Goal: Task Accomplishment & Management: Manage account settings

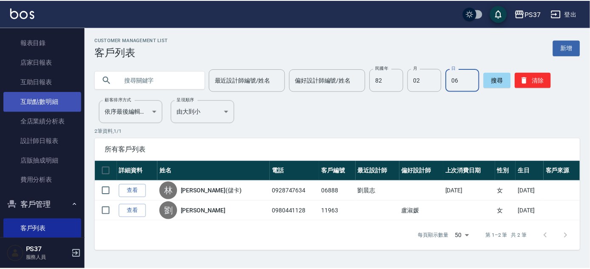
scroll to position [65, 0]
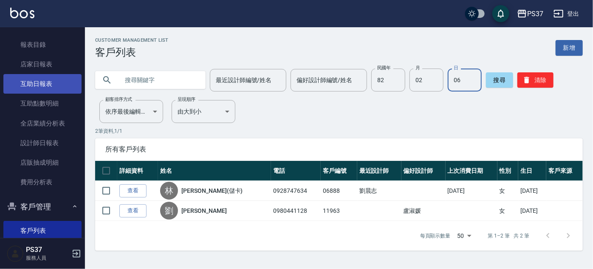
drag, startPoint x: 46, startPoint y: 85, endPoint x: 56, endPoint y: 79, distance: 11.2
click at [46, 85] on link "互助日報表" at bounding box center [42, 84] width 78 height 20
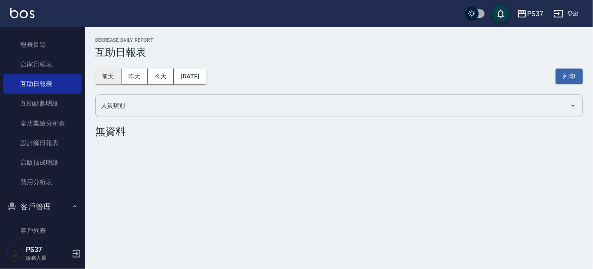
click at [109, 74] on button "前天" at bounding box center [108, 76] width 26 height 16
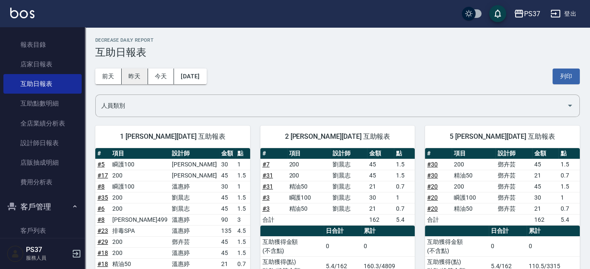
click at [135, 76] on button "昨天" at bounding box center [135, 76] width 26 height 16
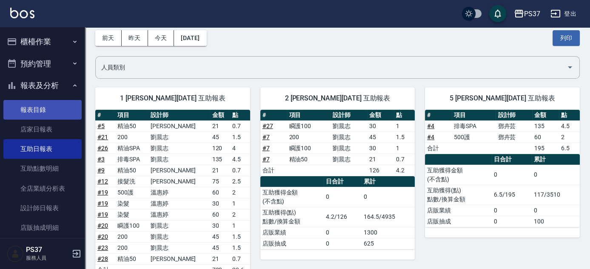
scroll to position [38, 0]
click at [53, 89] on button "報表及分析" at bounding box center [42, 85] width 78 height 22
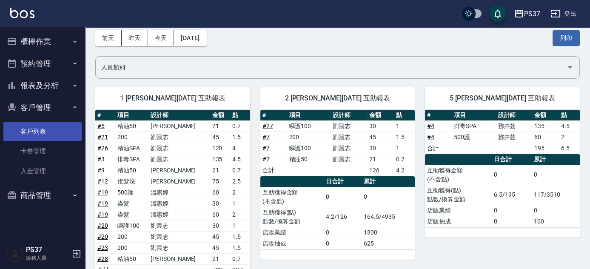
click at [34, 131] on link "客戶列表" at bounding box center [42, 132] width 78 height 20
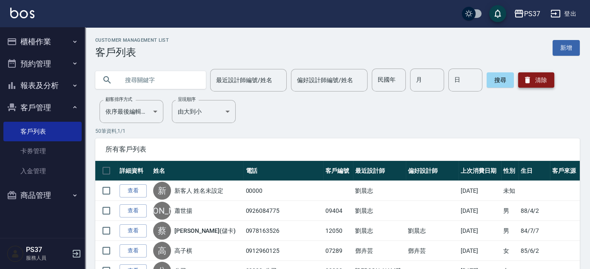
click at [524, 78] on icon "button" at bounding box center [527, 80] width 9 height 9
click at [45, 40] on button "櫃檯作業" at bounding box center [42, 42] width 78 height 22
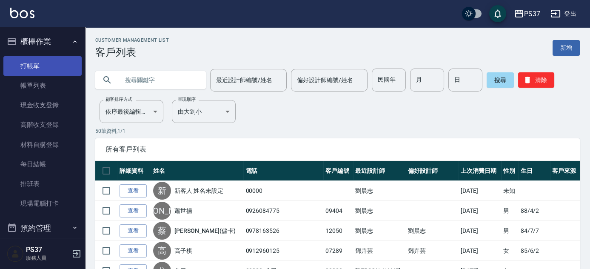
click at [36, 58] on link "打帳單" at bounding box center [42, 66] width 78 height 20
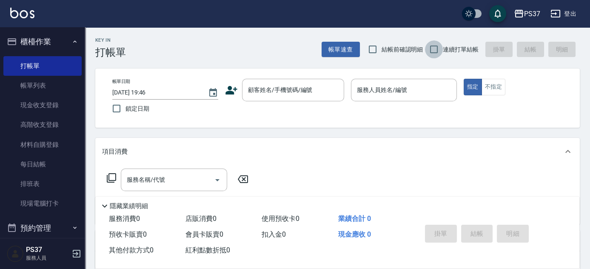
click at [436, 48] on input "連續打單結帳" at bounding box center [434, 49] width 18 height 18
checkbox input "true"
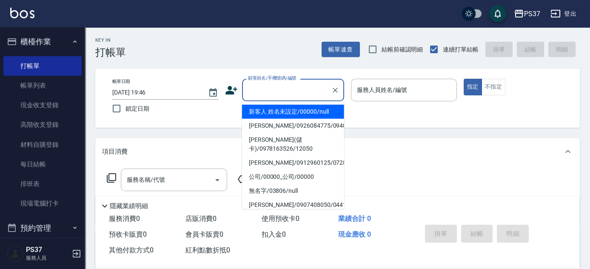
click at [271, 93] on input "顧客姓名/手機號碼/編號" at bounding box center [287, 89] width 82 height 15
click at [266, 109] on li "新客人 姓名未設定/00000/null" at bounding box center [293, 112] width 102 height 14
type input "新客人 姓名未設定/00000/null"
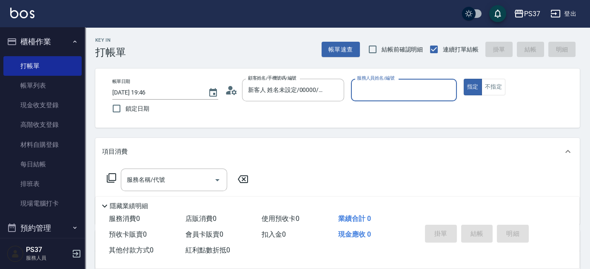
click at [373, 96] on input "服務人員姓名/編號" at bounding box center [404, 89] width 98 height 15
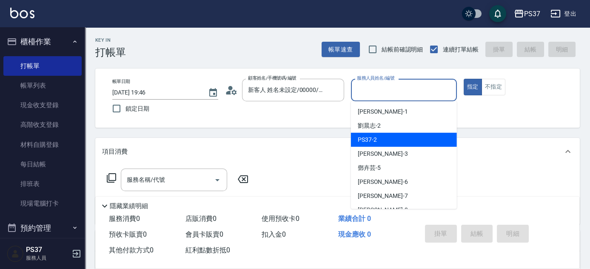
click at [389, 119] on div "[PERSON_NAME]-2" at bounding box center [404, 126] width 106 height 14
type input "[PERSON_NAME]-2"
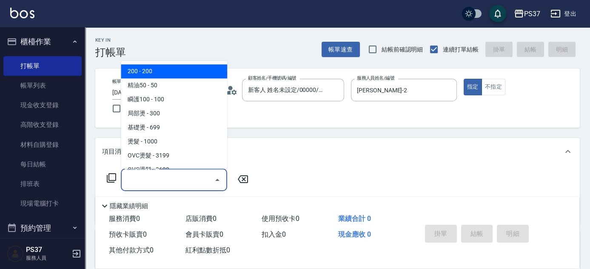
click at [172, 186] on input "服務名稱/代號" at bounding box center [168, 179] width 86 height 15
click at [145, 75] on span "200 - 200" at bounding box center [174, 72] width 106 height 14
type input "200(111)"
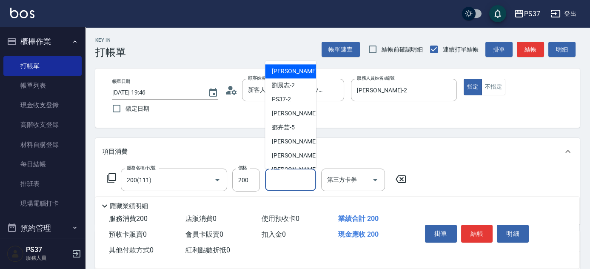
click at [284, 175] on input "洗髮-1" at bounding box center [290, 179] width 43 height 15
click at [284, 86] on span "[PERSON_NAME]-2" at bounding box center [283, 85] width 23 height 9
type input "[PERSON_NAME]-2"
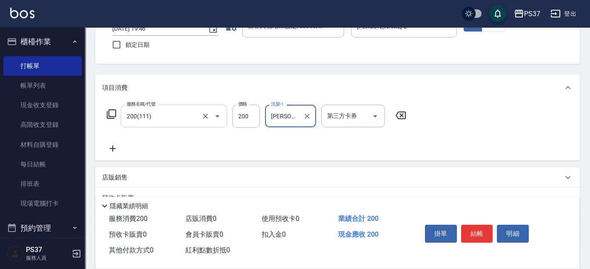
scroll to position [77, 0]
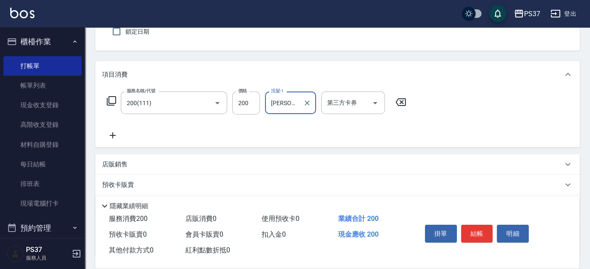
click at [114, 134] on icon at bounding box center [113, 135] width 6 height 6
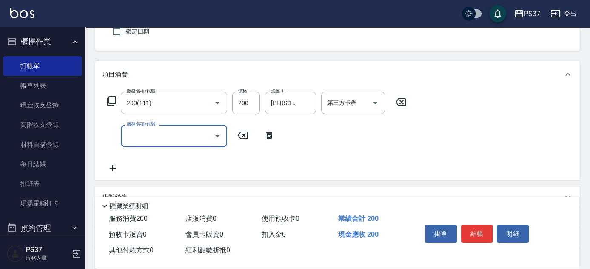
click at [132, 131] on input "服務名稱/代號" at bounding box center [168, 135] width 86 height 15
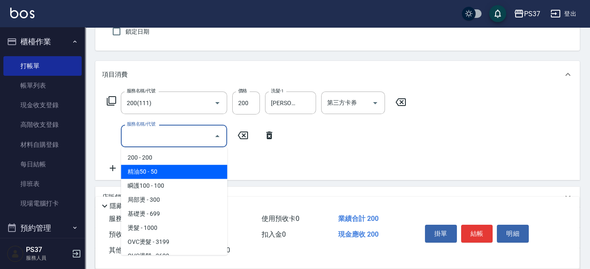
click at [158, 167] on span "精油50 - 50" at bounding box center [174, 172] width 106 height 14
type input "精油50(112)"
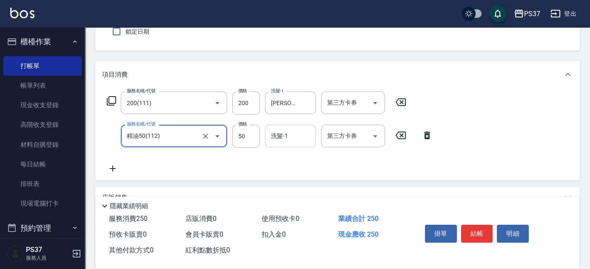
click at [290, 134] on input "洗髮-1" at bounding box center [290, 135] width 43 height 15
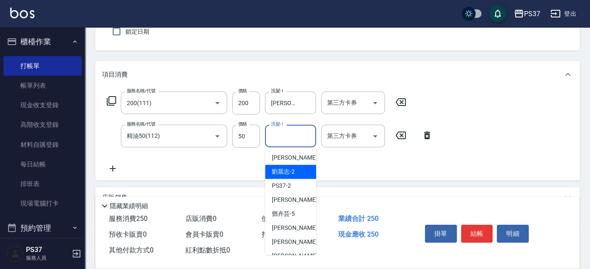
click at [286, 170] on span "[PERSON_NAME]-2" at bounding box center [283, 171] width 23 height 9
type input "[PERSON_NAME]-2"
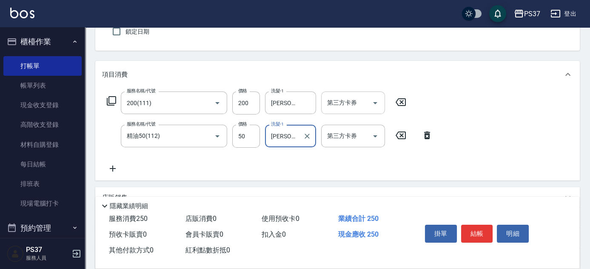
click at [373, 104] on icon "Open" at bounding box center [375, 103] width 10 height 10
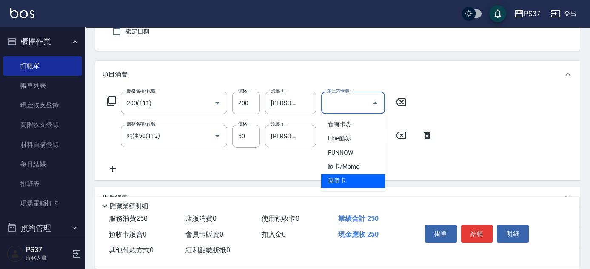
click at [350, 180] on span "儲值卡" at bounding box center [353, 180] width 64 height 14
type input "儲值卡"
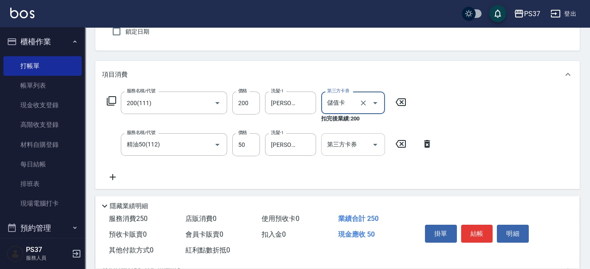
click at [373, 146] on icon "Open" at bounding box center [375, 144] width 10 height 10
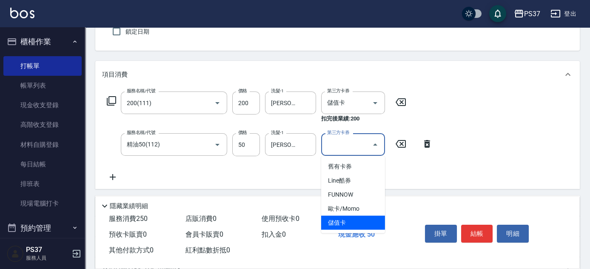
click at [347, 221] on span "儲值卡" at bounding box center [353, 223] width 64 height 14
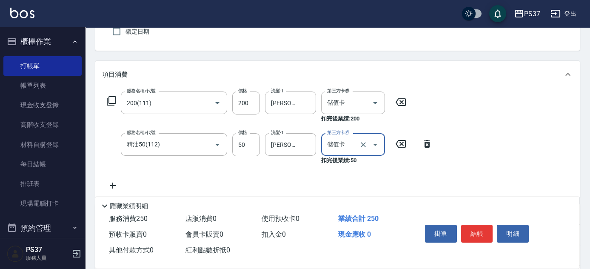
type input "儲值卡"
click at [488, 229] on button "結帳" at bounding box center [477, 233] width 32 height 18
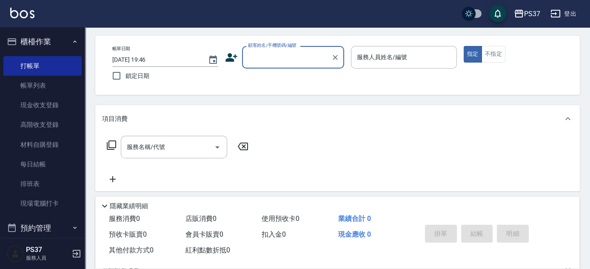
scroll to position [0, 0]
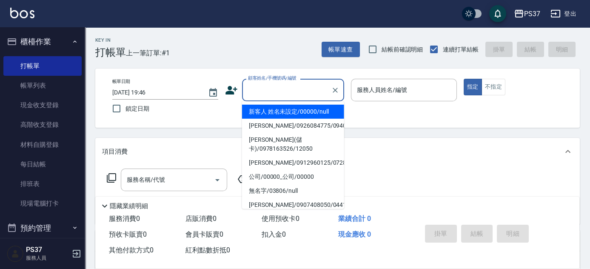
click at [264, 90] on input "顧客姓名/手機號碼/編號" at bounding box center [287, 89] width 82 height 15
click at [279, 111] on li "新客人 姓名未設定/00000/null" at bounding box center [293, 112] width 102 height 14
type input "新客人 姓名未設定/00000/null"
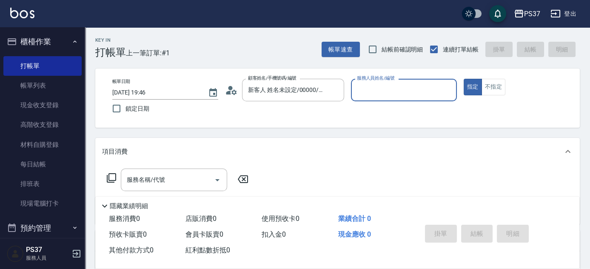
click at [397, 99] on div "服務人員姓名/編號" at bounding box center [404, 90] width 106 height 23
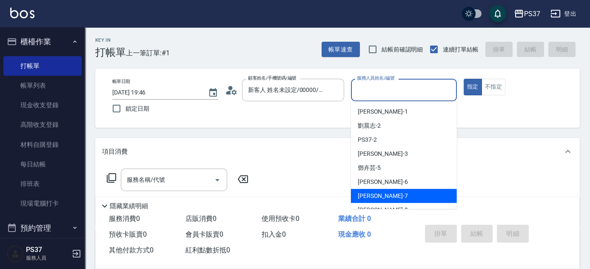
click at [397, 196] on div "[PERSON_NAME] -7" at bounding box center [404, 196] width 106 height 14
type input "[PERSON_NAME]-7"
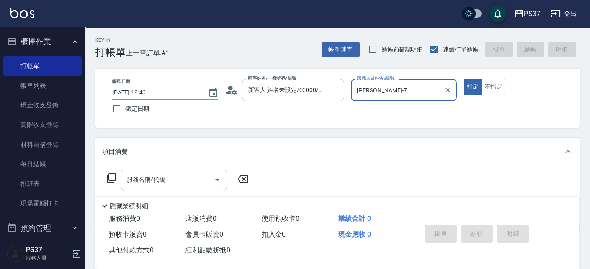
click at [189, 183] on input "服務名稱/代號" at bounding box center [168, 179] width 86 height 15
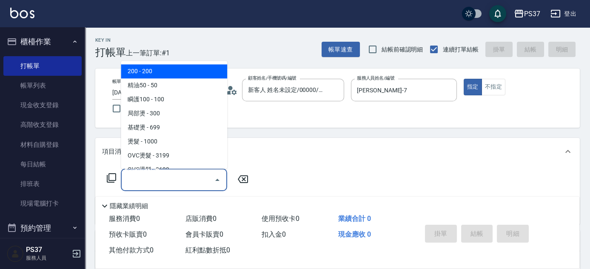
click at [166, 76] on span "200 - 200" at bounding box center [174, 72] width 106 height 14
type input "200(111)"
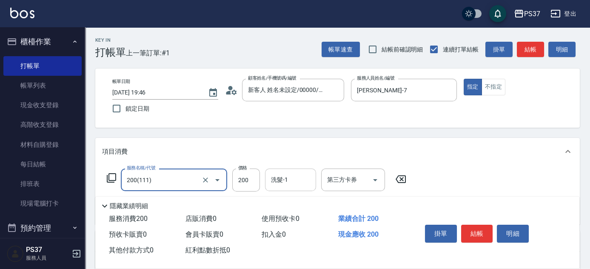
click at [278, 183] on input "洗髮-1" at bounding box center [290, 179] width 43 height 15
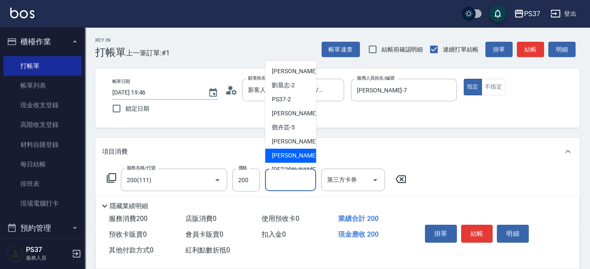
click at [286, 156] on span "[PERSON_NAME] -7" at bounding box center [297, 155] width 50 height 9
type input "[PERSON_NAME]-7"
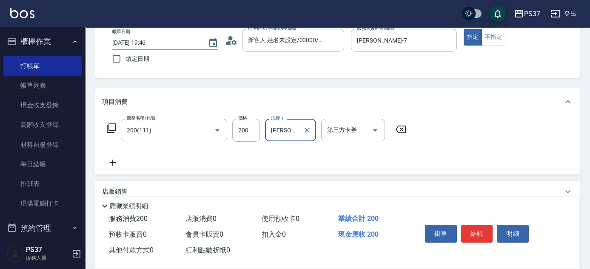
scroll to position [77, 0]
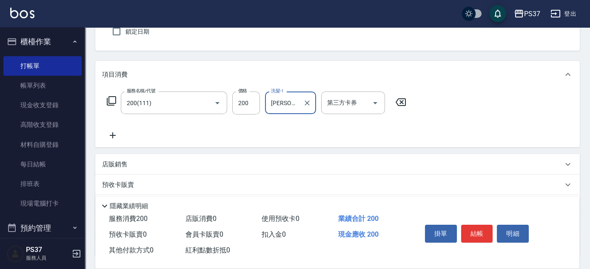
click at [107, 133] on icon at bounding box center [112, 135] width 21 height 10
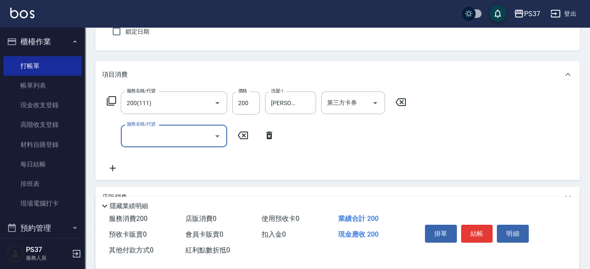
click at [153, 139] on input "服務名稱/代號" at bounding box center [168, 135] width 86 height 15
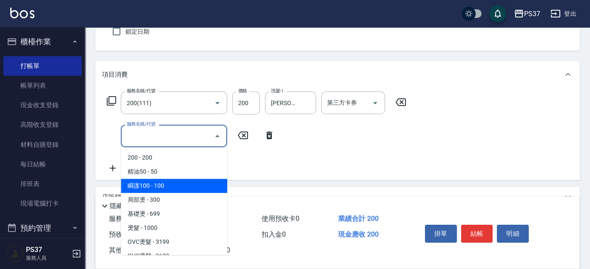
click at [190, 185] on span "瞬護100 - 100" at bounding box center [174, 186] width 106 height 14
type input "瞬護100(113)"
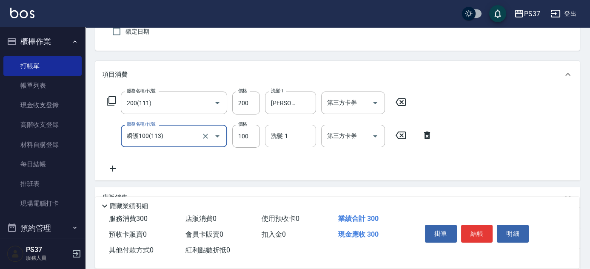
click at [292, 139] on input "洗髮-1" at bounding box center [290, 135] width 43 height 15
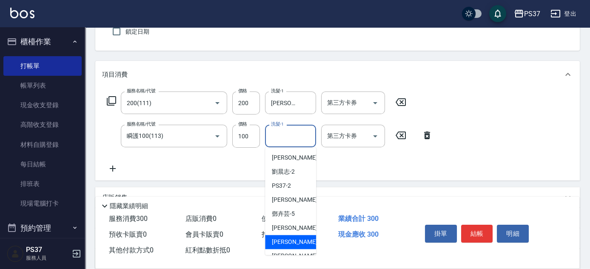
click at [298, 239] on div "[PERSON_NAME] -7" at bounding box center [290, 242] width 51 height 14
type input "[PERSON_NAME]-7"
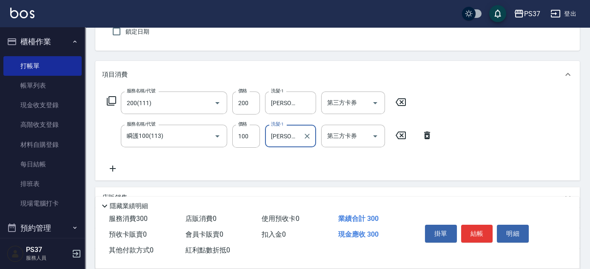
click at [114, 167] on icon at bounding box center [113, 168] width 6 height 6
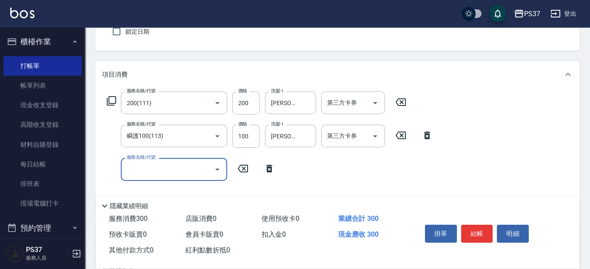
click at [141, 170] on input "服務名稱/代號" at bounding box center [168, 169] width 86 height 15
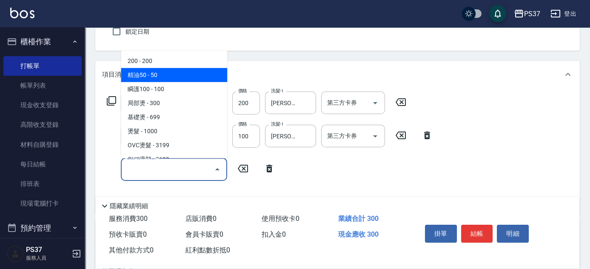
click at [173, 74] on span "精油50 - 50" at bounding box center [174, 75] width 106 height 14
type input "精油50(112)"
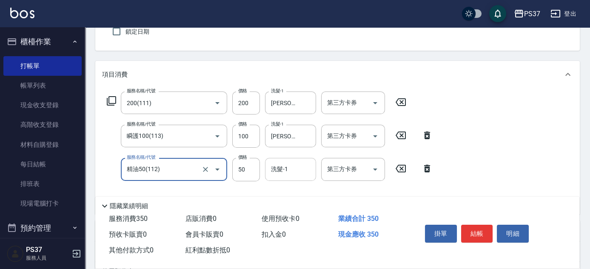
click at [281, 178] on div "洗髮-1" at bounding box center [290, 169] width 51 height 23
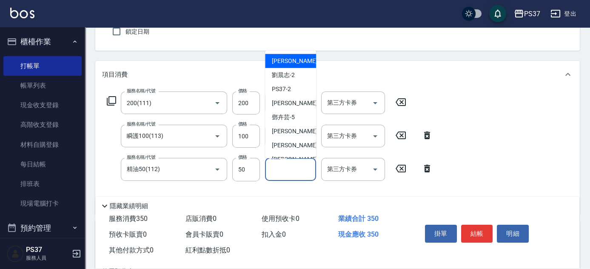
click at [287, 64] on span "[PERSON_NAME]-1" at bounding box center [297, 61] width 50 height 9
type input "[PERSON_NAME]-1"
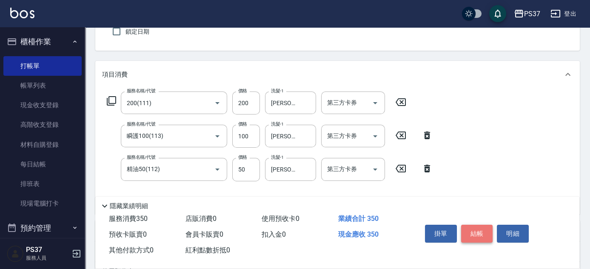
click at [470, 232] on button "結帳" at bounding box center [477, 233] width 32 height 18
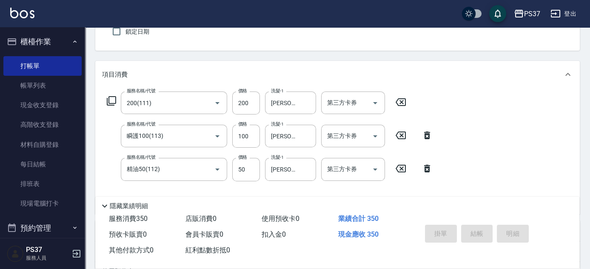
type input "[DATE] 19:47"
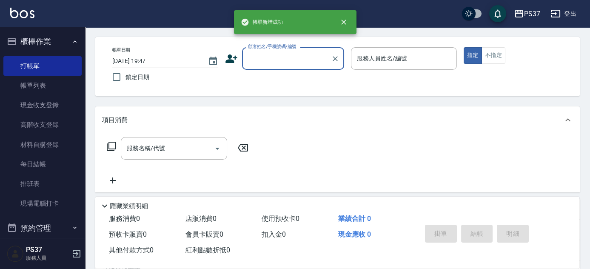
scroll to position [0, 0]
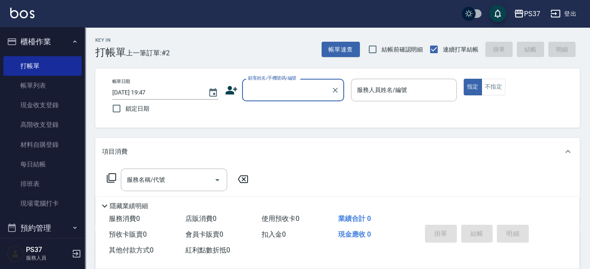
click at [286, 82] on input "顧客姓名/手機號碼/編號" at bounding box center [287, 89] width 82 height 15
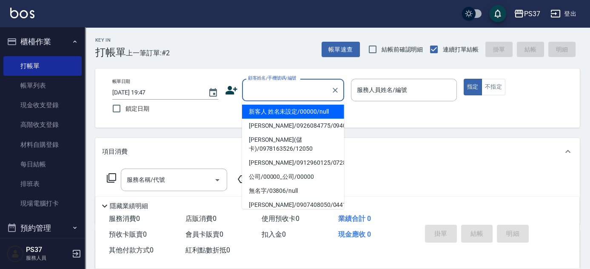
click at [284, 110] on li "新客人 姓名未設定/00000/null" at bounding box center [293, 112] width 102 height 14
type input "新客人 姓名未設定/00000/null"
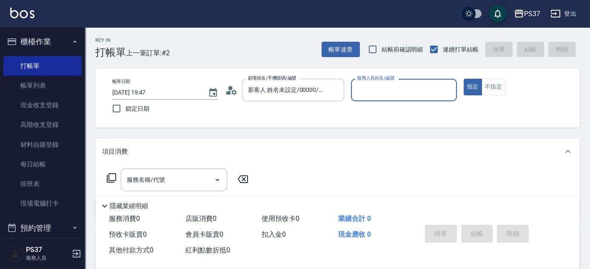
click at [374, 91] on input "服務人員姓名/編號" at bounding box center [404, 89] width 98 height 15
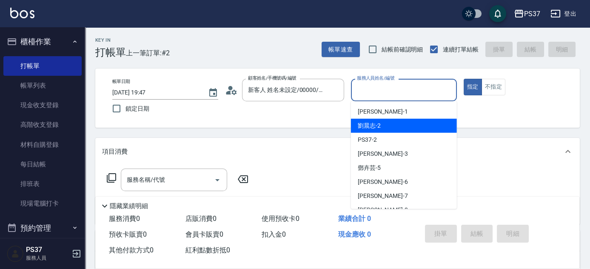
click at [380, 122] on span "[PERSON_NAME]-2" at bounding box center [369, 125] width 23 height 9
type input "[PERSON_NAME]-2"
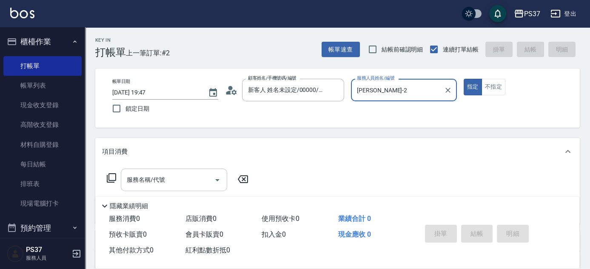
click at [167, 190] on div "服務名稱/代號" at bounding box center [174, 179] width 106 height 23
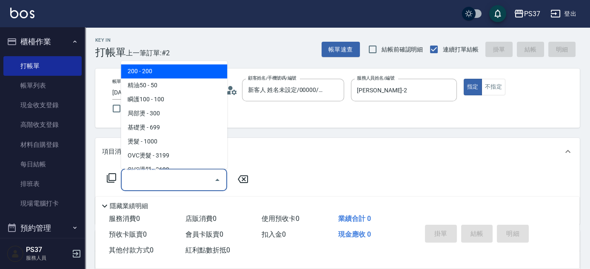
click at [177, 70] on span "200 - 200" at bounding box center [174, 72] width 106 height 14
type input "200(111)"
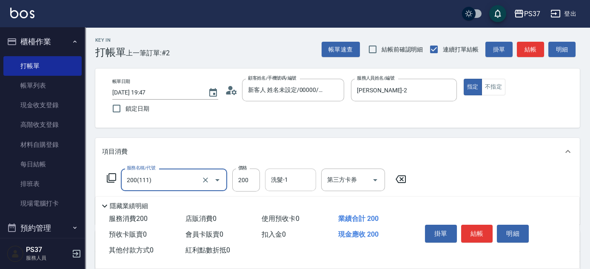
click at [282, 186] on input "洗髮-1" at bounding box center [290, 179] width 43 height 15
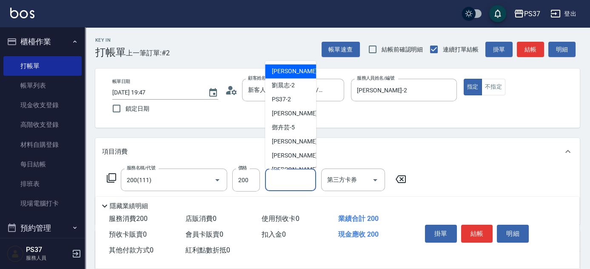
click at [287, 68] on span "[PERSON_NAME]-1" at bounding box center [297, 71] width 50 height 9
type input "[PERSON_NAME]-1"
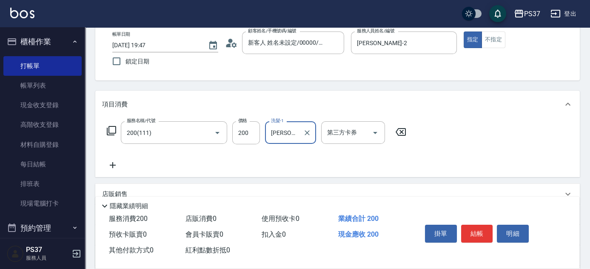
scroll to position [77, 0]
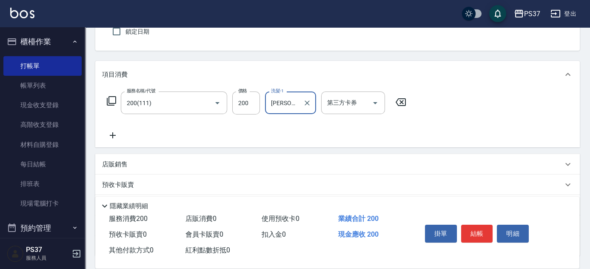
click at [118, 136] on icon at bounding box center [112, 135] width 21 height 10
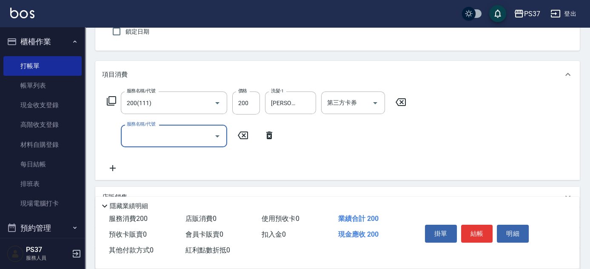
click at [153, 136] on input "服務名稱/代號" at bounding box center [168, 135] width 86 height 15
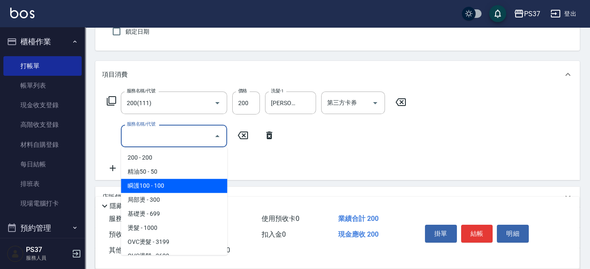
click at [173, 183] on span "瞬護100 - 100" at bounding box center [174, 186] width 106 height 14
type input "瞬護100(113)"
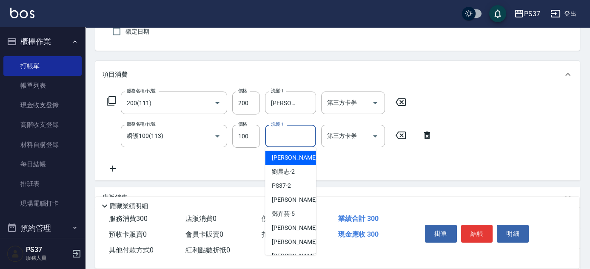
click at [287, 137] on input "洗髮-1" at bounding box center [290, 135] width 43 height 15
click at [292, 173] on span "[PERSON_NAME]-2" at bounding box center [283, 171] width 23 height 9
type input "[PERSON_NAME]-2"
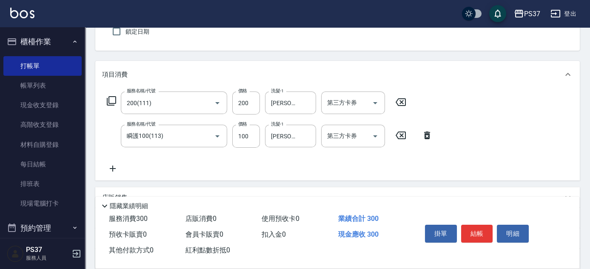
click at [110, 168] on icon at bounding box center [113, 168] width 6 height 6
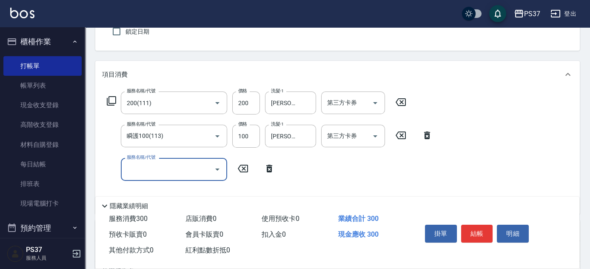
click at [147, 169] on input "服務名稱/代號" at bounding box center [168, 169] width 86 height 15
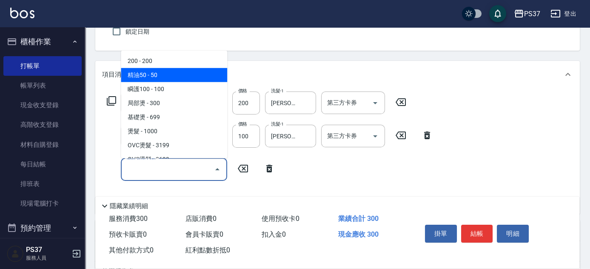
click at [171, 79] on span "精油50 - 50" at bounding box center [174, 75] width 106 height 14
type input "精油50(112)"
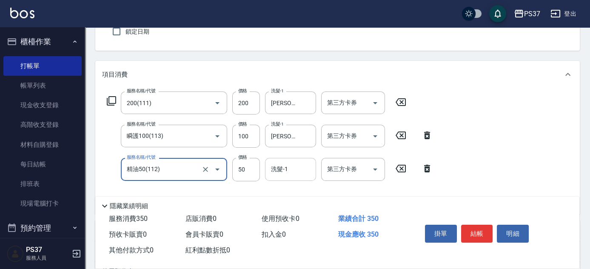
click at [297, 169] on input "洗髮-1" at bounding box center [290, 169] width 43 height 15
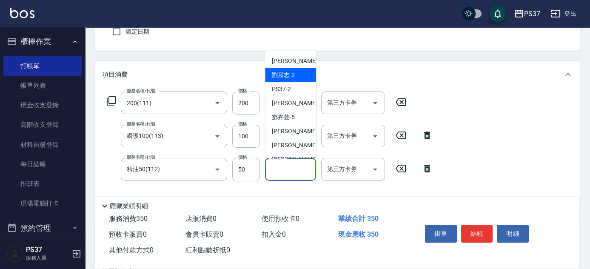
click at [293, 77] on span "[PERSON_NAME]-2" at bounding box center [283, 75] width 23 height 9
type input "[PERSON_NAME]-2"
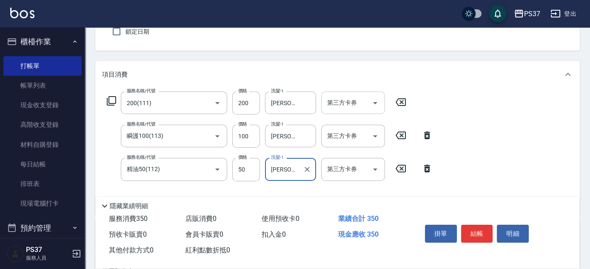
click at [378, 102] on icon "Open" at bounding box center [375, 103] width 10 height 10
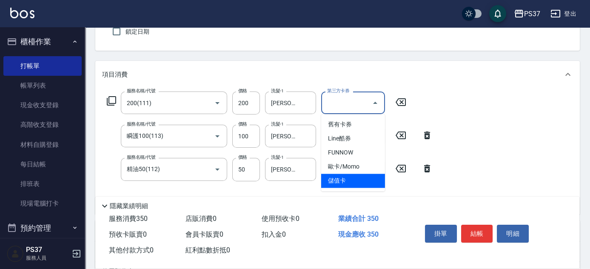
click at [358, 177] on span "儲值卡" at bounding box center [353, 180] width 64 height 14
type input "儲值卡"
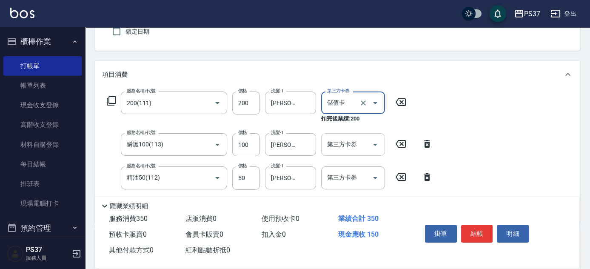
click at [380, 138] on div at bounding box center [374, 144] width 13 height 23
click at [378, 144] on icon "Open" at bounding box center [375, 144] width 10 height 10
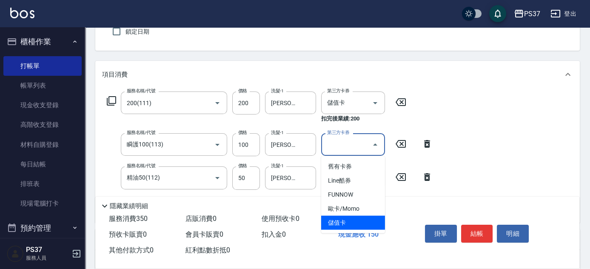
click at [358, 217] on span "儲值卡" at bounding box center [353, 223] width 64 height 14
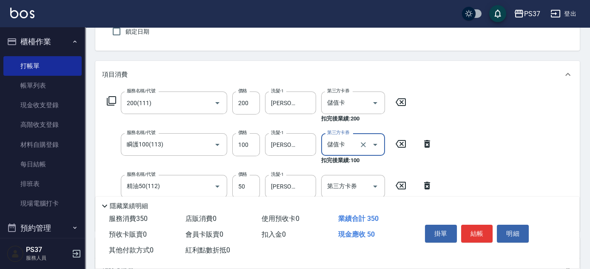
type input "儲值卡"
click at [373, 185] on icon "Open" at bounding box center [375, 186] width 4 height 2
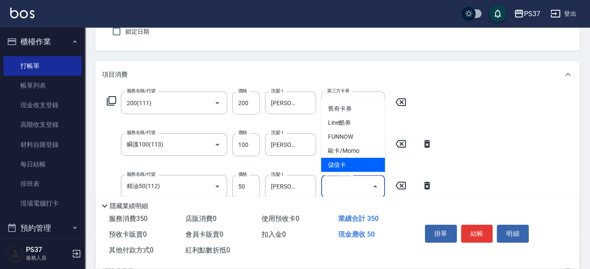
click at [362, 168] on span "儲值卡" at bounding box center [353, 165] width 64 height 14
type input "儲值卡"
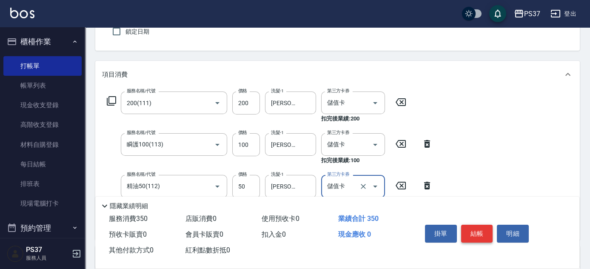
click at [468, 231] on button "結帳" at bounding box center [477, 233] width 32 height 18
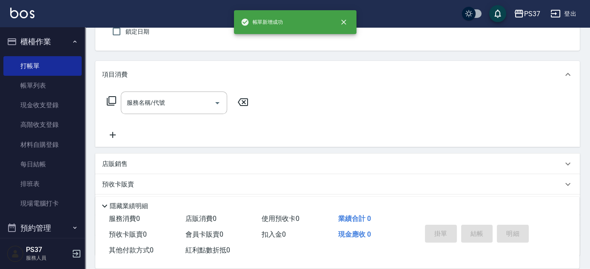
scroll to position [0, 0]
click at [42, 77] on link "帳單列表" at bounding box center [42, 86] width 78 height 20
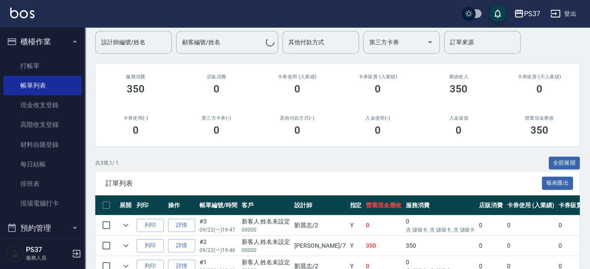
scroll to position [113, 0]
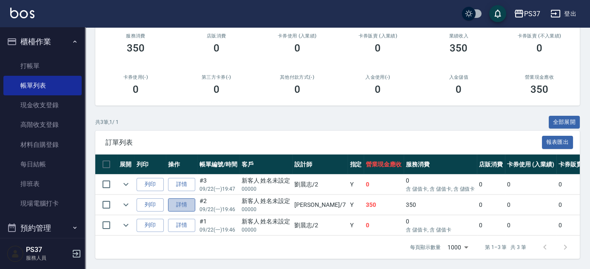
click at [179, 202] on link "詳情" at bounding box center [181, 204] width 27 height 13
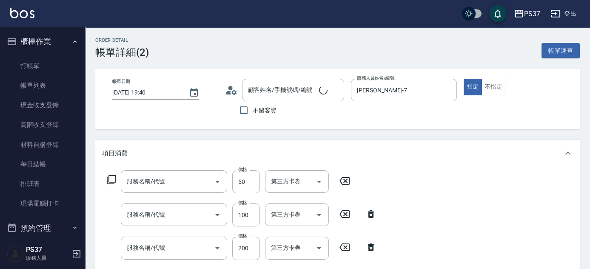
type input "[DATE] 19:46"
type input "[PERSON_NAME]-7"
type input "新客人 姓名未設定/00000/null"
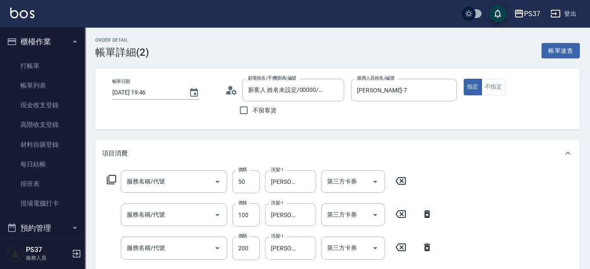
type input "精油50(112)"
type input "瞬護100(113)"
type input "200(111)"
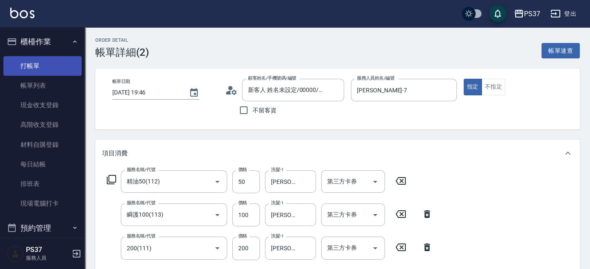
click at [26, 74] on link "打帳單" at bounding box center [42, 66] width 78 height 20
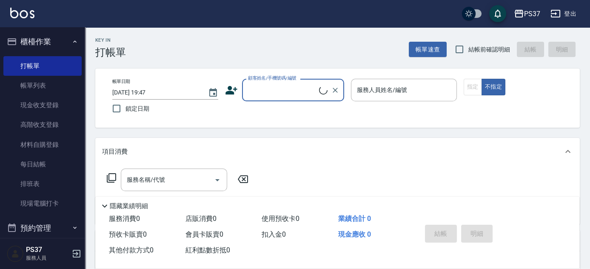
click at [250, 94] on input "顧客姓名/手機號碼/編號" at bounding box center [282, 89] width 73 height 15
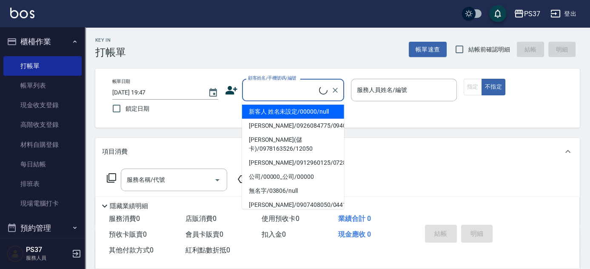
click at [269, 110] on li "新客人 姓名未設定/00000/null" at bounding box center [293, 112] width 102 height 14
type input "新客人 姓名未設定/00000/null"
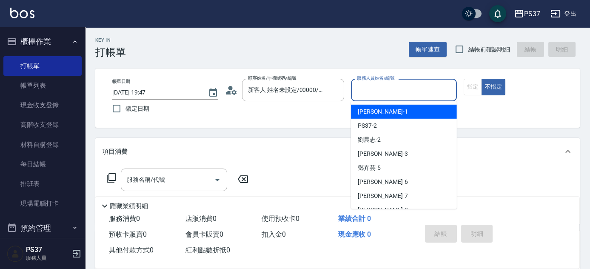
click at [379, 87] on input "服務人員姓名/編號" at bounding box center [404, 89] width 98 height 15
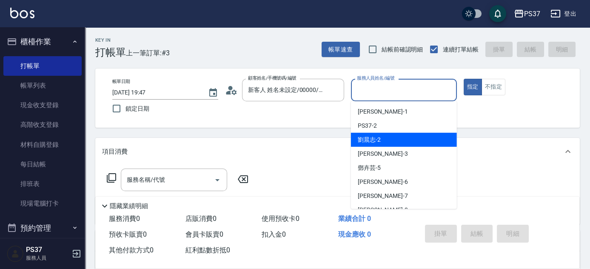
click at [383, 137] on div "[PERSON_NAME]-2" at bounding box center [404, 140] width 106 height 14
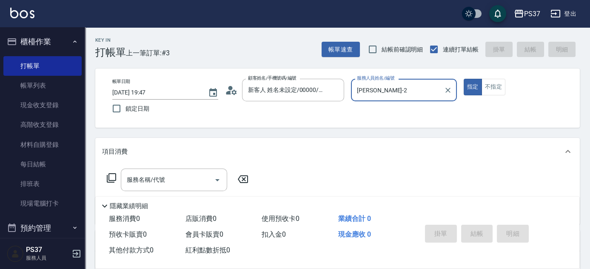
click at [397, 91] on input "[PERSON_NAME]-2" at bounding box center [397, 89] width 85 height 15
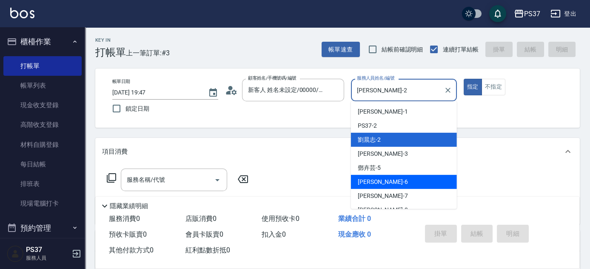
scroll to position [38, 0]
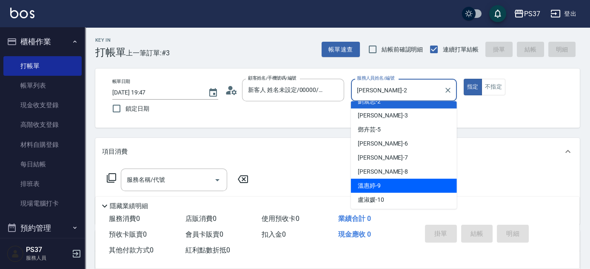
click at [403, 187] on div "[PERSON_NAME]-9" at bounding box center [404, 186] width 106 height 14
type input "[PERSON_NAME]-9"
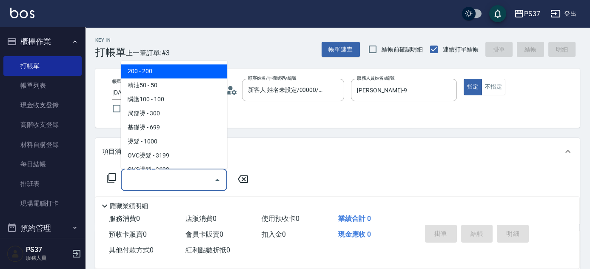
click at [164, 181] on input "服務名稱/代號" at bounding box center [168, 179] width 86 height 15
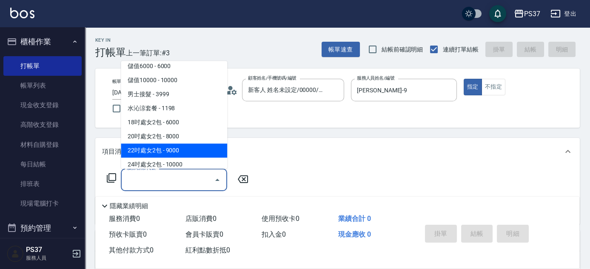
scroll to position [927, 0]
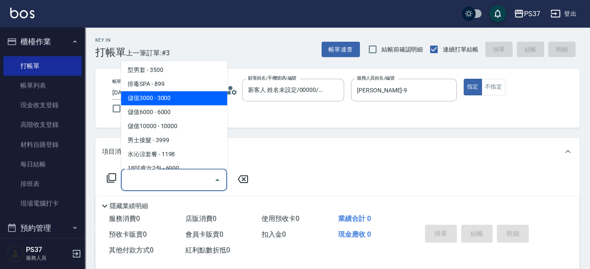
click at [168, 94] on span "儲值3000 - 3000" at bounding box center [174, 98] width 106 height 14
type input "儲值3000(901)"
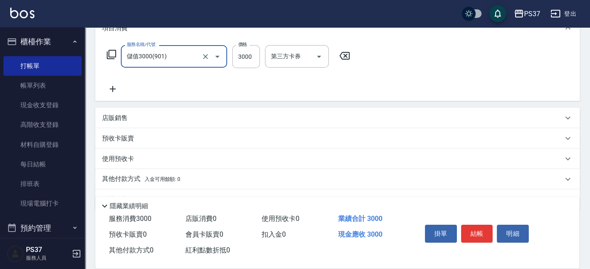
scroll to position [145, 0]
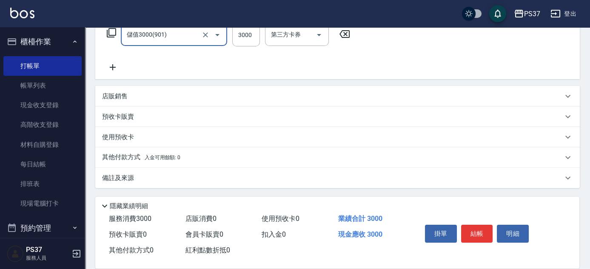
click at [116, 68] on icon at bounding box center [112, 67] width 21 height 10
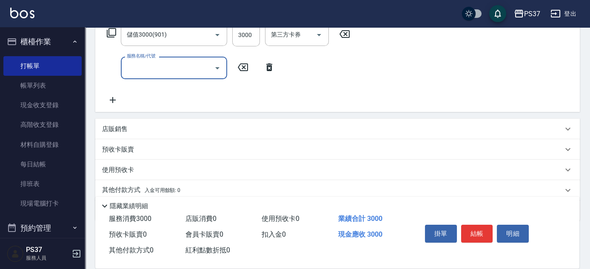
click at [139, 71] on input "服務名稱/代號" at bounding box center [168, 67] width 86 height 15
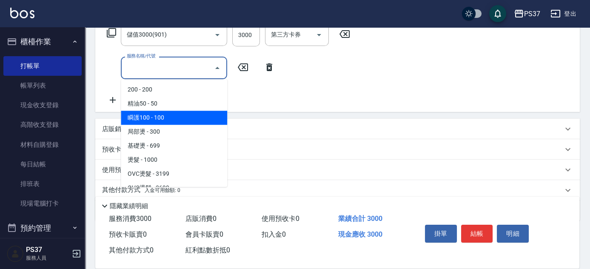
click at [181, 124] on span "瞬護100 - 100" at bounding box center [174, 118] width 106 height 14
type input "瞬護100(113)"
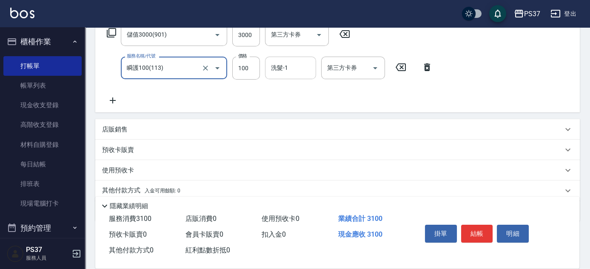
click at [297, 72] on input "洗髮-1" at bounding box center [290, 67] width 43 height 15
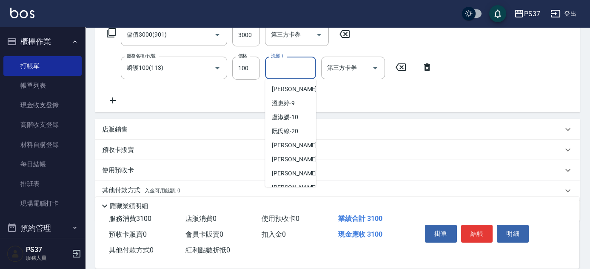
scroll to position [137, 0]
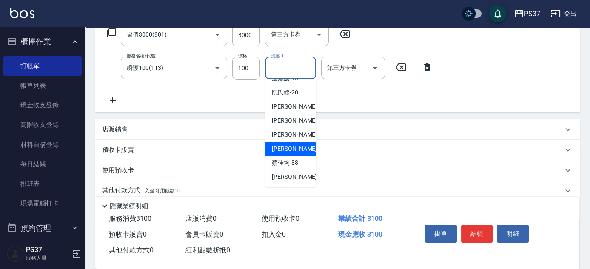
click at [293, 153] on div "[PERSON_NAME]-29" at bounding box center [290, 149] width 51 height 14
type input "[PERSON_NAME]-29"
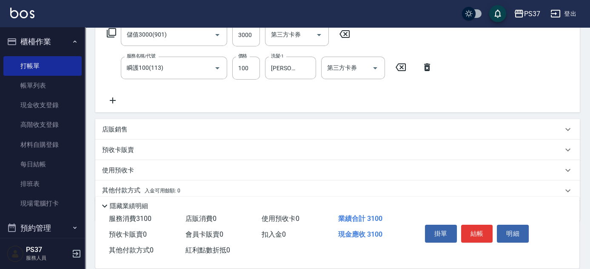
click at [116, 99] on icon at bounding box center [112, 100] width 21 height 10
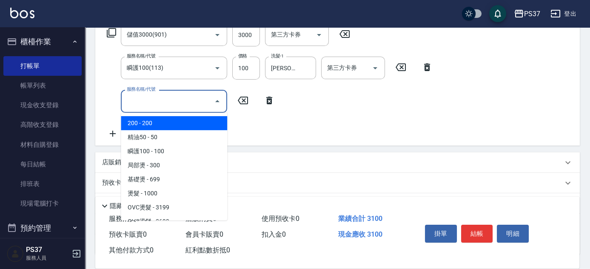
click at [155, 98] on input "服務名稱/代號" at bounding box center [168, 101] width 86 height 15
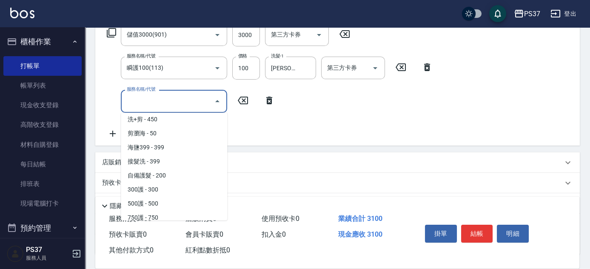
scroll to position [463, 0]
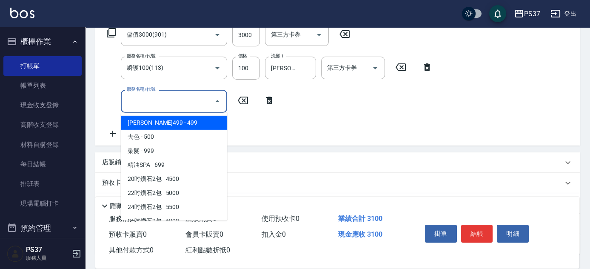
click at [184, 122] on span "[PERSON_NAME]499 - 499" at bounding box center [174, 123] width 106 height 14
type input "[PERSON_NAME]499(0499)"
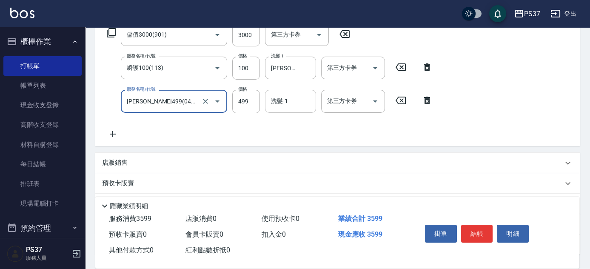
click at [287, 101] on input "洗髮-1" at bounding box center [290, 101] width 43 height 15
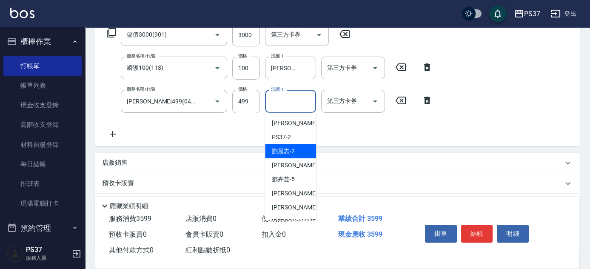
scroll to position [137, 0]
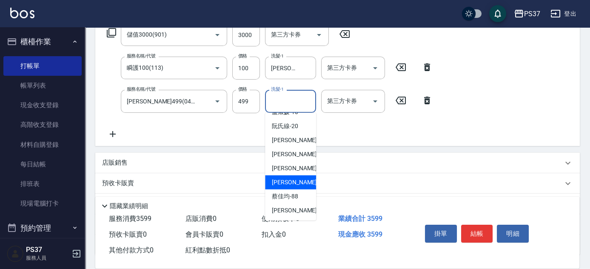
click at [287, 178] on span "[PERSON_NAME]-29" at bounding box center [299, 182] width 54 height 9
type input "[PERSON_NAME]-29"
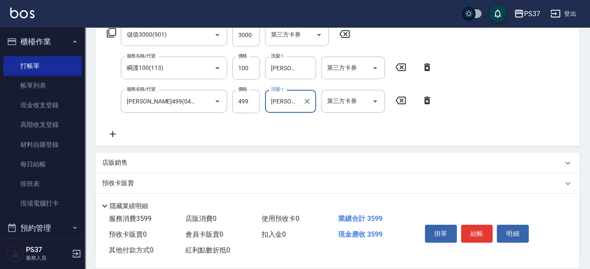
click at [115, 136] on icon at bounding box center [112, 134] width 21 height 10
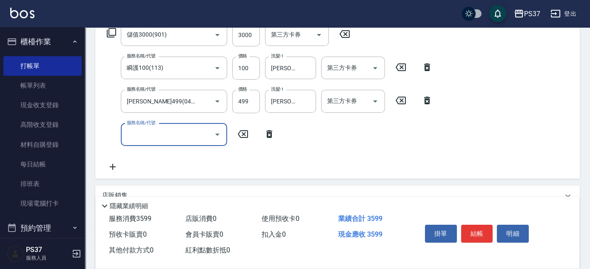
click at [156, 138] on input "服務名稱/代號" at bounding box center [168, 134] width 86 height 15
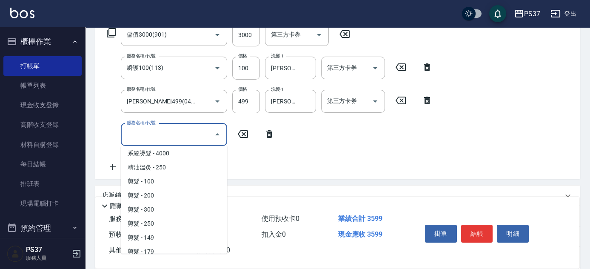
scroll to position [116, 0]
click at [167, 182] on span "剪髮 - 100" at bounding box center [174, 181] width 106 height 14
type input "剪髮(300)"
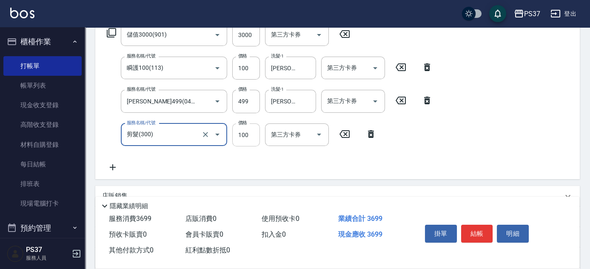
click at [257, 136] on input "100" at bounding box center [246, 134] width 28 height 23
type input "1"
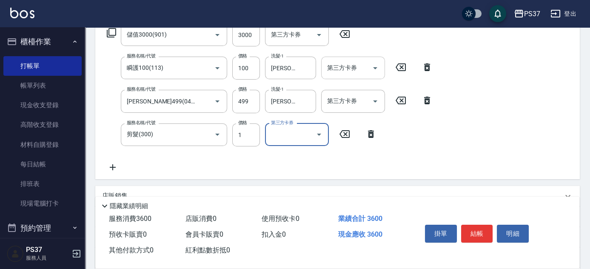
click at [380, 68] on icon "Open" at bounding box center [375, 68] width 10 height 10
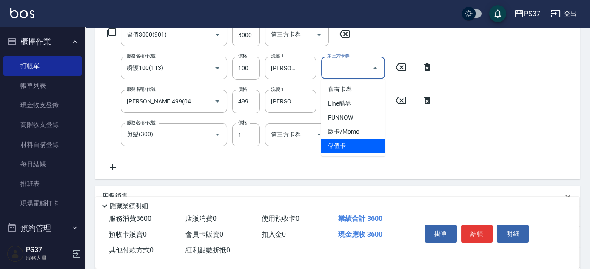
click at [352, 146] on span "儲值卡" at bounding box center [353, 146] width 64 height 14
type input "儲值卡"
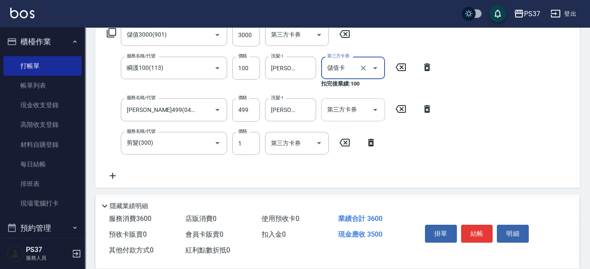
click at [375, 112] on icon "Open" at bounding box center [375, 110] width 10 height 10
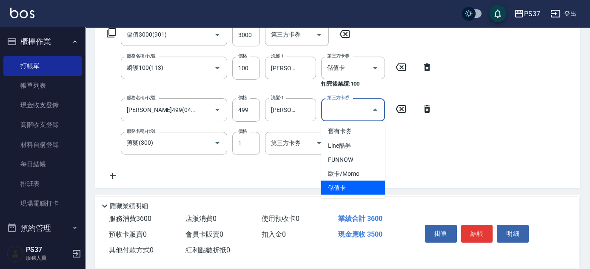
click at [365, 192] on span "儲值卡" at bounding box center [353, 187] width 64 height 14
type input "儲值卡"
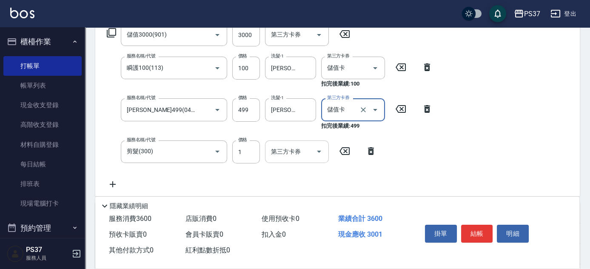
click at [313, 154] on button "Open" at bounding box center [319, 152] width 14 height 14
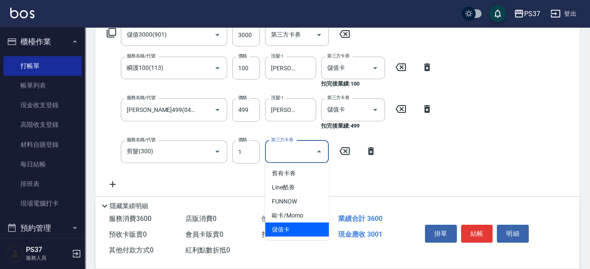
click at [293, 232] on span "儲值卡" at bounding box center [297, 229] width 64 height 14
type input "儲值卡"
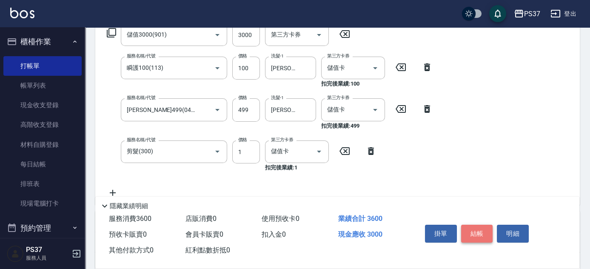
click at [481, 234] on button "結帳" at bounding box center [477, 233] width 32 height 18
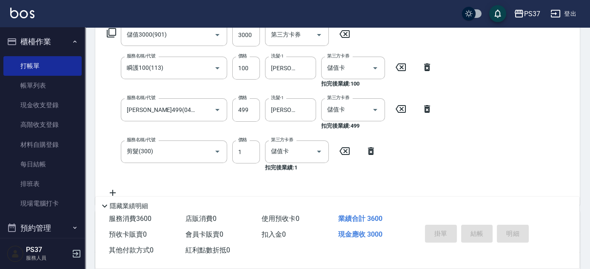
type input "[DATE] 19:48"
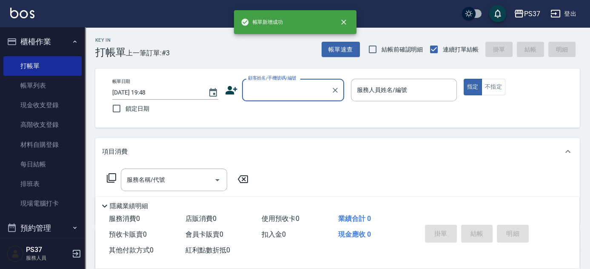
scroll to position [0, 0]
click at [268, 89] on input "顧客姓名/手機號碼/編號" at bounding box center [287, 89] width 82 height 15
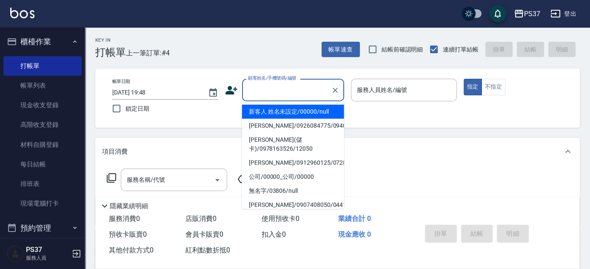
click at [282, 114] on li "新客人 姓名未設定/00000/null" at bounding box center [293, 112] width 102 height 14
type input "新客人 姓名未設定/00000/null"
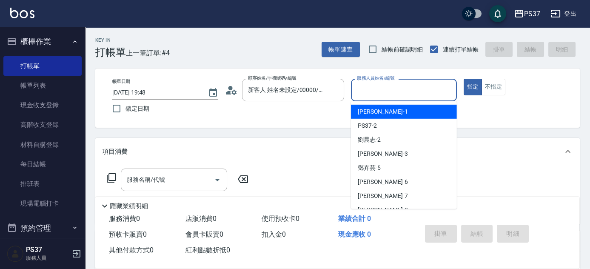
click at [372, 92] on input "服務人員姓名/編號" at bounding box center [404, 89] width 98 height 15
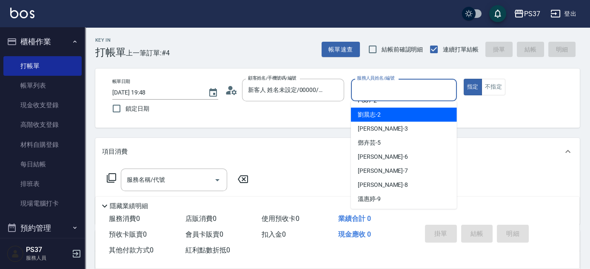
scroll to position [38, 0]
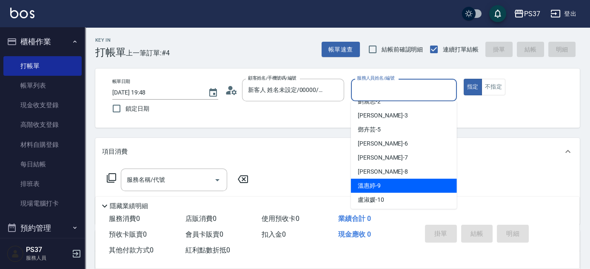
click at [384, 182] on div "[PERSON_NAME]-9" at bounding box center [404, 186] width 106 height 14
type input "[PERSON_NAME]-9"
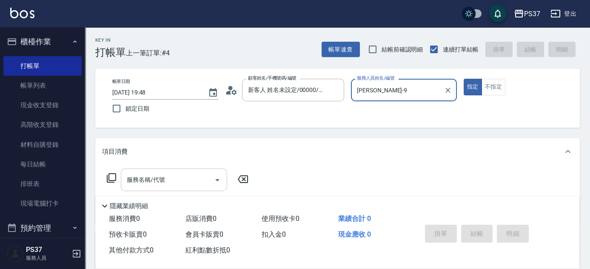
click at [147, 173] on div "服務名稱/代號 服務名稱/代號" at bounding box center [174, 179] width 106 height 23
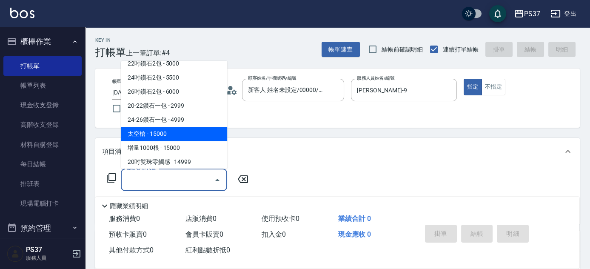
scroll to position [463, 0]
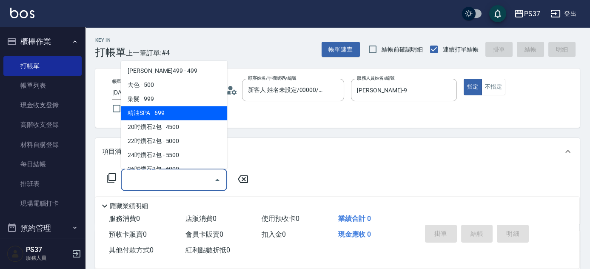
click at [178, 117] on span "精油SPA - 699" at bounding box center [174, 113] width 106 height 14
type input "精油SPA(0699)"
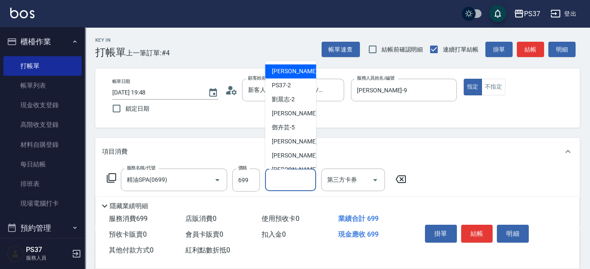
click at [285, 179] on input "洗髮-1" at bounding box center [290, 179] width 43 height 15
click at [302, 72] on div "[PERSON_NAME]-1" at bounding box center [290, 72] width 51 height 14
type input "[PERSON_NAME]-1"
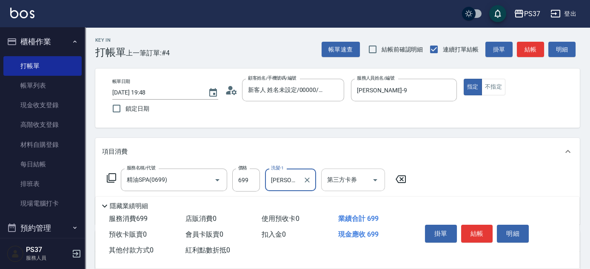
click at [375, 182] on icon "Open" at bounding box center [375, 180] width 10 height 10
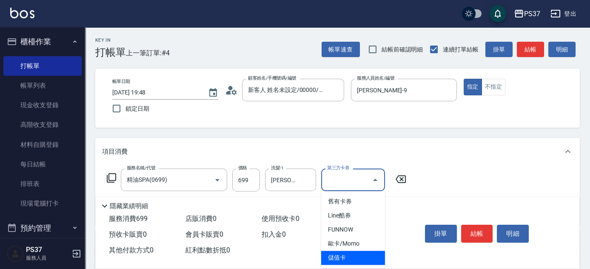
click at [355, 252] on span "儲值卡" at bounding box center [353, 257] width 64 height 14
type input "儲值卡"
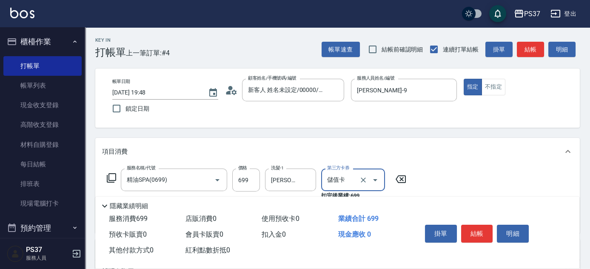
scroll to position [116, 0]
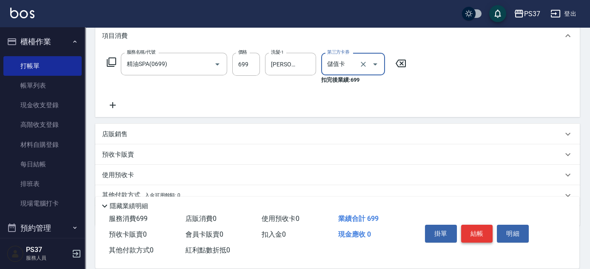
click at [483, 234] on button "結帳" at bounding box center [477, 233] width 32 height 18
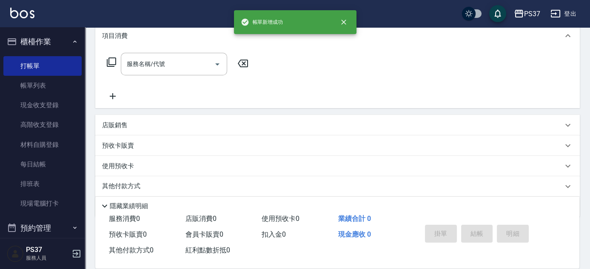
scroll to position [0, 0]
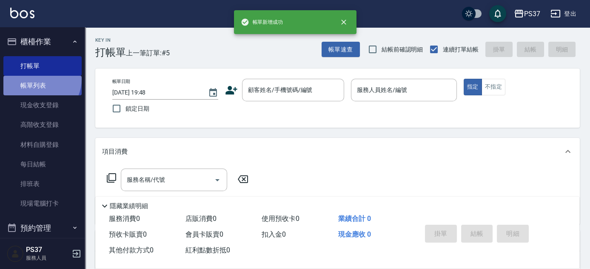
click at [39, 79] on link "帳單列表" at bounding box center [42, 86] width 78 height 20
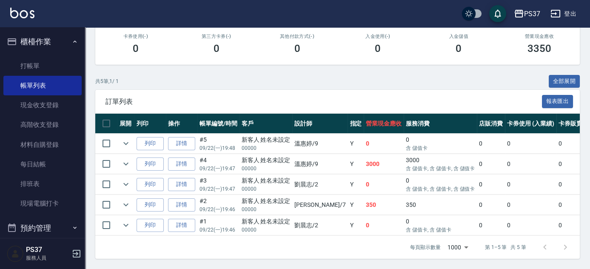
scroll to position [153, 0]
click at [182, 159] on link "詳情" at bounding box center [181, 163] width 27 height 13
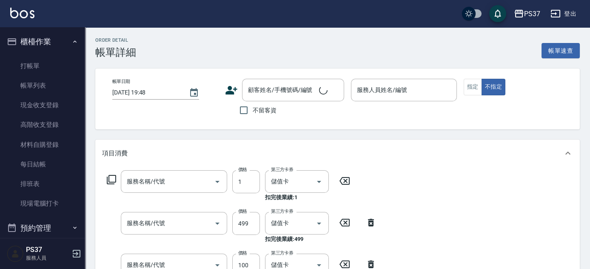
type input "[DATE] 19:47"
type input "[PERSON_NAME]-9"
type input "新客人 姓名未設定/00000/null"
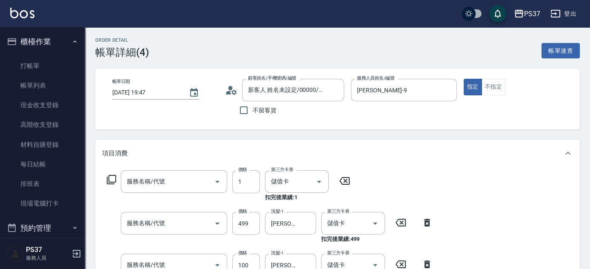
type input "剪髮(300)"
type input "[PERSON_NAME]499(0499)"
type input "瞬護100(113)"
type input "儲值3000(901)"
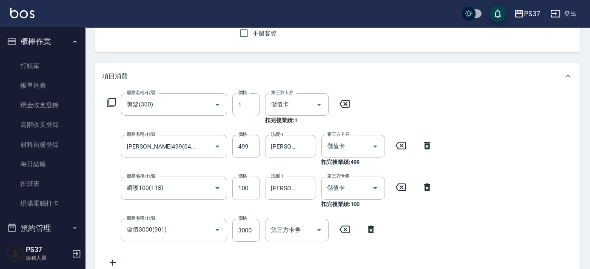
click at [372, 228] on icon at bounding box center [371, 229] width 6 height 8
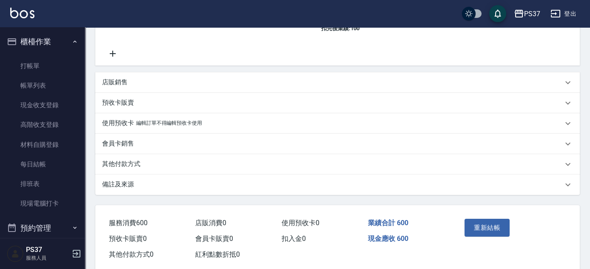
scroll to position [269, 0]
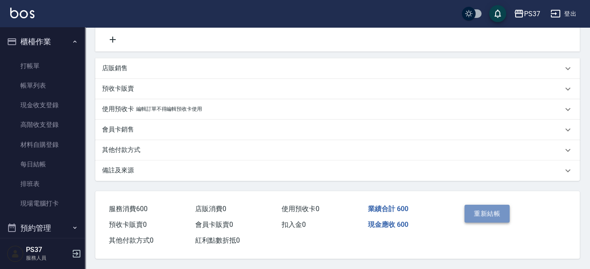
click at [491, 214] on button "重新結帳" at bounding box center [486, 213] width 45 height 18
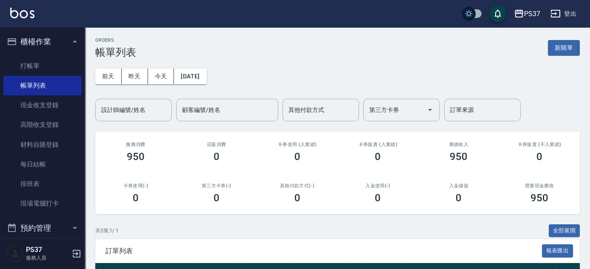
click at [206, 125] on div "ORDERS 帳單列表 新開單 [DATE] [DATE] [DATE] [DATE] 設計師編號/姓名 設計師編號/姓名 顧客編號/姓名 顧客編號/姓名 其…" at bounding box center [337, 222] width 505 height 391
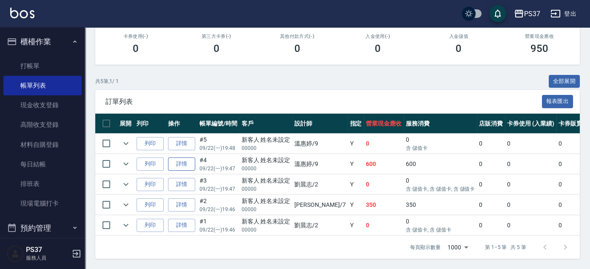
click at [174, 161] on link "詳情" at bounding box center [181, 163] width 27 height 13
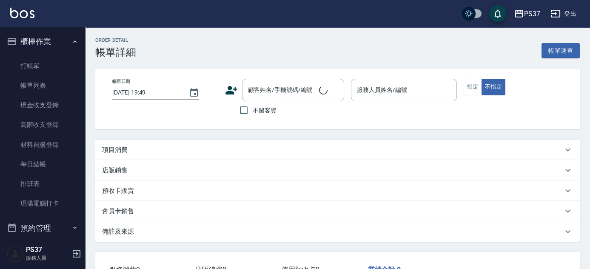
type input "[DATE] 19:47"
type input "[PERSON_NAME]-9"
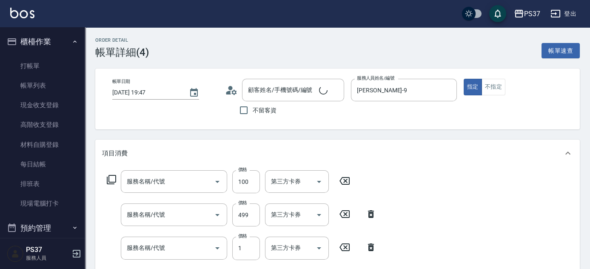
type input "新客人 姓名未設定/00000/null"
type input "瞬護100(113)"
type input "[PERSON_NAME]499(0499)"
type input "剪髮(300)"
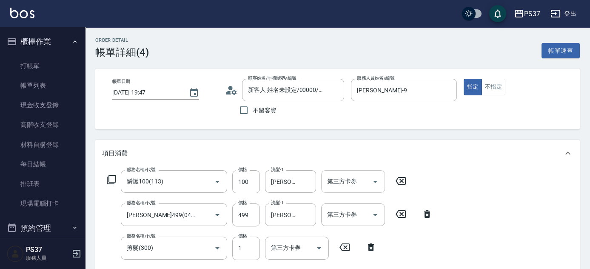
click at [373, 178] on icon "Open" at bounding box center [375, 181] width 10 height 10
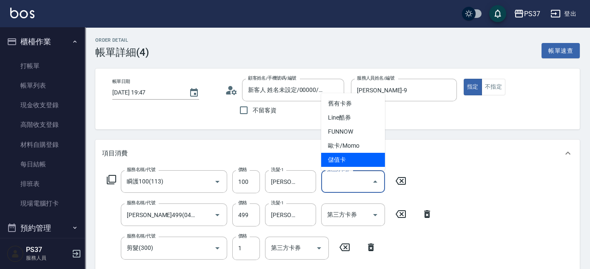
click at [362, 162] on span "儲值卡" at bounding box center [353, 160] width 64 height 14
type input "儲值卡"
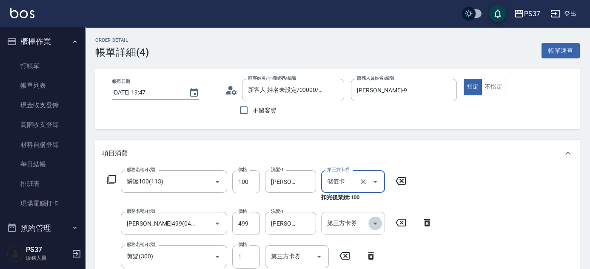
click at [378, 221] on icon "Open" at bounding box center [375, 223] width 10 height 10
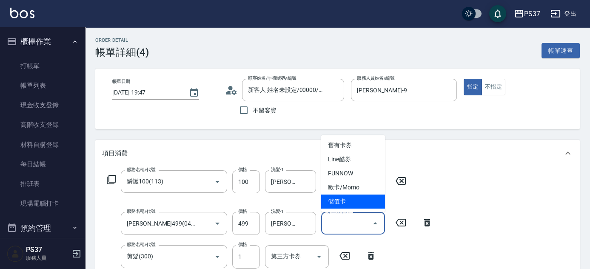
click at [375, 202] on span "儲值卡" at bounding box center [353, 201] width 64 height 14
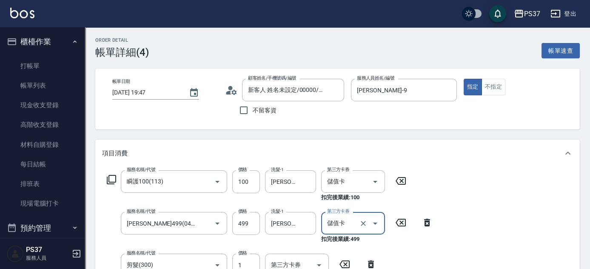
type input "儲值卡"
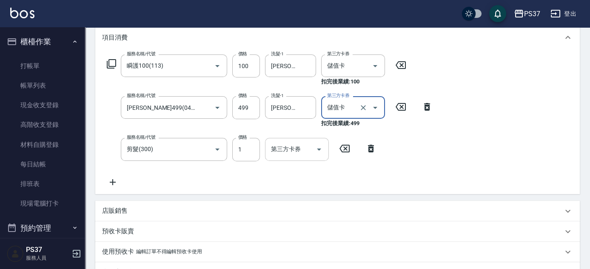
click at [321, 148] on icon "Open" at bounding box center [319, 149] width 10 height 10
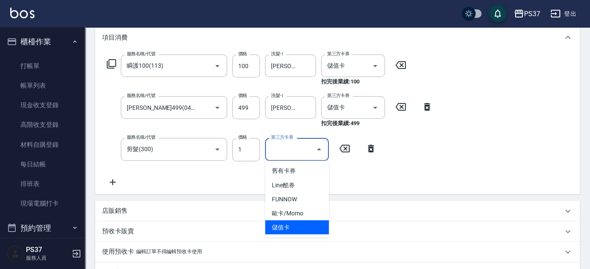
click at [305, 224] on span "儲值卡" at bounding box center [297, 227] width 64 height 14
type input "儲值卡"
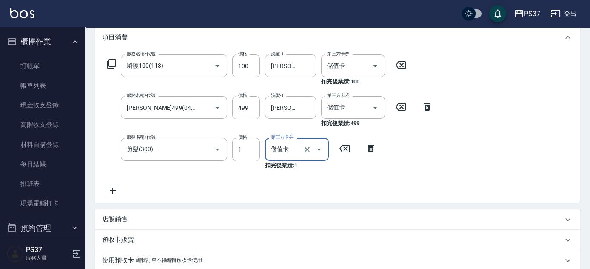
scroll to position [269, 0]
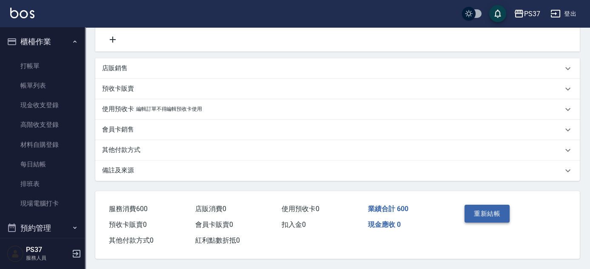
click at [487, 210] on button "重新結帳" at bounding box center [486, 213] width 45 height 18
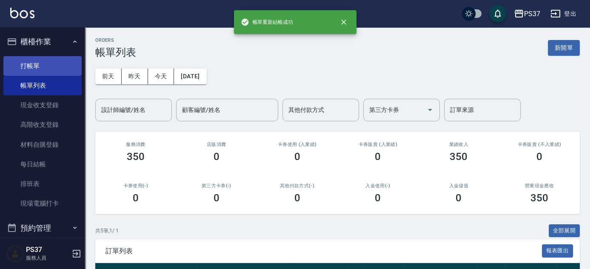
click at [49, 64] on link "打帳單" at bounding box center [42, 66] width 78 height 20
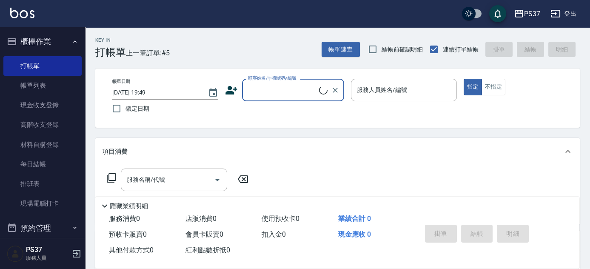
drag, startPoint x: 279, startPoint y: 85, endPoint x: 278, endPoint y: 96, distance: 11.1
click at [279, 90] on input "顧客姓名/手機號碼/編號" at bounding box center [282, 89] width 73 height 15
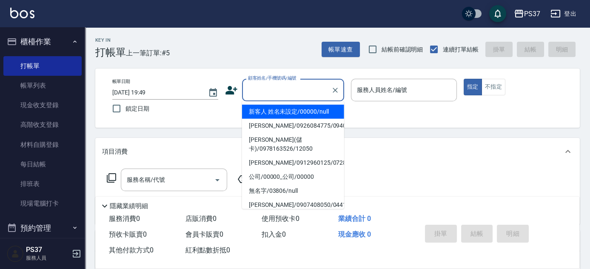
click at [280, 105] on li "新客人 姓名未設定/00000/null" at bounding box center [293, 112] width 102 height 14
type input "新客人 姓名未設定/00000/null"
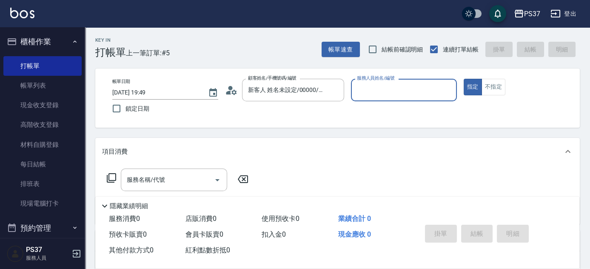
click at [361, 86] on input "服務人員姓名/編號" at bounding box center [404, 89] width 98 height 15
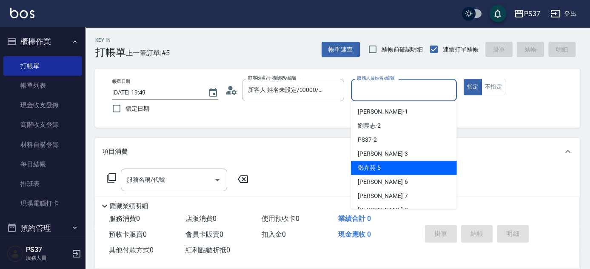
click at [389, 162] on div "[PERSON_NAME]-5" at bounding box center [404, 168] width 106 height 14
type input "[PERSON_NAME]-5"
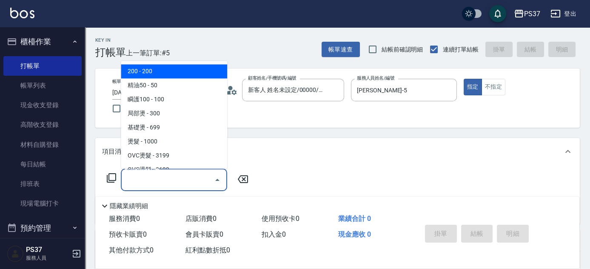
click at [181, 178] on input "服務名稱/代號" at bounding box center [168, 179] width 86 height 15
click at [137, 69] on span "200 - 200" at bounding box center [174, 72] width 106 height 14
type input "200(111)"
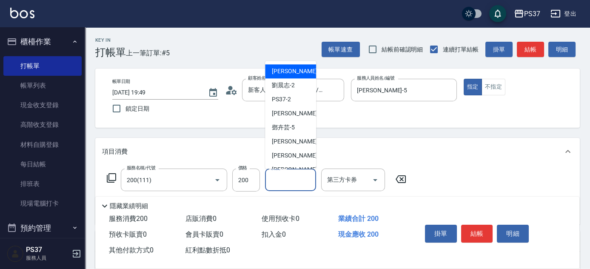
click at [299, 183] on input "洗髮-1" at bounding box center [290, 179] width 43 height 15
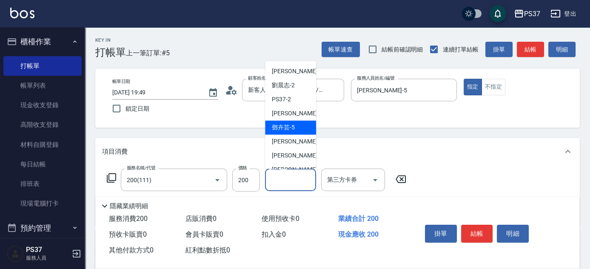
click at [281, 129] on span "[PERSON_NAME]-5" at bounding box center [283, 127] width 23 height 9
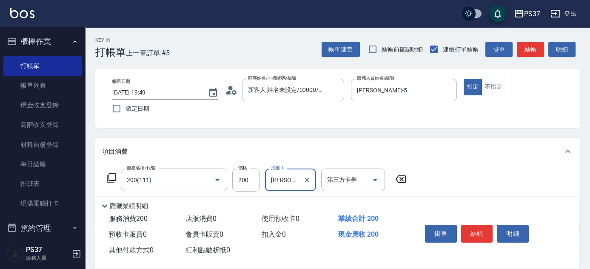
type input "[PERSON_NAME]-5"
click at [375, 177] on icon "Open" at bounding box center [375, 180] width 10 height 10
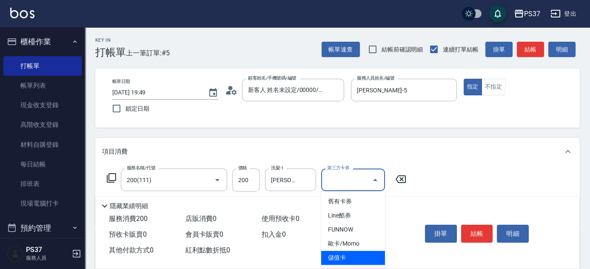
drag, startPoint x: 348, startPoint y: 253, endPoint x: 432, endPoint y: 240, distance: 85.3
click at [352, 251] on span "儲值卡" at bounding box center [353, 257] width 64 height 14
type input "儲值卡"
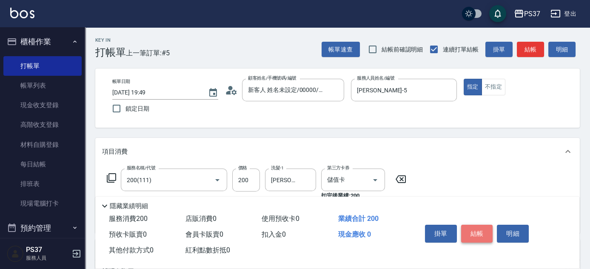
click at [475, 234] on button "結帳" at bounding box center [477, 233] width 32 height 18
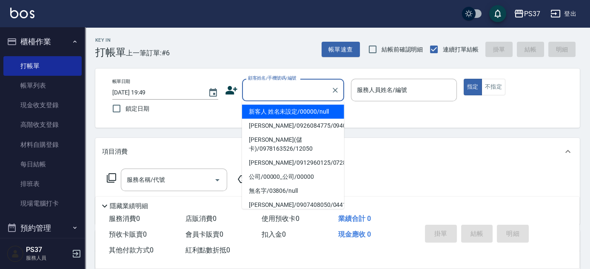
click at [277, 84] on input "顧客姓名/手機號碼/編號" at bounding box center [287, 89] width 82 height 15
click at [282, 108] on li "新客人 姓名未設定/00000/null" at bounding box center [293, 112] width 102 height 14
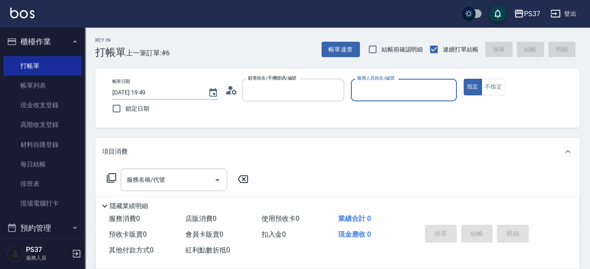
type input "新客人 姓名未設定/00000/null"
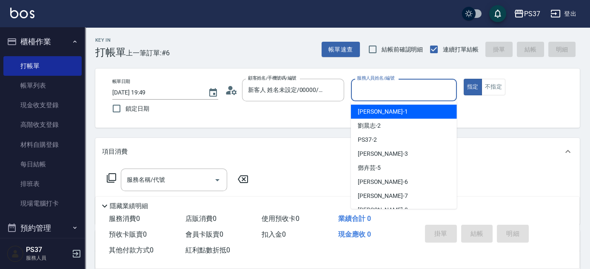
click at [363, 91] on input "服務人員姓名/編號" at bounding box center [404, 89] width 98 height 15
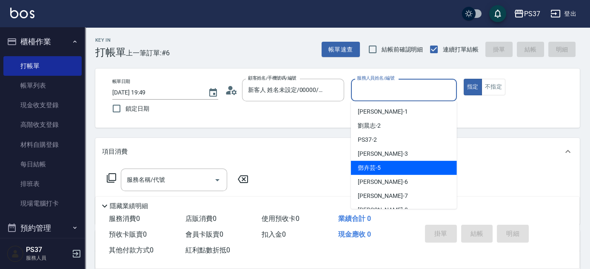
click at [397, 167] on div "[PERSON_NAME]-5" at bounding box center [404, 168] width 106 height 14
type input "[PERSON_NAME]-5"
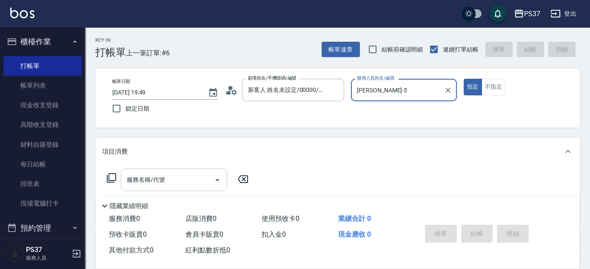
click at [179, 179] on input "服務名稱/代號" at bounding box center [168, 179] width 86 height 15
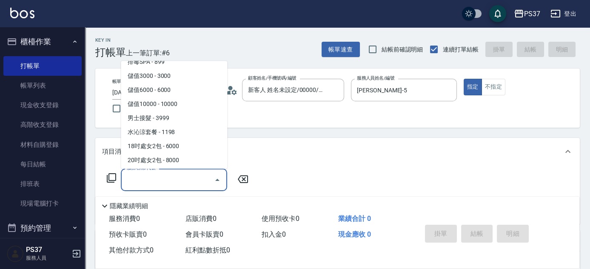
scroll to position [906, 0]
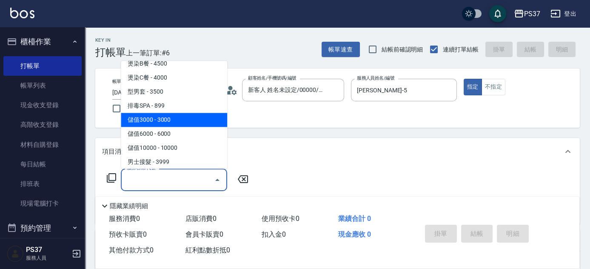
click at [176, 122] on span "儲值3000 - 3000" at bounding box center [174, 120] width 106 height 14
type input "儲值3000(901)"
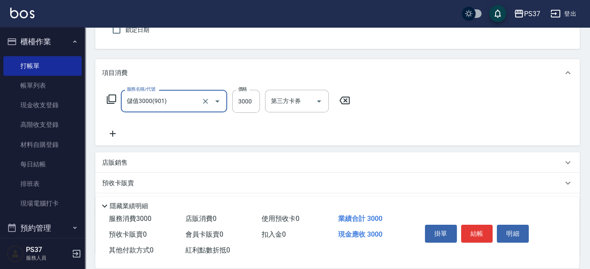
scroll to position [116, 0]
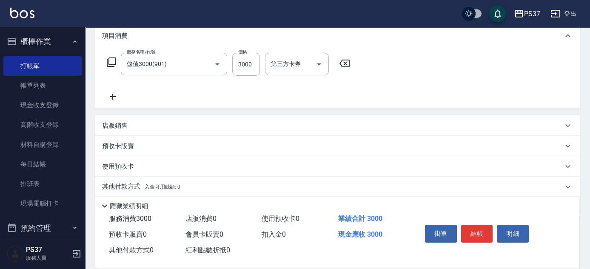
click at [116, 95] on icon at bounding box center [112, 96] width 21 height 10
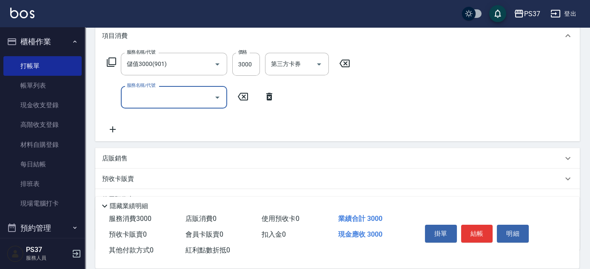
click at [140, 97] on input "服務名稱/代號" at bounding box center [168, 97] width 86 height 15
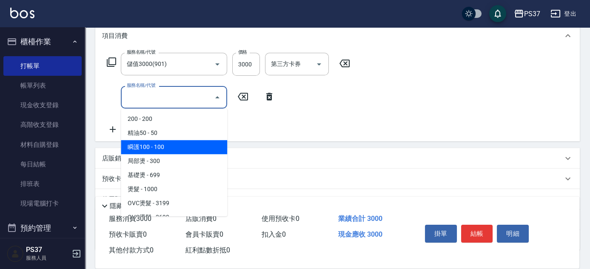
click at [172, 149] on span "瞬護100 - 100" at bounding box center [174, 147] width 106 height 14
type input "瞬護100(113)"
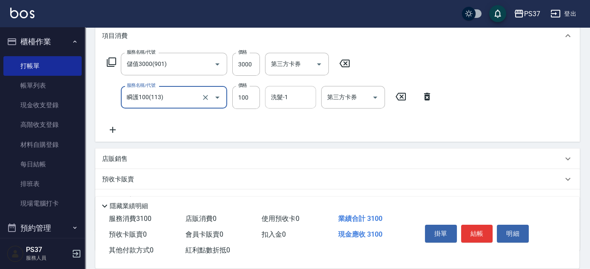
click at [297, 96] on input "洗髮-1" at bounding box center [290, 97] width 43 height 15
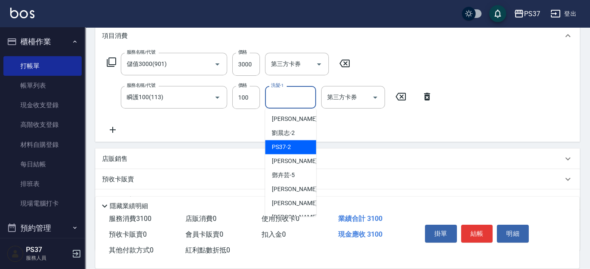
scroll to position [137, 0]
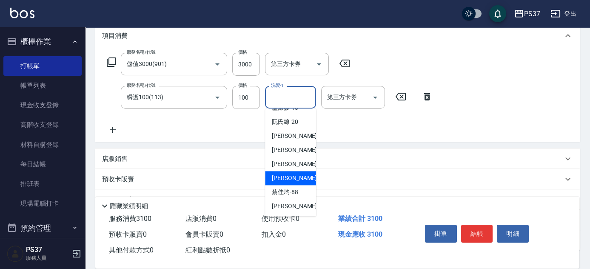
click at [289, 180] on span "[PERSON_NAME]-29" at bounding box center [299, 177] width 54 height 9
type input "[PERSON_NAME]-29"
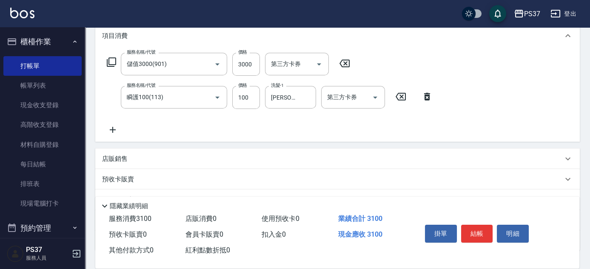
click at [120, 132] on icon at bounding box center [112, 130] width 21 height 10
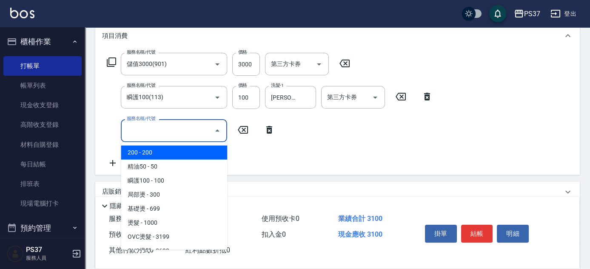
click at [148, 130] on input "服務名稱/代號" at bounding box center [168, 130] width 86 height 15
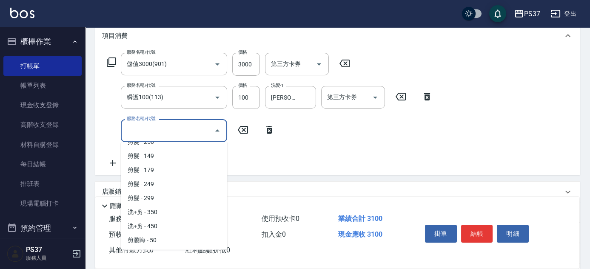
scroll to position [425, 0]
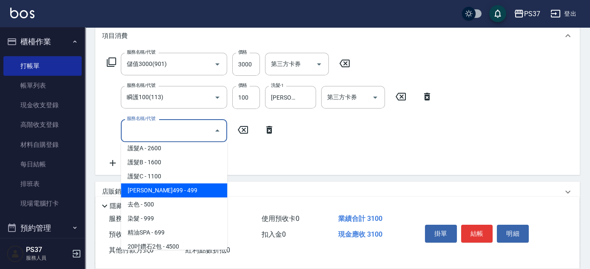
click at [172, 191] on span "[PERSON_NAME]499 - 499" at bounding box center [174, 190] width 106 height 14
type input "[PERSON_NAME]499(0499)"
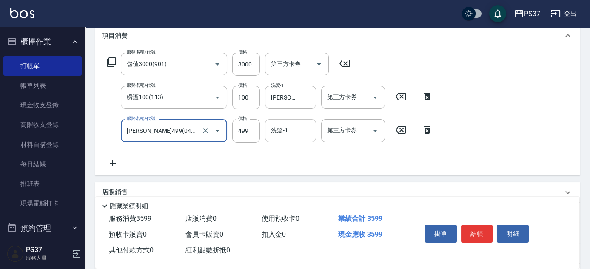
click at [291, 124] on input "洗髮-1" at bounding box center [290, 130] width 43 height 15
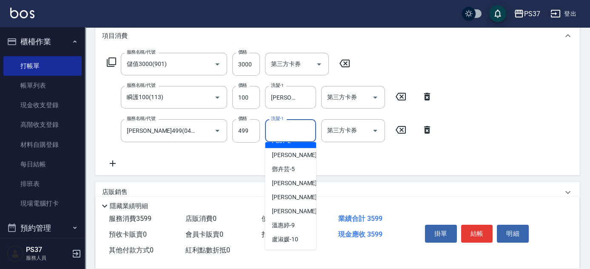
scroll to position [137, 0]
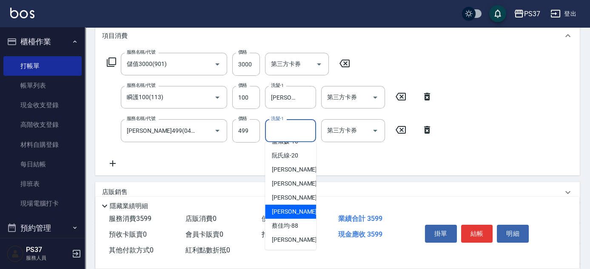
click at [288, 204] on div "[PERSON_NAME]-29" at bounding box center [290, 211] width 51 height 14
type input "[PERSON_NAME]-29"
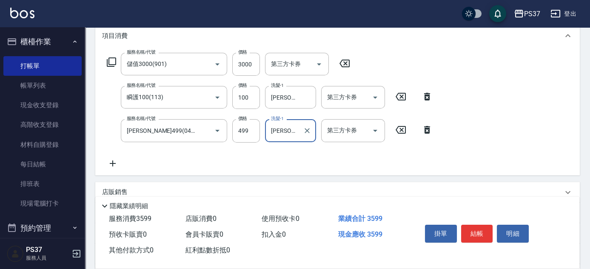
click at [103, 159] on icon at bounding box center [112, 163] width 21 height 10
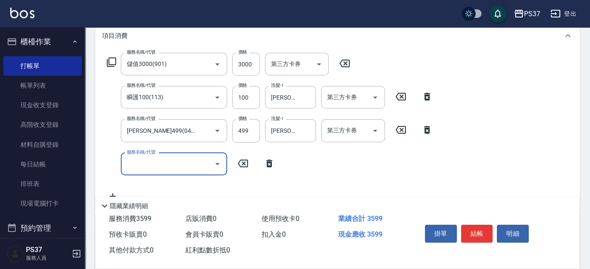
click at [155, 165] on input "服務名稱/代號" at bounding box center [168, 163] width 86 height 15
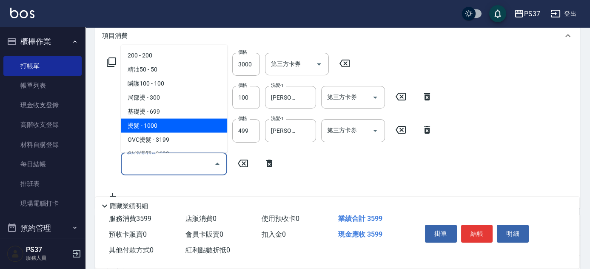
scroll to position [116, 0]
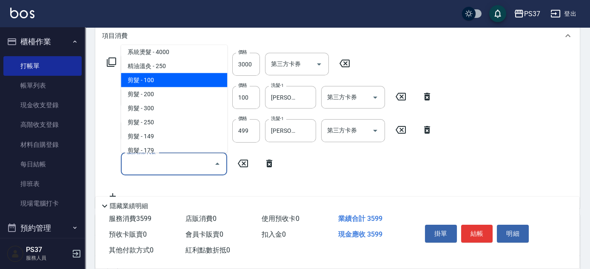
click at [177, 74] on span "剪髮 - 100" at bounding box center [174, 80] width 106 height 14
type input "剪髮(300)"
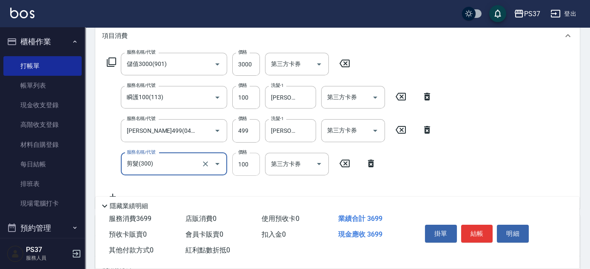
click at [240, 162] on input "100" at bounding box center [246, 164] width 28 height 23
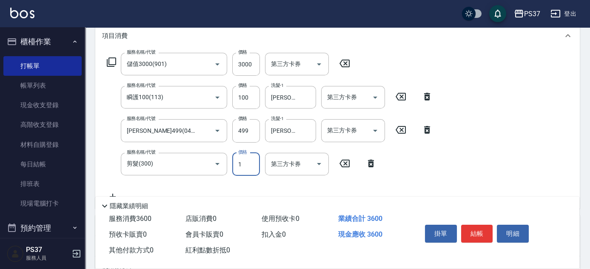
type input "1"
click at [372, 165] on icon at bounding box center [371, 163] width 6 height 8
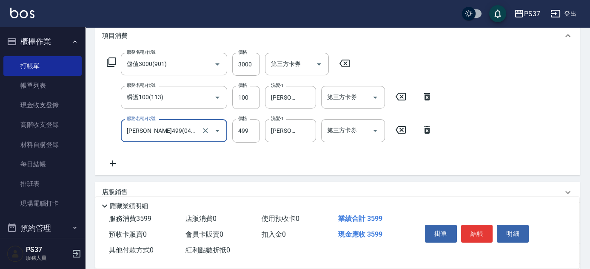
click at [426, 132] on icon at bounding box center [427, 130] width 6 height 8
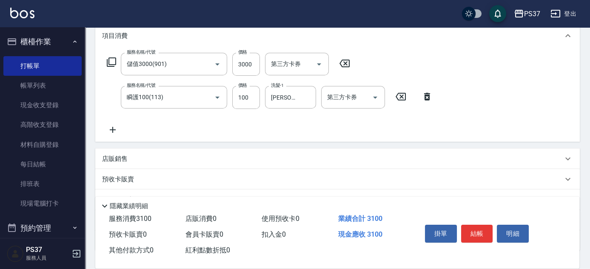
click at [427, 99] on icon at bounding box center [427, 97] width 6 height 8
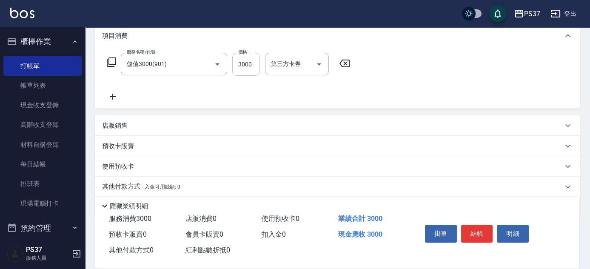
click at [243, 62] on input "3000" at bounding box center [246, 64] width 28 height 23
type input "1000"
click at [113, 97] on icon at bounding box center [113, 97] width 6 height 6
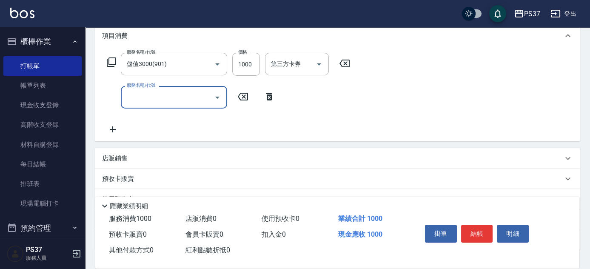
click at [144, 103] on input "服務名稱/代號" at bounding box center [168, 97] width 86 height 15
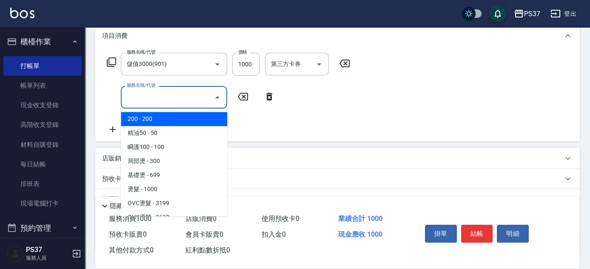
click at [162, 116] on span "200 - 200" at bounding box center [174, 119] width 106 height 14
type input "200(111)"
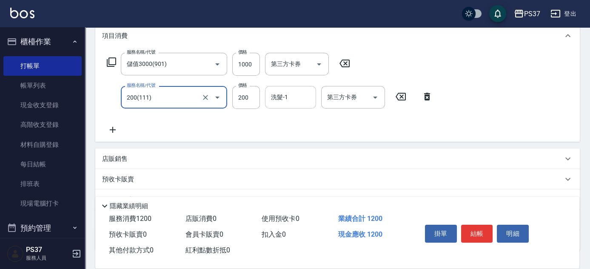
click at [289, 102] on input "洗髮-1" at bounding box center [290, 97] width 43 height 15
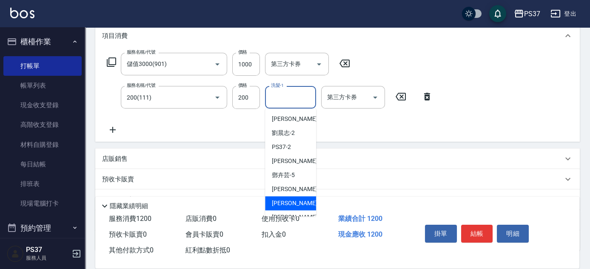
click at [296, 200] on div "[PERSON_NAME] -7" at bounding box center [290, 203] width 51 height 14
type input "[PERSON_NAME]-7"
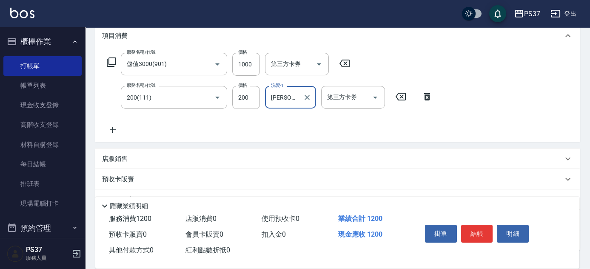
drag, startPoint x: 99, startPoint y: 126, endPoint x: 124, endPoint y: 130, distance: 24.6
click at [116, 129] on div "服務名稱/代號 儲值3000(901) 服務名稱/代號 價格 1000 價格 第三方卡券 第三方卡券 服務名稱/代號 200(111) 服務名稱/代號 價格 …" at bounding box center [337, 95] width 484 height 92
click at [124, 130] on div "服務名稱/代號 儲值3000(901) 服務名稱/代號 價格 1000 價格 第三方卡券 第三方卡券 服務名稱/代號 200(111) 服務名稱/代號 價格 …" at bounding box center [269, 94] width 335 height 82
click at [118, 130] on icon at bounding box center [112, 130] width 21 height 10
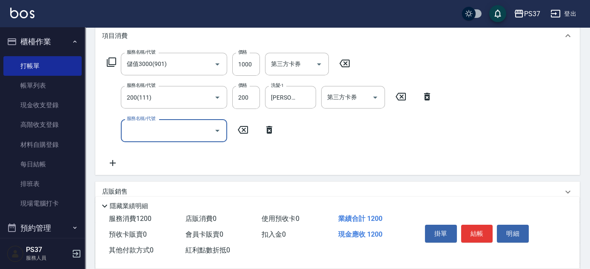
click at [166, 128] on input "服務名稱/代號" at bounding box center [168, 130] width 86 height 15
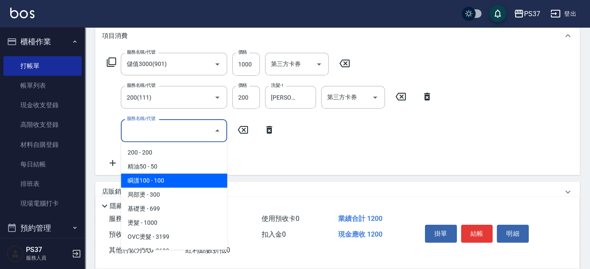
click at [185, 179] on span "瞬護100 - 100" at bounding box center [174, 180] width 106 height 14
type input "瞬護100(113)"
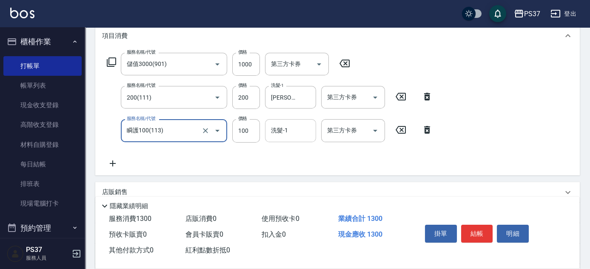
click at [295, 133] on input "洗髮-1" at bounding box center [290, 130] width 43 height 15
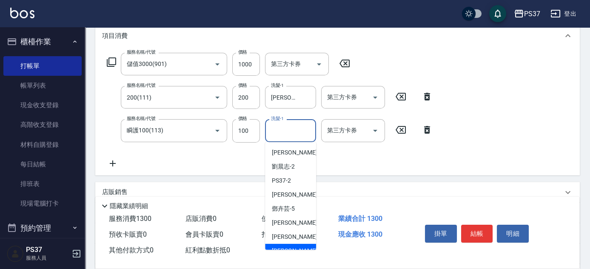
click at [291, 241] on div "[PERSON_NAME] -7" at bounding box center [290, 237] width 51 height 14
type input "[PERSON_NAME]-7"
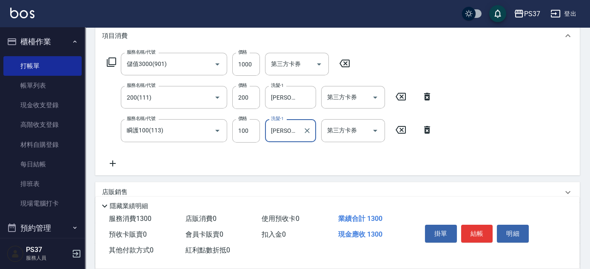
click at [119, 166] on icon at bounding box center [112, 163] width 21 height 10
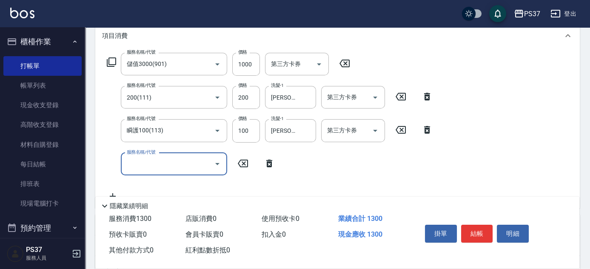
click at [150, 169] on input "服務名稱/代號" at bounding box center [168, 163] width 86 height 15
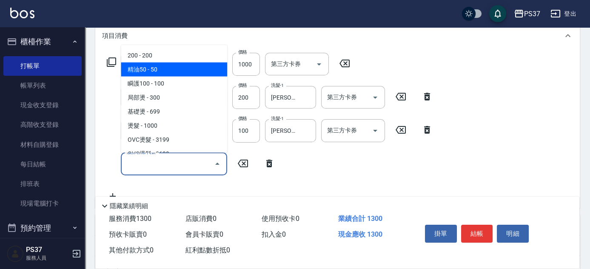
click at [164, 72] on span "精油50 - 50" at bounding box center [174, 69] width 106 height 14
type input "精油50(112)"
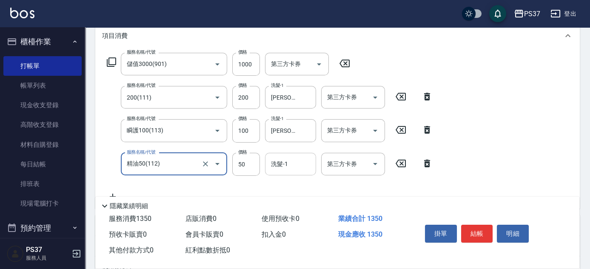
click at [289, 173] on div "洗髮-1" at bounding box center [290, 164] width 51 height 23
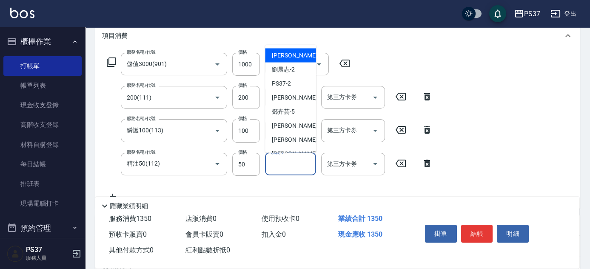
click at [288, 55] on span "[PERSON_NAME]-1" at bounding box center [297, 55] width 50 height 9
type input "[PERSON_NAME]-1"
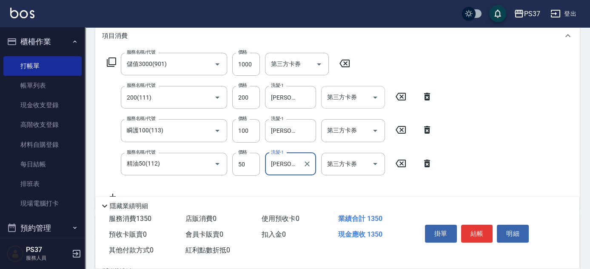
click at [374, 100] on icon "Open" at bounding box center [375, 97] width 10 height 10
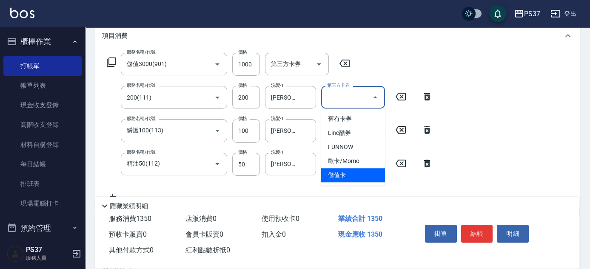
click at [374, 176] on span "儲值卡" at bounding box center [353, 175] width 64 height 14
type input "儲值卡"
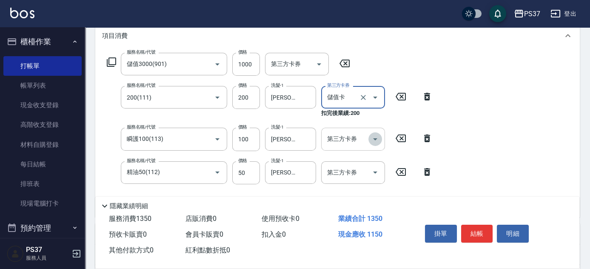
click at [378, 139] on icon "Open" at bounding box center [375, 139] width 10 height 10
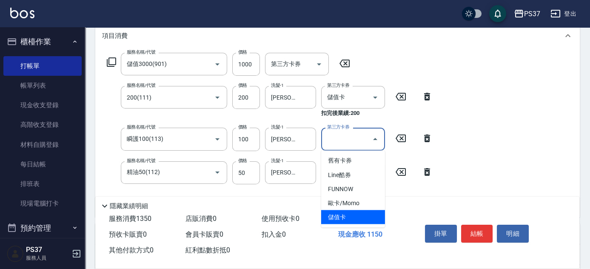
click at [357, 215] on span "儲值卡" at bounding box center [353, 217] width 64 height 14
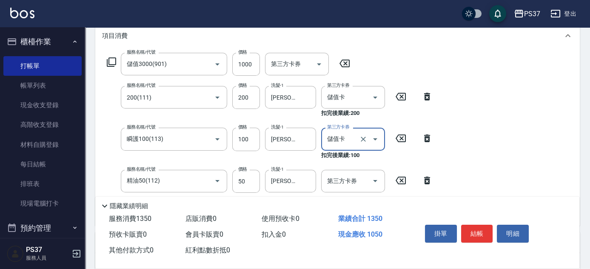
type input "儲值卡"
click at [378, 178] on icon "Open" at bounding box center [375, 181] width 10 height 10
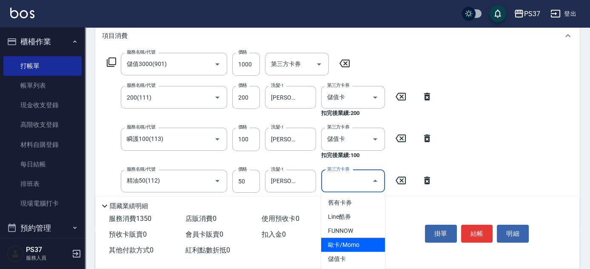
click at [364, 249] on span "歐卡/Momo" at bounding box center [353, 245] width 64 height 14
type input "歐卡/Momo"
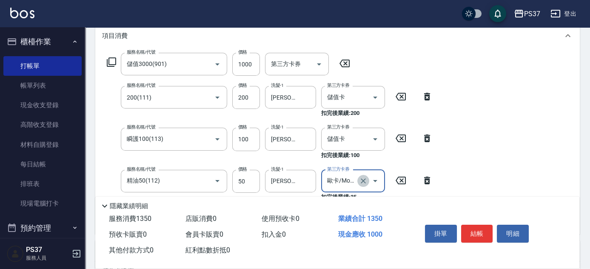
click at [361, 176] on icon "Clear" at bounding box center [363, 180] width 9 height 9
click at [378, 180] on icon "Open" at bounding box center [375, 181] width 10 height 10
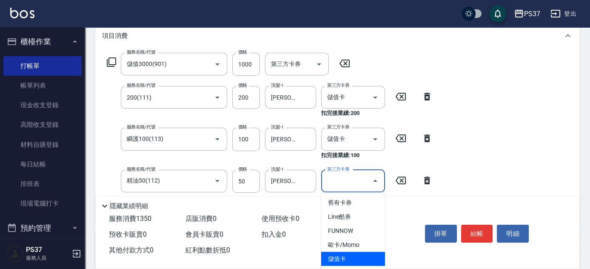
click at [358, 259] on span "儲值卡" at bounding box center [353, 259] width 64 height 14
type input "儲值卡"
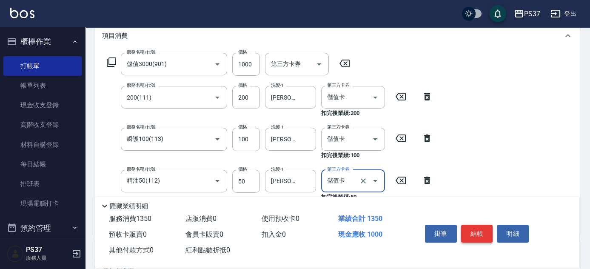
click at [481, 229] on button "結帳" at bounding box center [477, 233] width 32 height 18
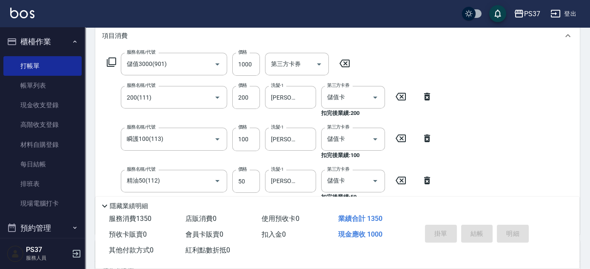
type input "[DATE] 19:50"
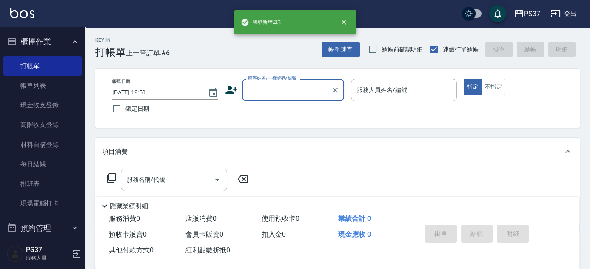
scroll to position [0, 0]
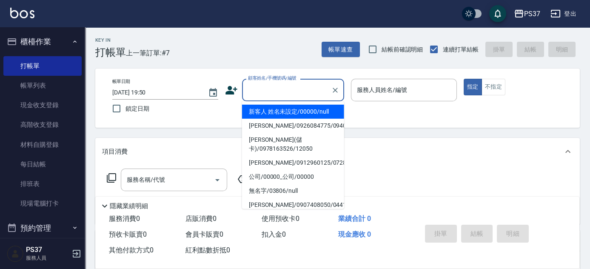
click at [284, 94] on input "顧客姓名/手機號碼/編號" at bounding box center [287, 89] width 82 height 15
click at [283, 110] on li "新客人 姓名未設定/00000/null" at bounding box center [293, 112] width 102 height 14
type input "新客人 姓名未設定/00000/null"
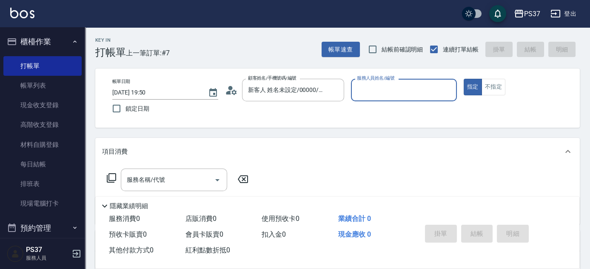
click at [366, 96] on input "服務人員姓名/編號" at bounding box center [404, 89] width 98 height 15
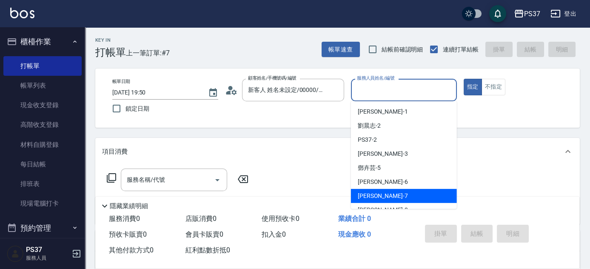
click at [400, 196] on div "[PERSON_NAME] -7" at bounding box center [404, 196] width 106 height 14
type input "[PERSON_NAME]-7"
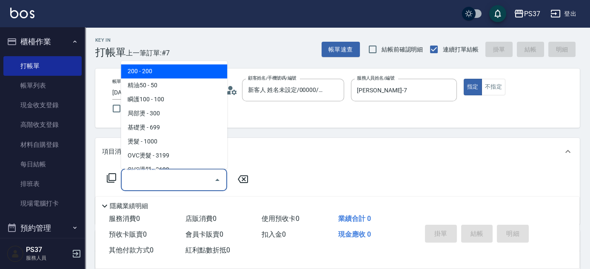
click at [184, 183] on input "服務名稱/代號" at bounding box center [168, 179] width 86 height 15
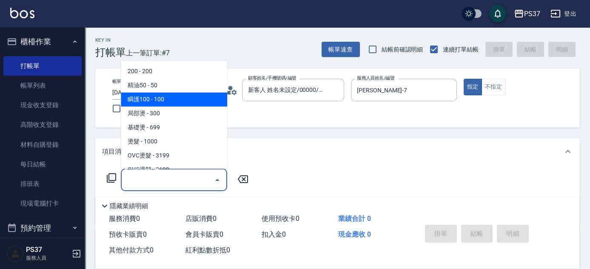
click at [179, 100] on span "瞬護100 - 100" at bounding box center [174, 100] width 106 height 14
type input "瞬護100(113)"
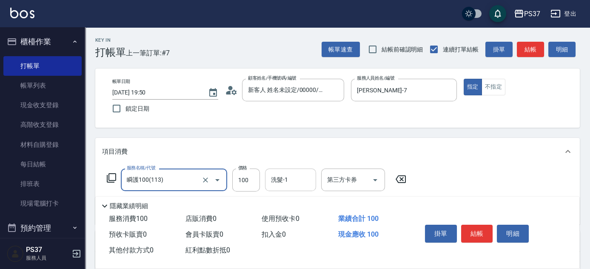
click at [297, 185] on input "洗髮-1" at bounding box center [290, 179] width 43 height 15
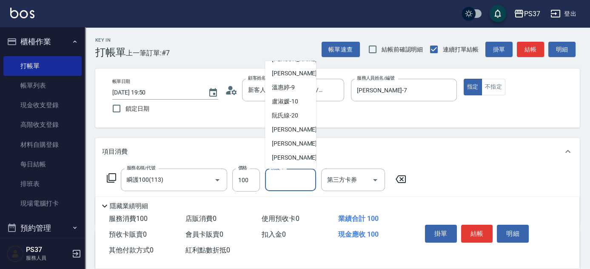
scroll to position [116, 0]
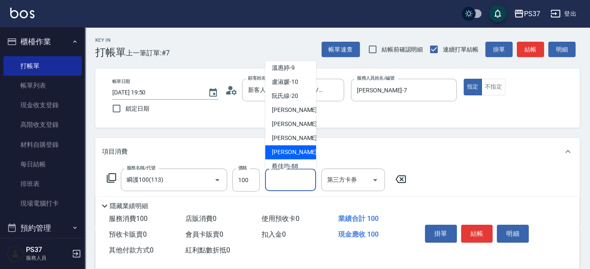
click at [290, 146] on div "[PERSON_NAME]-29" at bounding box center [290, 152] width 51 height 14
type input "[PERSON_NAME]-29"
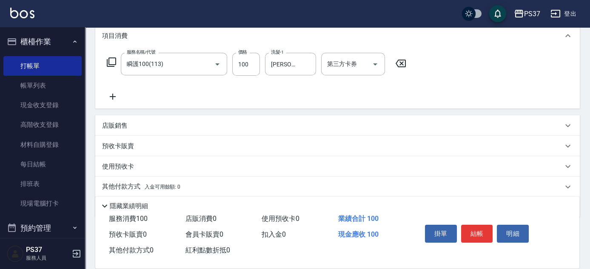
click at [113, 99] on icon at bounding box center [112, 96] width 21 height 10
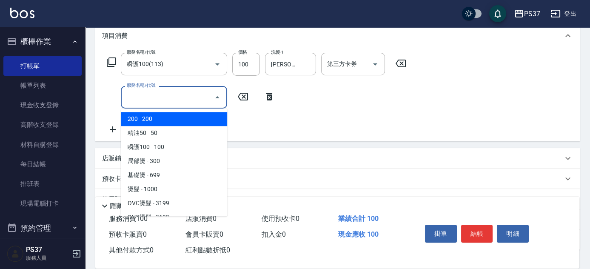
click at [141, 96] on input "服務名稱/代號" at bounding box center [168, 97] width 86 height 15
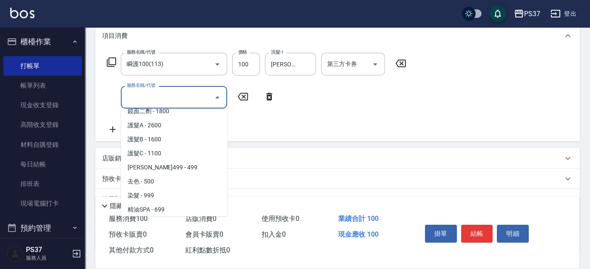
scroll to position [463, 0]
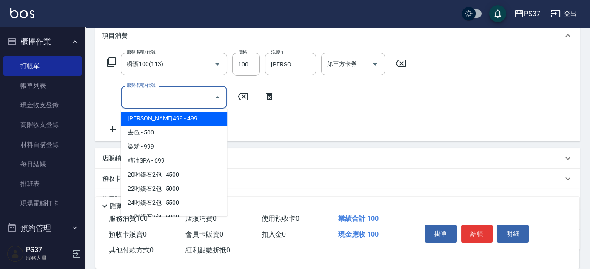
click at [184, 121] on span "[PERSON_NAME]499 - 499" at bounding box center [174, 118] width 106 height 14
type input "[PERSON_NAME]499(0499)"
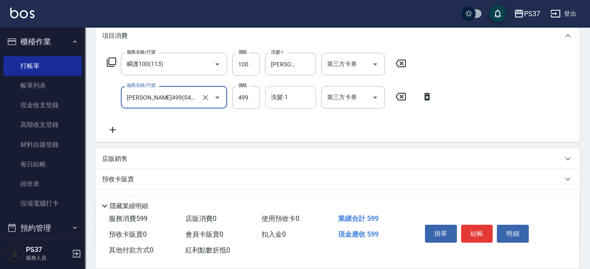
click at [279, 95] on div "洗髮-1 洗髮-1" at bounding box center [290, 97] width 51 height 23
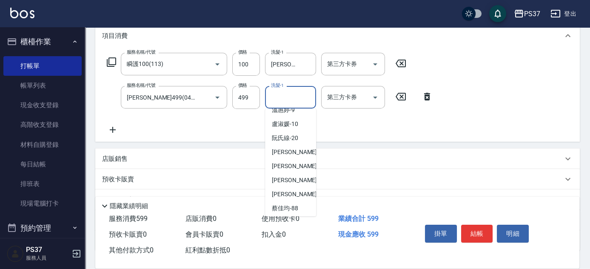
scroll to position [137, 0]
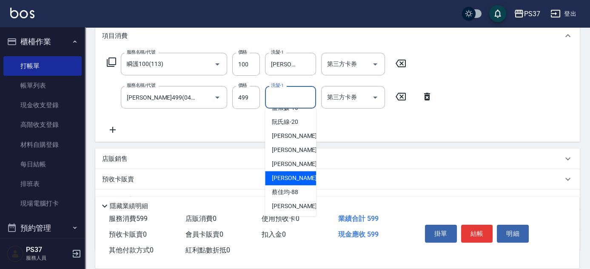
click at [294, 179] on span "[PERSON_NAME]-29" at bounding box center [299, 177] width 54 height 9
type input "[PERSON_NAME]-29"
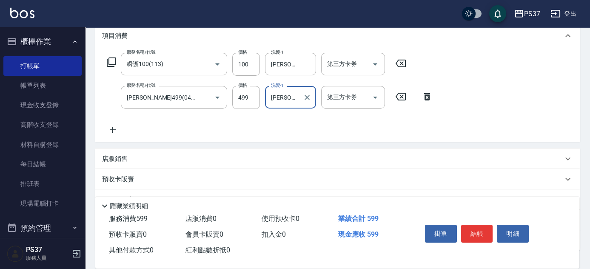
click at [116, 129] on icon at bounding box center [112, 130] width 21 height 10
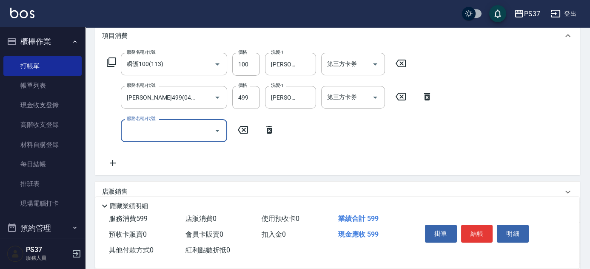
click at [159, 134] on input "服務名稱/代號" at bounding box center [168, 130] width 86 height 15
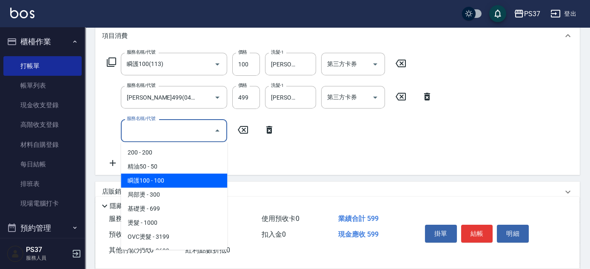
scroll to position [77, 0]
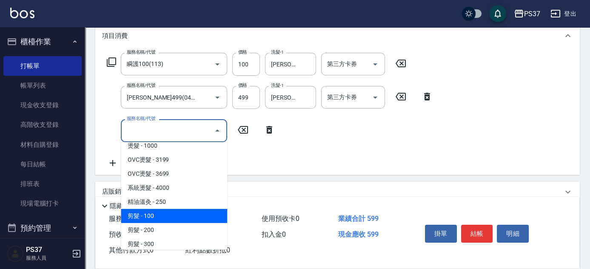
click at [165, 216] on span "剪髮 - 100" at bounding box center [174, 216] width 106 height 14
type input "剪髮(300)"
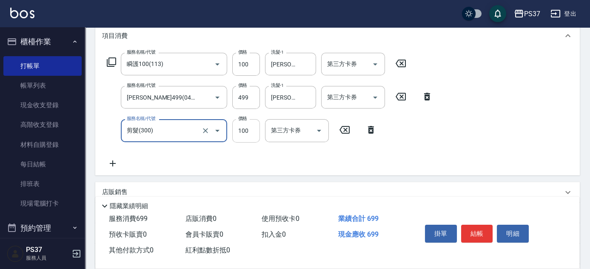
click at [244, 128] on input "100" at bounding box center [246, 130] width 28 height 23
type input "1"
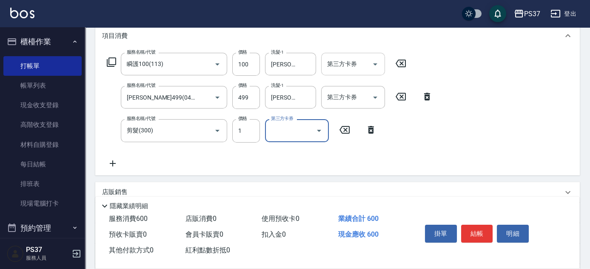
click at [380, 63] on icon "Open" at bounding box center [375, 64] width 10 height 10
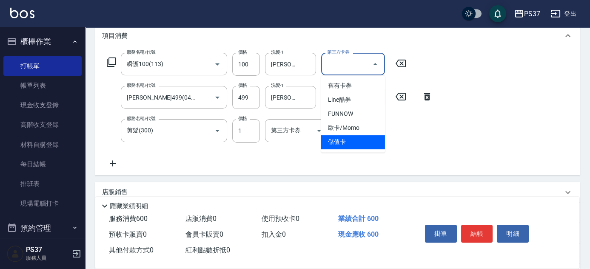
click at [360, 138] on span "儲值卡" at bounding box center [353, 142] width 64 height 14
type input "儲值卡"
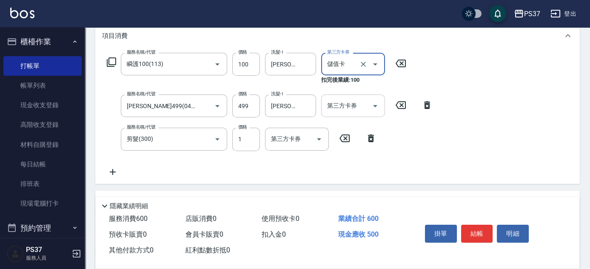
click at [378, 111] on button "Open" at bounding box center [375, 106] width 14 height 14
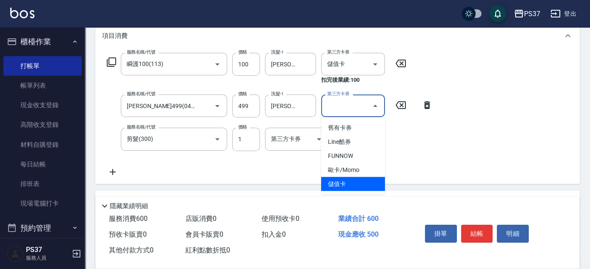
click at [362, 185] on span "儲值卡" at bounding box center [353, 184] width 64 height 14
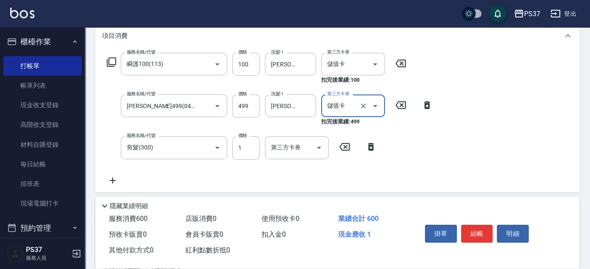
type input "儲值卡"
click at [324, 150] on icon "Open" at bounding box center [319, 147] width 10 height 10
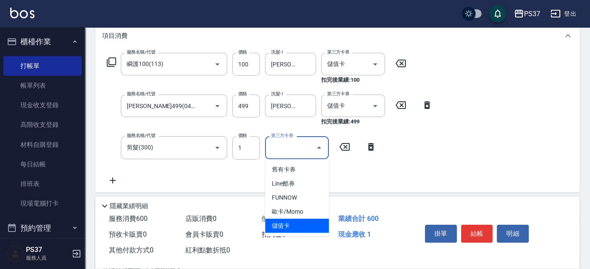
click at [296, 221] on span "儲值卡" at bounding box center [297, 226] width 64 height 14
type input "儲值卡"
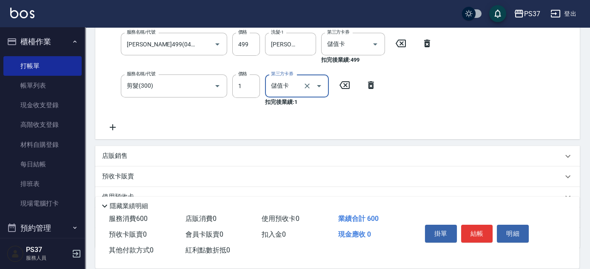
scroll to position [237, 0]
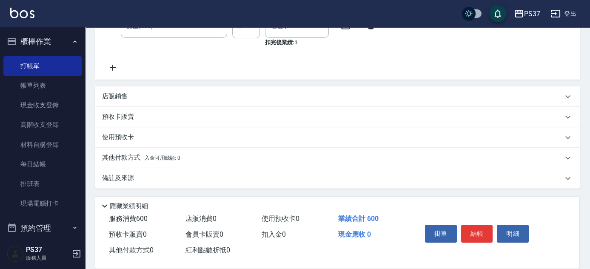
click at [117, 94] on p "店販銷售" at bounding box center [115, 96] width 26 height 9
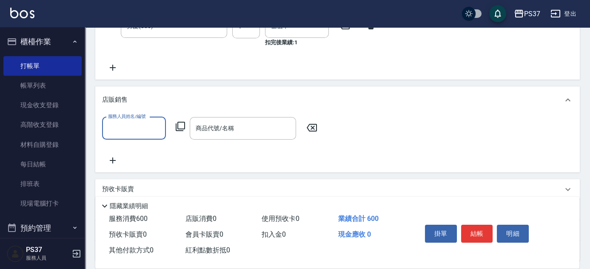
scroll to position [0, 0]
click at [128, 131] on input "服務人員姓名/編號" at bounding box center [134, 128] width 56 height 15
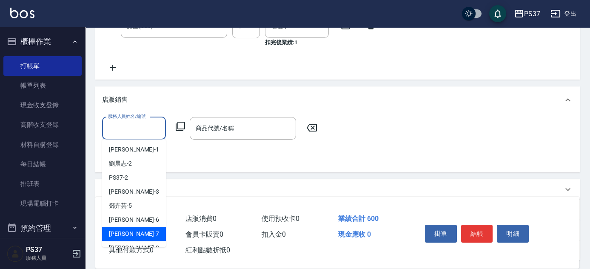
click at [136, 230] on div "[PERSON_NAME] -7" at bounding box center [134, 234] width 64 height 14
type input "[PERSON_NAME]-7"
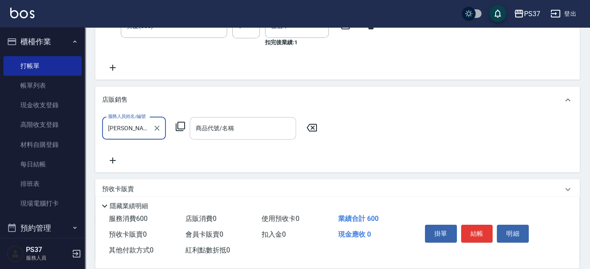
click at [227, 132] on input "商品代號/名稱" at bounding box center [242, 128] width 99 height 15
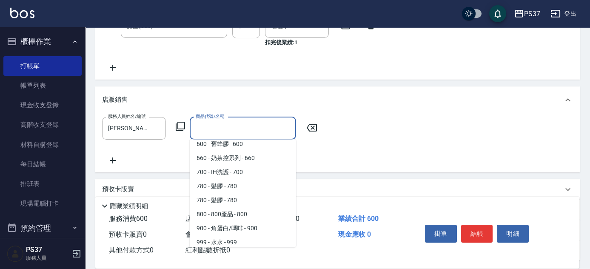
scroll to position [77, 0]
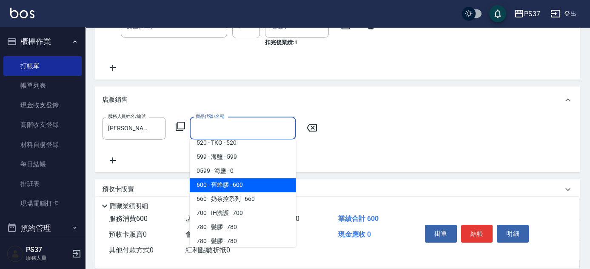
click at [255, 189] on span "600 - 舊蜂膠 - 600" at bounding box center [243, 185] width 106 height 14
type input "舊蜂膠"
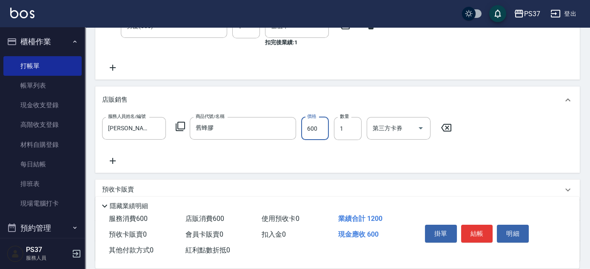
click at [316, 133] on input "600" at bounding box center [315, 128] width 28 height 23
click at [420, 121] on button "Open" at bounding box center [421, 128] width 14 height 14
type input "599"
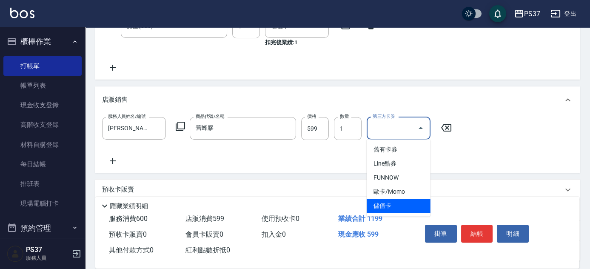
click at [411, 204] on span "儲值卡" at bounding box center [398, 206] width 64 height 14
type input "儲值卡"
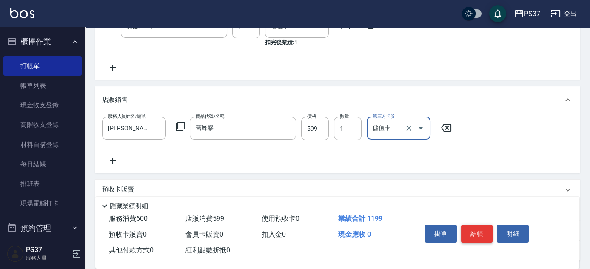
click at [480, 233] on button "結帳" at bounding box center [477, 233] width 32 height 18
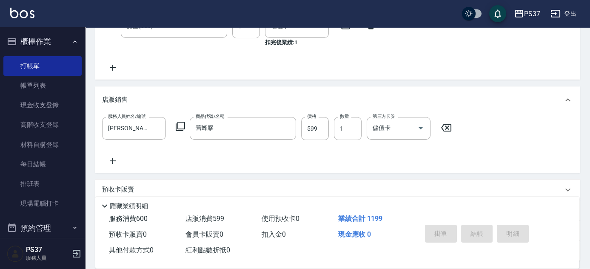
type input "[DATE] 19:51"
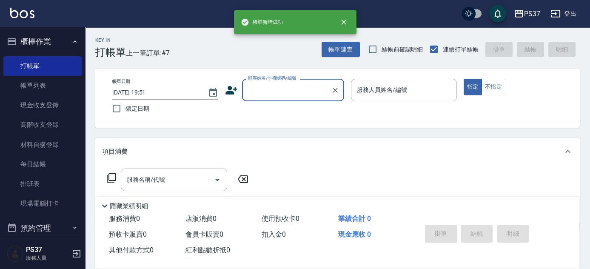
scroll to position [0, 0]
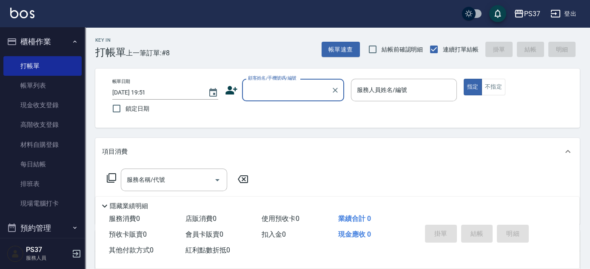
click at [290, 91] on input "顧客姓名/手機號碼/編號" at bounding box center [287, 89] width 82 height 15
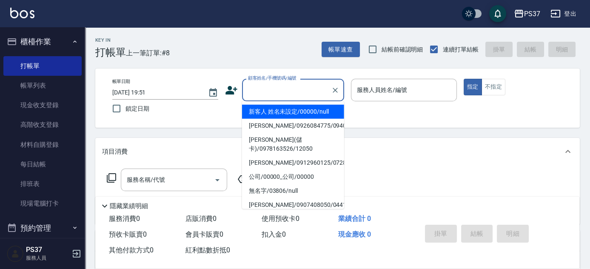
click at [286, 111] on li "新客人 姓名未設定/00000/null" at bounding box center [293, 112] width 102 height 14
type input "新客人 姓名未設定/00000/null"
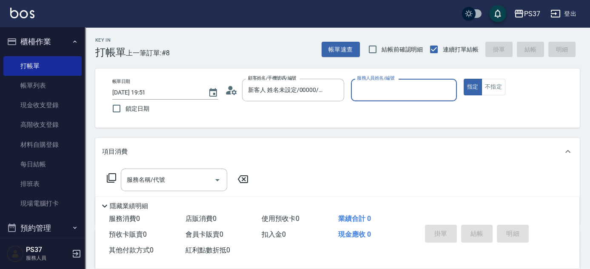
click at [352, 93] on div "服務人員姓名/編號" at bounding box center [404, 90] width 106 height 23
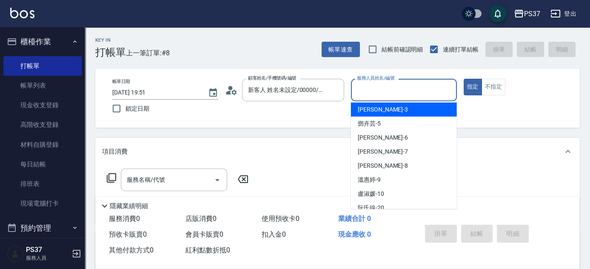
scroll to position [77, 0]
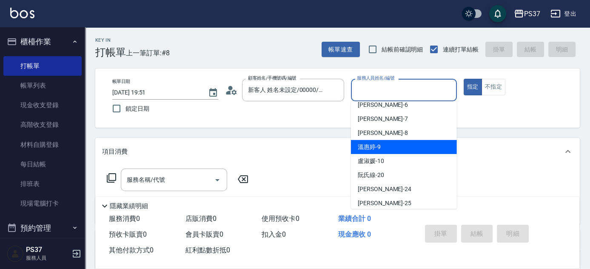
click at [388, 152] on div "[PERSON_NAME]-9" at bounding box center [404, 147] width 106 height 14
type input "[PERSON_NAME]-9"
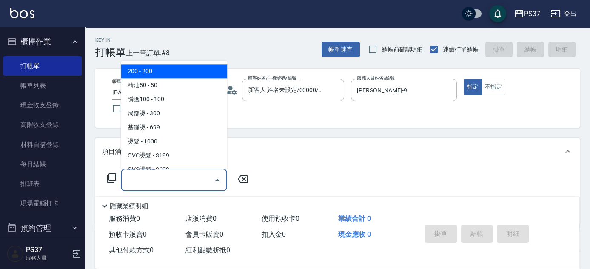
drag, startPoint x: 179, startPoint y: 173, endPoint x: 178, endPoint y: 179, distance: 6.1
click at [178, 179] on input "服務名稱/代號" at bounding box center [168, 179] width 86 height 15
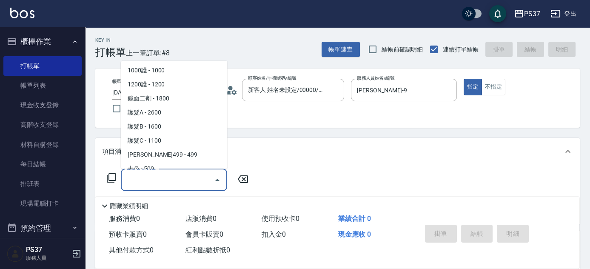
scroll to position [425, 0]
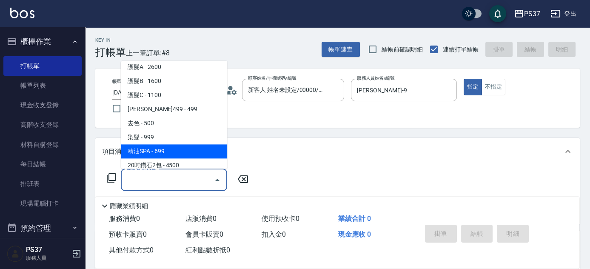
click at [171, 153] on span "精油SPA - 699" at bounding box center [174, 152] width 106 height 14
type input "精油SPA(0699)"
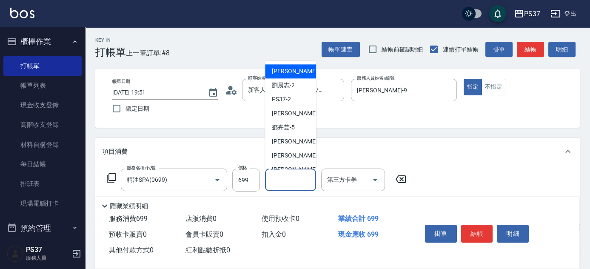
click at [289, 185] on input "洗髮-1" at bounding box center [290, 179] width 43 height 15
click at [287, 75] on span "[PERSON_NAME]-1" at bounding box center [297, 71] width 50 height 9
type input "[PERSON_NAME]-1"
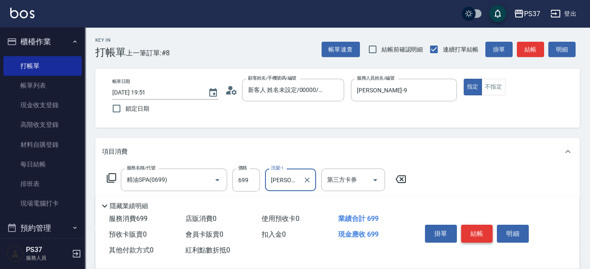
click at [476, 228] on button "結帳" at bounding box center [477, 233] width 32 height 18
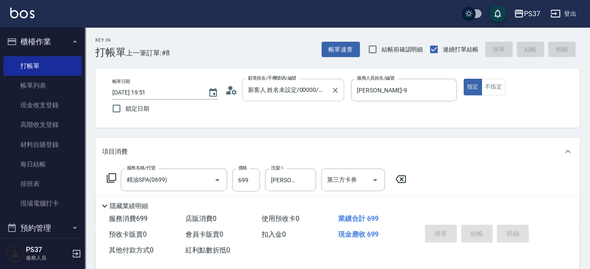
type input "[DATE] 19:52"
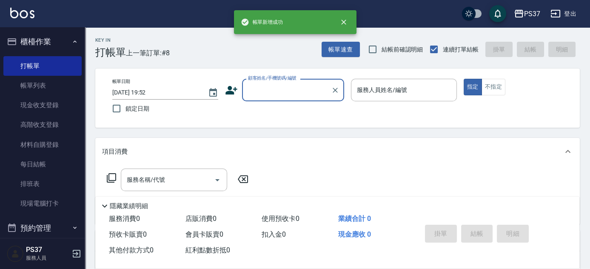
scroll to position [0, 0]
click at [270, 84] on input "顧客姓名/手機號碼/編號" at bounding box center [287, 89] width 82 height 15
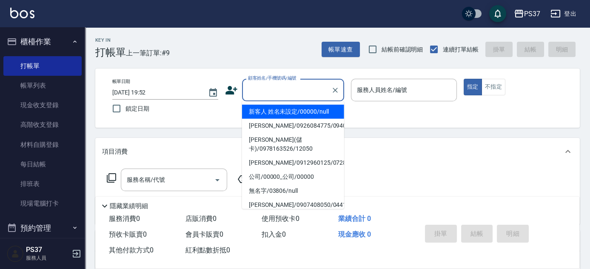
click at [279, 107] on li "新客人 姓名未設定/00000/null" at bounding box center [293, 112] width 102 height 14
type input "新客人 姓名未設定/00000/null"
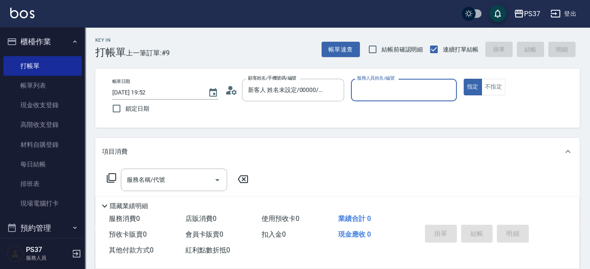
click at [365, 90] on input "服務人員姓名/編號" at bounding box center [404, 89] width 98 height 15
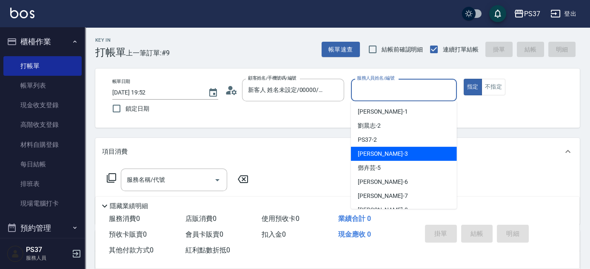
scroll to position [38, 0]
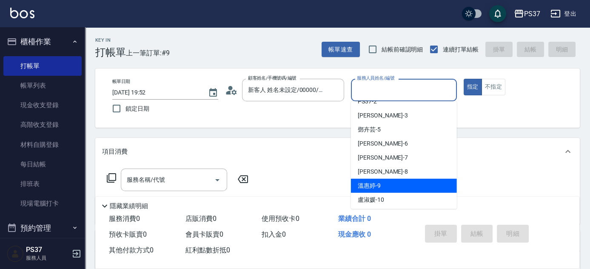
click at [382, 181] on div "[PERSON_NAME]-9" at bounding box center [404, 186] width 106 height 14
type input "[PERSON_NAME]-9"
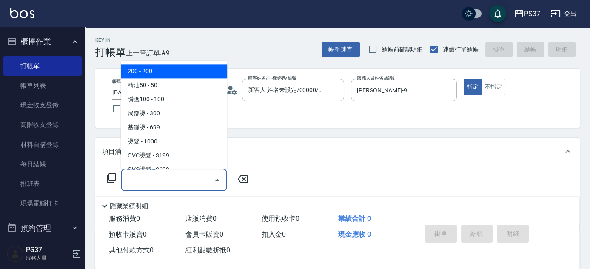
click at [179, 178] on input "服務名稱/代號" at bounding box center [168, 179] width 86 height 15
click at [171, 76] on span "200 - 200" at bounding box center [174, 72] width 106 height 14
type input "200(111)"
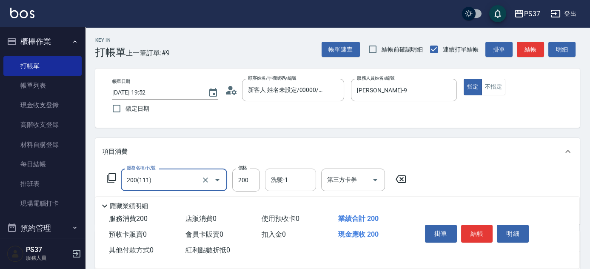
click at [284, 186] on input "洗髮-1" at bounding box center [290, 179] width 43 height 15
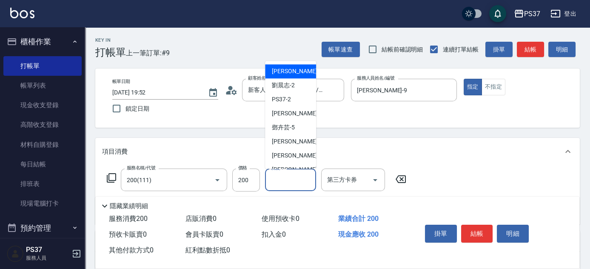
click at [289, 74] on span "[PERSON_NAME]-1" at bounding box center [297, 71] width 50 height 9
type input "[PERSON_NAME]-1"
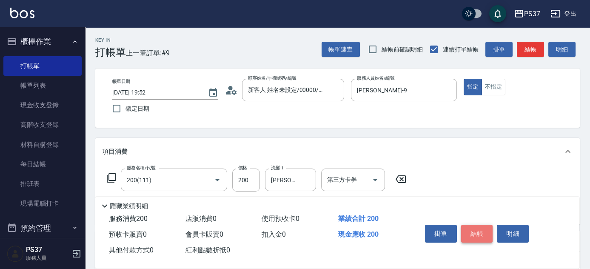
click at [476, 224] on button "結帳" at bounding box center [477, 233] width 32 height 18
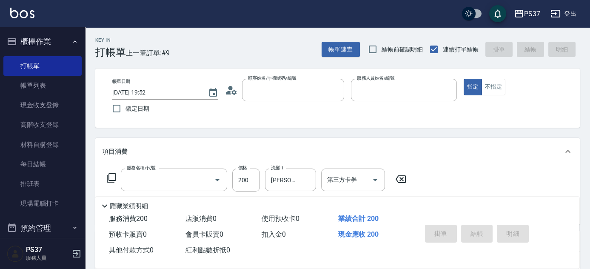
scroll to position [0, 0]
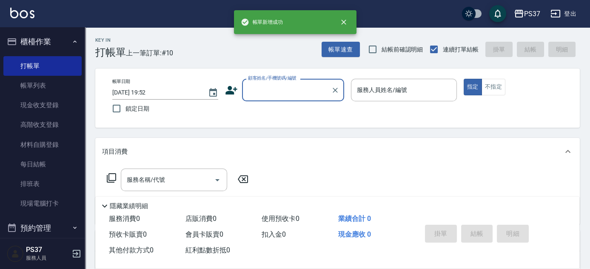
click at [279, 87] on input "顧客姓名/手機號碼/編號" at bounding box center [287, 89] width 82 height 15
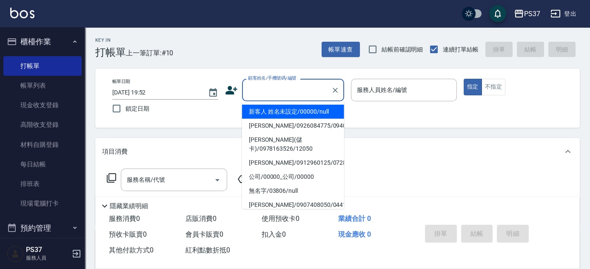
click at [290, 111] on li "新客人 姓名未設定/00000/null" at bounding box center [293, 112] width 102 height 14
type input "新客人 姓名未設定/00000/null"
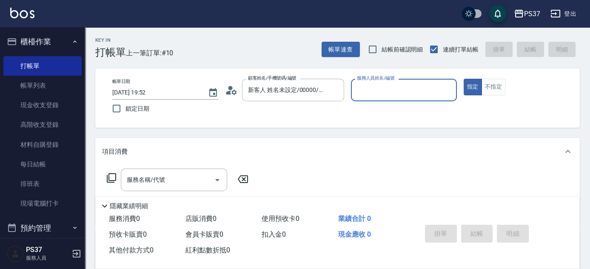
click at [372, 97] on input "服務人員姓名/編號" at bounding box center [404, 89] width 98 height 15
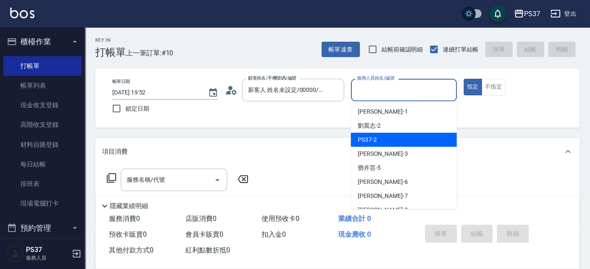
click at [389, 125] on div "[PERSON_NAME]-2" at bounding box center [404, 126] width 106 height 14
type input "[PERSON_NAME]-2"
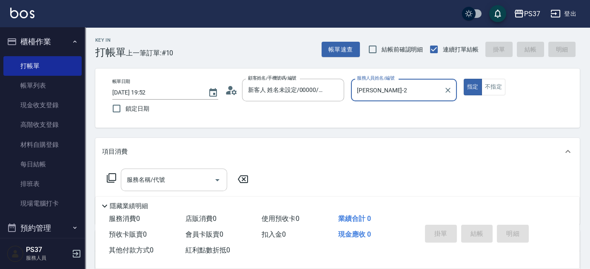
click at [179, 178] on input "服務名稱/代號" at bounding box center [168, 179] width 86 height 15
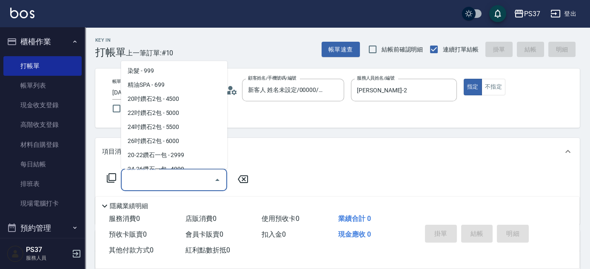
scroll to position [502, 0]
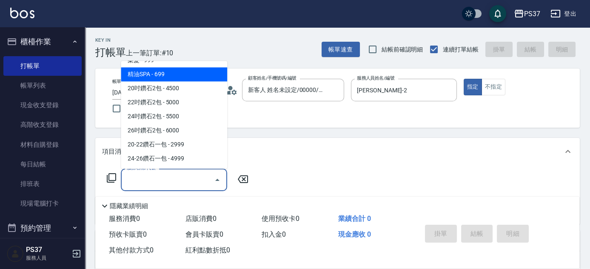
click at [168, 72] on span "精油SPA - 699" at bounding box center [174, 75] width 106 height 14
type input "精油SPA(0699)"
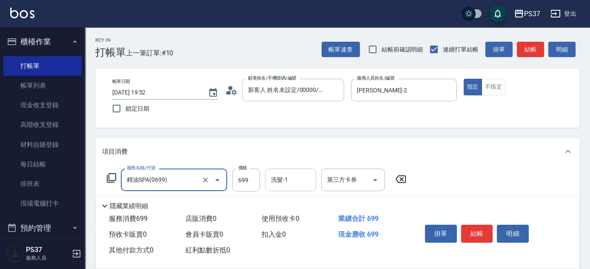
click at [295, 179] on input "洗髮-1" at bounding box center [290, 179] width 43 height 15
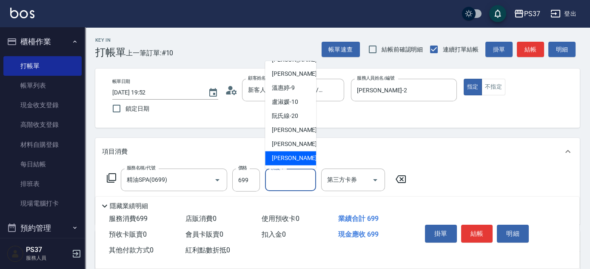
scroll to position [137, 0]
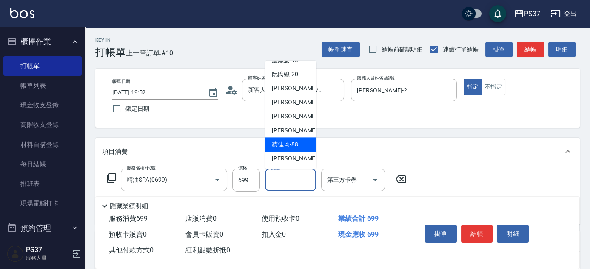
click at [290, 130] on span "[PERSON_NAME]-29" at bounding box center [299, 130] width 54 height 9
type input "[PERSON_NAME]-29"
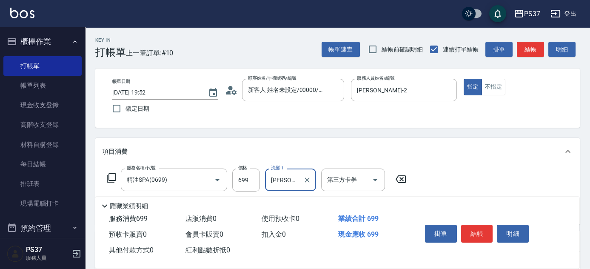
scroll to position [116, 0]
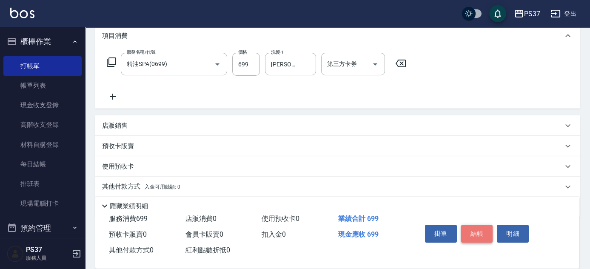
click at [471, 229] on button "結帳" at bounding box center [477, 233] width 32 height 18
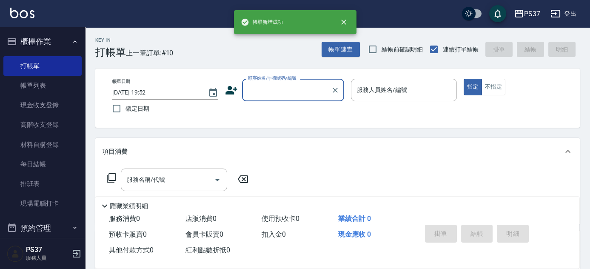
scroll to position [0, 0]
click at [295, 94] on input "顧客姓名/手機號碼/編號" at bounding box center [287, 89] width 82 height 15
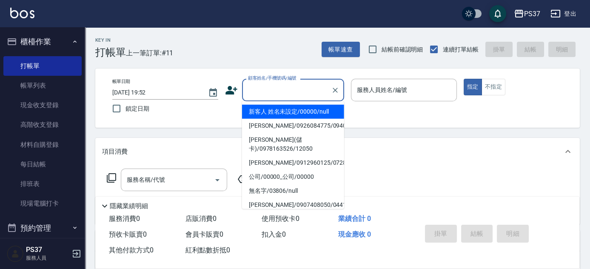
drag, startPoint x: 297, startPoint y: 114, endPoint x: 365, endPoint y: 88, distance: 72.6
click at [298, 114] on li "新客人 姓名未設定/00000/null" at bounding box center [293, 112] width 102 height 14
type input "新客人 姓名未設定/00000/null"
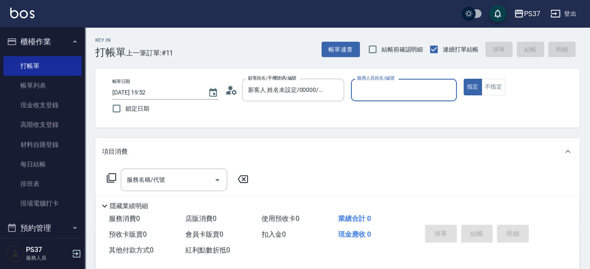
click at [374, 86] on input "服務人員姓名/編號" at bounding box center [404, 89] width 98 height 15
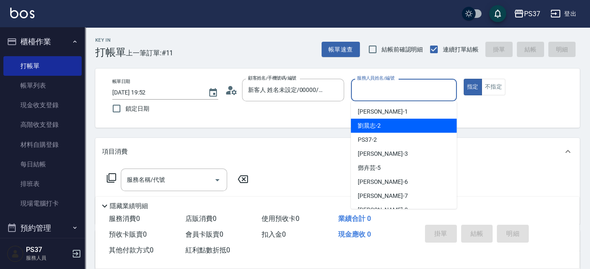
click at [397, 127] on div "[PERSON_NAME]-2" at bounding box center [404, 126] width 106 height 14
type input "[PERSON_NAME]-2"
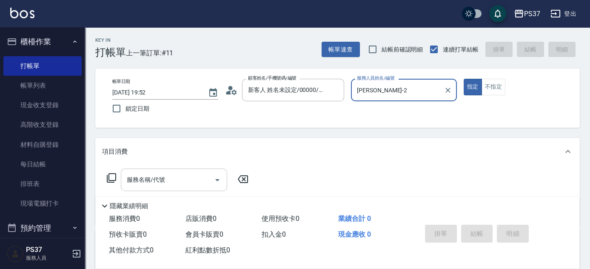
click at [176, 175] on input "服務名稱/代號" at bounding box center [168, 179] width 86 height 15
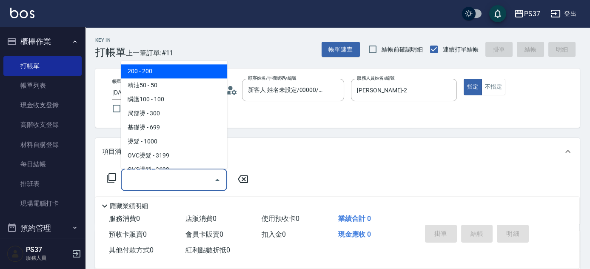
click at [185, 77] on span "200 - 200" at bounding box center [174, 72] width 106 height 14
type input "200(111)"
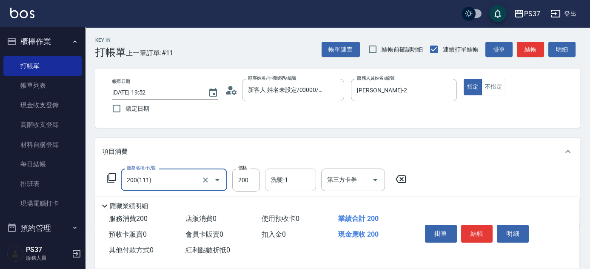
click at [298, 187] on input "洗髮-1" at bounding box center [290, 179] width 43 height 15
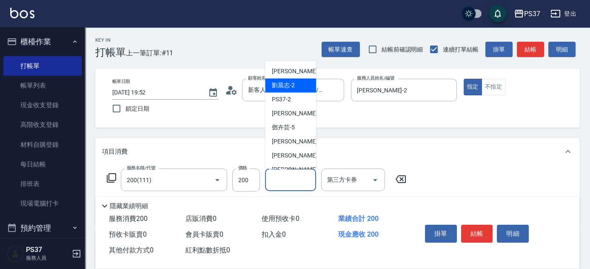
click at [293, 89] on span "[PERSON_NAME]-2" at bounding box center [283, 85] width 23 height 9
type input "[PERSON_NAME]-2"
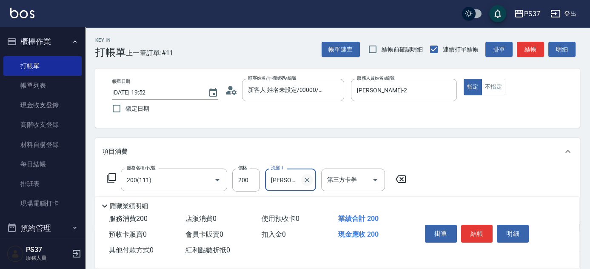
click at [304, 178] on icon "Clear" at bounding box center [307, 180] width 9 height 9
click at [291, 179] on input "洗髮-1" at bounding box center [290, 179] width 43 height 15
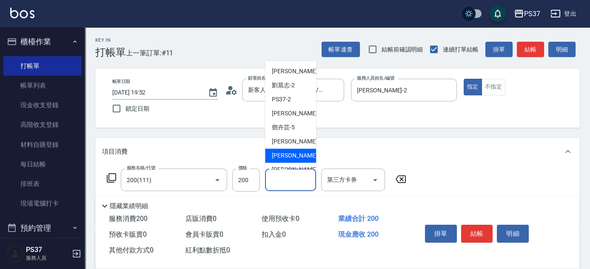
scroll to position [137, 0]
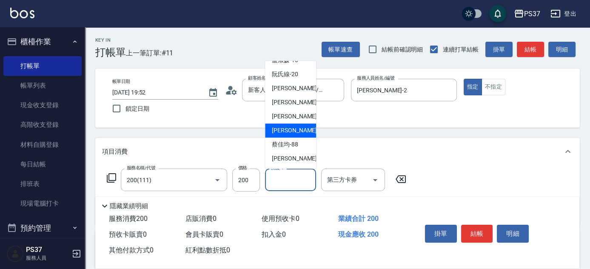
click at [290, 128] on span "[PERSON_NAME]-29" at bounding box center [299, 130] width 54 height 9
type input "[PERSON_NAME]-29"
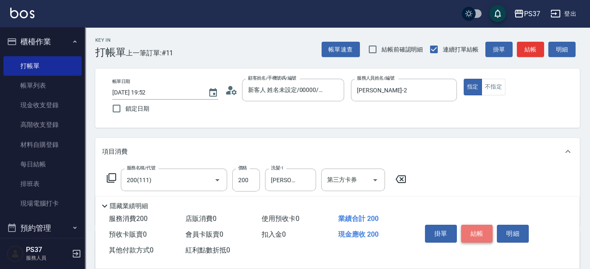
click at [479, 231] on button "結帳" at bounding box center [477, 233] width 32 height 18
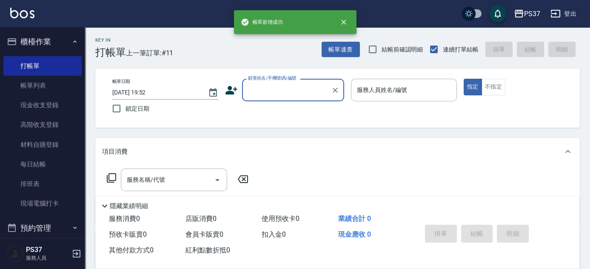
scroll to position [0, 0]
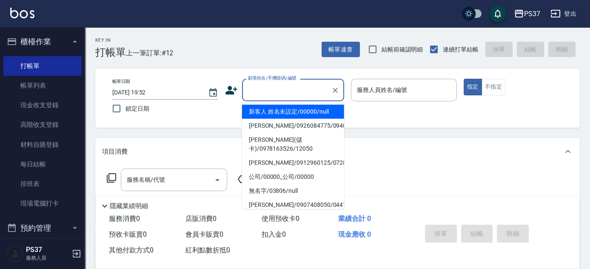
click at [287, 88] on input "顧客姓名/手機號碼/編號" at bounding box center [287, 89] width 82 height 15
click at [287, 110] on li "新客人 姓名未設定/00000/null" at bounding box center [293, 112] width 102 height 14
type input "新客人 姓名未設定/00000/null"
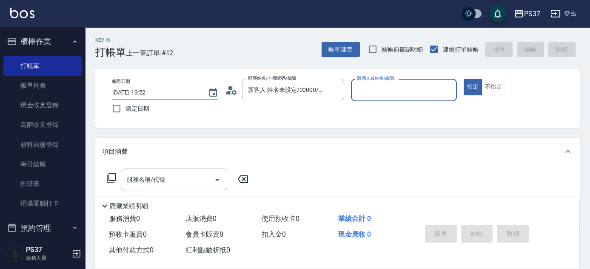
click at [393, 95] on input "服務人員姓名/編號" at bounding box center [404, 89] width 98 height 15
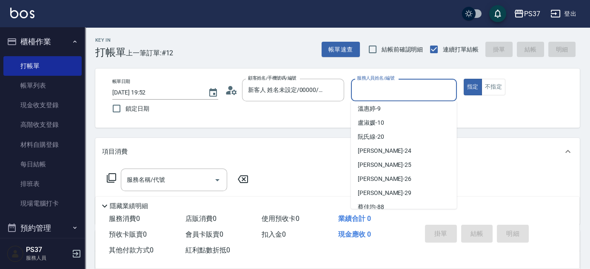
scroll to position [116, 0]
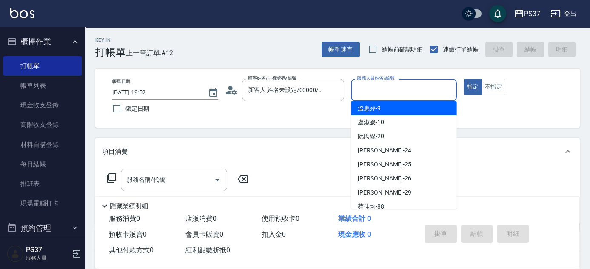
click at [397, 106] on div "[PERSON_NAME]-9" at bounding box center [404, 108] width 106 height 14
type input "[PERSON_NAME]-9"
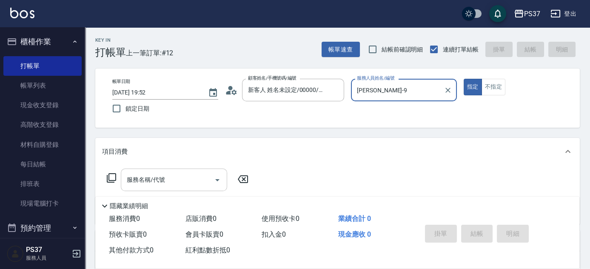
click at [187, 179] on input "服務名稱/代號" at bounding box center [168, 179] width 86 height 15
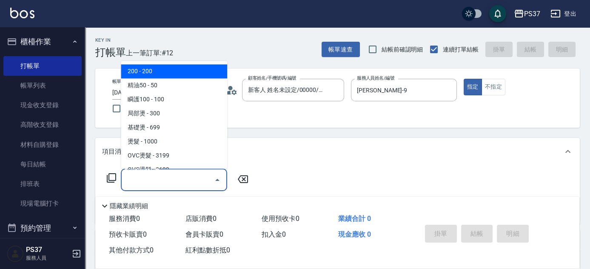
click at [178, 71] on span "200 - 200" at bounding box center [174, 72] width 106 height 14
type input "200(111)"
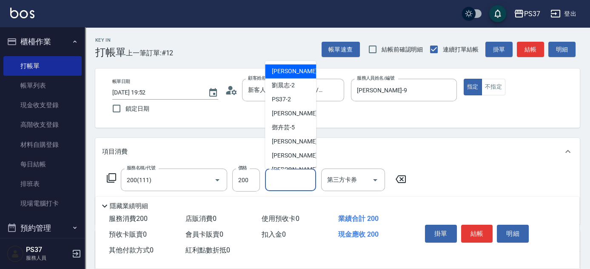
click at [295, 184] on input "洗髮-1" at bounding box center [290, 179] width 43 height 15
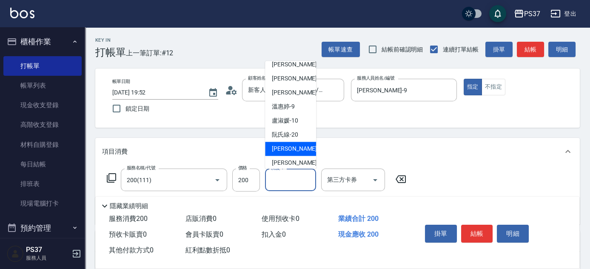
scroll to position [137, 0]
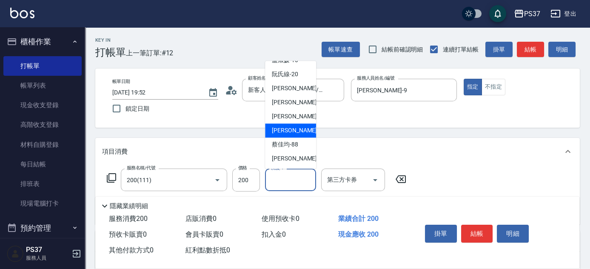
click at [291, 124] on div "[PERSON_NAME]-29" at bounding box center [290, 131] width 51 height 14
type input "[PERSON_NAME]-29"
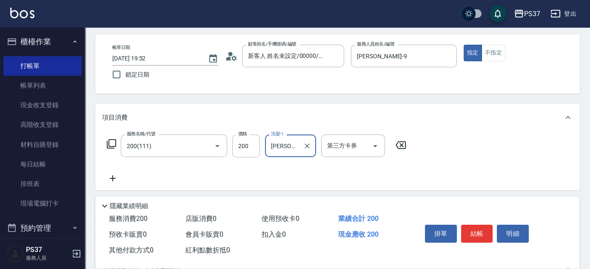
scroll to position [77, 0]
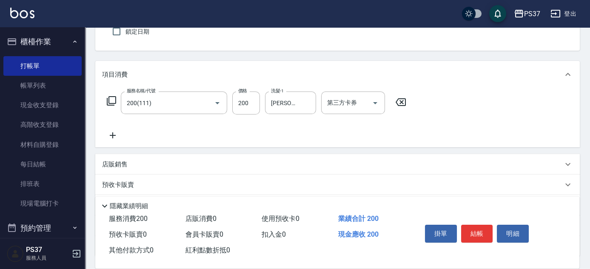
click at [122, 133] on icon at bounding box center [112, 135] width 21 height 10
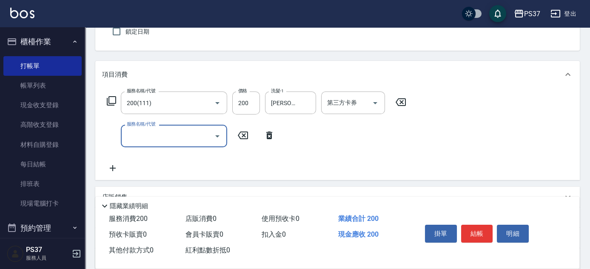
click at [137, 137] on input "服務名稱/代號" at bounding box center [168, 135] width 86 height 15
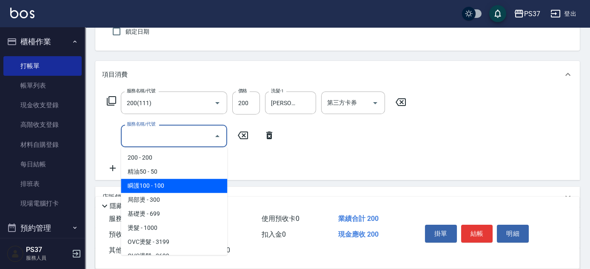
click at [180, 183] on span "瞬護100 - 100" at bounding box center [174, 186] width 106 height 14
type input "瞬護100(113)"
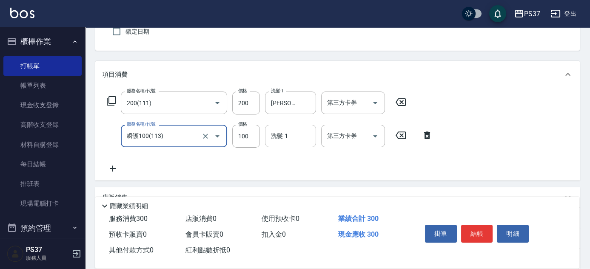
click at [289, 130] on input "洗髮-1" at bounding box center [290, 135] width 43 height 15
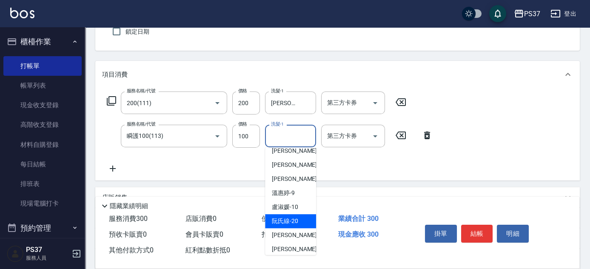
scroll to position [116, 0]
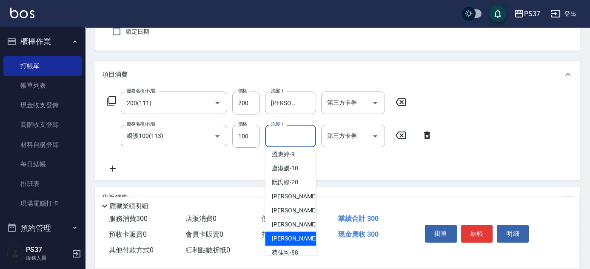
click at [286, 235] on span "[PERSON_NAME]-29" at bounding box center [299, 238] width 54 height 9
type input "[PERSON_NAME]-29"
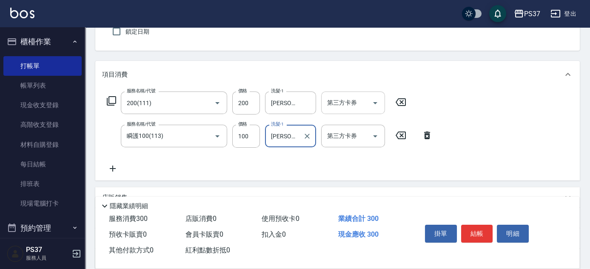
click at [378, 102] on icon "Open" at bounding box center [375, 103] width 10 height 10
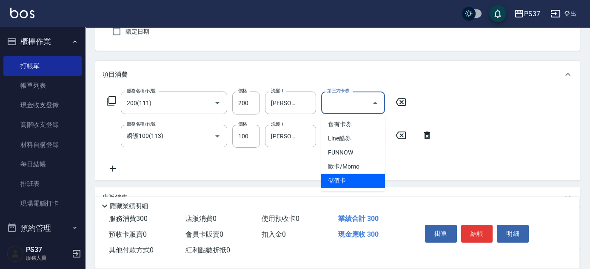
click at [349, 180] on span "儲值卡" at bounding box center [353, 180] width 64 height 14
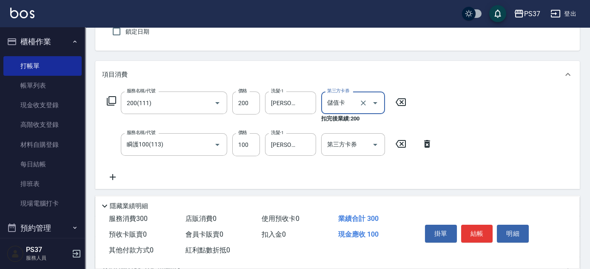
type input "儲值卡"
click at [380, 147] on icon "Open" at bounding box center [375, 144] width 10 height 10
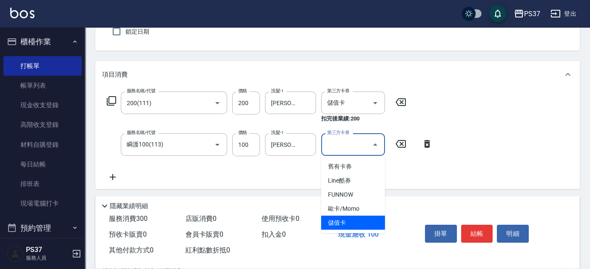
click at [365, 221] on span "儲值卡" at bounding box center [353, 223] width 64 height 14
type input "儲值卡"
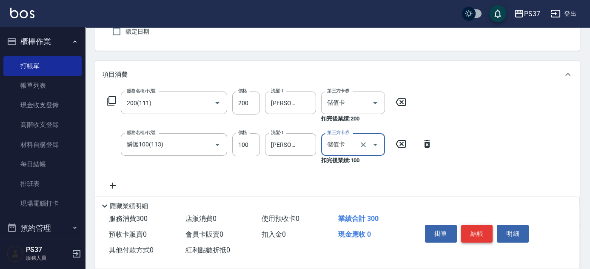
click at [468, 228] on button "結帳" at bounding box center [477, 233] width 32 height 18
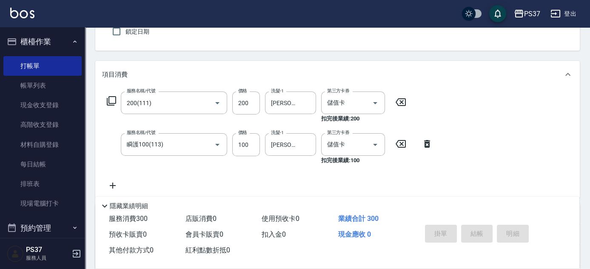
type input "[DATE] 19:53"
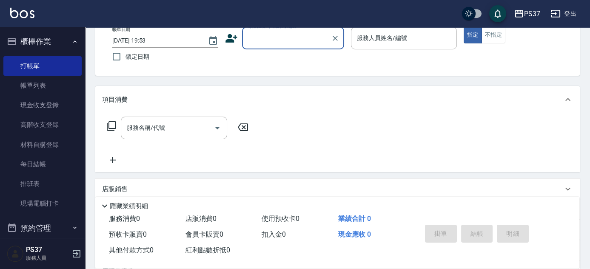
scroll to position [38, 0]
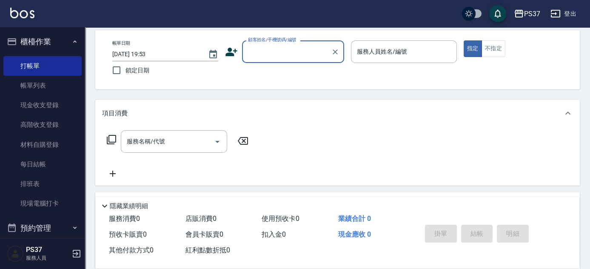
click at [286, 65] on div "帳單日期 [DATE] 19:53 鎖定日期 顧客姓名/手機號碼/編號 顧客姓名/手機號碼/編號 服務人員姓名/編號 服務人員姓名/編號 指定 不指定" at bounding box center [337, 59] width 464 height 39
click at [289, 48] on input "顧客姓名/手機號碼/編號" at bounding box center [287, 51] width 82 height 15
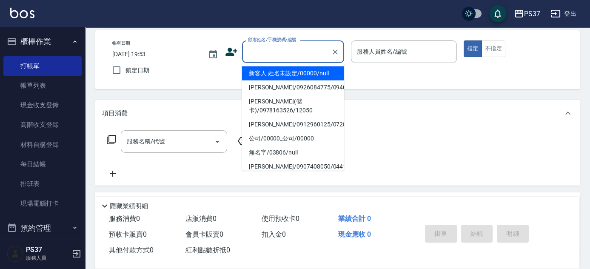
click at [292, 74] on li "新客人 姓名未設定/00000/null" at bounding box center [293, 73] width 102 height 14
type input "新客人 姓名未設定/00000/null"
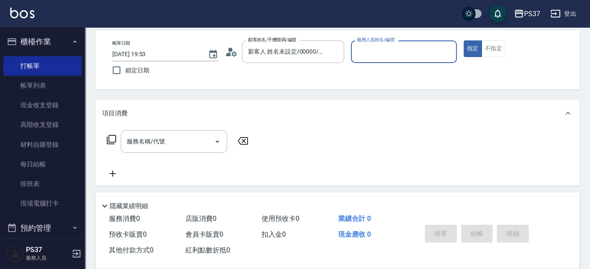
click at [363, 53] on input "服務人員姓名/編號" at bounding box center [404, 51] width 98 height 15
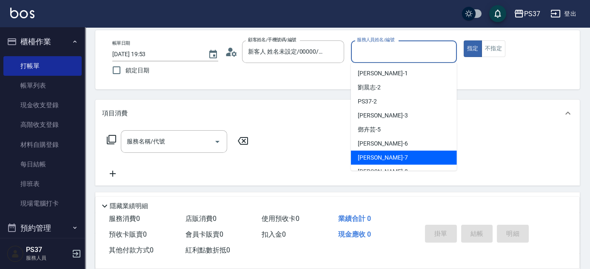
click at [371, 155] on span "[PERSON_NAME] -7" at bounding box center [383, 157] width 50 height 9
type input "[PERSON_NAME]-7"
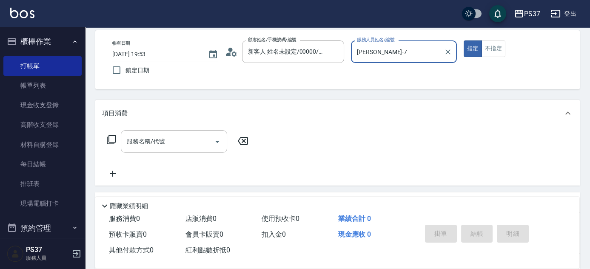
click at [180, 139] on input "服務名稱/代號" at bounding box center [168, 141] width 86 height 15
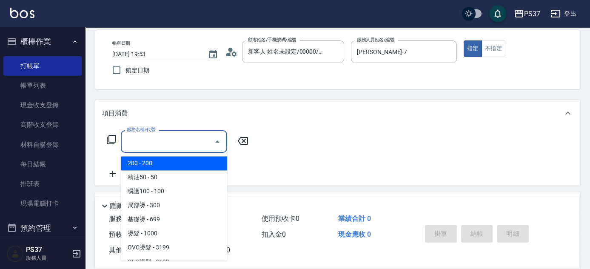
click at [154, 163] on span "200 - 200" at bounding box center [174, 163] width 106 height 14
type input "200(111)"
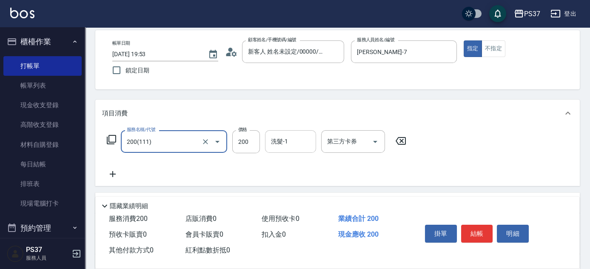
click at [298, 145] on input "洗髮-1" at bounding box center [290, 141] width 43 height 15
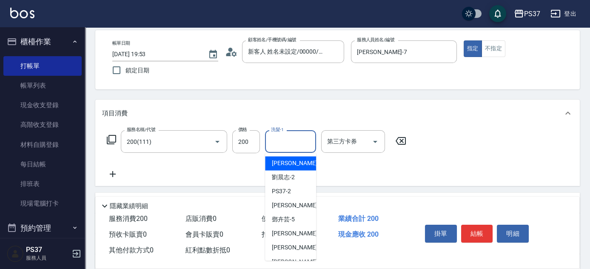
click at [281, 159] on span "[PERSON_NAME]-1" at bounding box center [297, 163] width 50 height 9
type input "[PERSON_NAME]-1"
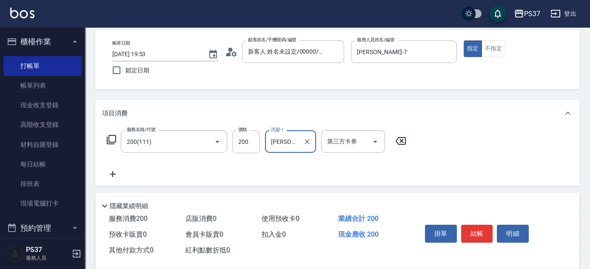
click at [109, 173] on icon at bounding box center [112, 174] width 21 height 10
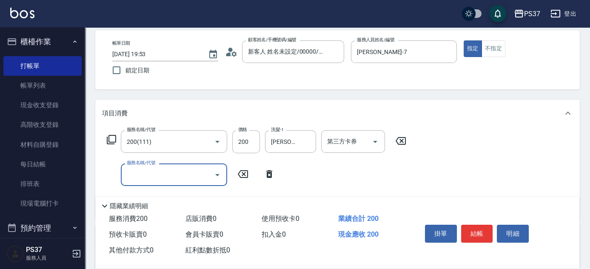
click at [129, 173] on input "服務名稱/代號" at bounding box center [168, 174] width 86 height 15
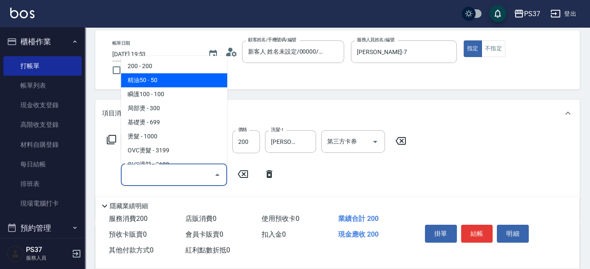
click at [162, 84] on span "精油50 - 50" at bounding box center [174, 80] width 106 height 14
type input "精油50(112)"
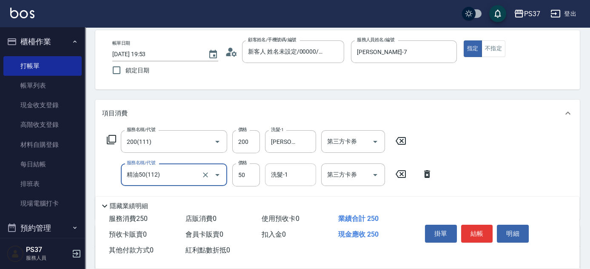
click at [283, 176] on input "洗髮-1" at bounding box center [290, 174] width 43 height 15
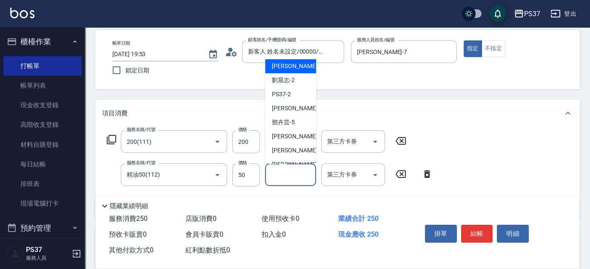
click at [282, 63] on span "[PERSON_NAME]-1" at bounding box center [297, 66] width 50 height 9
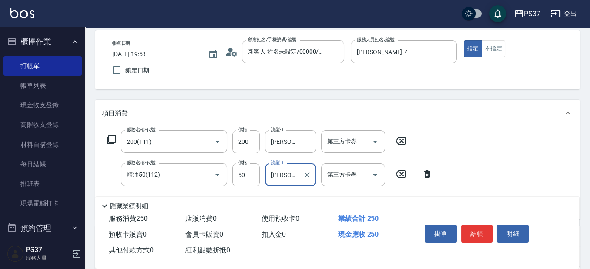
type input "[PERSON_NAME]-1"
click at [376, 142] on icon "Open" at bounding box center [375, 141] width 10 height 10
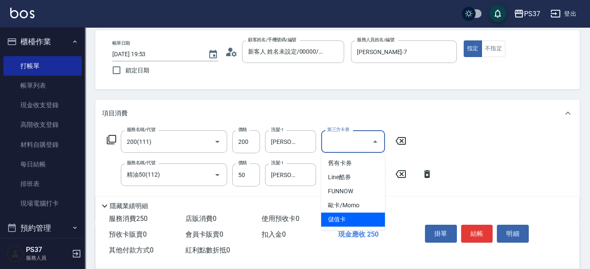
click at [358, 226] on ul "舊有卡券 Line酷券 FUNNOW 歐卡/Momo 儲值卡" at bounding box center [353, 191] width 64 height 77
click at [471, 225] on button "結帳" at bounding box center [477, 233] width 32 height 18
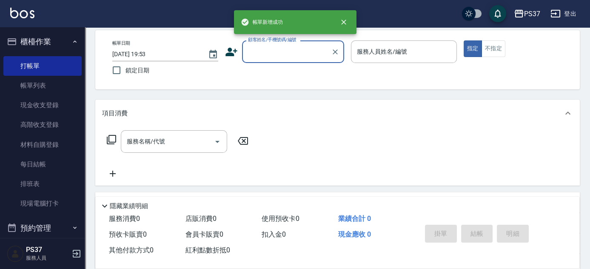
scroll to position [0, 0]
click at [292, 53] on input "顧客姓名/手機號碼/編號" at bounding box center [287, 51] width 82 height 15
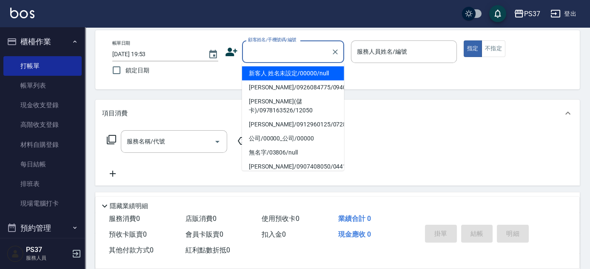
click at [292, 66] on li "新客人 姓名未設定/00000/null" at bounding box center [293, 73] width 102 height 14
type input "新客人 姓名未設定/00000/null"
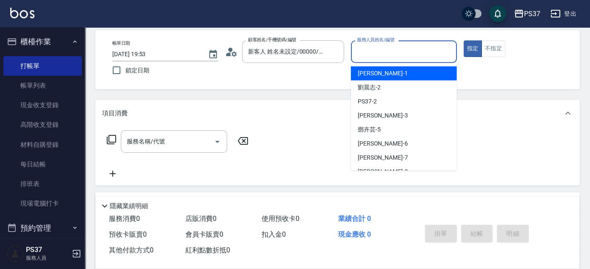
click at [368, 48] on input "服務人員姓名/編號" at bounding box center [404, 51] width 98 height 15
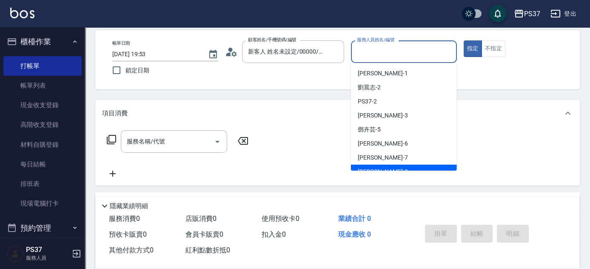
click at [389, 169] on div "[PERSON_NAME]-8" at bounding box center [404, 172] width 106 height 14
type input "[PERSON_NAME]-8"
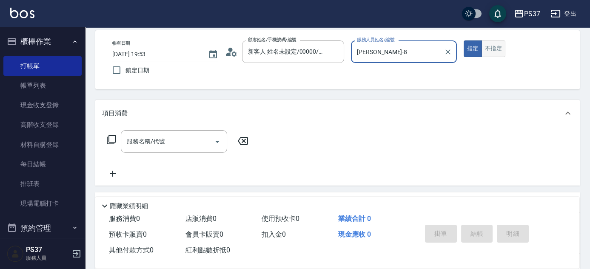
click at [492, 51] on button "不指定" at bounding box center [493, 48] width 24 height 17
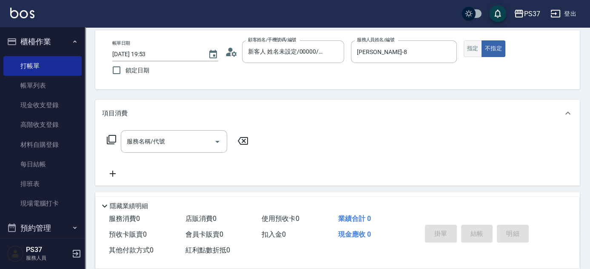
click at [470, 48] on button "指定" at bounding box center [472, 48] width 18 height 17
click at [172, 139] on input "服務名稱/代號" at bounding box center [168, 141] width 86 height 15
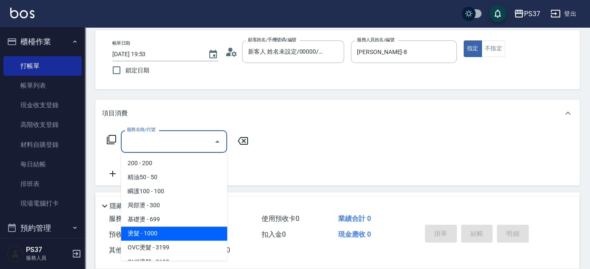
click at [177, 233] on span "燙髮 - 1000" at bounding box center [174, 233] width 106 height 14
type input "燙髮(202)"
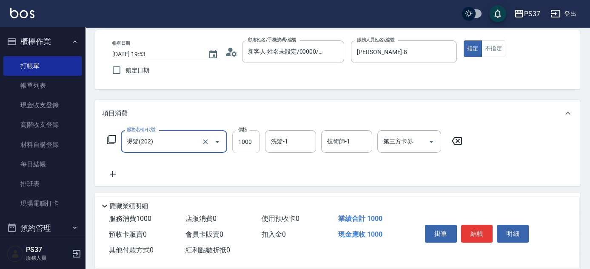
click at [244, 150] on input "1000" at bounding box center [246, 141] width 28 height 23
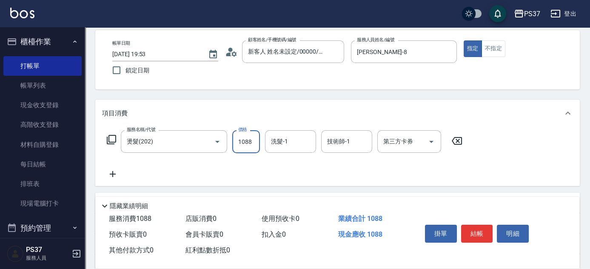
type input "1088"
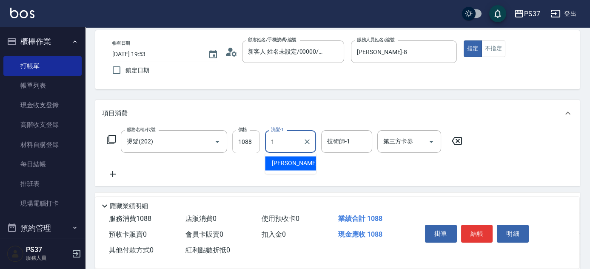
type input "[PERSON_NAME]-1"
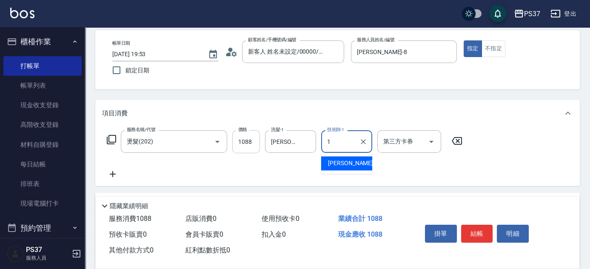
type input "[PERSON_NAME]-1"
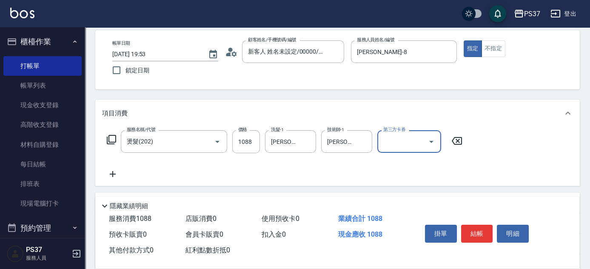
click at [109, 176] on icon at bounding box center [112, 174] width 21 height 10
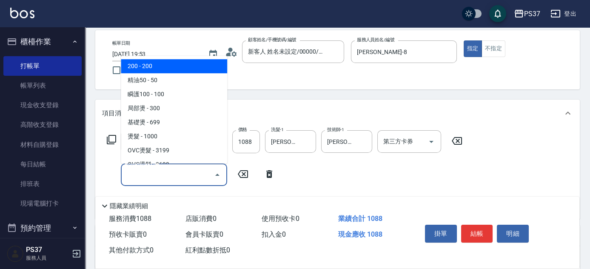
click at [169, 176] on input "服務名稱/代號" at bounding box center [168, 174] width 86 height 15
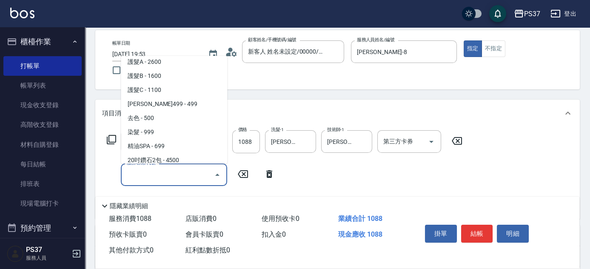
scroll to position [386, 0]
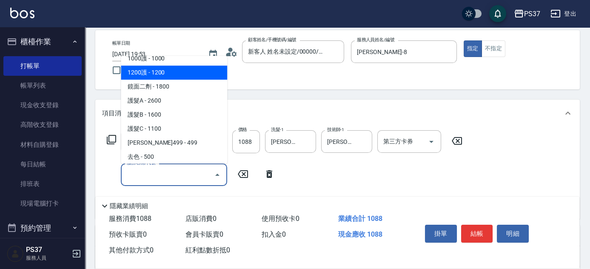
click at [167, 74] on span "1200護 - 1200" at bounding box center [174, 72] width 106 height 14
type input "1200護(405)"
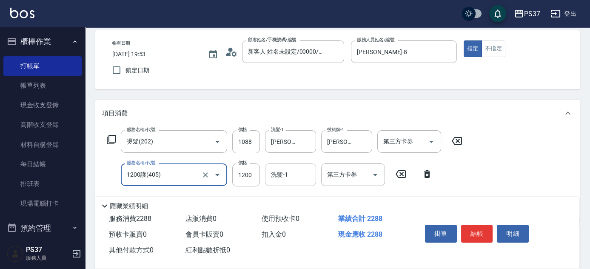
click at [282, 171] on div "洗髮-1 洗髮-1" at bounding box center [290, 174] width 51 height 23
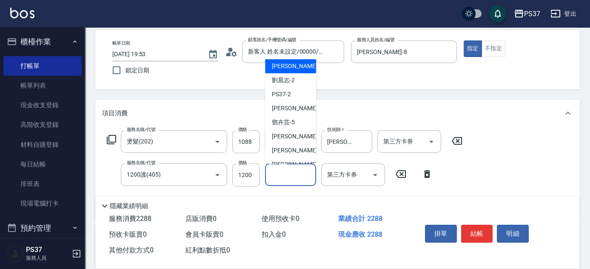
click at [283, 69] on span "[PERSON_NAME]-1" at bounding box center [297, 66] width 50 height 9
type input "[PERSON_NAME]-1"
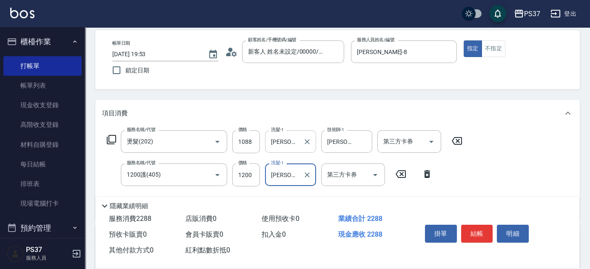
click at [308, 141] on icon "Clear" at bounding box center [307, 141] width 9 height 9
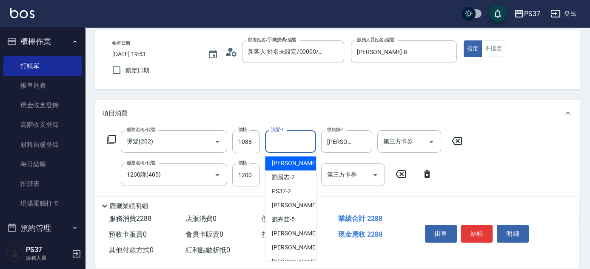
click at [291, 139] on input "洗髮-1" at bounding box center [290, 141] width 43 height 15
click at [294, 257] on span "[PERSON_NAME]-8" at bounding box center [297, 261] width 50 height 9
type input "[PERSON_NAME]-8"
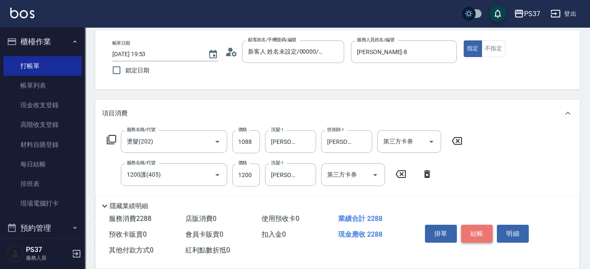
click at [478, 232] on button "結帳" at bounding box center [477, 233] width 32 height 18
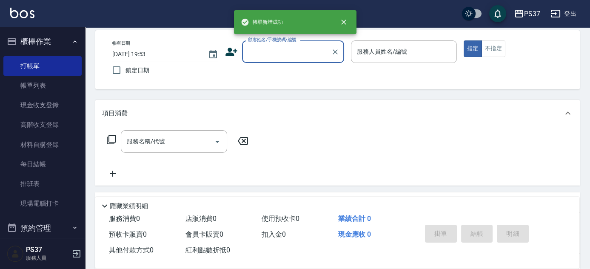
scroll to position [0, 0]
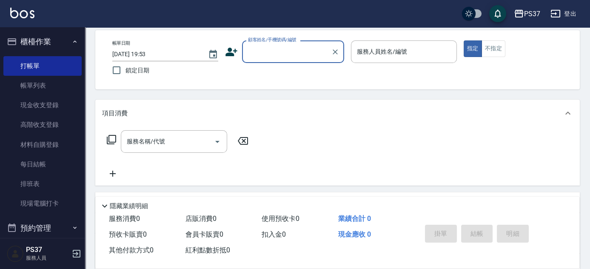
click at [295, 57] on input "顧客姓名/手機號碼/編號" at bounding box center [287, 51] width 82 height 15
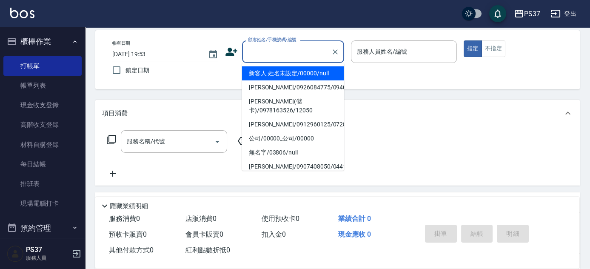
click at [289, 71] on li "新客人 姓名未設定/00000/null" at bounding box center [293, 73] width 102 height 14
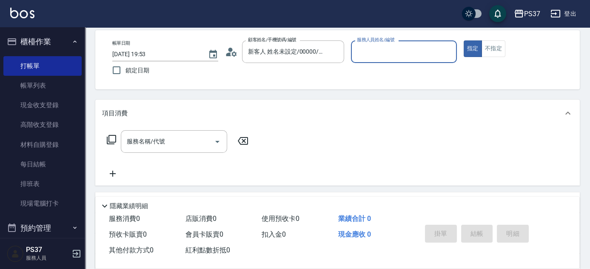
click at [373, 48] on input "服務人員姓名/編號" at bounding box center [404, 51] width 98 height 15
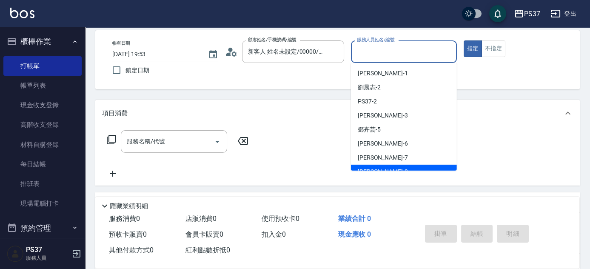
click at [401, 165] on div "[PERSON_NAME]-8" at bounding box center [404, 172] width 106 height 14
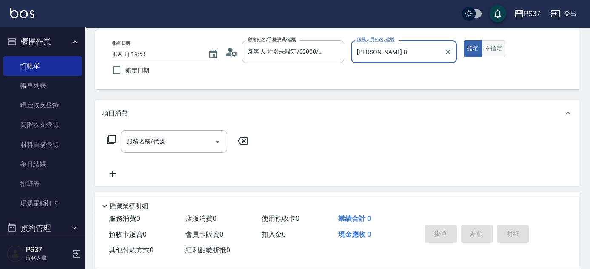
click at [497, 51] on button "不指定" at bounding box center [493, 48] width 24 height 17
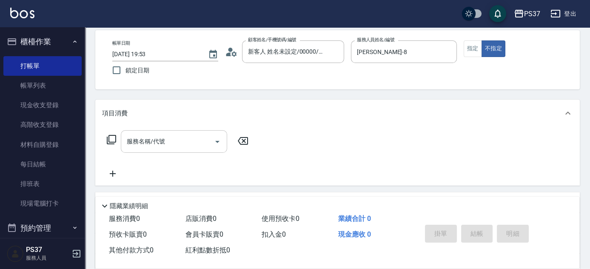
click at [166, 139] on input "服務名稱/代號" at bounding box center [168, 141] width 86 height 15
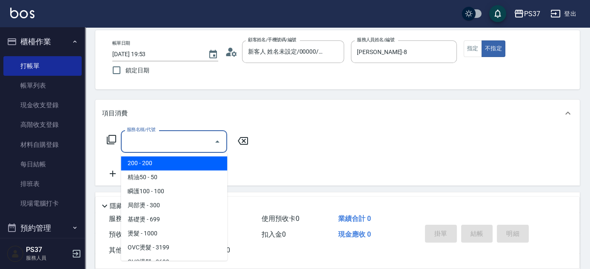
drag, startPoint x: 163, startPoint y: 160, endPoint x: 204, endPoint y: 157, distance: 40.9
click at [163, 161] on span "200 - 200" at bounding box center [174, 163] width 106 height 14
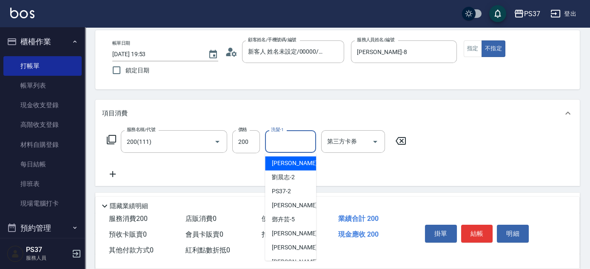
click at [284, 145] on input "洗髮-1" at bounding box center [290, 141] width 43 height 15
click at [288, 165] on span "[PERSON_NAME]-1" at bounding box center [297, 163] width 50 height 9
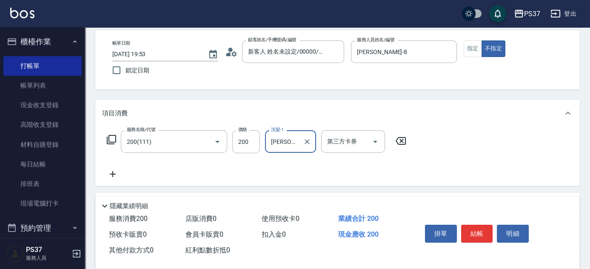
click at [116, 174] on icon at bounding box center [112, 174] width 21 height 10
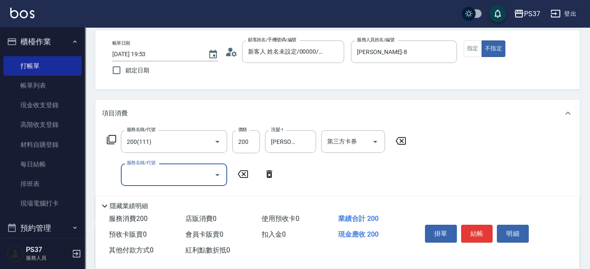
click at [143, 173] on input "服務名稱/代號" at bounding box center [168, 174] width 86 height 15
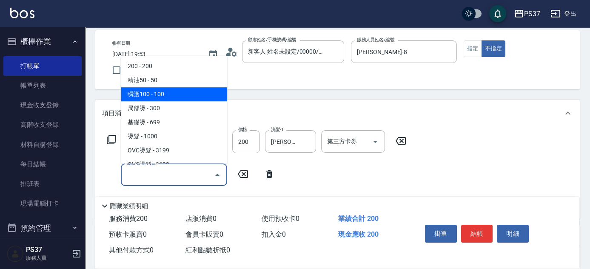
click at [165, 94] on span "瞬護100 - 100" at bounding box center [174, 94] width 106 height 14
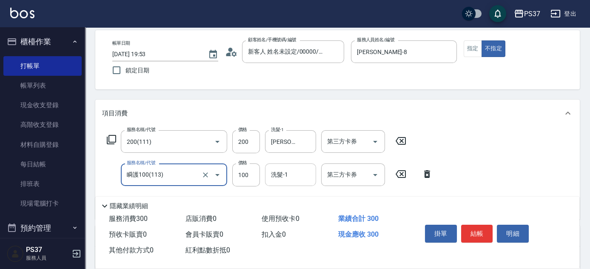
click at [287, 172] on input "洗髮-1" at bounding box center [290, 174] width 43 height 15
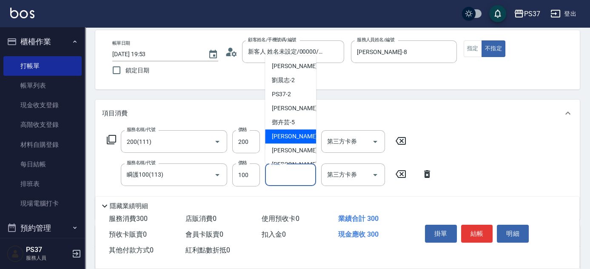
scroll to position [38, 0]
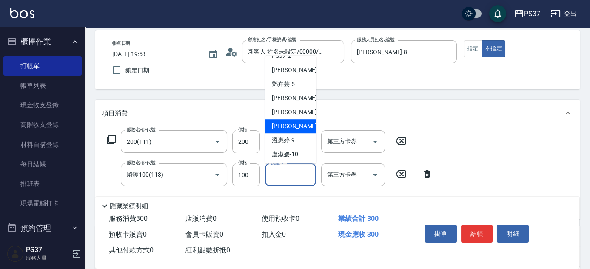
click at [294, 129] on span "[PERSON_NAME]-8" at bounding box center [297, 126] width 50 height 9
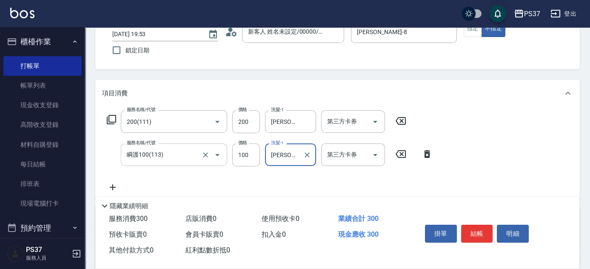
scroll to position [77, 0]
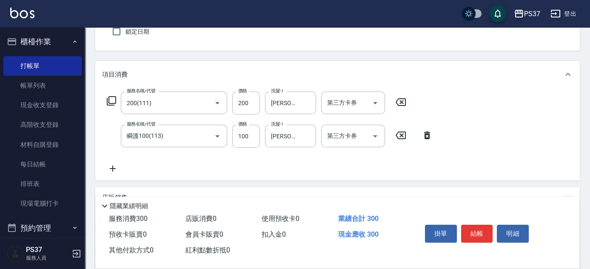
click at [113, 167] on icon at bounding box center [113, 168] width 6 height 6
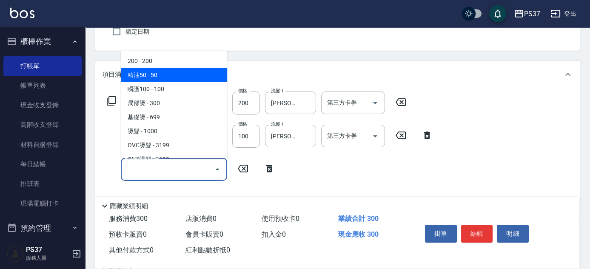
click at [180, 74] on span "精油50 - 50" at bounding box center [174, 75] width 106 height 14
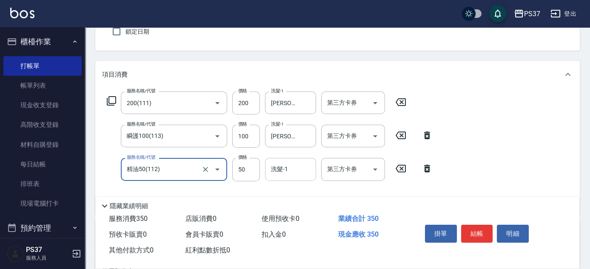
drag, startPoint x: 297, startPoint y: 178, endPoint x: 299, endPoint y: 167, distance: 11.3
click at [298, 175] on div "洗髮-1" at bounding box center [290, 169] width 51 height 23
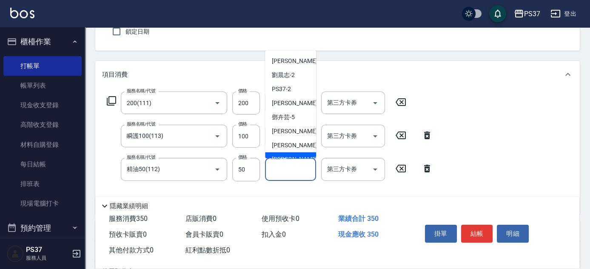
click at [293, 155] on span "[PERSON_NAME]-8" at bounding box center [297, 159] width 50 height 9
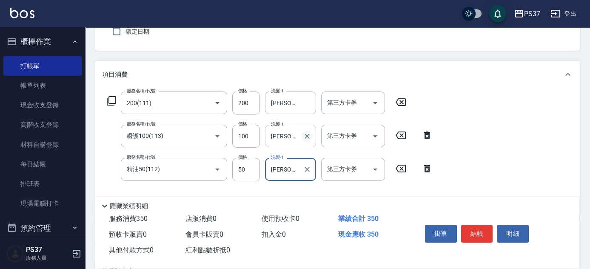
click at [303, 136] on icon "Clear" at bounding box center [307, 136] width 9 height 9
click at [291, 137] on input "洗髮-1" at bounding box center [290, 135] width 43 height 15
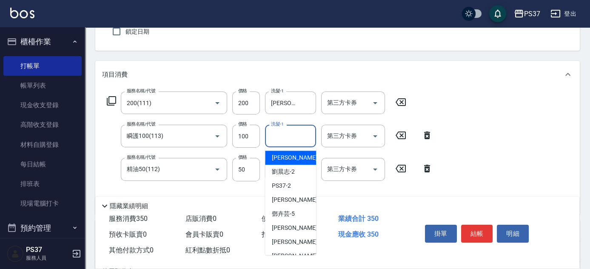
click at [291, 155] on span "[PERSON_NAME]-1" at bounding box center [297, 157] width 50 height 9
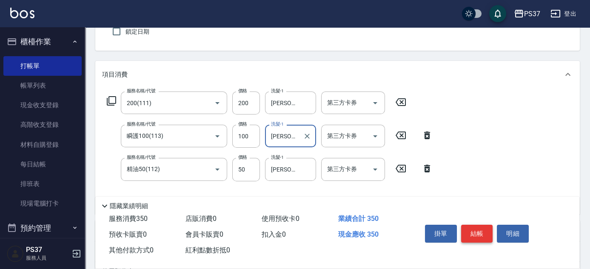
click at [469, 229] on button "結帳" at bounding box center [477, 233] width 32 height 18
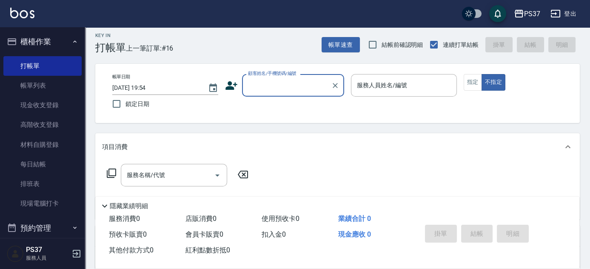
scroll to position [0, 0]
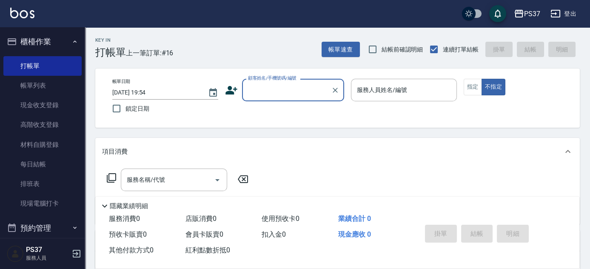
click at [304, 92] on input "顧客姓名/手機號碼/編號" at bounding box center [287, 89] width 82 height 15
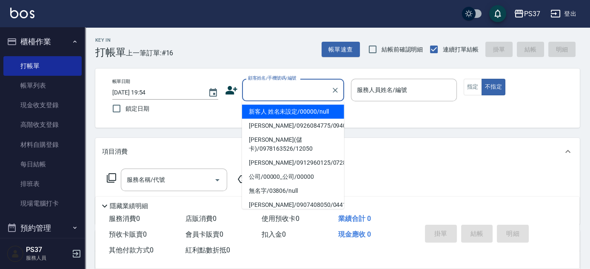
click at [303, 113] on li "新客人 姓名未設定/00000/null" at bounding box center [293, 112] width 102 height 14
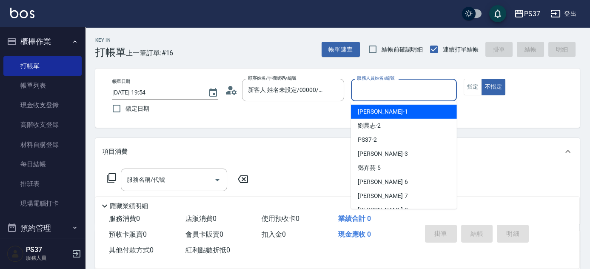
click at [393, 85] on input "服務人員姓名/編號" at bounding box center [404, 89] width 98 height 15
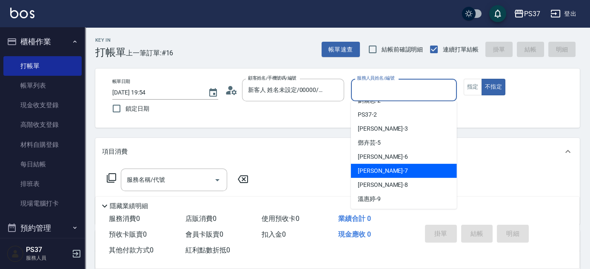
scroll to position [38, 0]
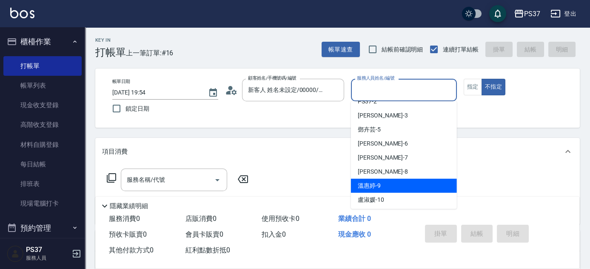
drag, startPoint x: 466, startPoint y: 157, endPoint x: 446, endPoint y: 162, distance: 20.8
click at [463, 158] on div "項目消費" at bounding box center [337, 151] width 484 height 27
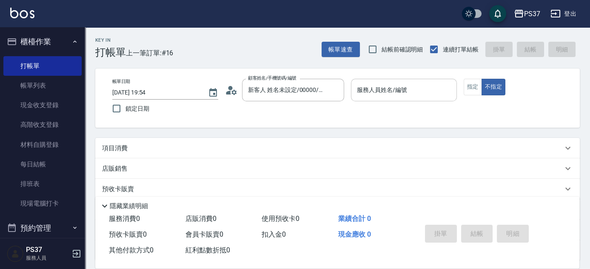
click at [403, 88] on input "服務人員姓名/編號" at bounding box center [404, 89] width 98 height 15
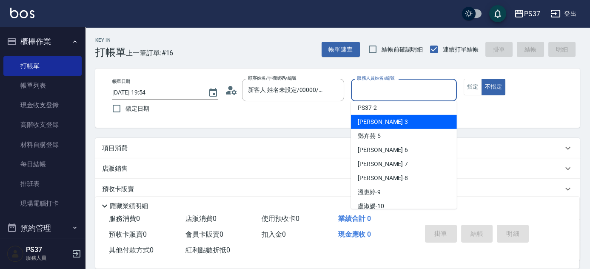
scroll to position [77, 0]
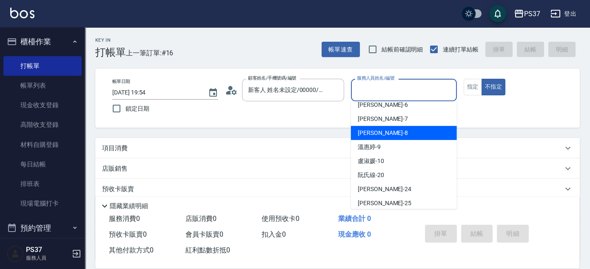
click at [395, 137] on div "[PERSON_NAME]-8" at bounding box center [404, 133] width 106 height 14
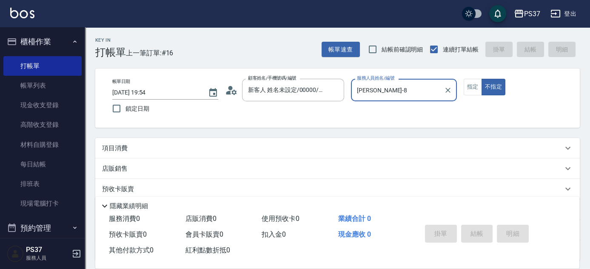
click at [392, 92] on input "[PERSON_NAME]-8" at bounding box center [397, 89] width 85 height 15
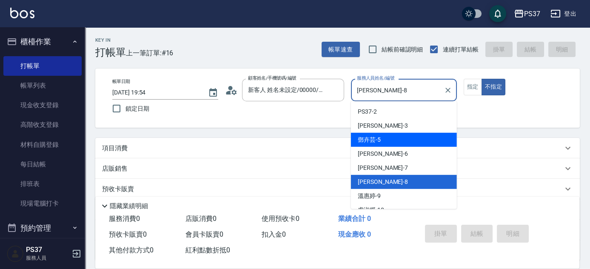
scroll to position [46, 0]
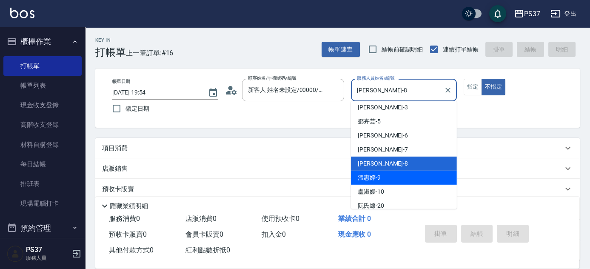
click at [386, 174] on div "[PERSON_NAME]-9" at bounding box center [404, 177] width 106 height 14
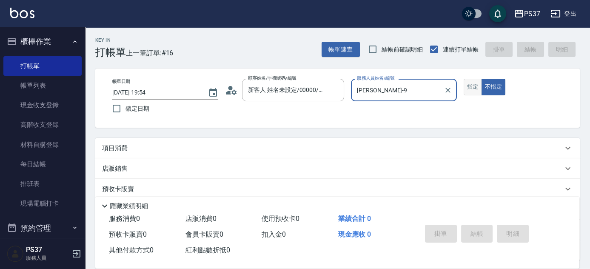
click at [475, 87] on button "指定" at bounding box center [472, 87] width 18 height 17
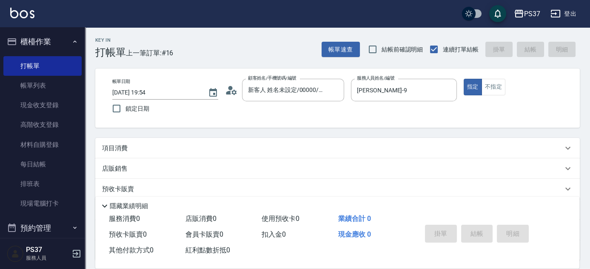
click at [181, 149] on div "項目消費" at bounding box center [332, 148] width 460 height 9
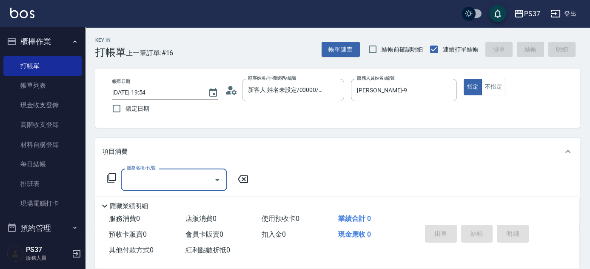
scroll to position [0, 0]
click at [167, 176] on input "服務名稱/代號" at bounding box center [168, 179] width 86 height 15
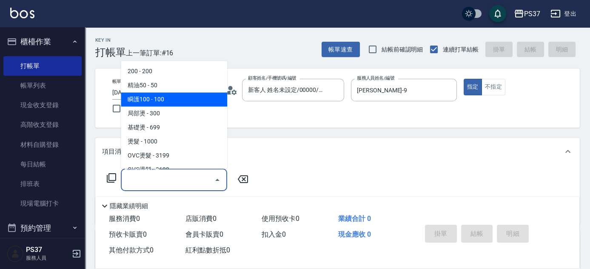
click at [173, 99] on span "瞬護100 - 100" at bounding box center [174, 100] width 106 height 14
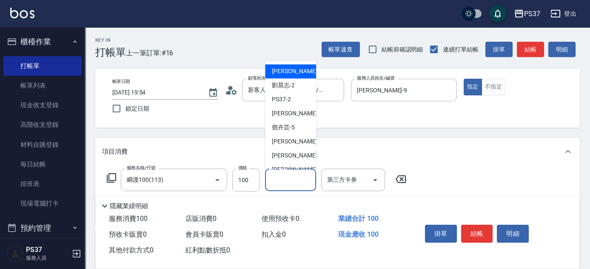
click at [295, 182] on input "洗髮-1" at bounding box center [290, 179] width 43 height 15
click at [292, 71] on span "[PERSON_NAME]-1" at bounding box center [297, 71] width 50 height 9
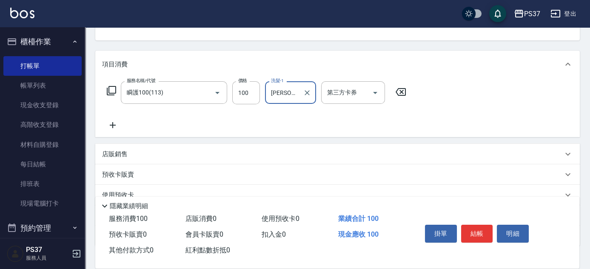
scroll to position [116, 0]
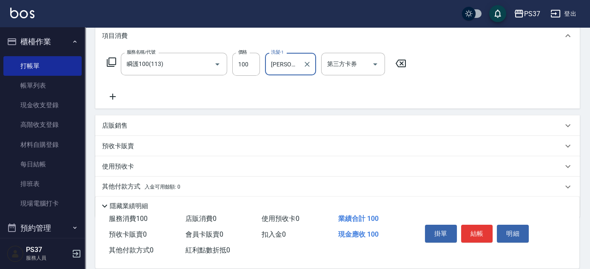
click at [117, 98] on icon at bounding box center [112, 96] width 21 height 10
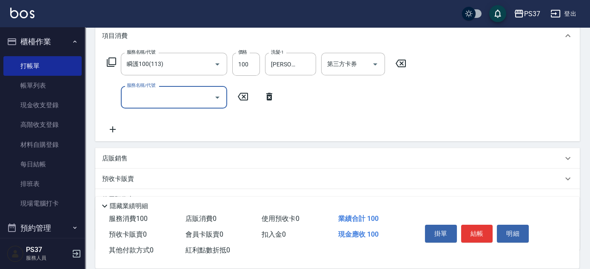
click at [147, 100] on input "服務名稱/代號" at bounding box center [168, 97] width 86 height 15
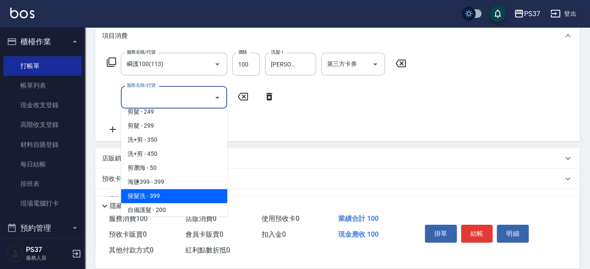
scroll to position [386, 0]
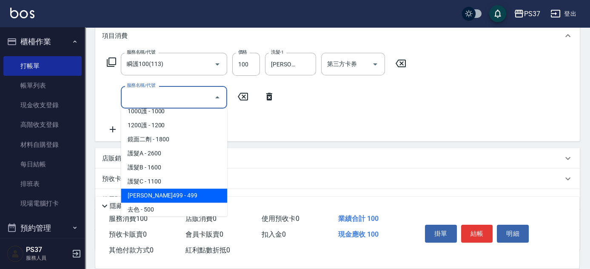
click at [173, 192] on span "[PERSON_NAME]499 - 499" at bounding box center [174, 195] width 106 height 14
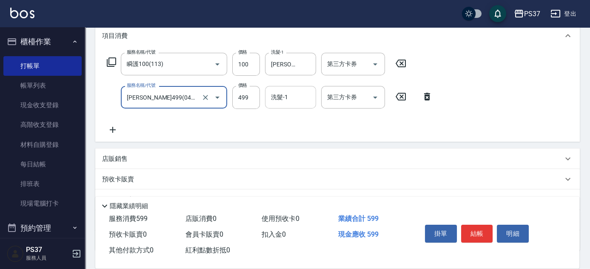
click at [284, 101] on input "洗髮-1" at bounding box center [290, 97] width 43 height 15
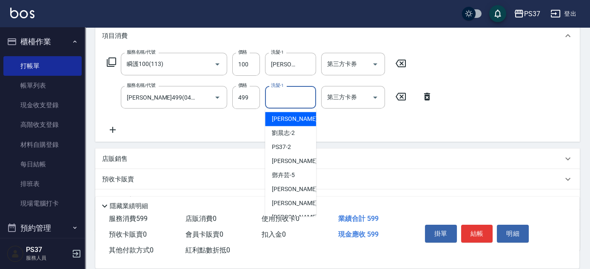
click at [278, 120] on span "[PERSON_NAME]-1" at bounding box center [297, 118] width 50 height 9
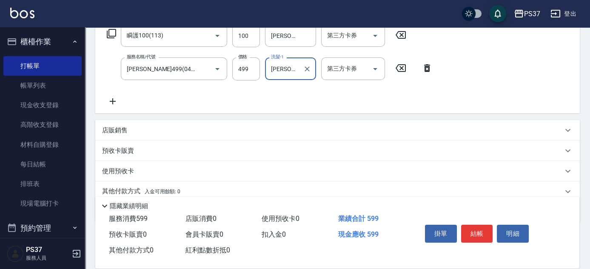
scroll to position [178, 0]
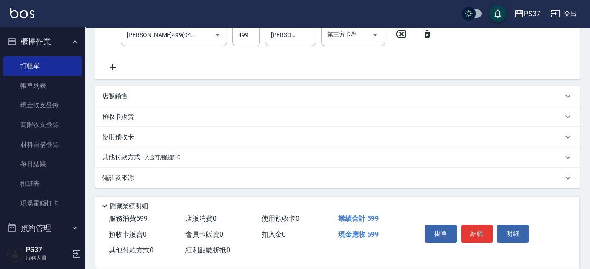
click at [118, 92] on p "店販銷售" at bounding box center [115, 96] width 26 height 9
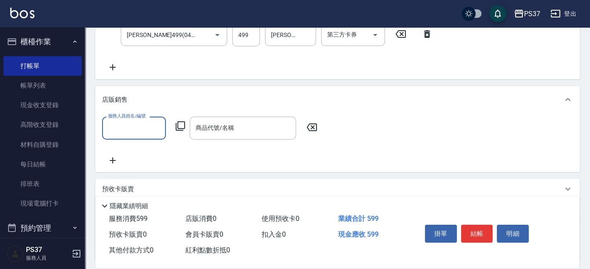
scroll to position [0, 0]
click at [123, 119] on div "服務人員姓名/編號" at bounding box center [134, 127] width 64 height 23
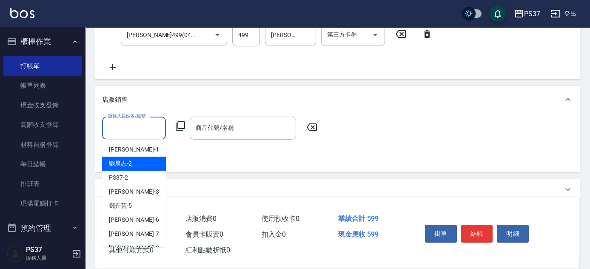
scroll to position [38, 0]
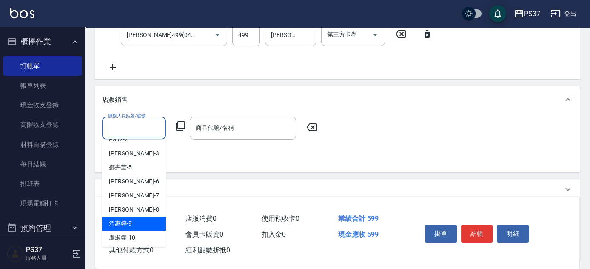
click at [131, 221] on span "[PERSON_NAME]-9" at bounding box center [120, 223] width 23 height 9
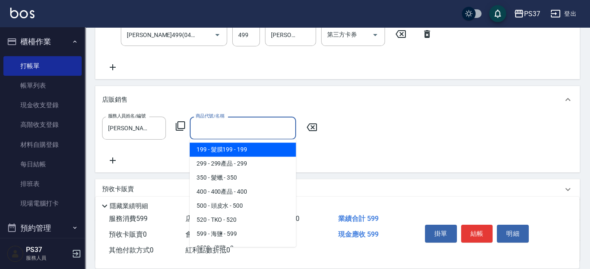
click at [230, 131] on input "商品代號/名稱" at bounding box center [242, 127] width 99 height 15
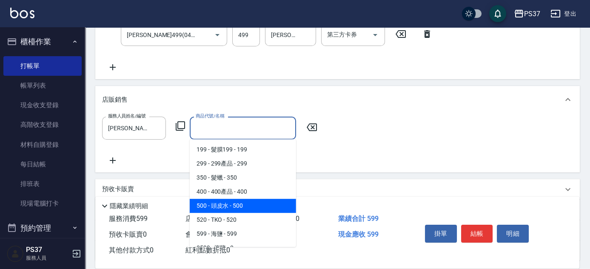
click at [254, 200] on span "500 - 頭皮水 - 500" at bounding box center [243, 206] width 106 height 14
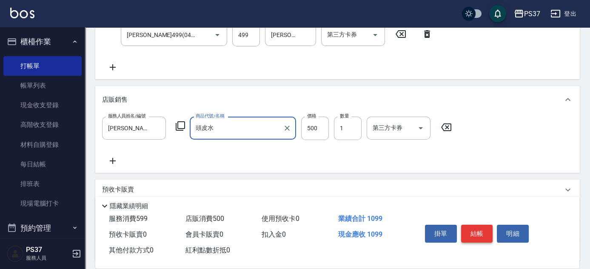
click at [468, 232] on button "結帳" at bounding box center [477, 233] width 32 height 18
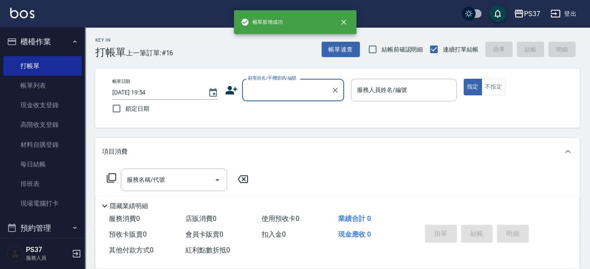
scroll to position [0, 0]
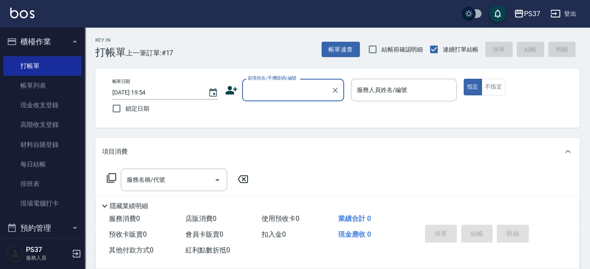
click at [289, 96] on input "顧客姓名/手機號碼/編號" at bounding box center [287, 89] width 82 height 15
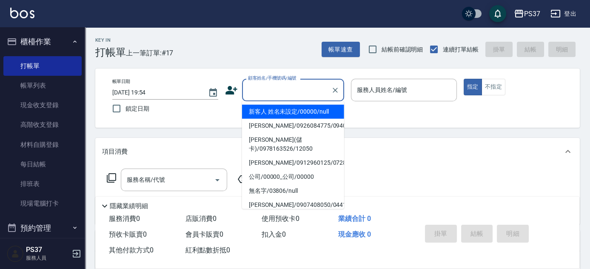
click at [287, 111] on li "新客人 姓名未設定/00000/null" at bounding box center [293, 112] width 102 height 14
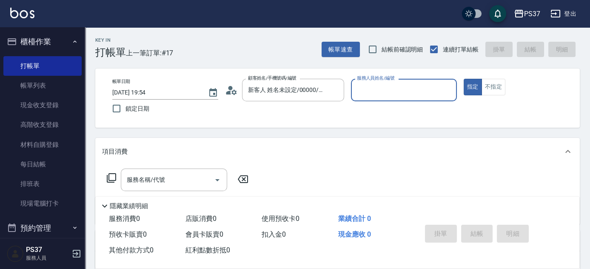
click at [372, 97] on input "服務人員姓名/編號" at bounding box center [404, 89] width 98 height 15
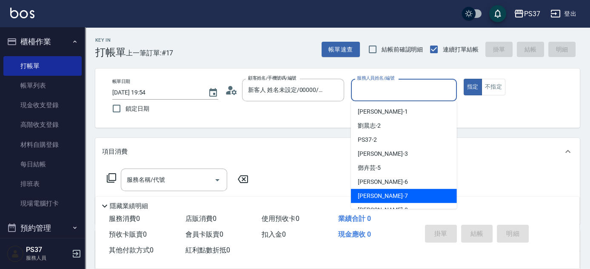
click at [381, 192] on div "[PERSON_NAME] -7" at bounding box center [404, 196] width 106 height 14
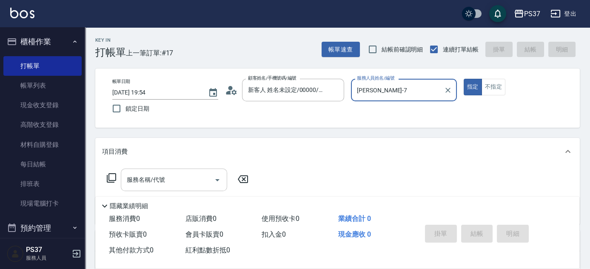
click at [187, 179] on input "服務名稱/代號" at bounding box center [168, 179] width 86 height 15
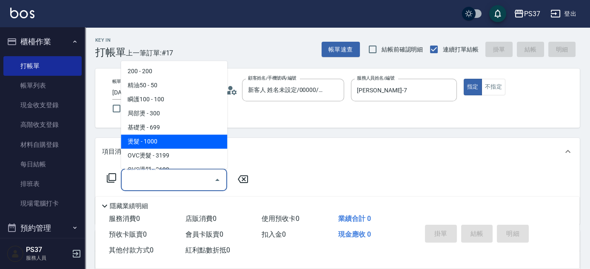
click at [167, 144] on span "燙髮 - 1000" at bounding box center [174, 142] width 106 height 14
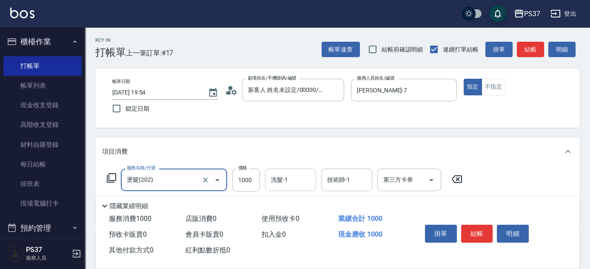
click at [275, 185] on input "洗髮-1" at bounding box center [290, 179] width 43 height 15
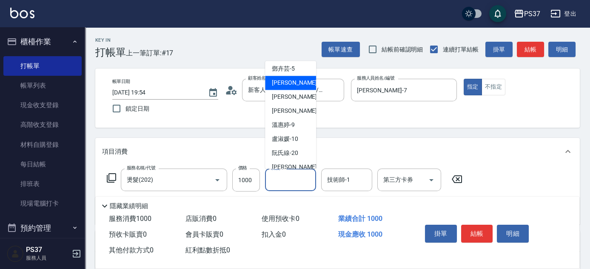
scroll to position [137, 0]
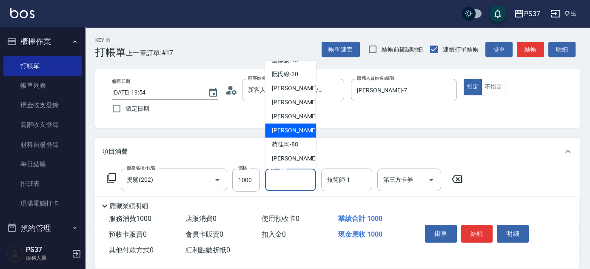
click at [294, 131] on span "[PERSON_NAME]-29" at bounding box center [299, 130] width 54 height 9
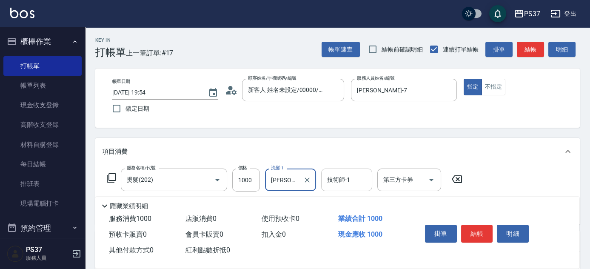
click at [342, 180] on input "技術師-1" at bounding box center [346, 179] width 43 height 15
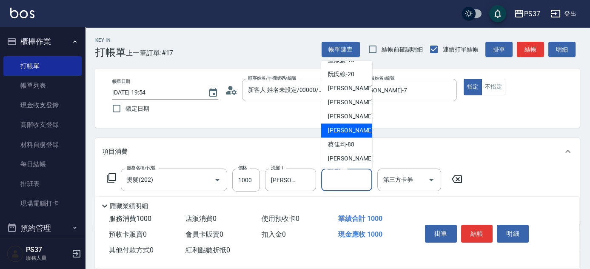
click at [346, 134] on span "[PERSON_NAME]-29" at bounding box center [355, 130] width 54 height 9
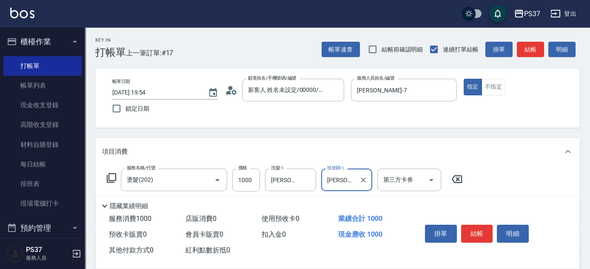
scroll to position [77, 0]
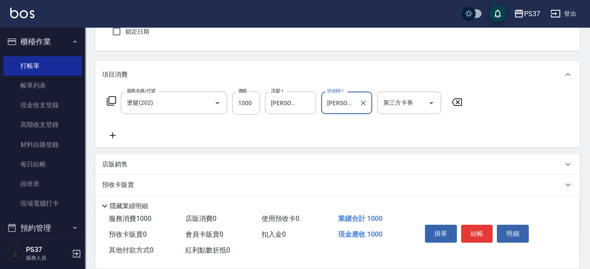
click at [114, 136] on icon at bounding box center [112, 135] width 21 height 10
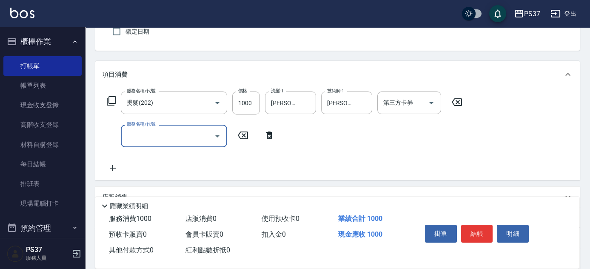
click at [142, 138] on input "服務名稱/代號" at bounding box center [168, 135] width 86 height 15
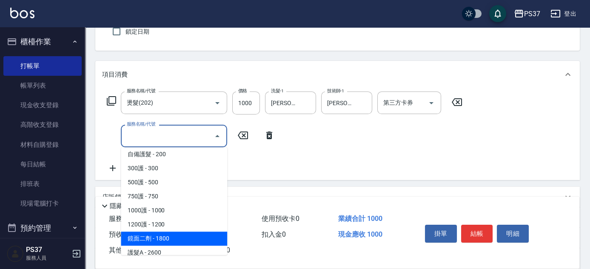
scroll to position [386, 0]
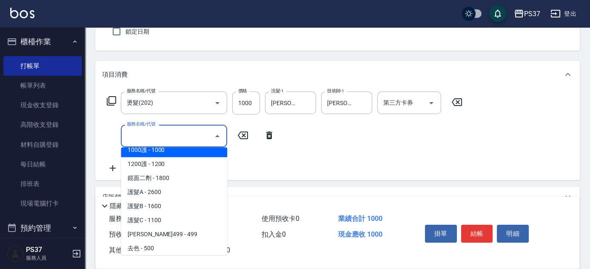
click at [173, 149] on span "1000護 - 1000" at bounding box center [174, 150] width 106 height 14
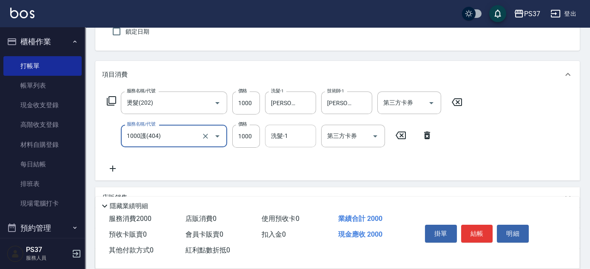
click at [284, 136] on input "洗髮-1" at bounding box center [290, 135] width 43 height 15
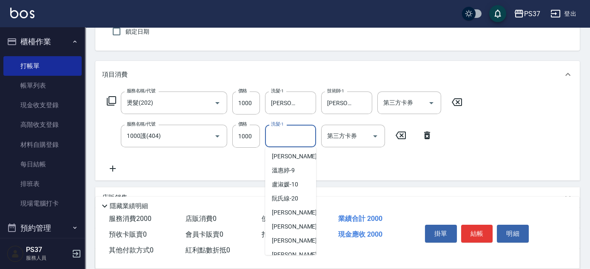
scroll to position [137, 0]
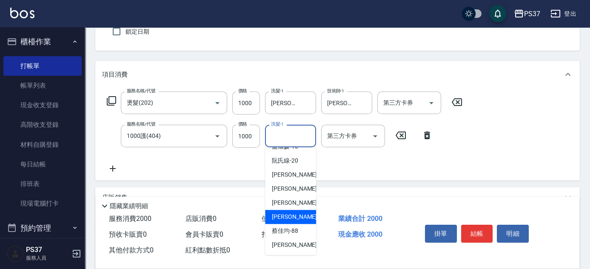
click at [294, 216] on span "[PERSON_NAME]-29" at bounding box center [299, 216] width 54 height 9
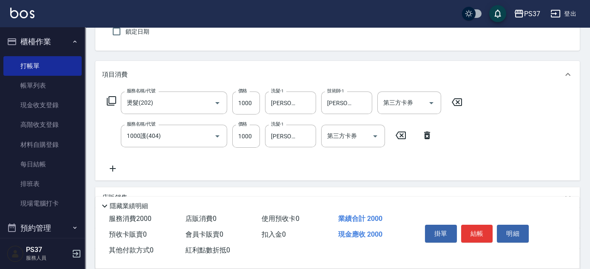
click at [112, 170] on icon at bounding box center [113, 168] width 6 height 6
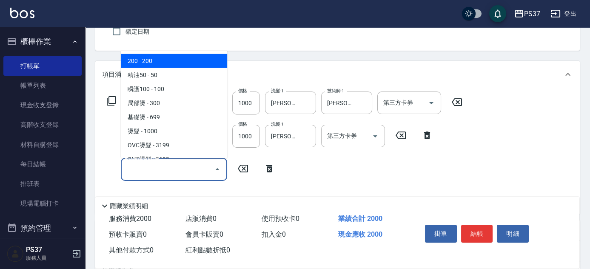
click at [136, 170] on input "服務名稱/代號" at bounding box center [168, 169] width 86 height 15
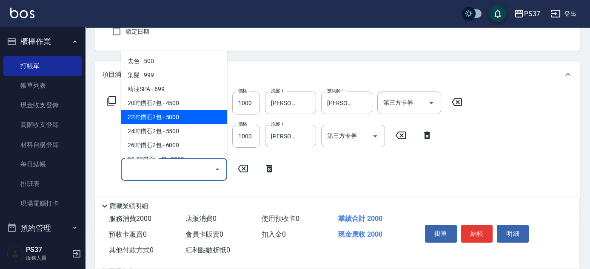
scroll to position [463, 0]
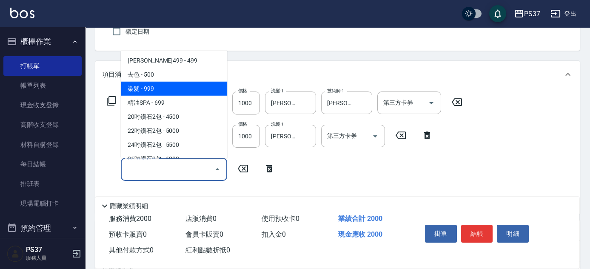
click at [167, 93] on span "染髮 - 999" at bounding box center [174, 89] width 106 height 14
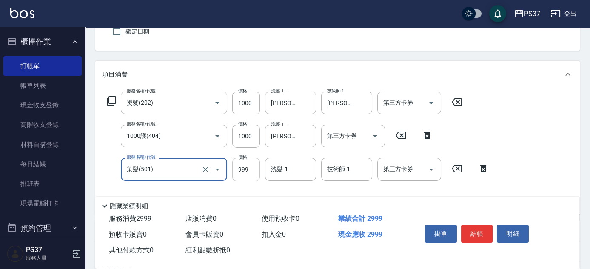
click at [251, 173] on input "999" at bounding box center [246, 169] width 28 height 23
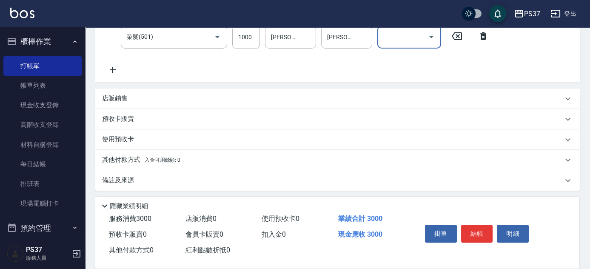
scroll to position [211, 0]
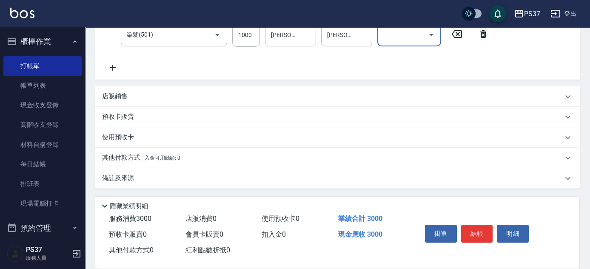
click at [125, 93] on p "店販銷售" at bounding box center [115, 96] width 26 height 9
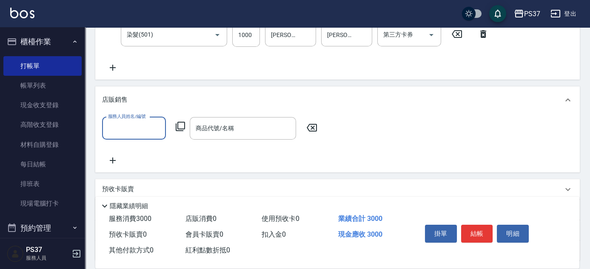
scroll to position [0, 0]
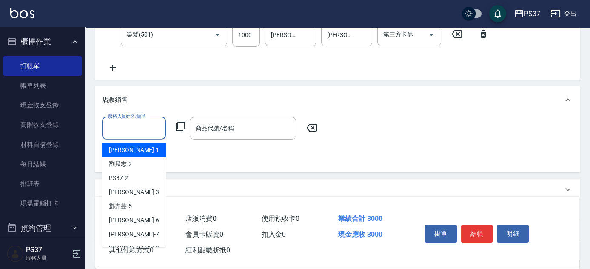
click at [127, 130] on input "服務人員姓名/編號" at bounding box center [134, 128] width 56 height 15
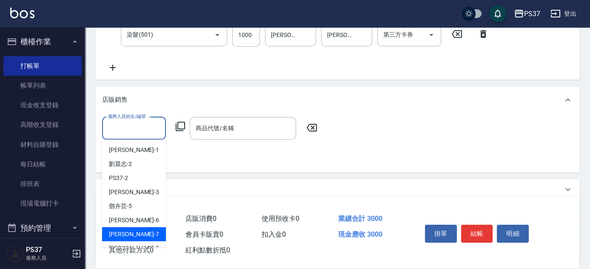
click at [136, 235] on div "[PERSON_NAME] -7" at bounding box center [134, 234] width 64 height 14
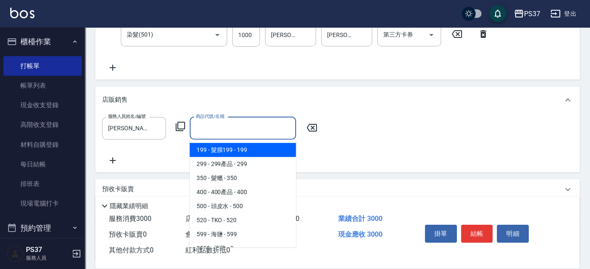
click at [247, 131] on input "商品代號/名稱" at bounding box center [242, 128] width 99 height 15
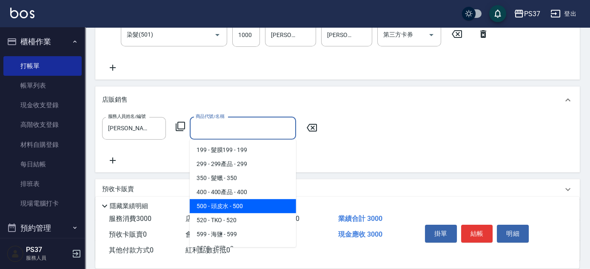
click at [256, 206] on span "500 - 頭皮水 - 500" at bounding box center [243, 206] width 106 height 14
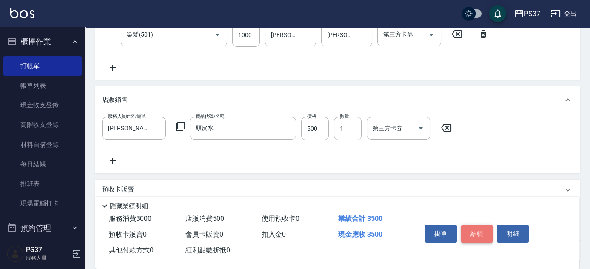
click at [484, 232] on button "結帳" at bounding box center [477, 233] width 32 height 18
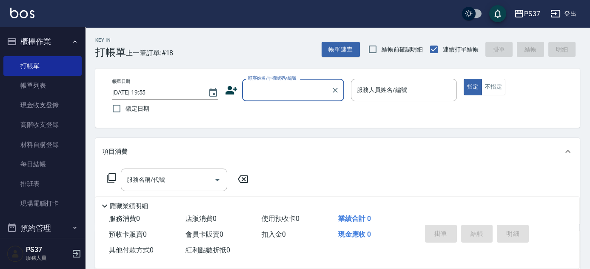
click at [294, 93] on input "顧客姓名/手機號碼/編號" at bounding box center [287, 89] width 82 height 15
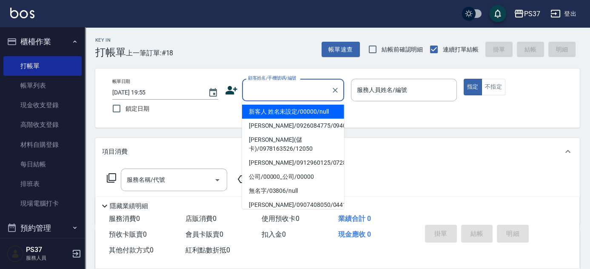
click at [293, 114] on li "新客人 姓名未設定/00000/null" at bounding box center [293, 112] width 102 height 14
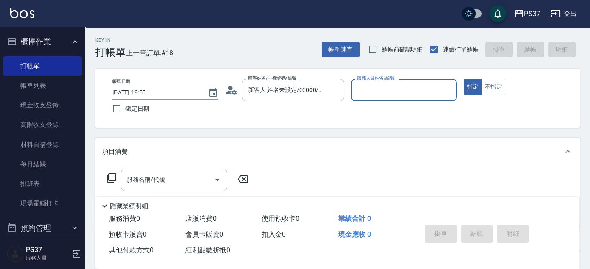
click at [369, 99] on div "服務人員姓名/編號" at bounding box center [404, 90] width 106 height 23
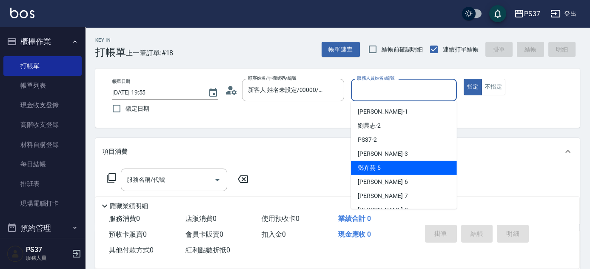
click at [397, 173] on div "[PERSON_NAME]-5" at bounding box center [404, 168] width 106 height 14
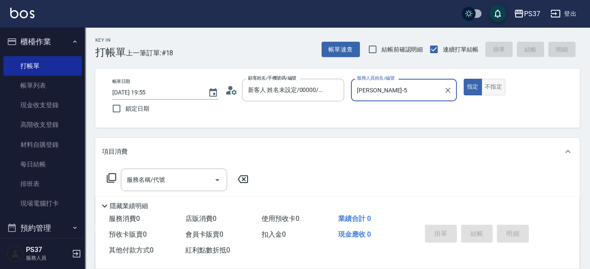
click at [497, 88] on button "不指定" at bounding box center [493, 87] width 24 height 17
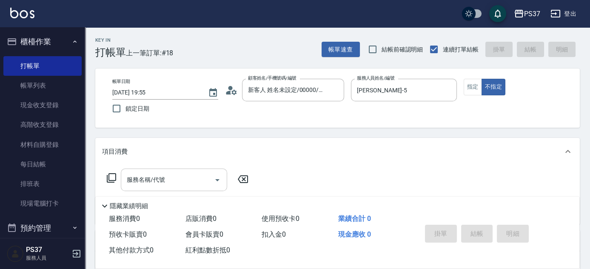
click at [162, 186] on input "服務名稱/代號" at bounding box center [168, 179] width 86 height 15
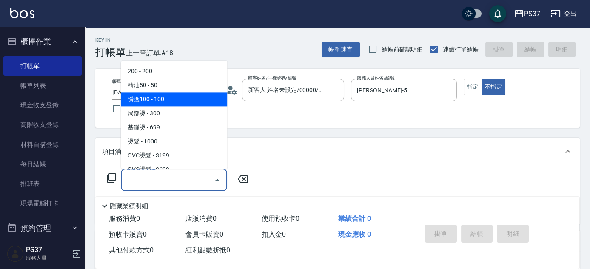
click at [188, 97] on span "瞬護100 - 100" at bounding box center [174, 100] width 106 height 14
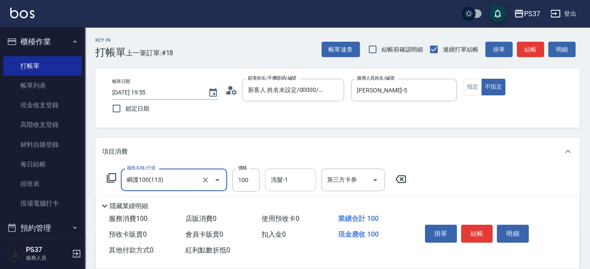
click at [290, 182] on input "洗髮-1" at bounding box center [290, 179] width 43 height 15
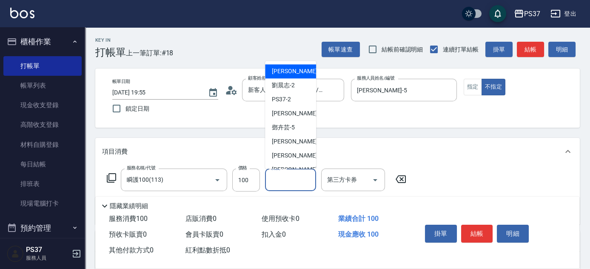
click at [290, 68] on span "[PERSON_NAME]-1" at bounding box center [297, 71] width 50 height 9
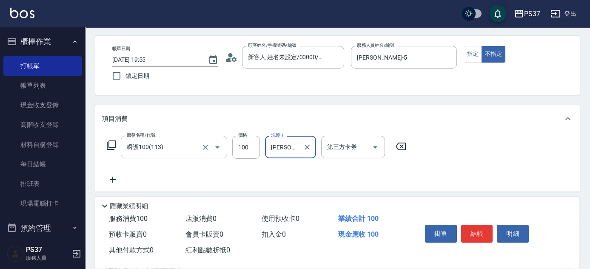
scroll to position [77, 0]
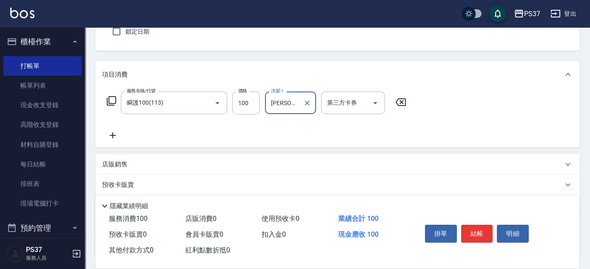
click at [113, 131] on icon at bounding box center [112, 135] width 21 height 10
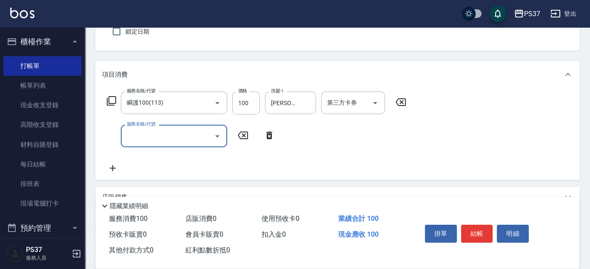
click at [165, 150] on div "服務名稱/代號 瞬護100(113) 服務名稱/代號 價格 100 價格 洗髮-1 [PERSON_NAME]-1 洗髮-1 第三方卡券 第三方卡券 服務名稱…" at bounding box center [256, 132] width 309 height 82
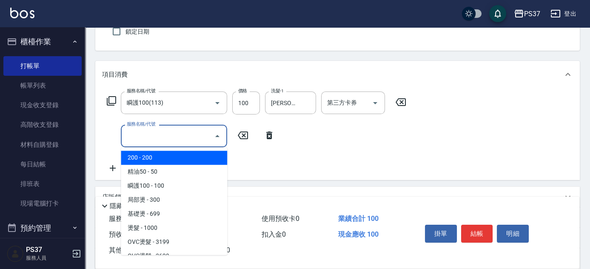
click at [167, 135] on input "服務名稱/代號" at bounding box center [168, 135] width 86 height 15
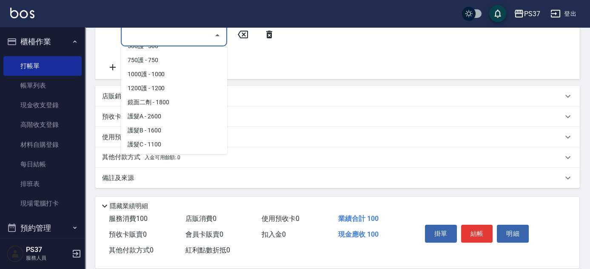
scroll to position [425, 0]
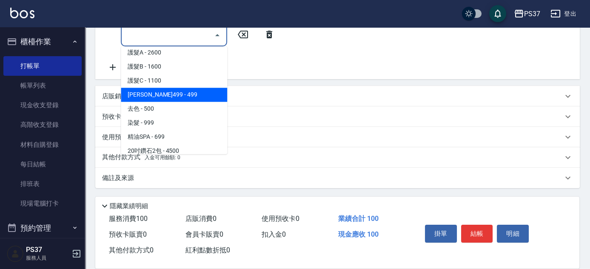
click at [188, 95] on span "[PERSON_NAME]499 - 499" at bounding box center [174, 95] width 106 height 14
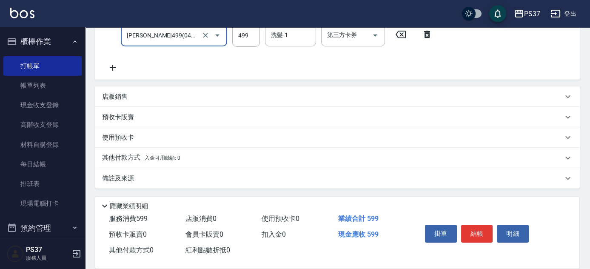
scroll to position [139, 0]
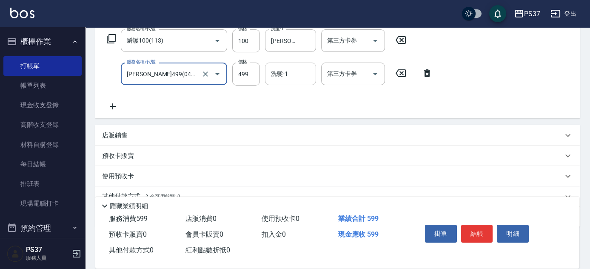
click at [295, 75] on input "洗髮-1" at bounding box center [290, 73] width 43 height 15
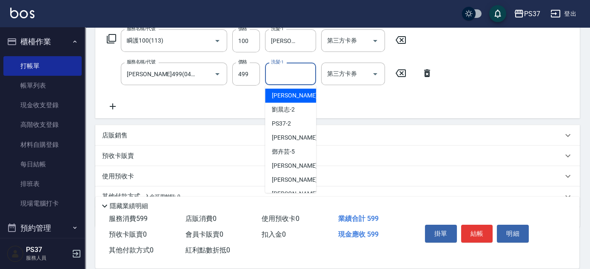
click at [291, 91] on span "[PERSON_NAME]-1" at bounding box center [297, 95] width 50 height 9
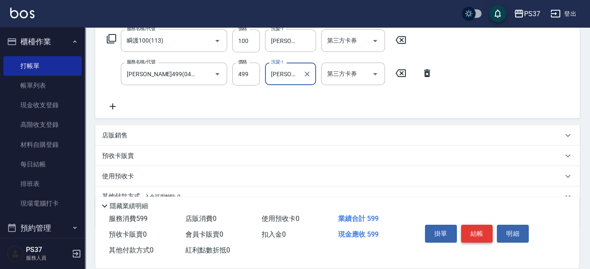
click at [474, 230] on button "結帳" at bounding box center [477, 233] width 32 height 18
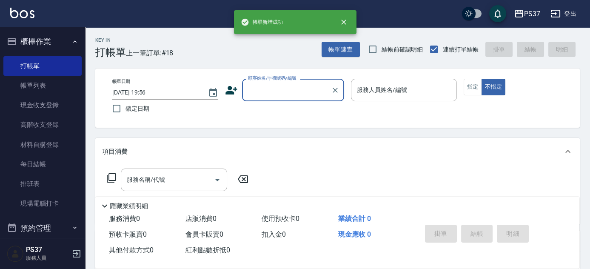
scroll to position [0, 0]
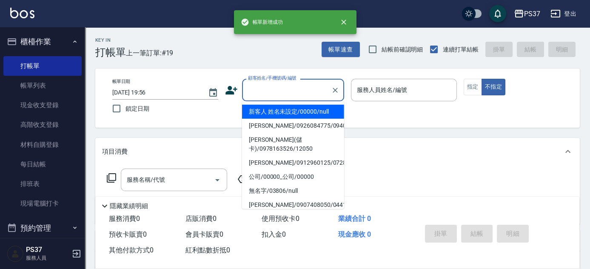
click at [281, 88] on input "顧客姓名/手機號碼/編號" at bounding box center [287, 89] width 82 height 15
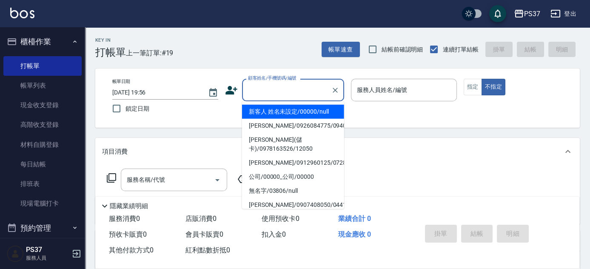
click at [280, 107] on li "新客人 姓名未設定/00000/null" at bounding box center [293, 112] width 102 height 14
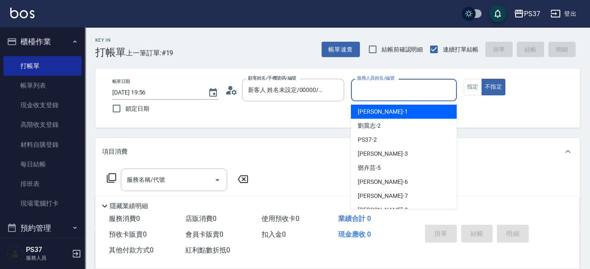
click at [386, 95] on input "服務人員姓名/編號" at bounding box center [404, 89] width 98 height 15
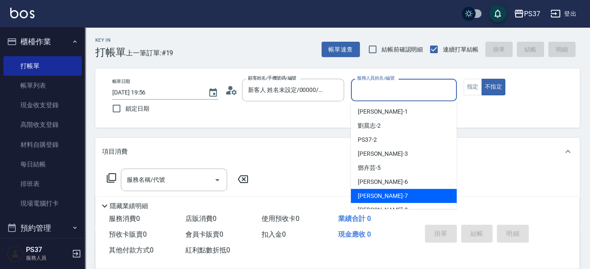
click at [398, 196] on div "[PERSON_NAME] -7" at bounding box center [404, 196] width 106 height 14
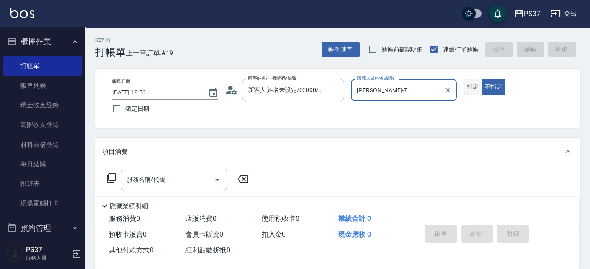
click at [471, 89] on button "指定" at bounding box center [472, 87] width 18 height 17
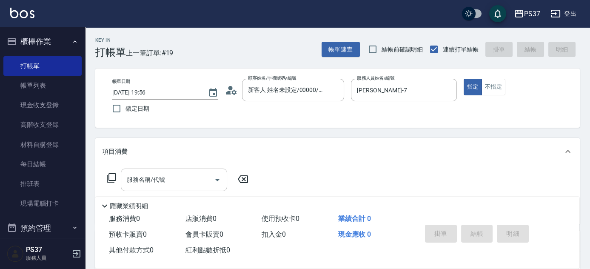
click at [160, 184] on input "服務名稱/代號" at bounding box center [168, 179] width 86 height 15
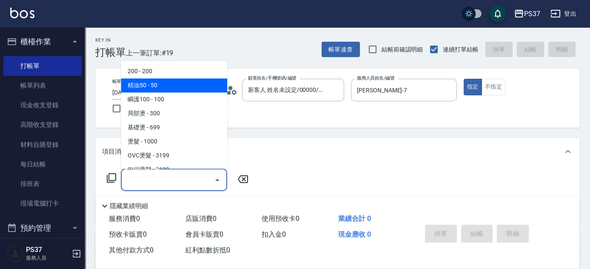
click at [167, 79] on span "精油50 - 50" at bounding box center [174, 86] width 106 height 14
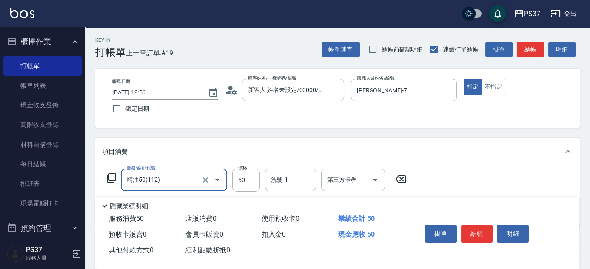
click at [184, 182] on input "精油50(112)" at bounding box center [162, 179] width 75 height 15
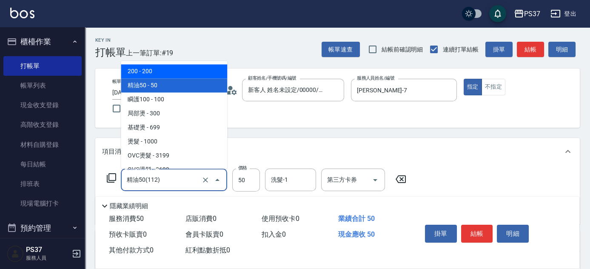
click at [163, 69] on span "200 - 200" at bounding box center [174, 72] width 106 height 14
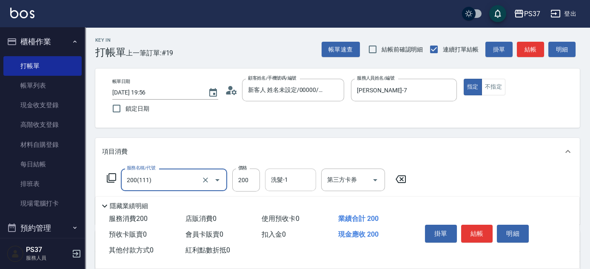
click at [290, 179] on input "洗髮-1" at bounding box center [290, 179] width 43 height 15
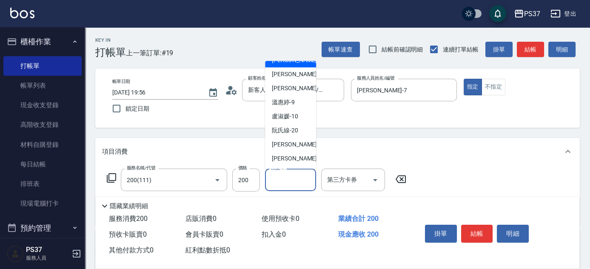
scroll to position [137, 0]
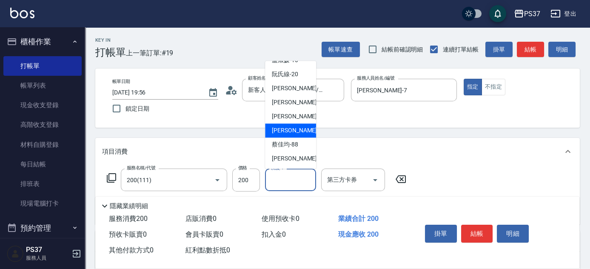
click at [290, 127] on span "[PERSON_NAME]-29" at bounding box center [299, 130] width 54 height 9
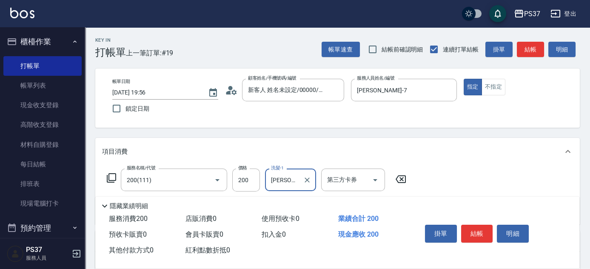
scroll to position [77, 0]
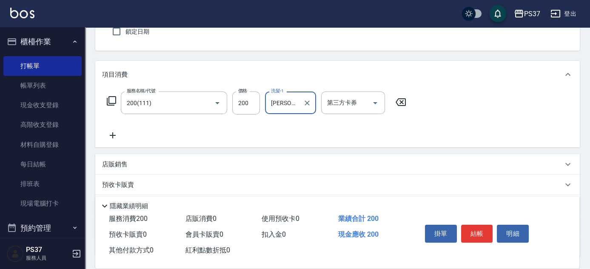
click at [106, 133] on icon at bounding box center [112, 135] width 21 height 10
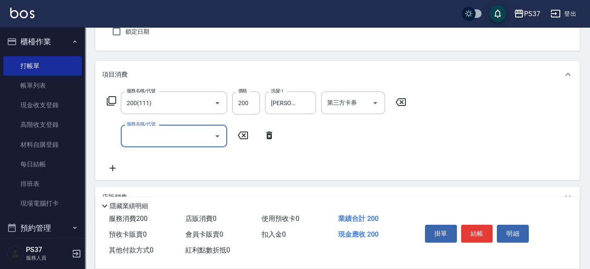
click at [140, 132] on input "服務名稱/代號" at bounding box center [168, 135] width 86 height 15
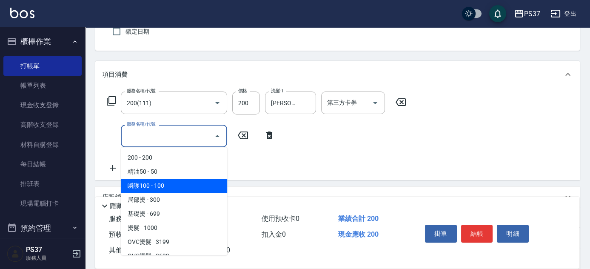
drag, startPoint x: 165, startPoint y: 185, endPoint x: 238, endPoint y: 161, distance: 77.3
click at [166, 185] on span "瞬護100 - 100" at bounding box center [174, 186] width 106 height 14
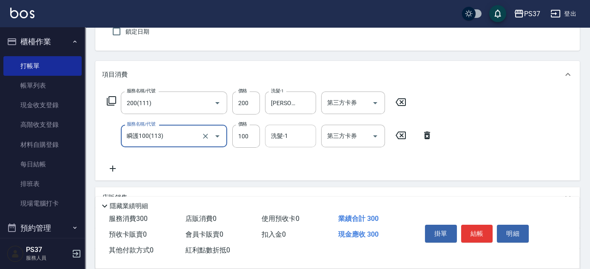
click at [287, 132] on input "洗髮-1" at bounding box center [290, 135] width 43 height 15
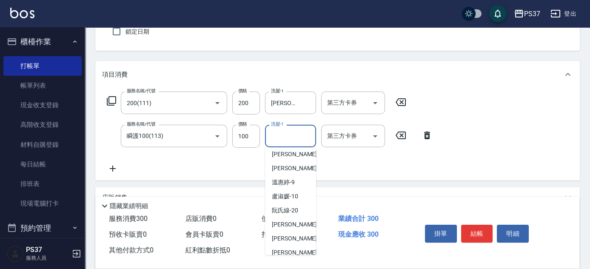
scroll to position [137, 0]
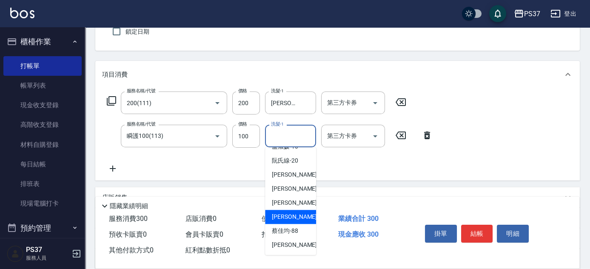
click at [287, 213] on span "[PERSON_NAME]-29" at bounding box center [299, 216] width 54 height 9
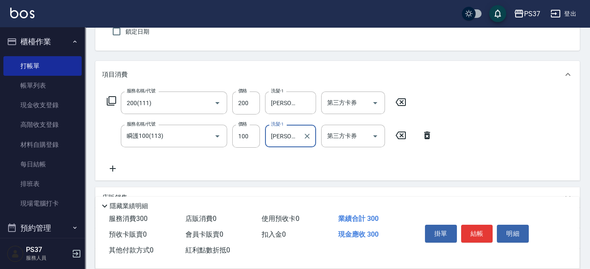
click at [493, 234] on div "掛單 結帳 明細" at bounding box center [476, 234] width 111 height 27
click at [485, 234] on button "結帳" at bounding box center [477, 233] width 32 height 18
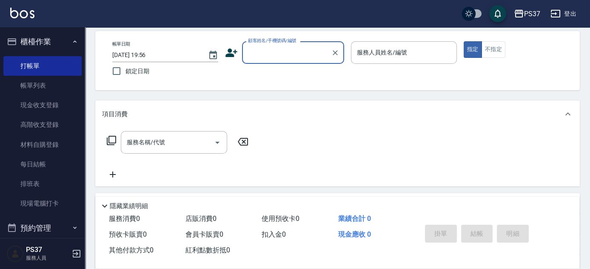
scroll to position [0, 0]
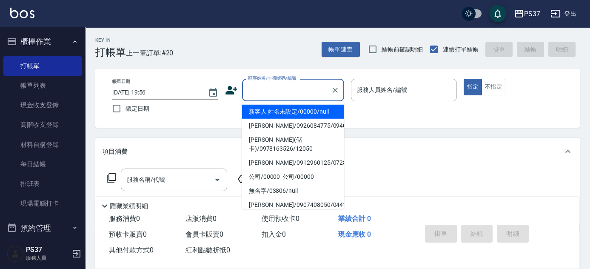
click at [284, 89] on input "顧客姓名/手機號碼/編號" at bounding box center [287, 89] width 82 height 15
click at [287, 113] on li "新客人 姓名未設定/00000/null" at bounding box center [293, 112] width 102 height 14
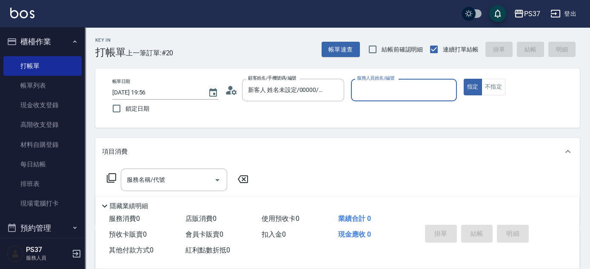
click at [367, 90] on input "服務人員姓名/編號" at bounding box center [404, 89] width 98 height 15
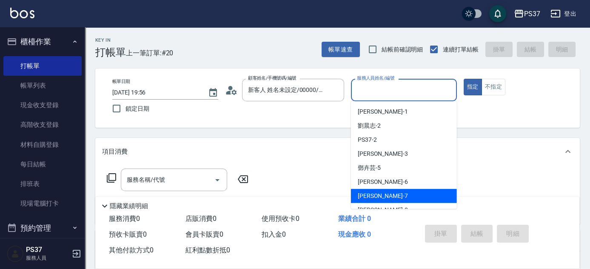
click at [399, 189] on div "[PERSON_NAME] -7" at bounding box center [404, 196] width 106 height 14
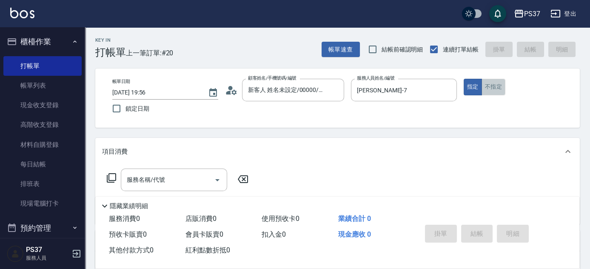
click at [494, 91] on button "不指定" at bounding box center [493, 87] width 24 height 17
click at [171, 179] on input "服務名稱/代號" at bounding box center [168, 179] width 86 height 15
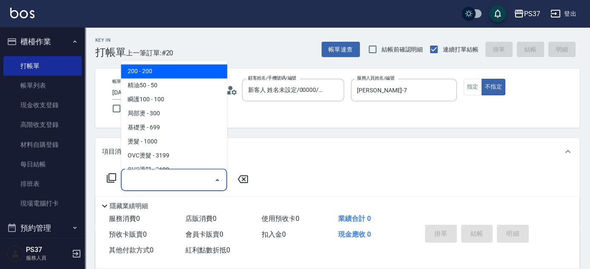
click at [183, 70] on span "200 - 200" at bounding box center [174, 72] width 106 height 14
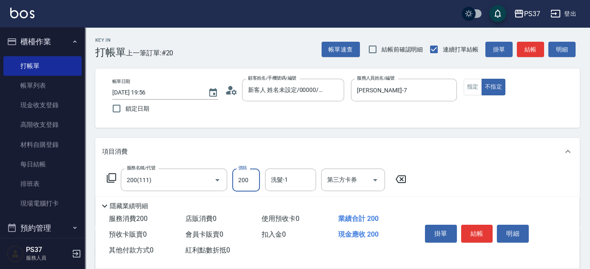
click at [239, 178] on input "200" at bounding box center [246, 179] width 28 height 23
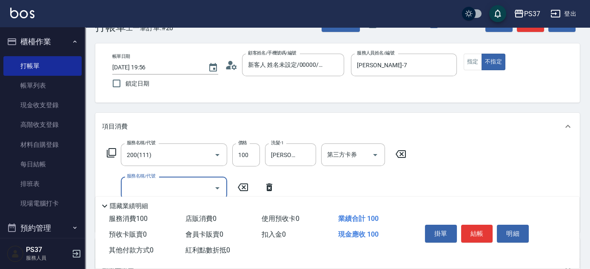
scroll to position [38, 0]
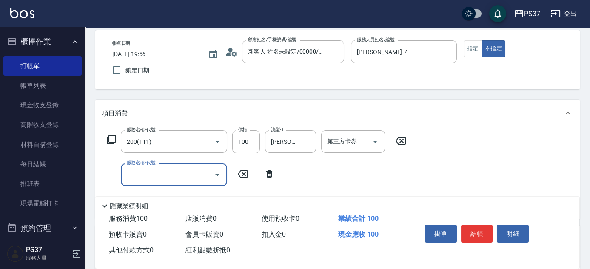
click at [178, 167] on input "服務名稱/代號" at bounding box center [168, 174] width 86 height 15
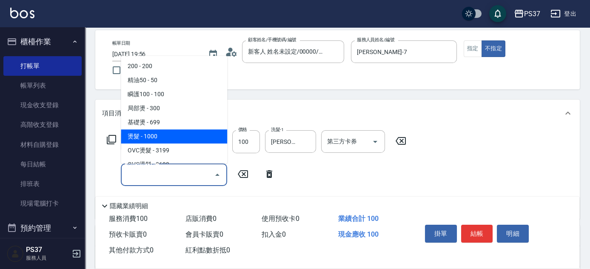
scroll to position [154, 0]
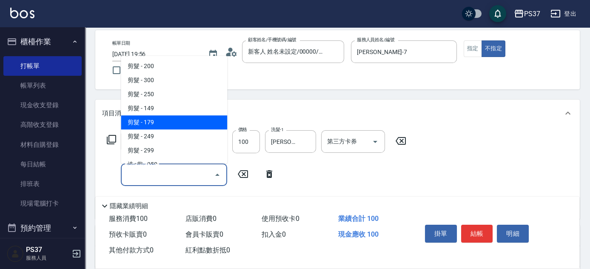
click at [172, 122] on span "剪髮 - 179" at bounding box center [174, 122] width 106 height 14
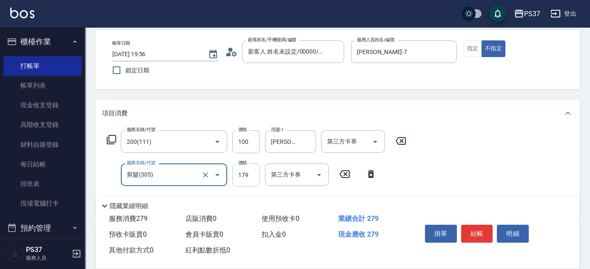
click at [243, 171] on input "179" at bounding box center [246, 174] width 28 height 23
click at [475, 234] on button "結帳" at bounding box center [477, 233] width 32 height 18
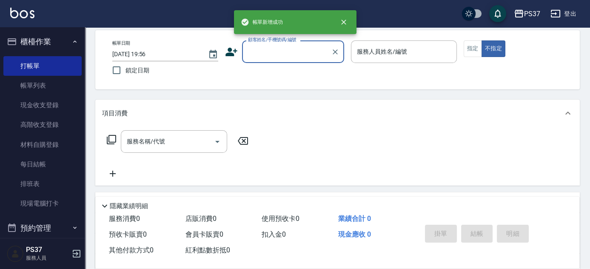
scroll to position [0, 0]
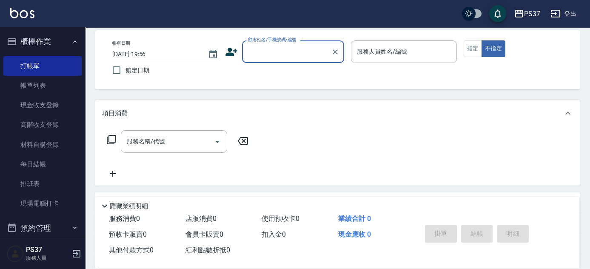
click at [288, 54] on input "顧客姓名/手機號碼/編號" at bounding box center [287, 51] width 82 height 15
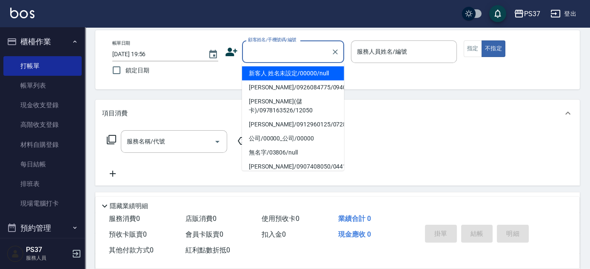
click at [292, 68] on li "新客人 姓名未設定/00000/null" at bounding box center [293, 73] width 102 height 14
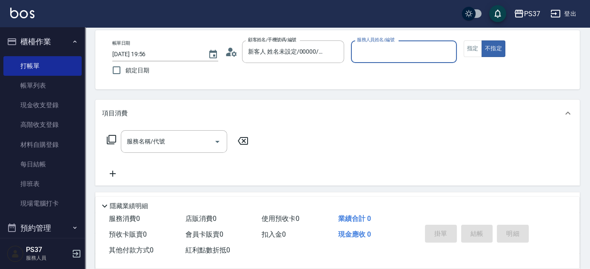
click at [376, 54] on input "服務人員姓名/編號" at bounding box center [404, 51] width 98 height 15
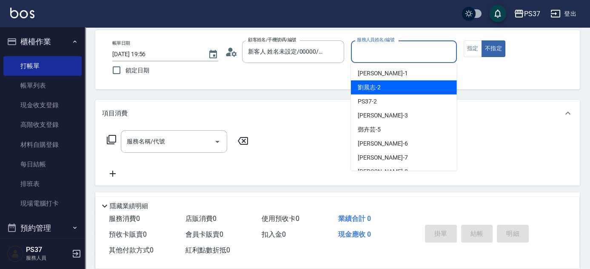
click at [391, 91] on div "[PERSON_NAME]-2" at bounding box center [404, 87] width 106 height 14
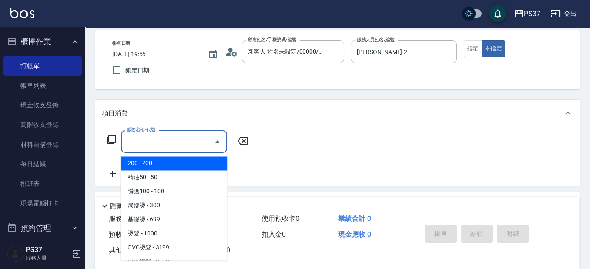
click at [200, 141] on input "服務名稱/代號" at bounding box center [168, 141] width 86 height 15
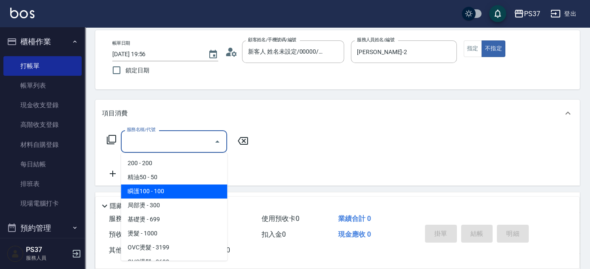
click at [173, 185] on span "瞬護100 - 100" at bounding box center [174, 191] width 106 height 14
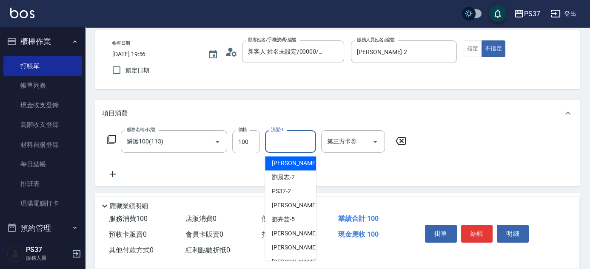
click at [289, 145] on input "洗髮-1" at bounding box center [290, 141] width 43 height 15
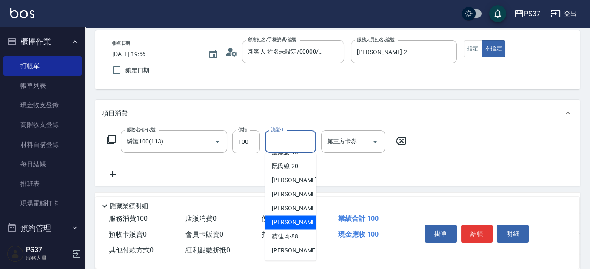
click at [293, 220] on span "[PERSON_NAME]-29" at bounding box center [299, 222] width 54 height 9
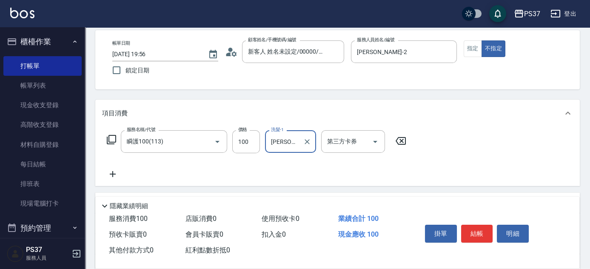
click at [113, 173] on icon at bounding box center [113, 174] width 6 height 6
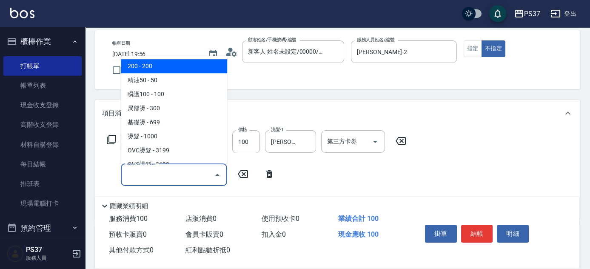
click at [167, 176] on input "服務名稱/代號" at bounding box center [168, 174] width 86 height 15
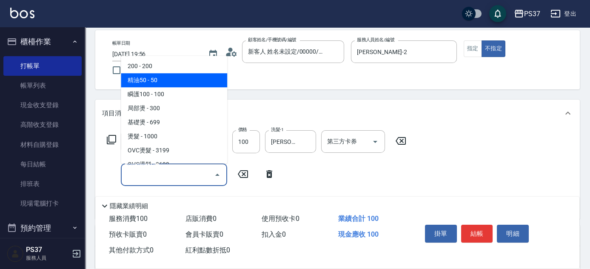
click at [182, 81] on span "精油50 - 50" at bounding box center [174, 80] width 106 height 14
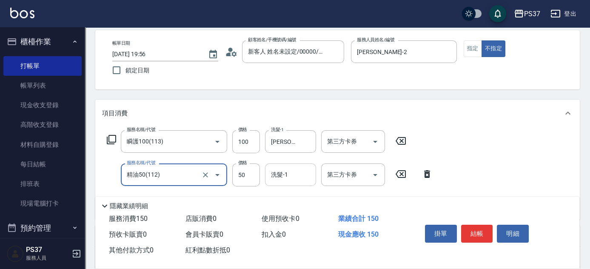
click at [286, 170] on div "洗髮-1 洗髮-1" at bounding box center [290, 174] width 51 height 23
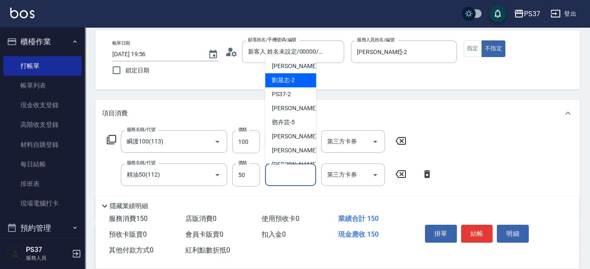
click at [292, 85] on div "[PERSON_NAME]-2" at bounding box center [290, 80] width 51 height 14
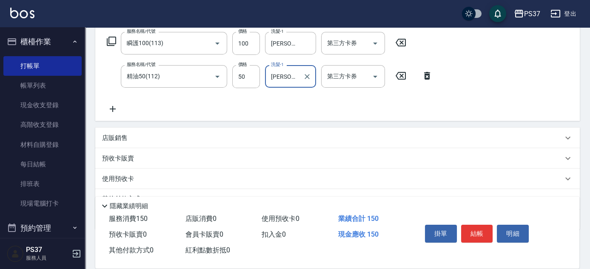
scroll to position [154, 0]
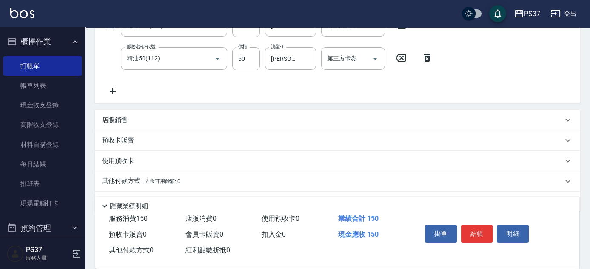
click at [115, 89] on icon at bounding box center [112, 91] width 21 height 10
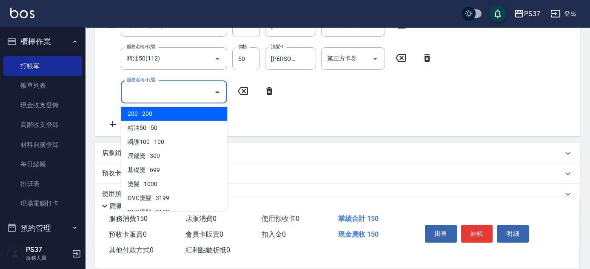
click at [154, 96] on input "服務名稱/代號" at bounding box center [168, 91] width 86 height 15
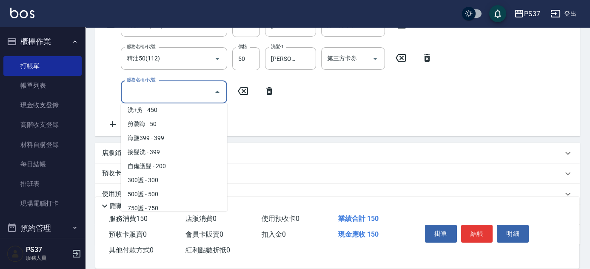
scroll to position [463, 0]
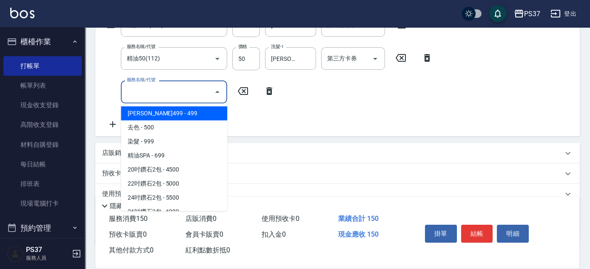
click at [181, 108] on span "[PERSON_NAME]499 - 499" at bounding box center [174, 113] width 106 height 14
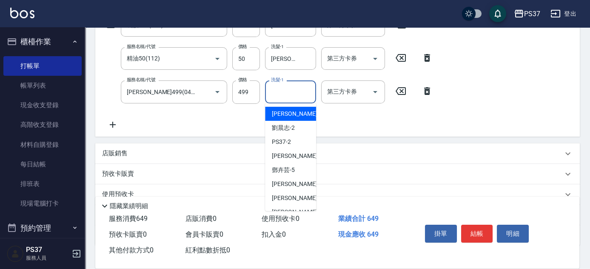
click at [292, 94] on input "洗髮-1" at bounding box center [290, 91] width 43 height 15
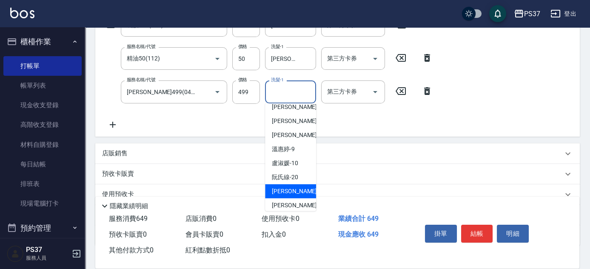
scroll to position [137, 0]
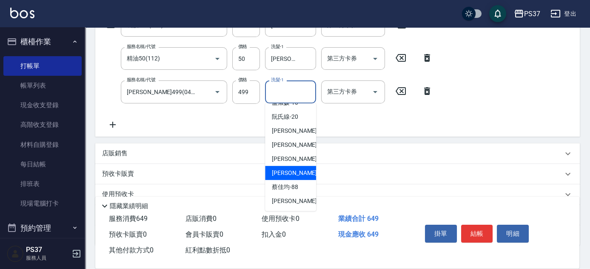
click at [288, 177] on div "[PERSON_NAME]-29" at bounding box center [290, 173] width 51 height 14
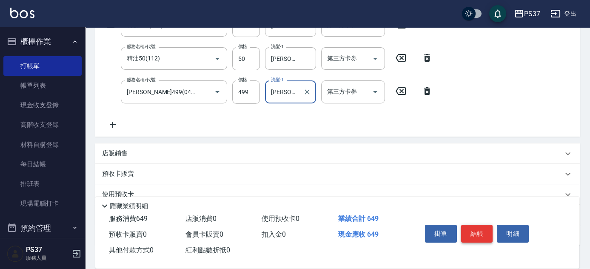
click at [480, 234] on button "結帳" at bounding box center [477, 233] width 32 height 18
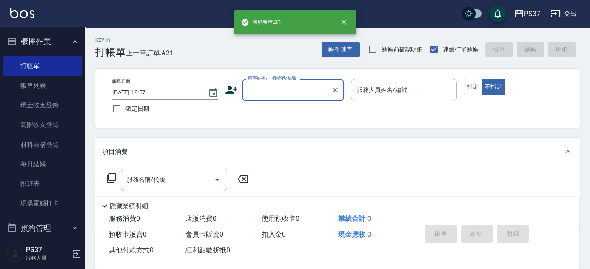
scroll to position [0, 0]
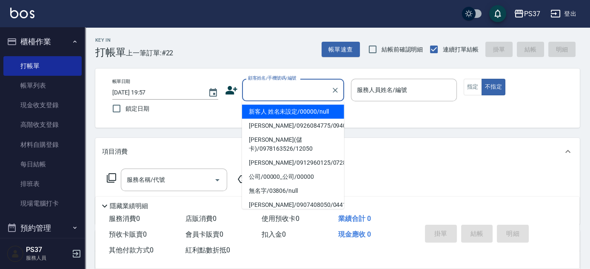
click at [280, 94] on input "顧客姓名/手機號碼/編號" at bounding box center [287, 89] width 82 height 15
click at [284, 112] on li "新客人 姓名未設定/00000/null" at bounding box center [293, 112] width 102 height 14
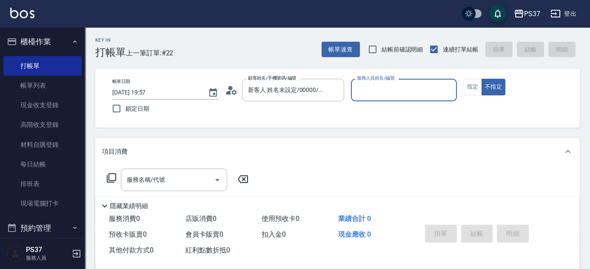
click at [367, 90] on input "服務人員姓名/編號" at bounding box center [404, 89] width 98 height 15
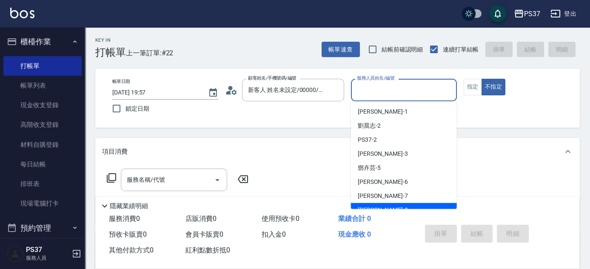
click at [397, 205] on div "[PERSON_NAME]-8" at bounding box center [404, 210] width 106 height 14
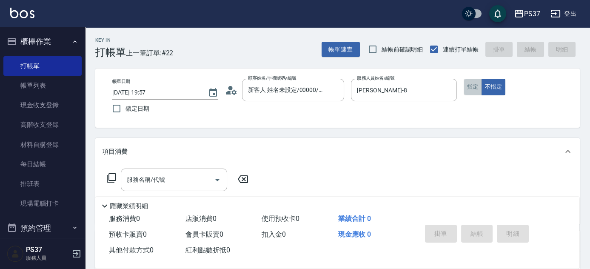
click at [473, 88] on button "指定" at bounding box center [472, 87] width 18 height 17
click at [179, 176] on input "服務名稱/代號" at bounding box center [168, 179] width 86 height 15
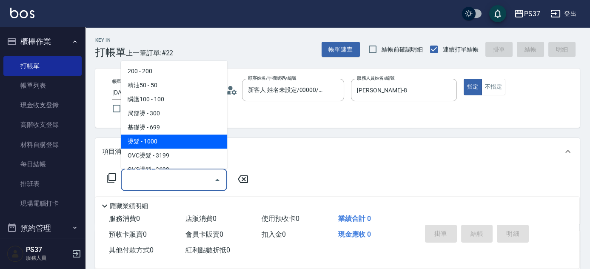
drag, startPoint x: 167, startPoint y: 145, endPoint x: 174, endPoint y: 147, distance: 6.6
click at [168, 146] on span "燙髮 - 1000" at bounding box center [174, 142] width 106 height 14
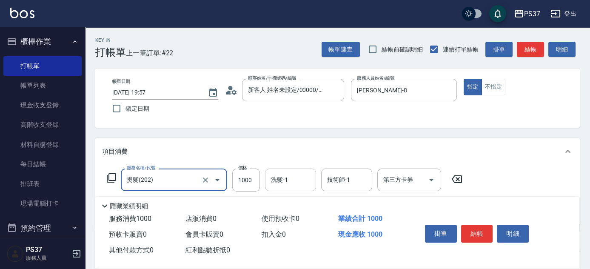
click at [286, 184] on input "洗髮-1" at bounding box center [290, 179] width 43 height 15
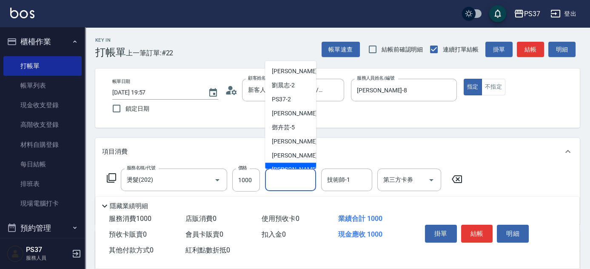
click at [294, 164] on div "[PERSON_NAME]-8" at bounding box center [290, 170] width 51 height 14
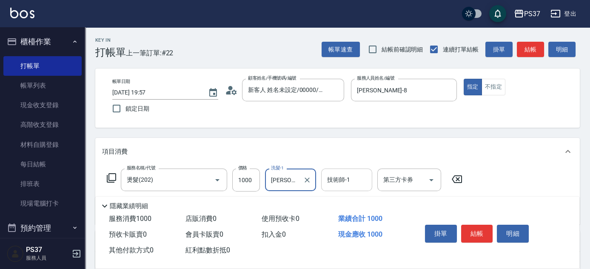
click at [333, 181] on input "技術師-1" at bounding box center [346, 179] width 43 height 15
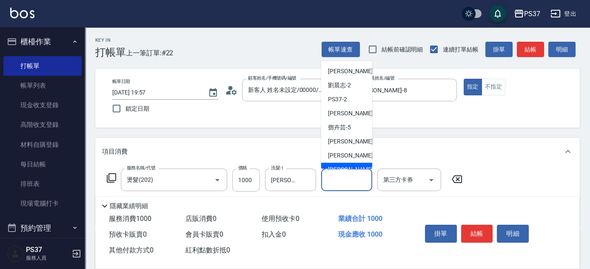
click at [344, 164] on div "[PERSON_NAME]-8" at bounding box center [346, 170] width 51 height 14
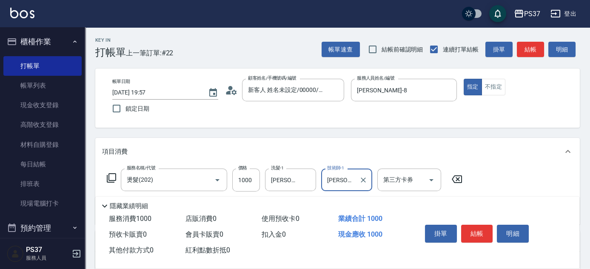
scroll to position [38, 0]
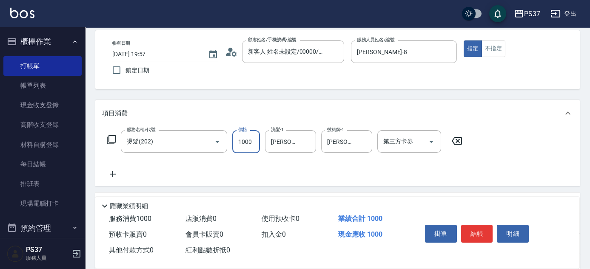
click at [250, 149] on input "1000" at bounding box center [246, 141] width 28 height 23
click at [117, 173] on icon at bounding box center [112, 174] width 21 height 10
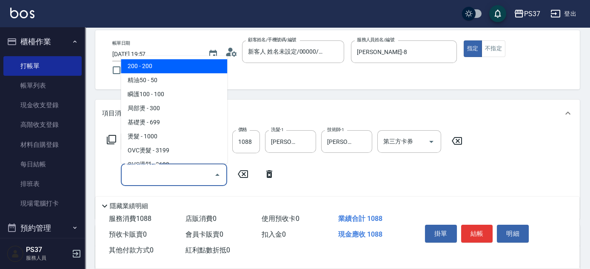
click at [157, 181] on input "服務名稱/代號" at bounding box center [168, 174] width 86 height 15
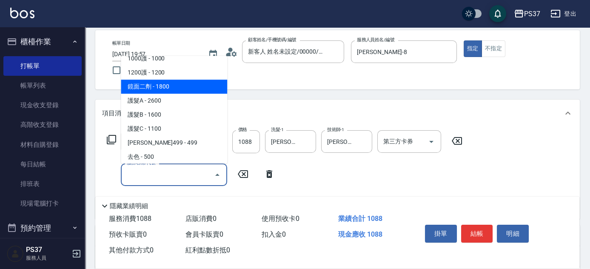
scroll to position [309, 0]
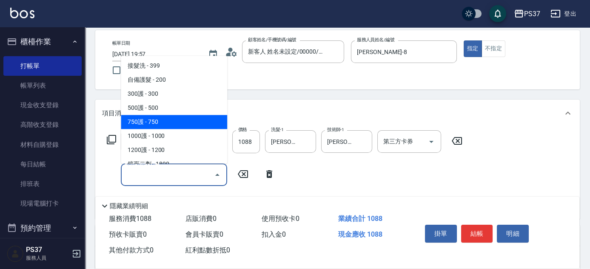
click at [173, 117] on span "750護 - 750" at bounding box center [174, 122] width 106 height 14
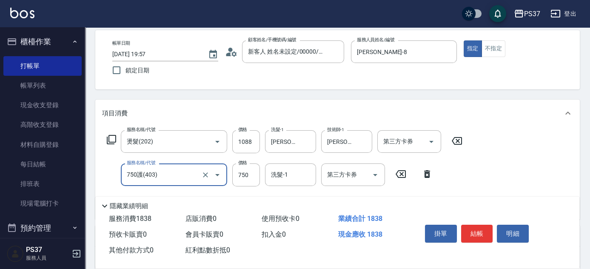
click at [175, 168] on input "750護(403)" at bounding box center [162, 174] width 75 height 15
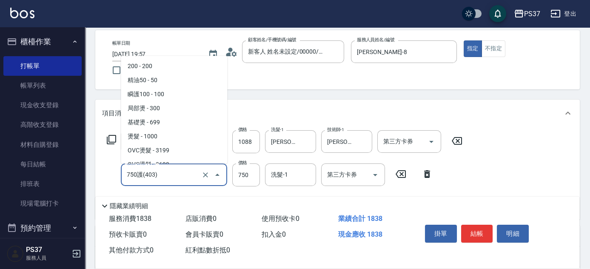
scroll to position [274, 0]
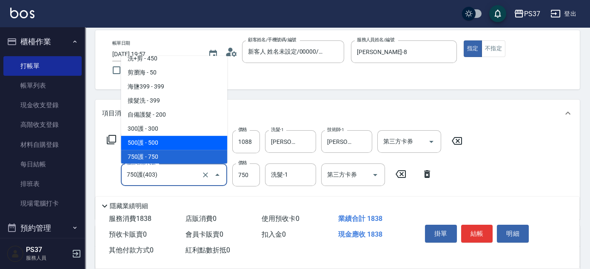
click at [178, 143] on span "500護 - 500" at bounding box center [174, 143] width 106 height 14
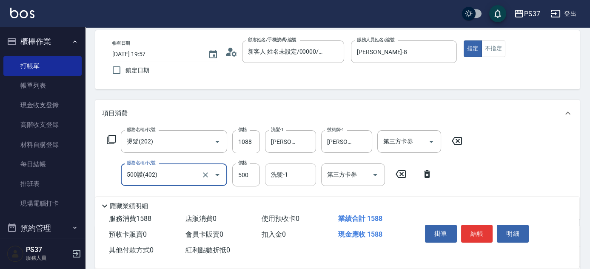
click at [281, 172] on input "洗髮-1" at bounding box center [290, 174] width 43 height 15
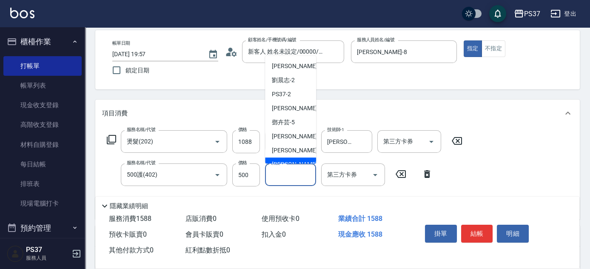
click at [284, 158] on div "[PERSON_NAME]-8" at bounding box center [290, 164] width 51 height 14
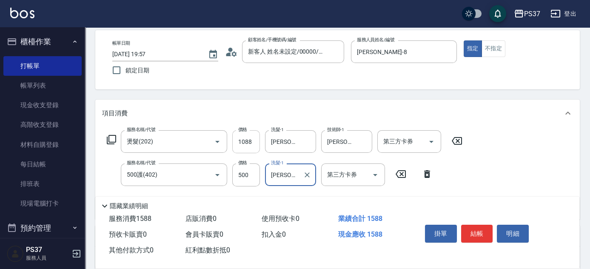
click at [247, 136] on input "1088" at bounding box center [246, 141] width 28 height 23
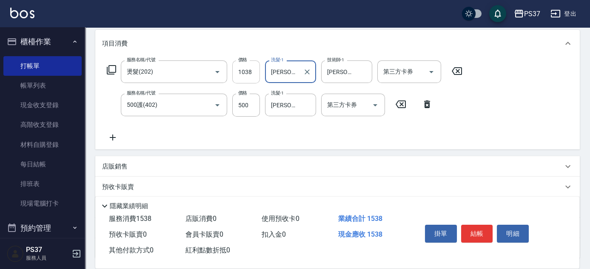
scroll to position [154, 0]
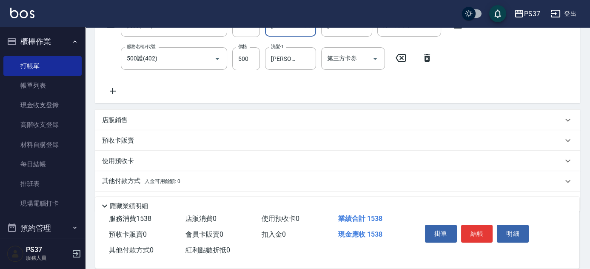
click at [118, 116] on p "店販銷售" at bounding box center [115, 120] width 26 height 9
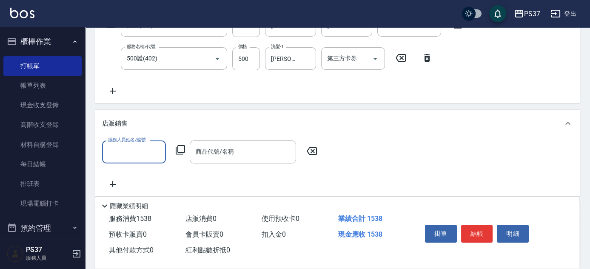
scroll to position [0, 0]
click at [123, 143] on div "服務人員姓名/編號" at bounding box center [134, 151] width 64 height 23
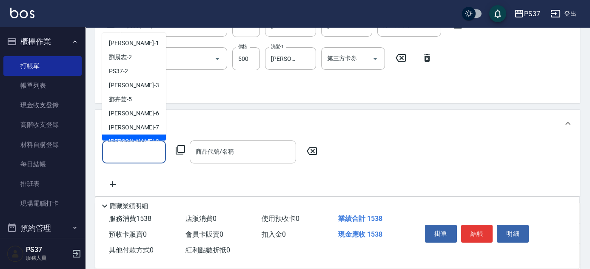
click at [139, 138] on div "[PERSON_NAME]-8" at bounding box center [134, 141] width 64 height 14
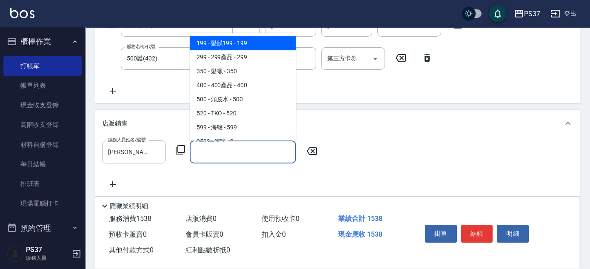
click at [248, 154] on input "商品代號/名稱" at bounding box center [242, 151] width 99 height 15
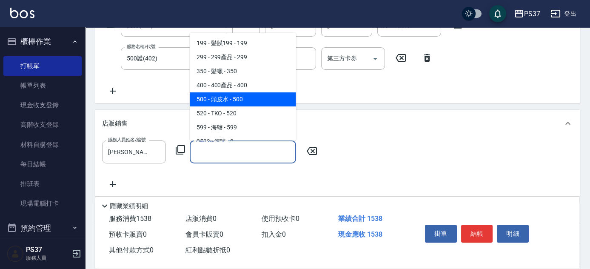
click at [253, 103] on span "500 - 頭皮水 - 500" at bounding box center [243, 99] width 106 height 14
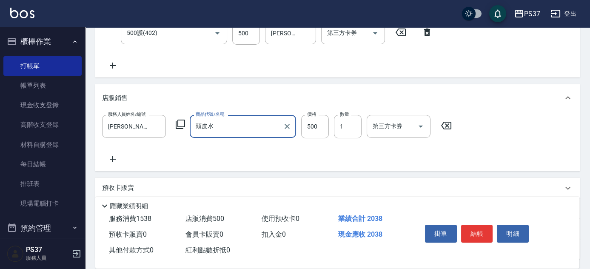
scroll to position [193, 0]
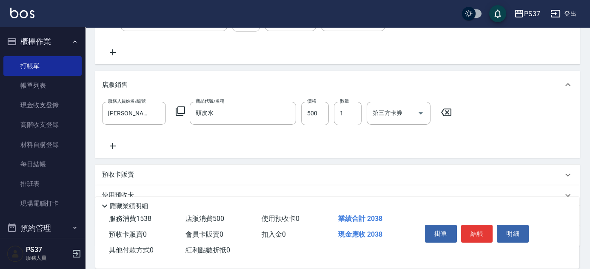
click at [114, 145] on icon at bounding box center [112, 146] width 21 height 10
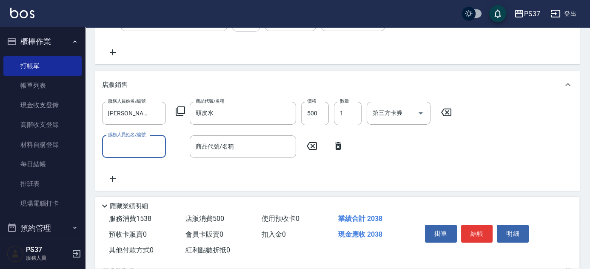
click at [129, 148] on input "服務人員姓名/編號" at bounding box center [134, 146] width 56 height 15
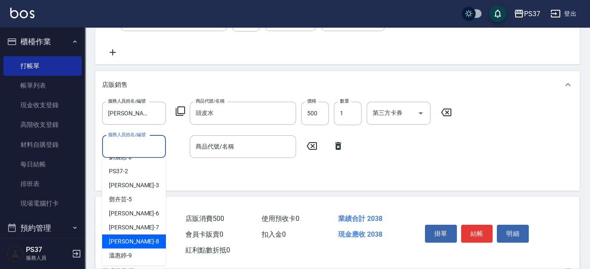
scroll to position [38, 0]
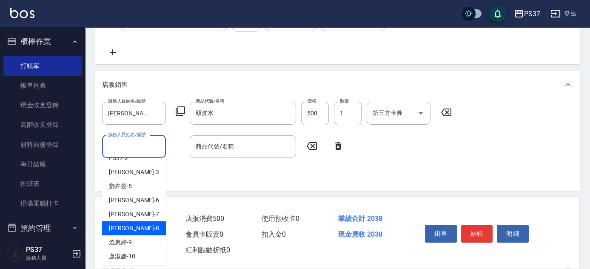
click at [130, 229] on span "[PERSON_NAME]-8" at bounding box center [134, 228] width 50 height 9
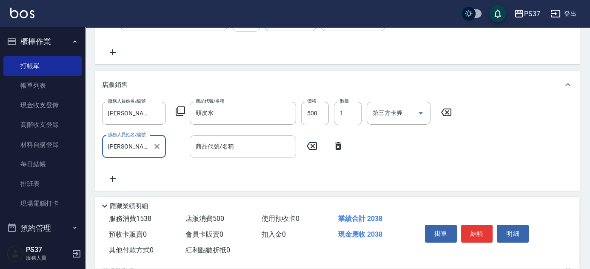
click at [255, 147] on input "商品代號/名稱" at bounding box center [242, 146] width 99 height 15
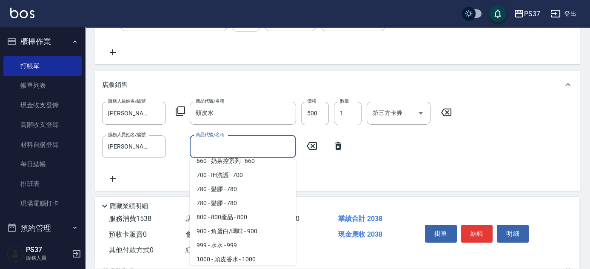
scroll to position [116, 0]
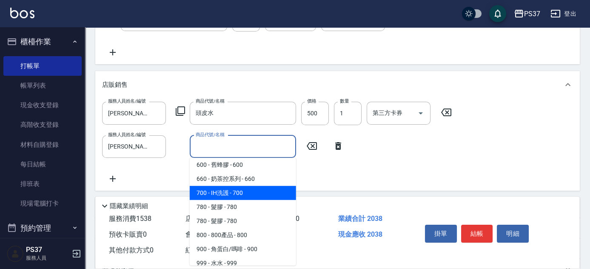
click at [254, 193] on span "700 - IH洗護 - 700" at bounding box center [243, 193] width 106 height 14
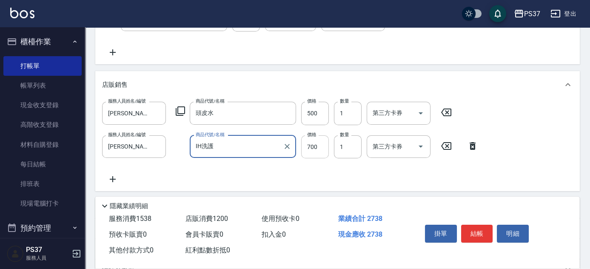
click at [319, 153] on input "700" at bounding box center [315, 146] width 28 height 23
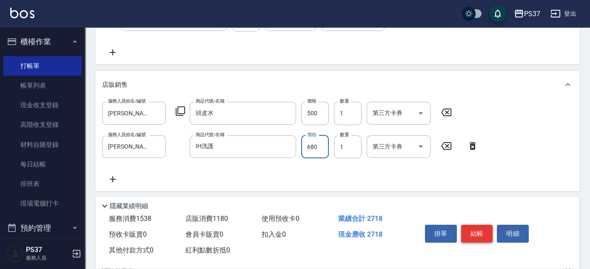
click at [474, 232] on button "結帳" at bounding box center [477, 233] width 32 height 18
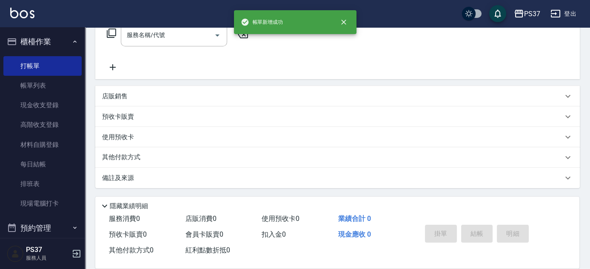
scroll to position [0, 0]
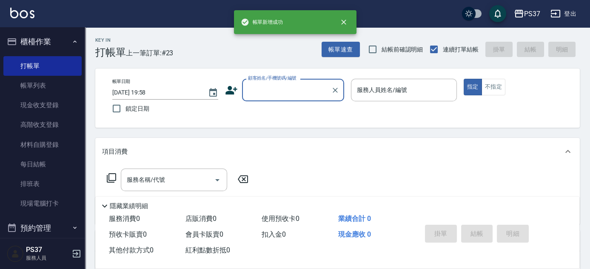
click at [287, 97] on input "顧客姓名/手機號碼/編號" at bounding box center [287, 89] width 82 height 15
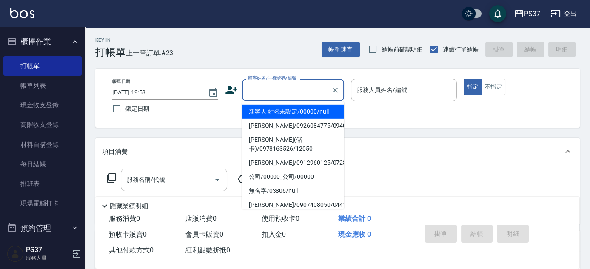
click at [294, 114] on li "新客人 姓名未設定/00000/null" at bounding box center [293, 112] width 102 height 14
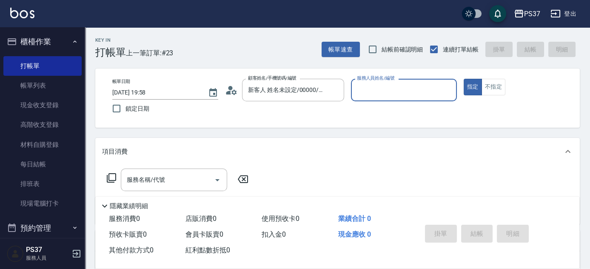
click at [362, 88] on input "服務人員姓名/編號" at bounding box center [404, 89] width 98 height 15
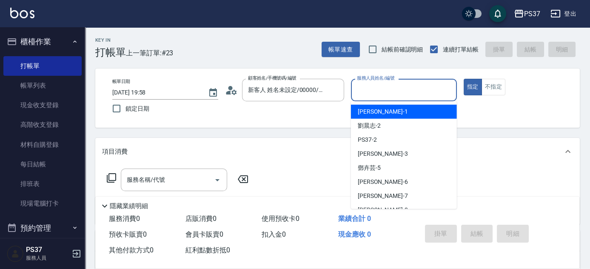
drag, startPoint x: 54, startPoint y: 79, endPoint x: 306, endPoint y: 125, distance: 256.7
click at [54, 79] on link "帳單列表" at bounding box center [42, 86] width 78 height 20
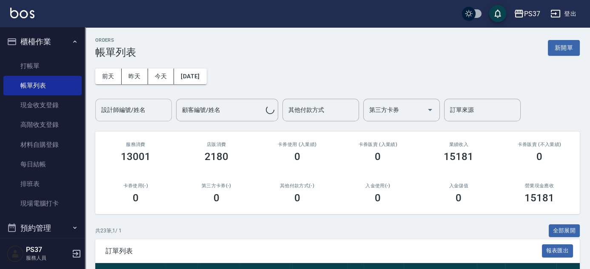
click at [148, 119] on div "設計師編號/姓名" at bounding box center [133, 110] width 77 height 23
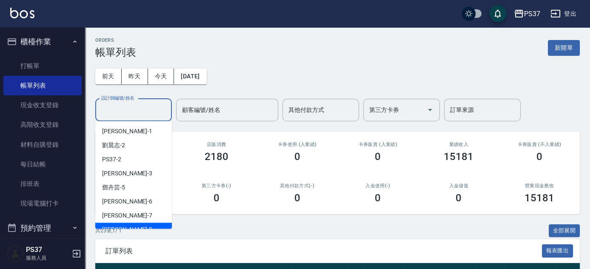
click at [144, 224] on div "[PERSON_NAME]-8" at bounding box center [133, 229] width 77 height 14
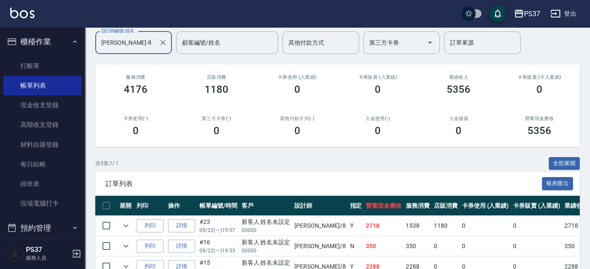
scroll to position [113, 0]
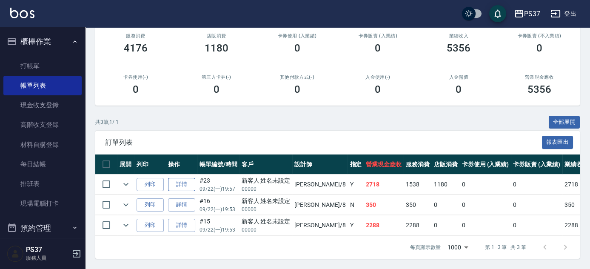
click at [190, 181] on link "詳情" at bounding box center [181, 184] width 27 height 13
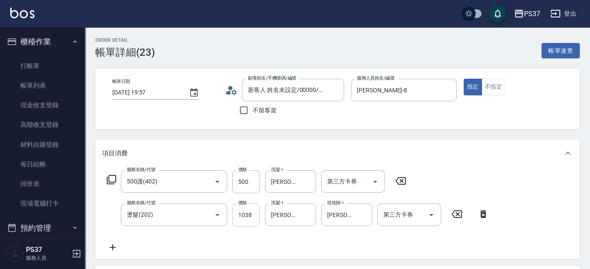
click at [254, 210] on input "1038" at bounding box center [246, 214] width 28 height 23
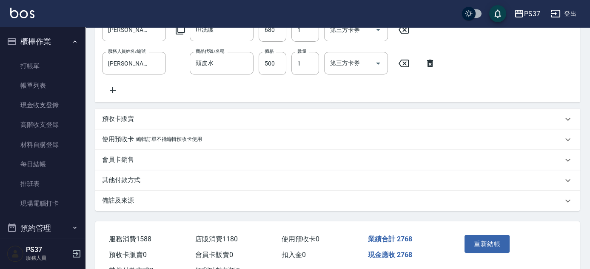
scroll to position [317, 0]
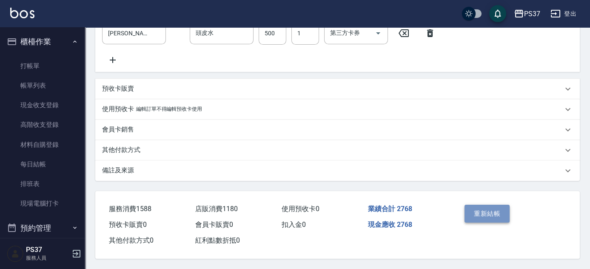
click at [486, 204] on button "重新結帳" at bounding box center [486, 213] width 45 height 18
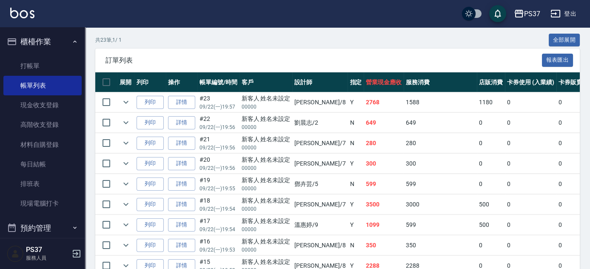
scroll to position [193, 0]
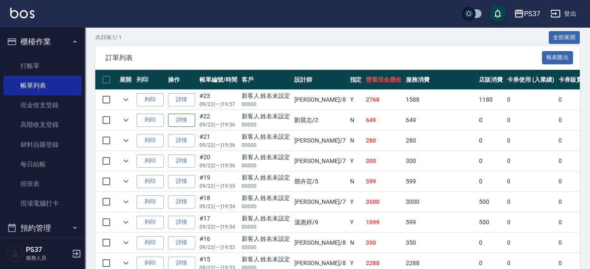
click at [189, 123] on link "詳情" at bounding box center [181, 120] width 27 height 13
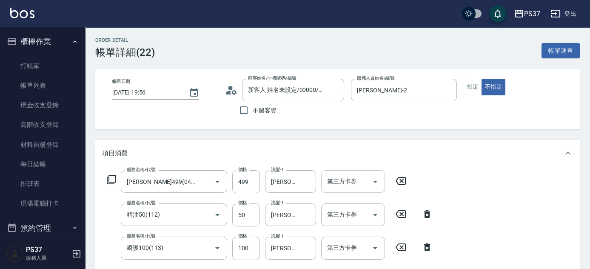
click at [379, 181] on icon "Open" at bounding box center [375, 181] width 10 height 10
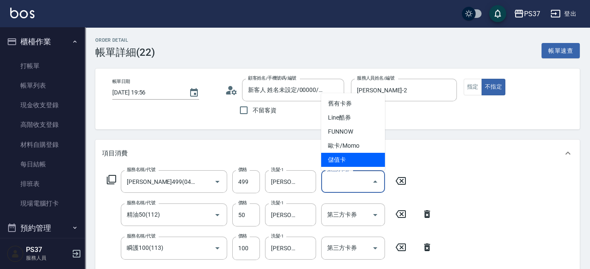
click at [365, 165] on span "儲值卡" at bounding box center [353, 160] width 64 height 14
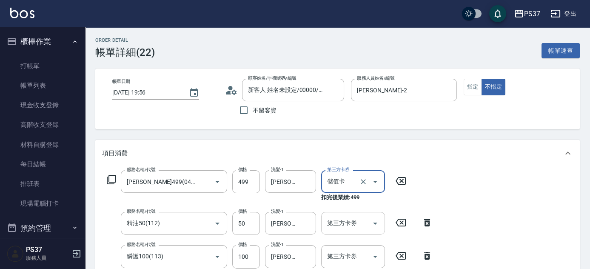
click at [372, 220] on icon "Open" at bounding box center [375, 223] width 10 height 10
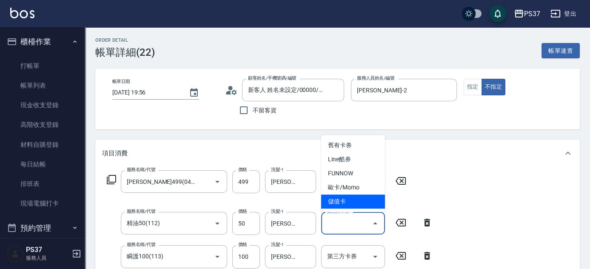
click at [367, 202] on span "儲值卡" at bounding box center [353, 201] width 64 height 14
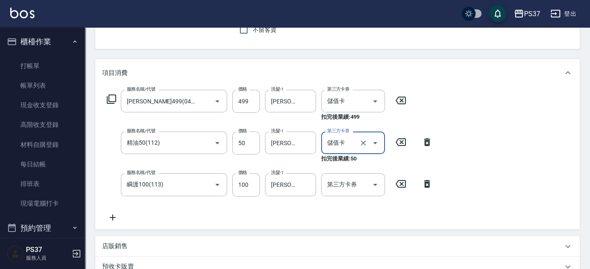
scroll to position [116, 0]
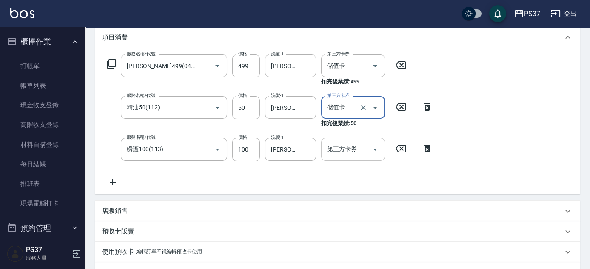
click at [378, 149] on icon "Open" at bounding box center [375, 149] width 10 height 10
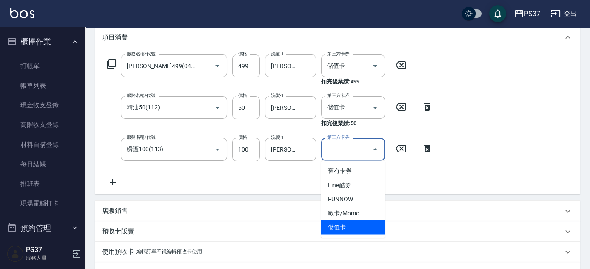
click at [361, 222] on span "儲值卡" at bounding box center [353, 227] width 64 height 14
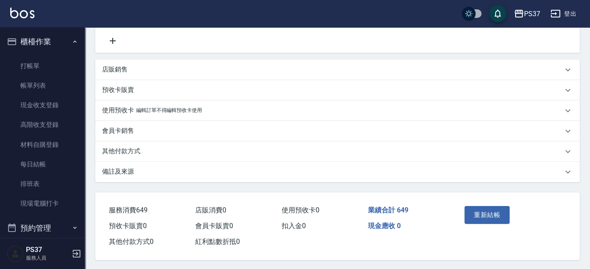
scroll to position [269, 0]
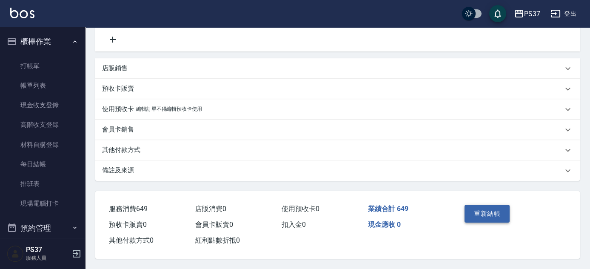
click at [480, 211] on button "重新結帳" at bounding box center [486, 213] width 45 height 18
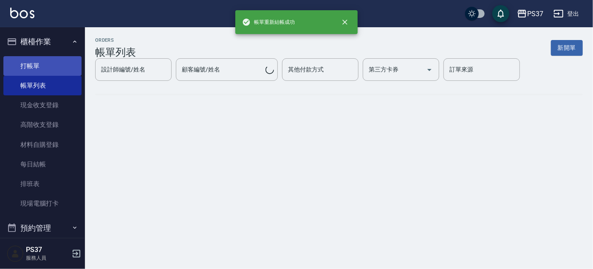
click at [45, 70] on link "打帳單" at bounding box center [42, 66] width 78 height 20
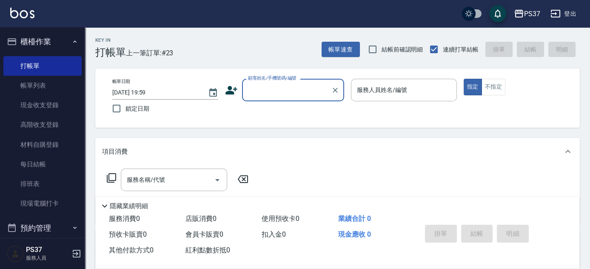
click at [299, 87] on input "顧客姓名/手機號碼/編號" at bounding box center [287, 89] width 82 height 15
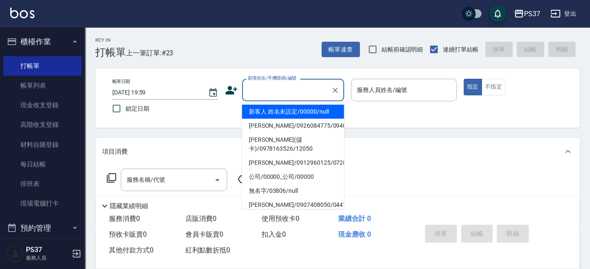
click at [298, 116] on li "新客人 姓名未設定/00000/null" at bounding box center [293, 112] width 102 height 14
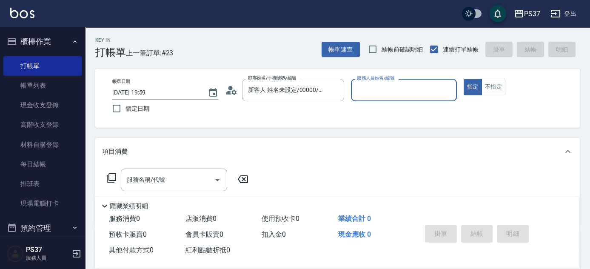
click at [372, 82] on div "服務人員姓名/編號" at bounding box center [404, 90] width 106 height 23
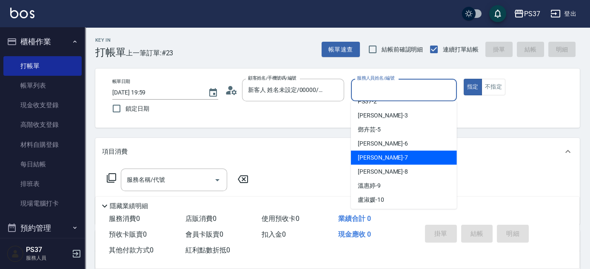
scroll to position [38, 0]
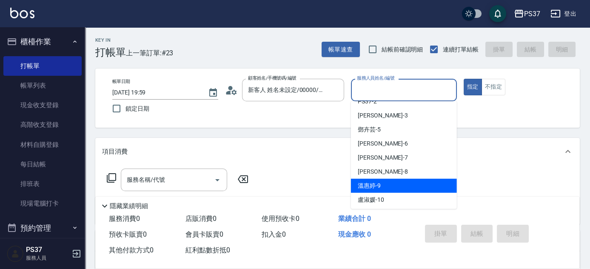
click at [392, 180] on div "[PERSON_NAME]-9" at bounding box center [404, 186] width 106 height 14
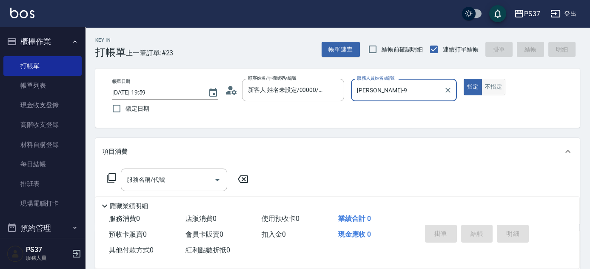
click at [501, 88] on button "不指定" at bounding box center [493, 87] width 24 height 17
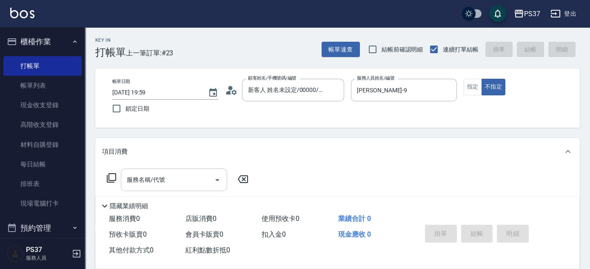
click at [200, 185] on input "服務名稱/代號" at bounding box center [168, 179] width 86 height 15
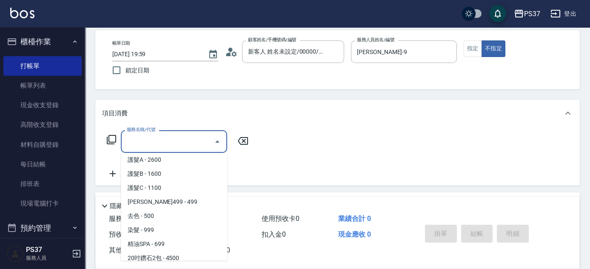
scroll to position [425, 0]
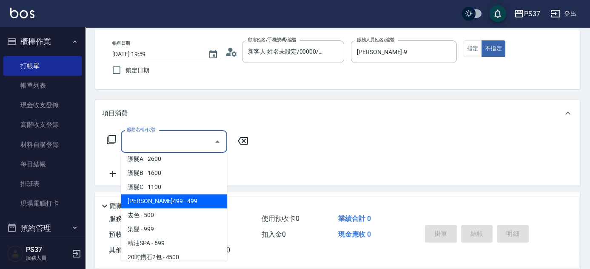
click at [172, 202] on span "[PERSON_NAME]499 - 499" at bounding box center [174, 201] width 106 height 14
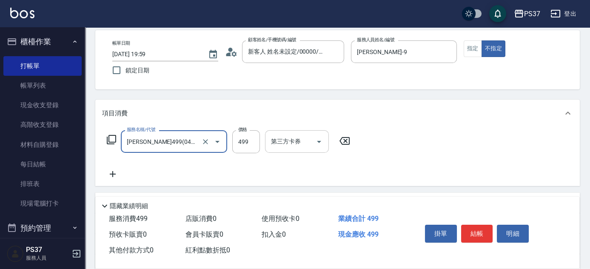
click at [279, 139] on div "服務名稱/代號 [PERSON_NAME]499(0499) 服務名稱/代號 價格 499 價格 第三方卡券 第三方卡券" at bounding box center [228, 141] width 253 height 23
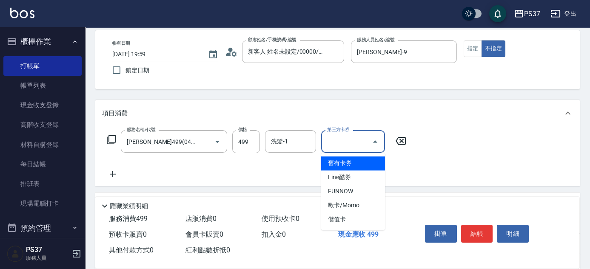
click at [279, 139] on div "洗髮-1 洗髮-1" at bounding box center [290, 141] width 51 height 23
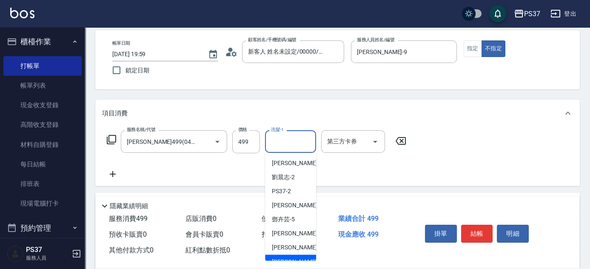
click at [286, 255] on div "[PERSON_NAME]-8" at bounding box center [290, 261] width 51 height 14
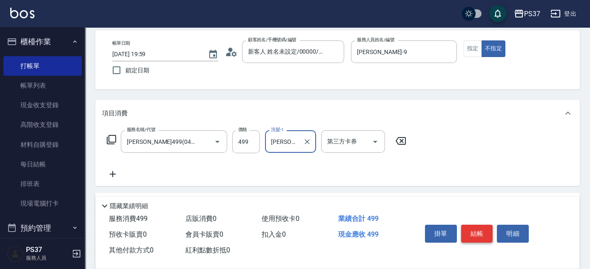
click at [487, 230] on button "結帳" at bounding box center [477, 233] width 32 height 18
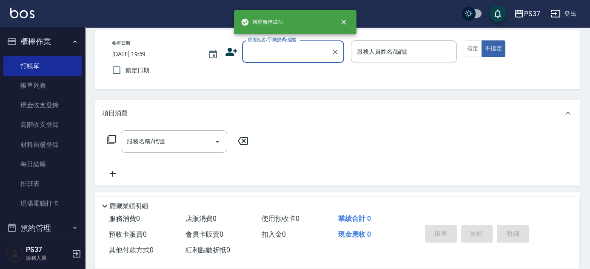
scroll to position [0, 0]
click at [278, 57] on input "顧客姓名/手機號碼/編號" at bounding box center [287, 51] width 82 height 15
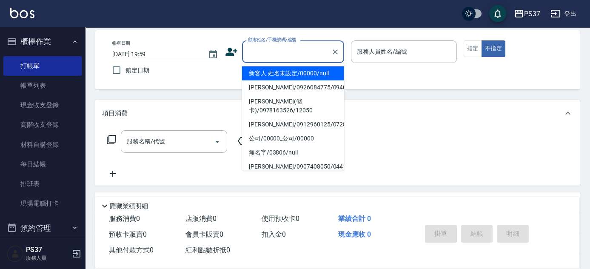
click at [277, 68] on li "新客人 姓名未設定/00000/null" at bounding box center [293, 73] width 102 height 14
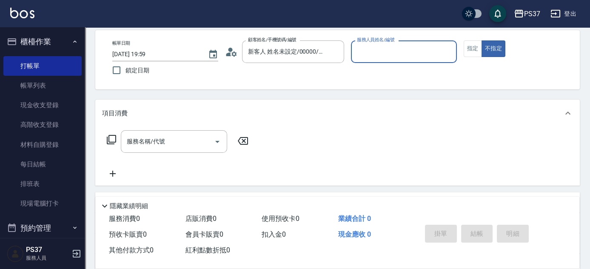
click at [373, 64] on p at bounding box center [404, 67] width 106 height 9
click at [381, 57] on input "服務人員姓名/編號" at bounding box center [404, 51] width 98 height 15
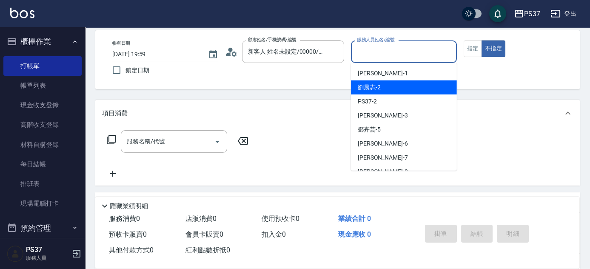
click at [429, 82] on div "[PERSON_NAME]-2" at bounding box center [404, 87] width 106 height 14
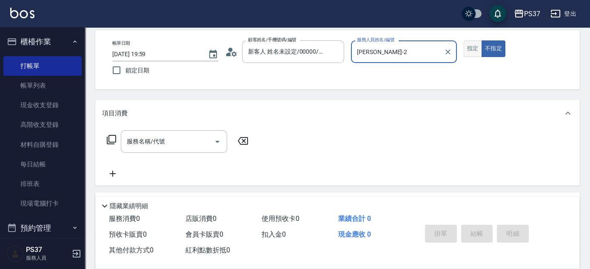
click at [467, 50] on button "指定" at bounding box center [472, 48] width 18 height 17
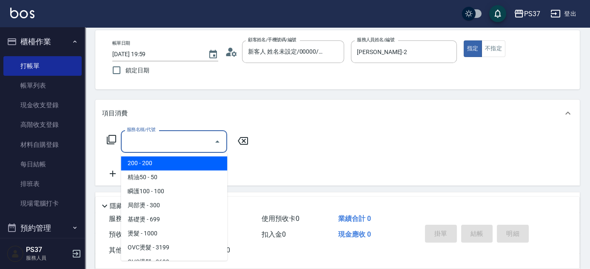
click at [185, 134] on input "服務名稱/代號" at bounding box center [168, 141] width 86 height 15
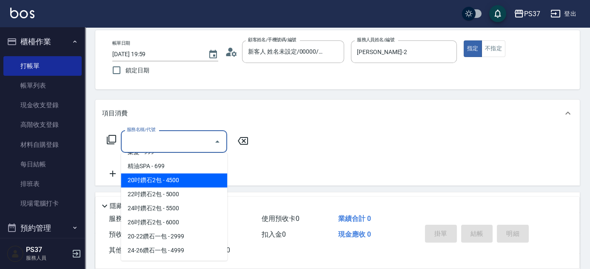
scroll to position [463, 0]
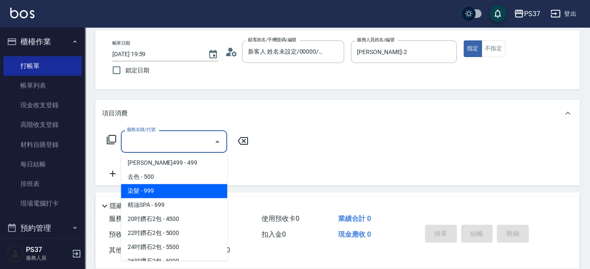
click at [167, 190] on span "染髮 - 999" at bounding box center [174, 191] width 106 height 14
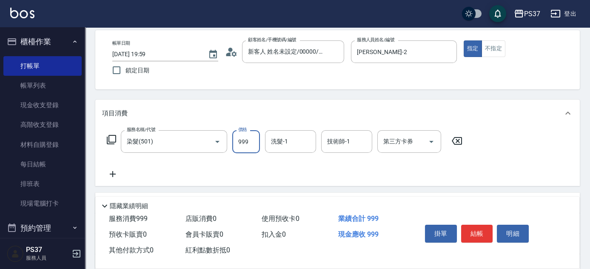
click at [246, 140] on input "999" at bounding box center [246, 141] width 28 height 23
click at [117, 170] on icon at bounding box center [112, 174] width 21 height 10
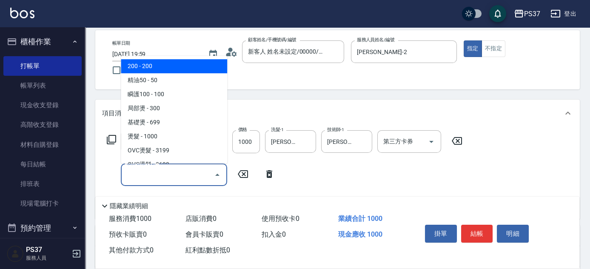
click at [127, 173] on input "服務名稱/代號" at bounding box center [168, 174] width 86 height 15
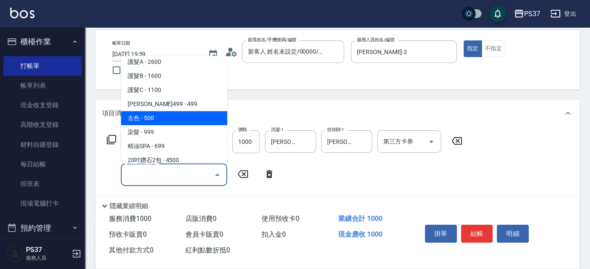
scroll to position [348, 0]
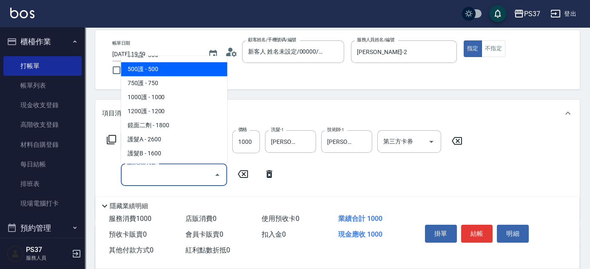
click at [179, 71] on span "500護 - 500" at bounding box center [174, 69] width 106 height 14
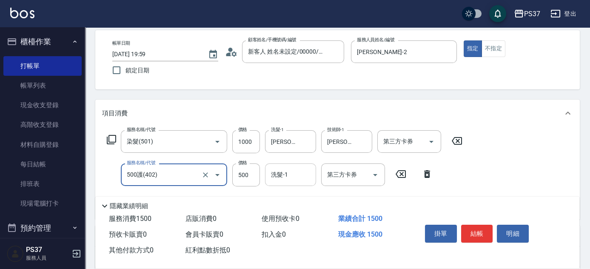
click at [279, 176] on input "洗髮-1" at bounding box center [290, 174] width 43 height 15
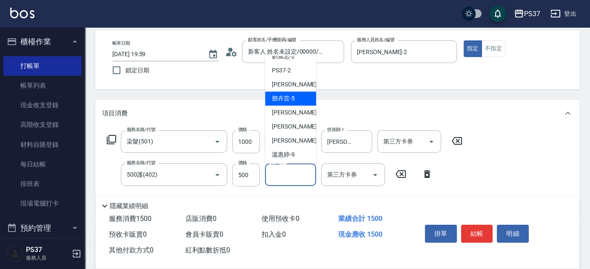
scroll to position [137, 0]
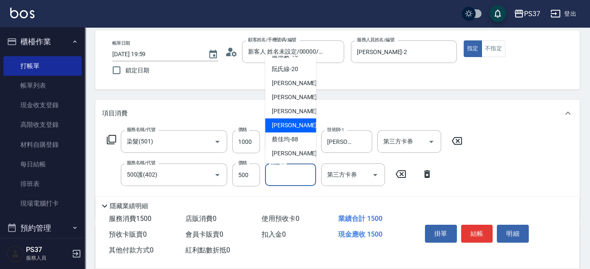
click at [285, 129] on div "[PERSON_NAME]-29" at bounding box center [290, 125] width 51 height 14
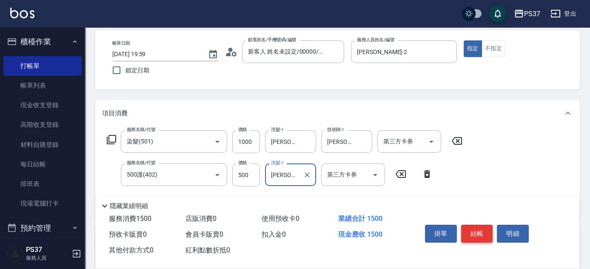
click at [476, 231] on button "結帳" at bounding box center [477, 233] width 32 height 18
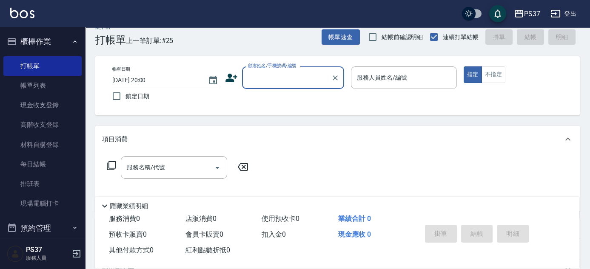
scroll to position [0, 0]
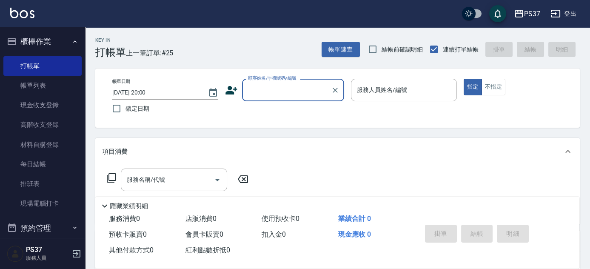
click at [293, 87] on input "顧客姓名/手機號碼/編號" at bounding box center [287, 89] width 82 height 15
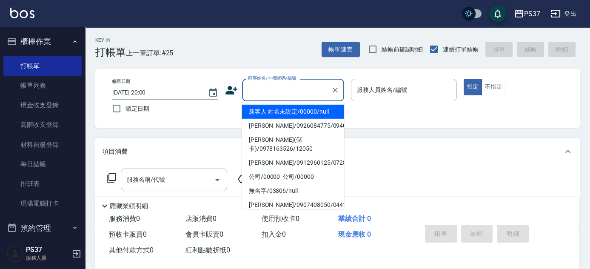
click at [292, 108] on li "新客人 姓名未設定/00000/null" at bounding box center [293, 112] width 102 height 14
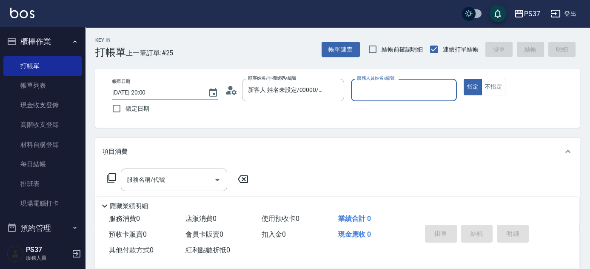
click at [369, 91] on input "服務人員姓名/編號" at bounding box center [404, 89] width 98 height 15
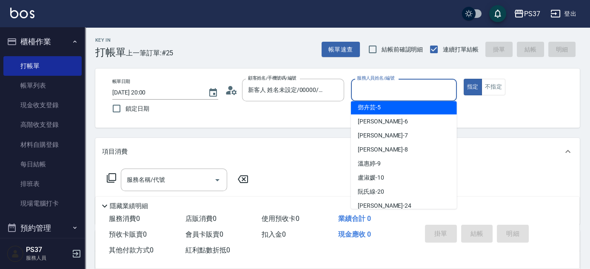
scroll to position [77, 0]
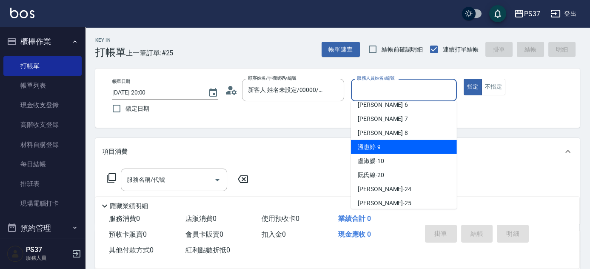
click at [388, 146] on div "[PERSON_NAME]-9" at bounding box center [404, 147] width 106 height 14
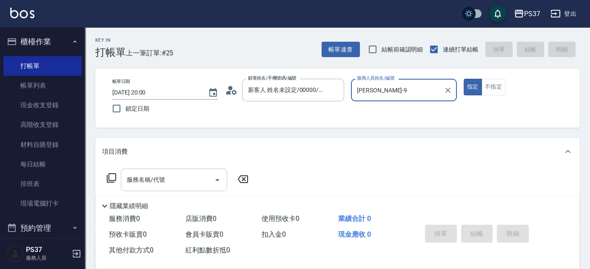
click at [187, 181] on input "服務名稱/代號" at bounding box center [168, 179] width 86 height 15
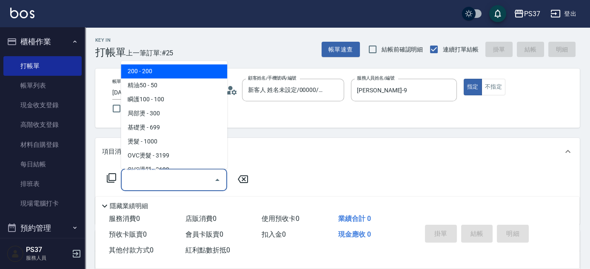
click at [167, 68] on span "200 - 200" at bounding box center [174, 72] width 106 height 14
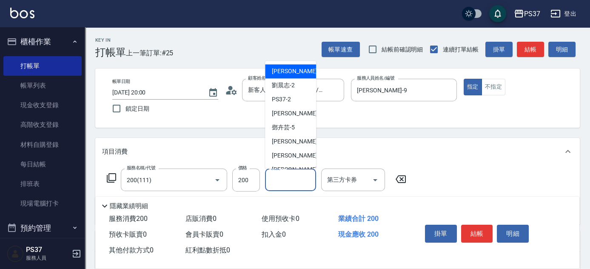
click at [298, 178] on input "洗髮-1" at bounding box center [290, 179] width 43 height 15
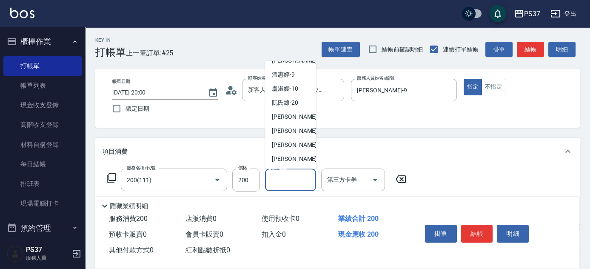
scroll to position [137, 0]
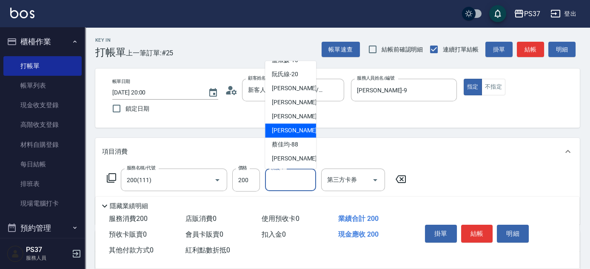
click at [290, 126] on span "[PERSON_NAME]-29" at bounding box center [299, 130] width 54 height 9
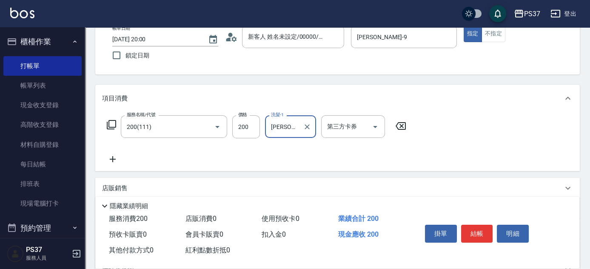
scroll to position [116, 0]
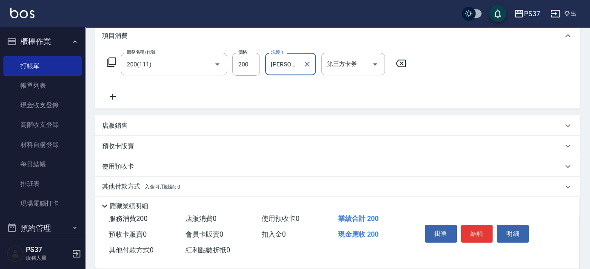
click at [116, 99] on icon at bounding box center [112, 96] width 21 height 10
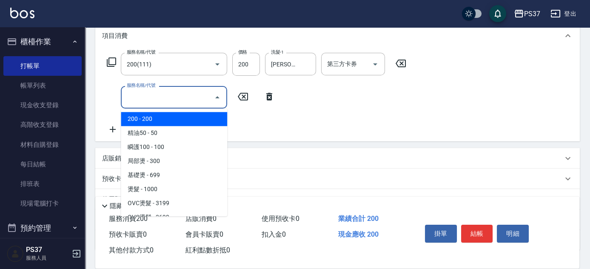
click at [135, 98] on input "服務名稱/代號" at bounding box center [168, 97] width 86 height 15
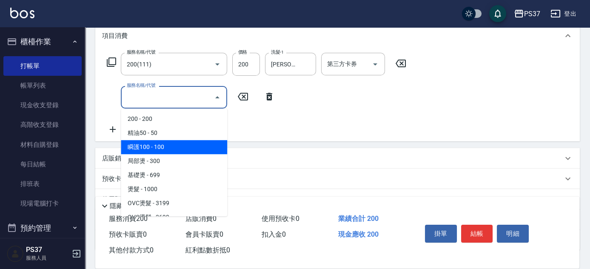
click at [170, 143] on span "瞬護100 - 100" at bounding box center [174, 147] width 106 height 14
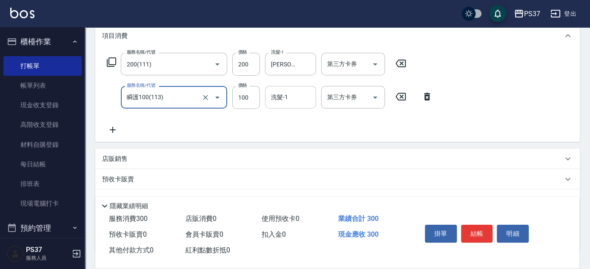
click at [270, 98] on input "洗髮-1" at bounding box center [290, 97] width 43 height 15
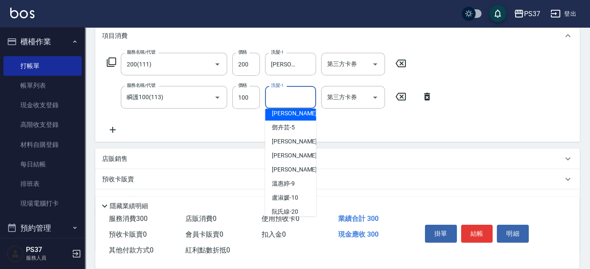
scroll to position [77, 0]
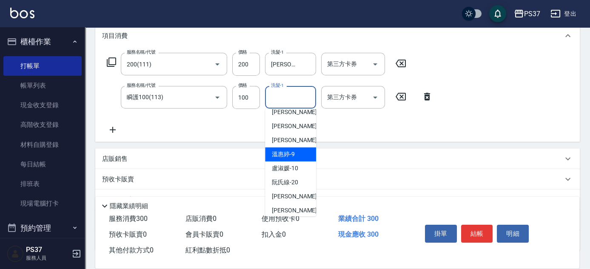
click at [286, 153] on span "[PERSON_NAME]-9" at bounding box center [283, 154] width 23 height 9
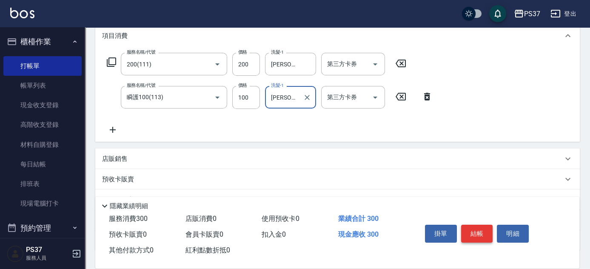
click at [479, 233] on button "結帳" at bounding box center [477, 233] width 32 height 18
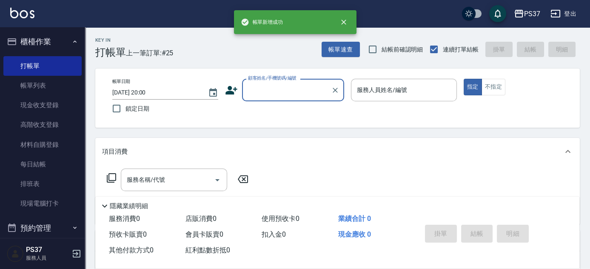
scroll to position [0, 0]
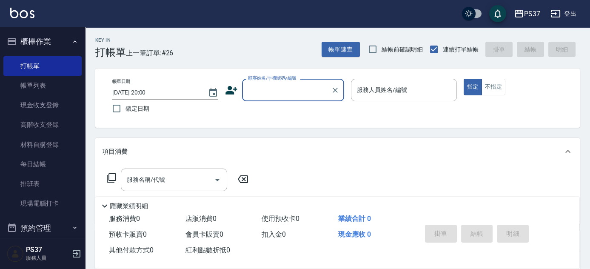
click at [296, 84] on div "顧客姓名/手機號碼/編號 顧客姓名/手機號碼/編號" at bounding box center [293, 90] width 102 height 23
click at [291, 98] on div "顧客姓名/手機號碼/編號" at bounding box center [293, 90] width 102 height 23
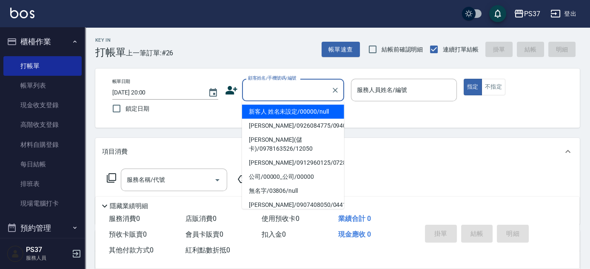
click at [292, 111] on li "新客人 姓名未設定/00000/null" at bounding box center [293, 112] width 102 height 14
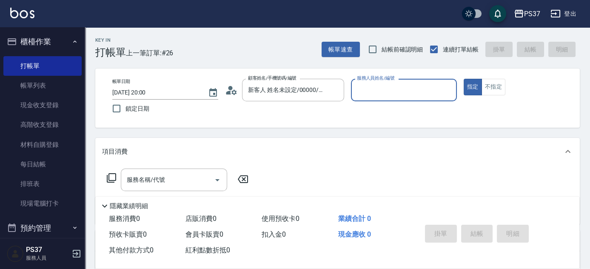
click at [374, 97] on input "服務人員姓名/編號" at bounding box center [404, 89] width 98 height 15
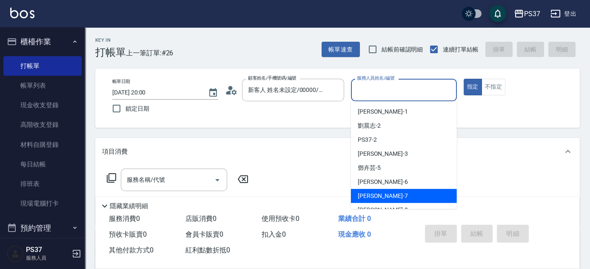
click at [382, 190] on div "[PERSON_NAME] -7" at bounding box center [404, 196] width 106 height 14
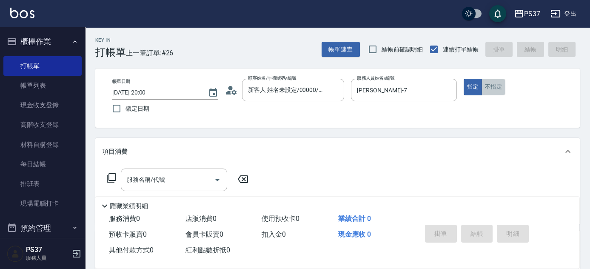
click at [494, 95] on button "不指定" at bounding box center [493, 87] width 24 height 17
click at [163, 201] on div "隱藏業績明細" at bounding box center [339, 206] width 480 height 10
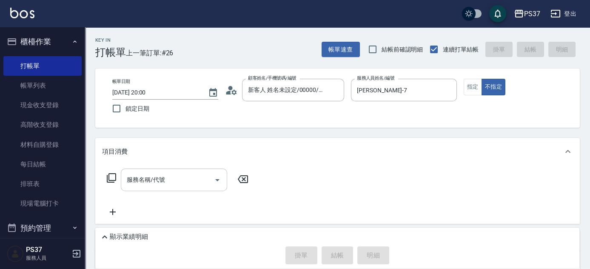
click at [164, 189] on div "服務名稱/代號" at bounding box center [174, 179] width 106 height 23
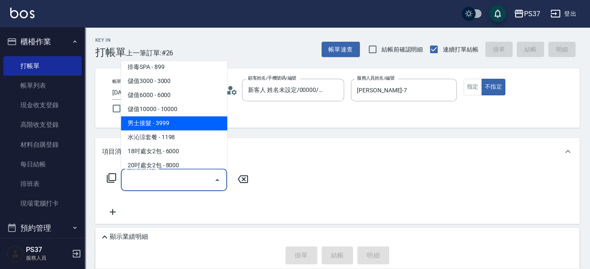
scroll to position [867, 0]
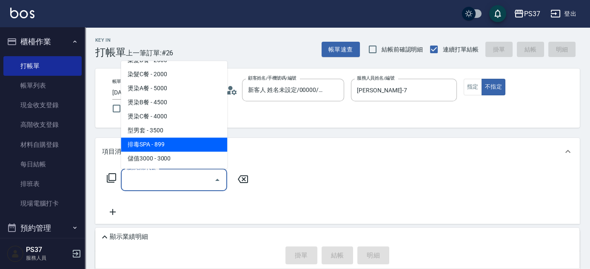
click at [173, 144] on span "排毒SPA - 899" at bounding box center [174, 145] width 106 height 14
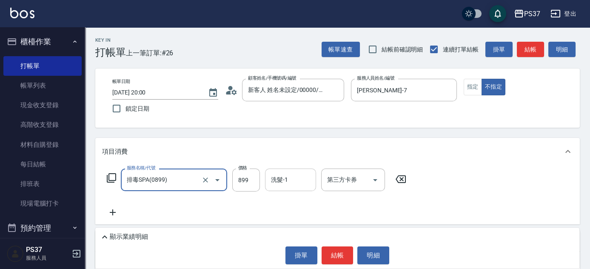
click at [296, 178] on input "洗髮-1" at bounding box center [290, 179] width 43 height 15
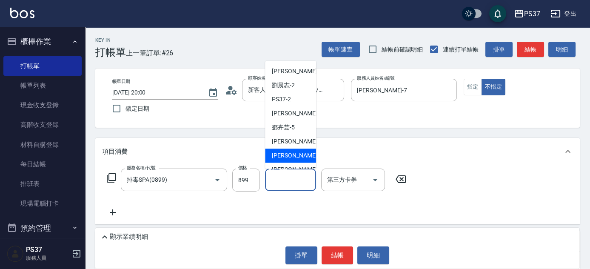
click at [296, 155] on div "[PERSON_NAME] -7" at bounding box center [290, 156] width 51 height 14
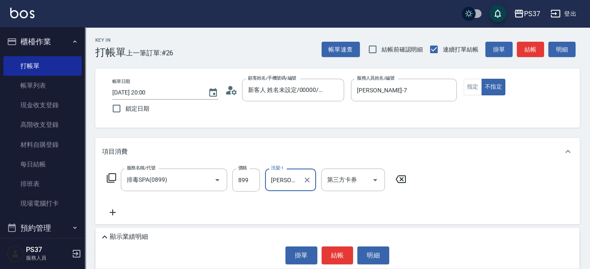
click at [119, 216] on icon at bounding box center [112, 212] width 21 height 10
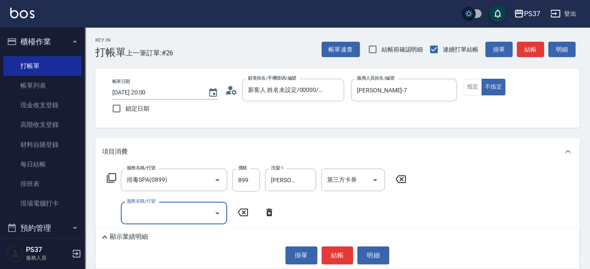
click at [139, 215] on input "服務名稱/代號" at bounding box center [168, 212] width 86 height 15
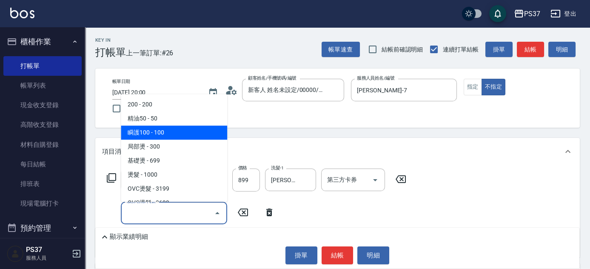
click at [171, 126] on span "瞬護100 - 100" at bounding box center [174, 132] width 106 height 14
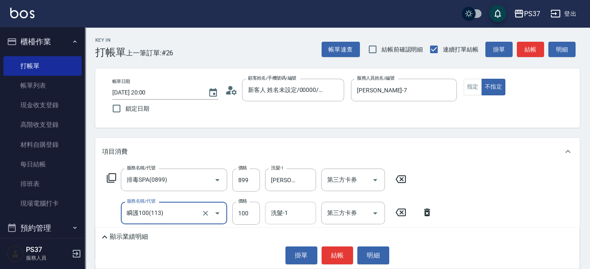
click at [280, 216] on input "洗髮-1" at bounding box center [290, 212] width 43 height 15
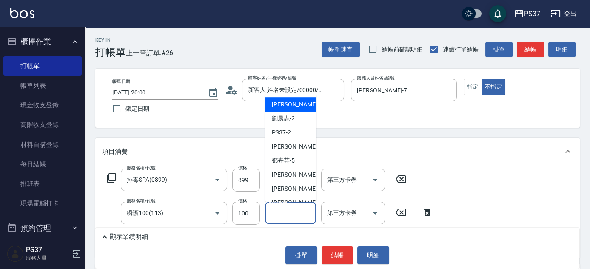
click at [282, 106] on span "[PERSON_NAME]-1" at bounding box center [297, 104] width 50 height 9
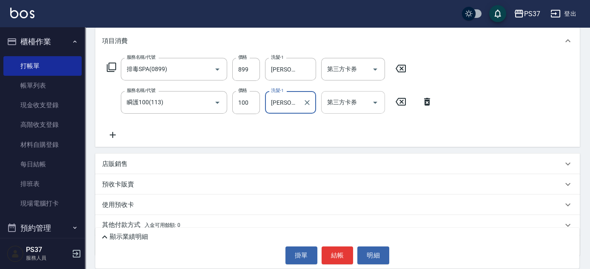
scroll to position [116, 0]
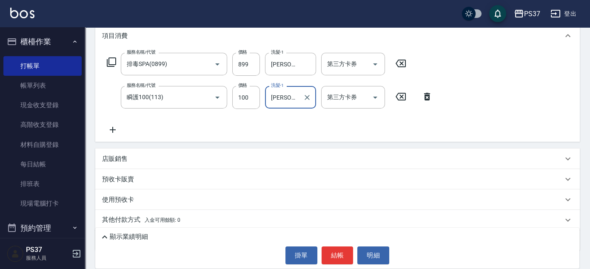
click at [345, 254] on button "結帳" at bounding box center [337, 255] width 32 height 18
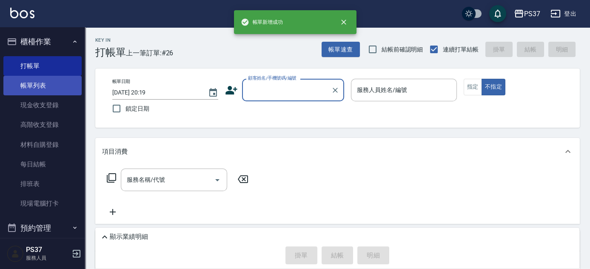
scroll to position [0, 0]
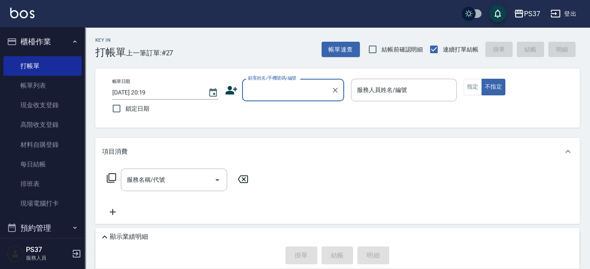
click at [269, 91] on input "顧客姓名/手機號碼/編號" at bounding box center [287, 89] width 82 height 15
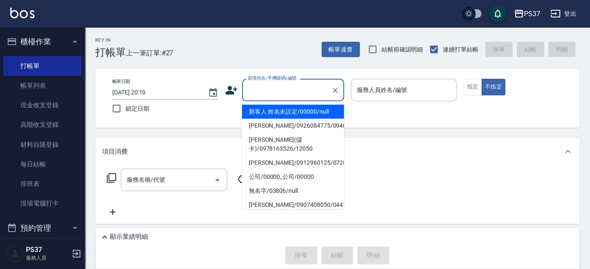
click at [273, 105] on li "新客人 姓名未設定/00000/null" at bounding box center [293, 112] width 102 height 14
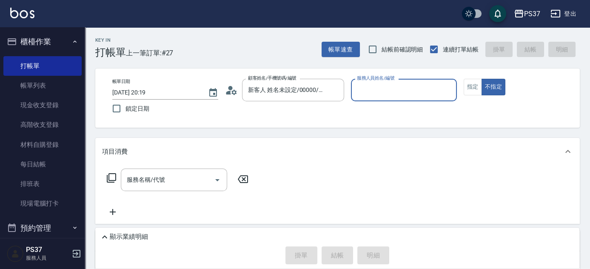
click at [378, 97] on input "服務人員姓名/編號" at bounding box center [404, 89] width 98 height 15
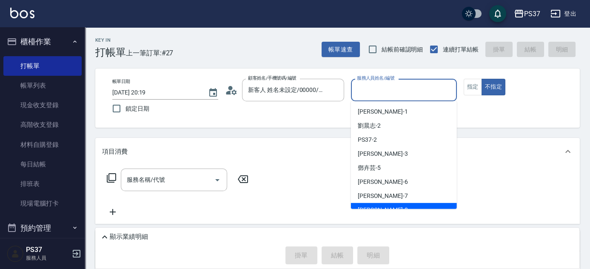
click at [392, 204] on div "[PERSON_NAME]-8" at bounding box center [404, 210] width 106 height 14
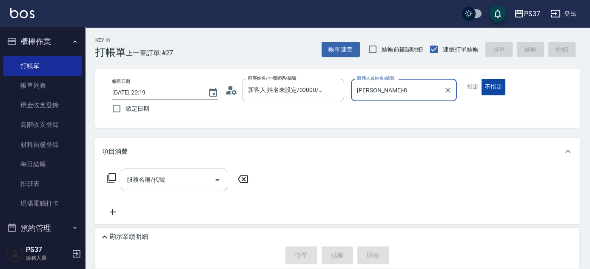
click at [481, 83] on button "不指定" at bounding box center [493, 87] width 24 height 17
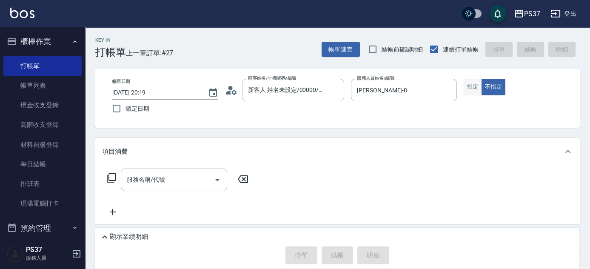
click at [476, 87] on button "指定" at bounding box center [472, 87] width 18 height 17
click at [190, 182] on input "服務名稱/代號" at bounding box center [168, 179] width 86 height 15
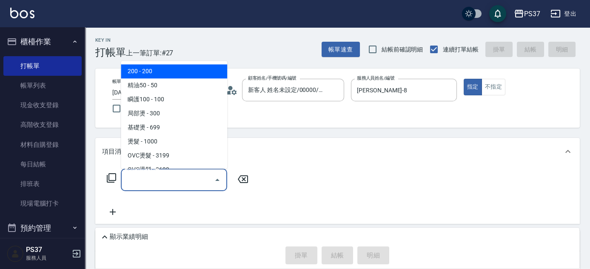
click at [150, 70] on span "200 - 200" at bounding box center [174, 72] width 106 height 14
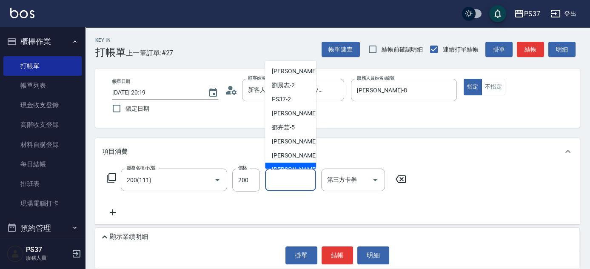
click at [299, 165] on div "[PERSON_NAME]-8" at bounding box center [290, 170] width 51 height 14
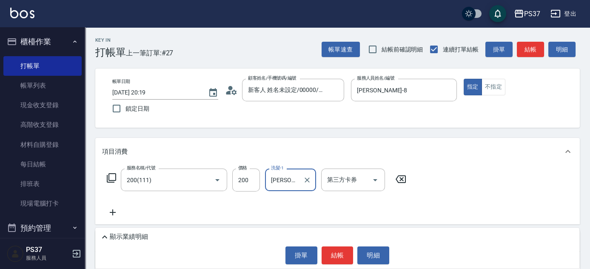
click at [116, 214] on icon at bounding box center [112, 212] width 21 height 10
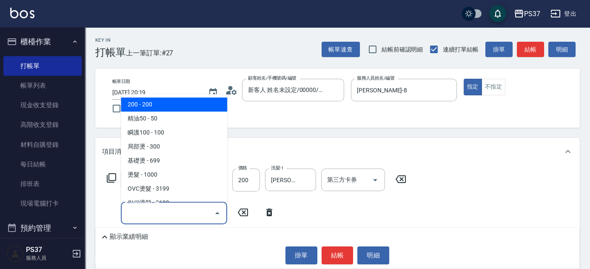
click at [153, 214] on input "服務名稱/代號" at bounding box center [168, 212] width 86 height 15
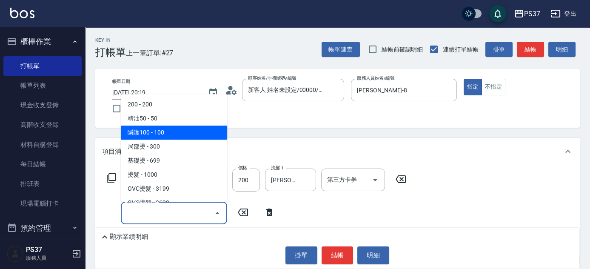
click at [174, 137] on span "瞬護100 - 100" at bounding box center [174, 132] width 106 height 14
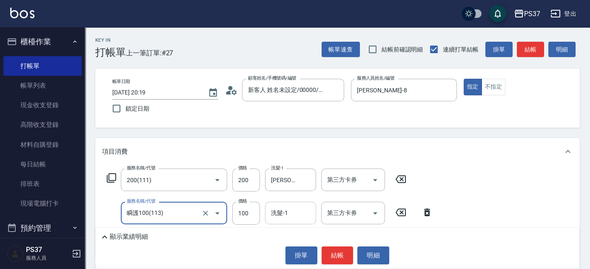
click at [286, 216] on input "洗髮-1" at bounding box center [290, 212] width 43 height 15
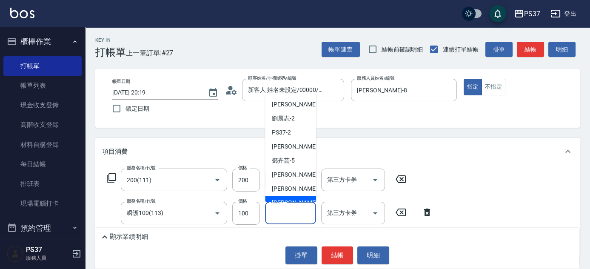
click at [295, 197] on div "[PERSON_NAME]-8" at bounding box center [290, 203] width 51 height 14
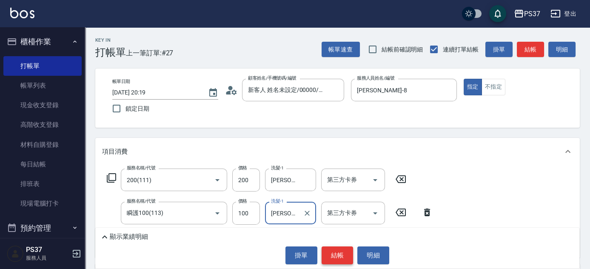
click at [341, 256] on button "結帳" at bounding box center [337, 255] width 32 height 18
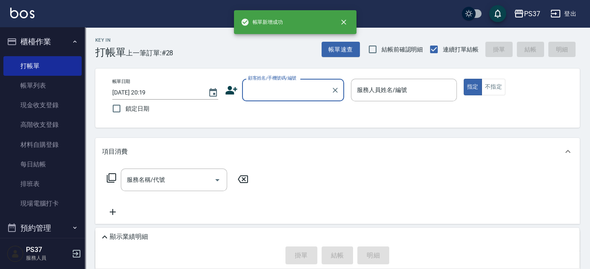
click at [114, 151] on p "項目消費" at bounding box center [115, 151] width 26 height 9
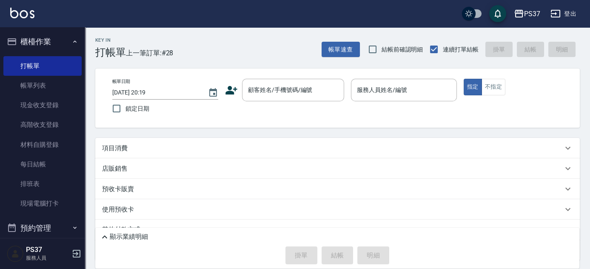
click at [114, 151] on p "項目消費" at bounding box center [115, 148] width 26 height 9
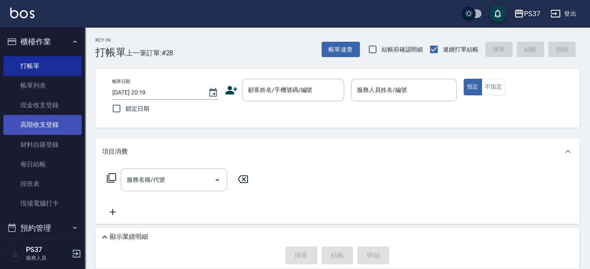
drag, startPoint x: 47, startPoint y: 82, endPoint x: 47, endPoint y: 115, distance: 33.6
click at [47, 82] on link "帳單列表" at bounding box center [42, 86] width 78 height 20
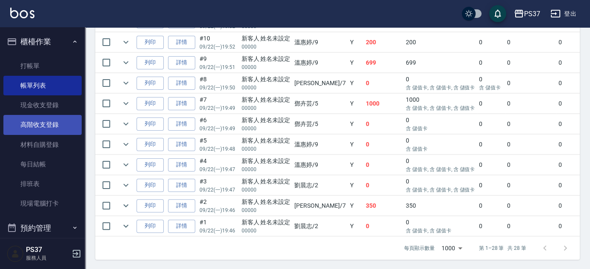
scroll to position [142, 0]
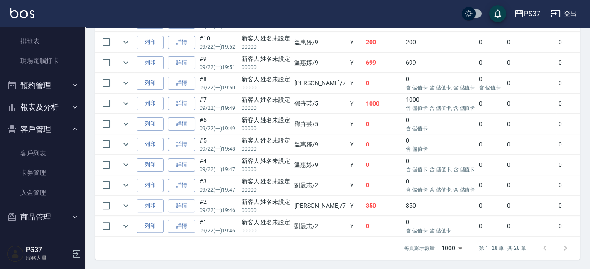
click at [29, 113] on button "報表及分析" at bounding box center [42, 107] width 78 height 22
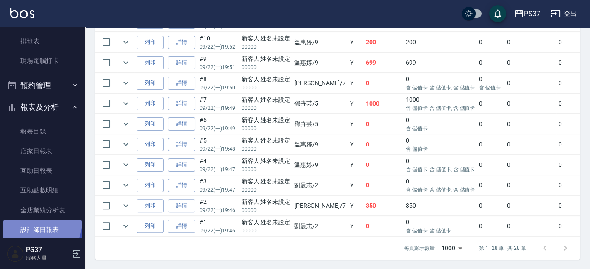
click at [35, 221] on link "設計師日報表" at bounding box center [42, 230] width 78 height 20
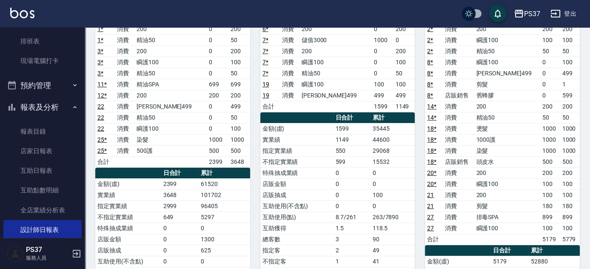
scroll to position [38, 0]
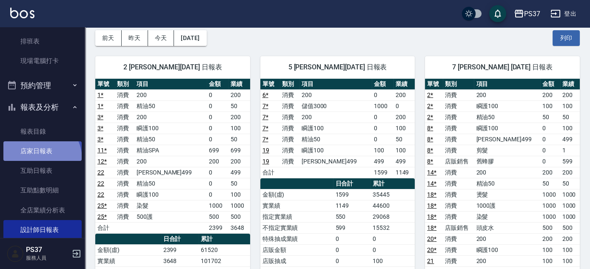
click at [38, 159] on link "店家日報表" at bounding box center [42, 151] width 78 height 20
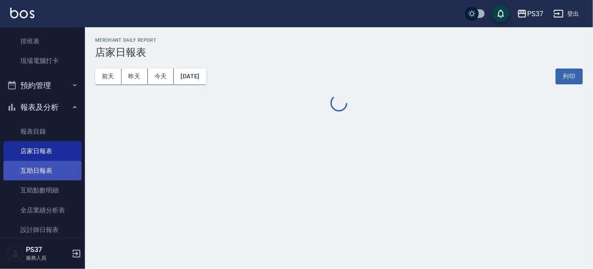
click at [42, 176] on link "互助日報表" at bounding box center [42, 171] width 78 height 20
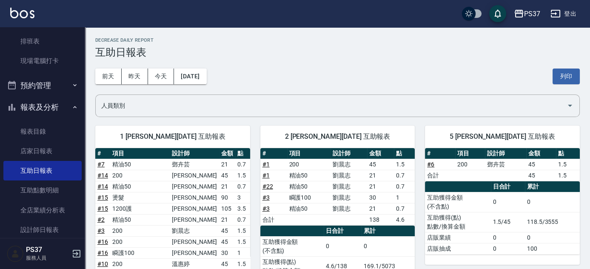
click at [363, 74] on div "[DATE] [DATE] [DATE] [DATE] 列印" at bounding box center [337, 76] width 484 height 36
click at [361, 75] on div "[DATE] [DATE] [DATE] [DATE] 列印" at bounding box center [337, 76] width 484 height 36
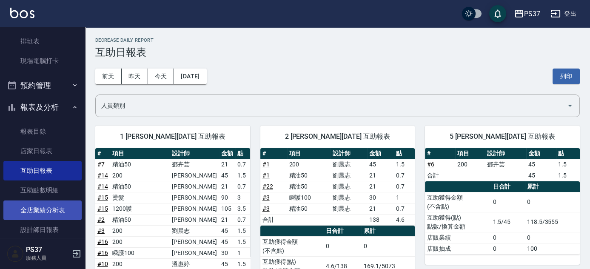
click at [41, 214] on link "全店業績分析表" at bounding box center [42, 210] width 78 height 20
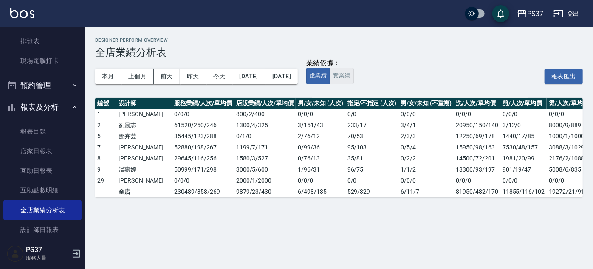
click at [354, 80] on button "實業績" at bounding box center [342, 76] width 24 height 17
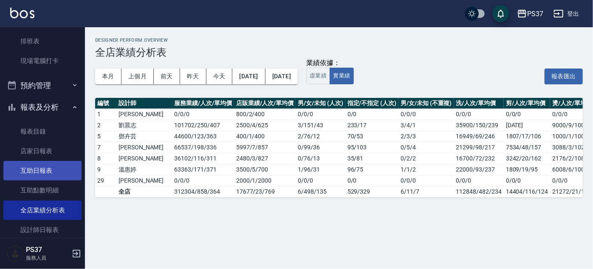
click at [43, 161] on link "互助日報表" at bounding box center [42, 171] width 78 height 20
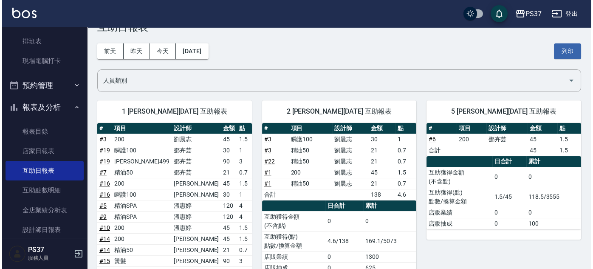
scroll to position [20, 0]
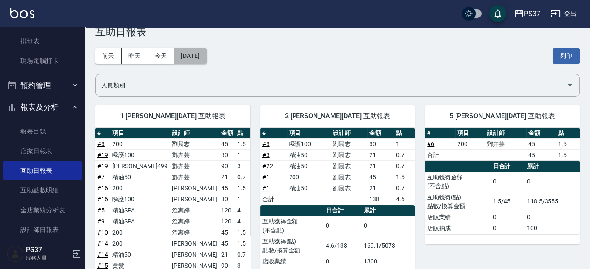
click at [203, 57] on button "[DATE]" at bounding box center [190, 56] width 32 height 16
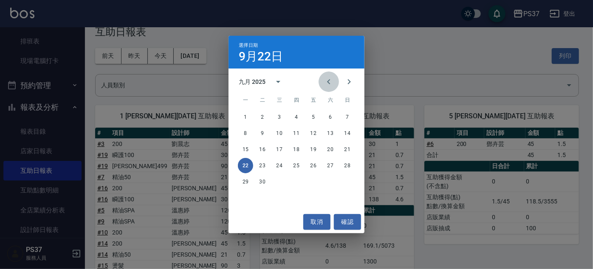
click at [329, 85] on icon "Previous month" at bounding box center [329, 82] width 10 height 10
click at [315, 162] on button "22" at bounding box center [313, 165] width 15 height 15
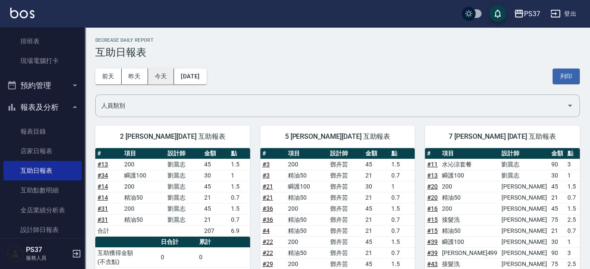
click at [152, 80] on button "今天" at bounding box center [161, 76] width 26 height 16
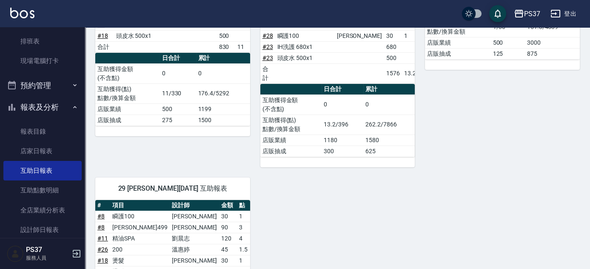
scroll to position [734, 0]
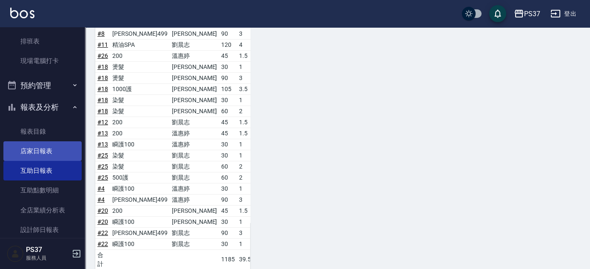
click at [55, 150] on link "店家日報表" at bounding box center [42, 151] width 78 height 20
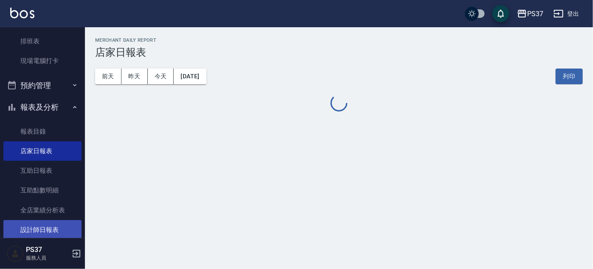
click at [48, 224] on link "設計師日報表" at bounding box center [42, 230] width 78 height 20
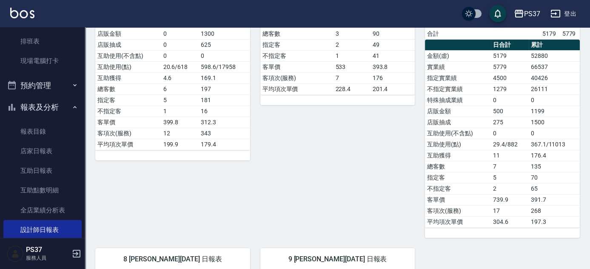
scroll to position [502, 0]
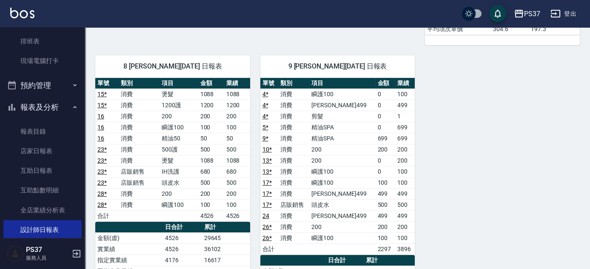
click at [257, 227] on div "9 [PERSON_NAME][DATE] 日報表 單號 類別 項目 金額 業績 4 * 消費 瞬護100 0 100 4 * 消費 伊黛莉499 0 499…" at bounding box center [332, 249] width 165 height 408
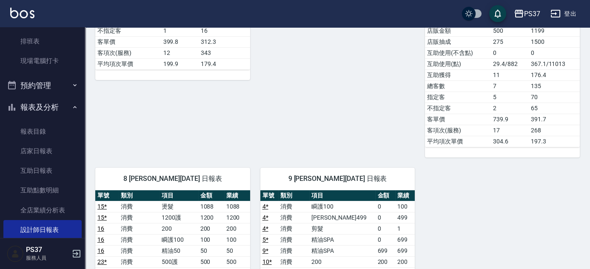
scroll to position [270, 0]
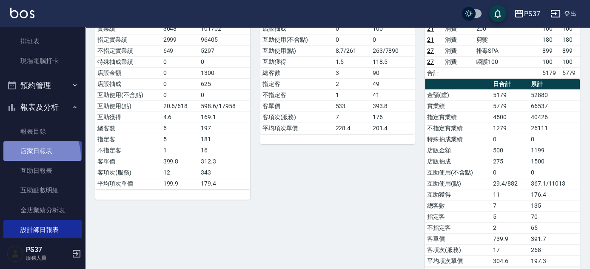
click at [32, 156] on link "店家日報表" at bounding box center [42, 151] width 78 height 20
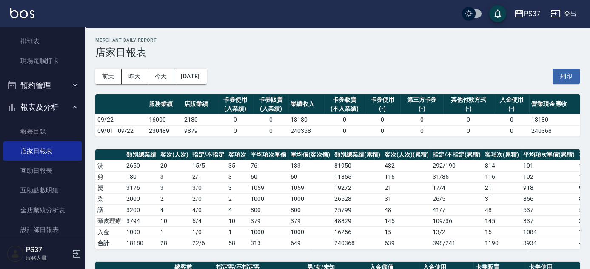
click at [252, 80] on div "[DATE] [DATE] [DATE] [DATE] 列印" at bounding box center [337, 76] width 484 height 36
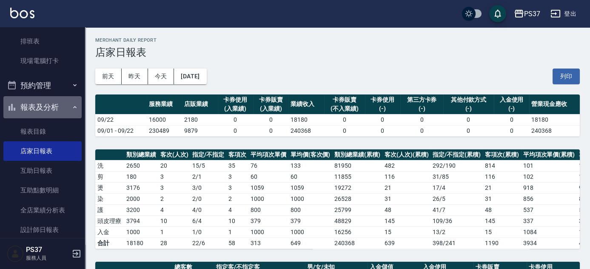
click at [62, 103] on button "報表及分析" at bounding box center [42, 107] width 78 height 22
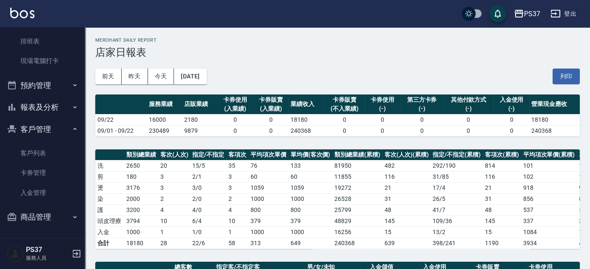
click at [57, 112] on button "報表及分析" at bounding box center [42, 107] width 78 height 22
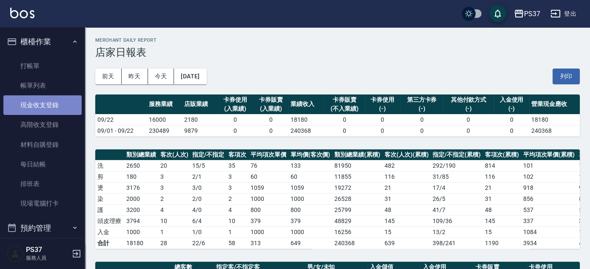
click at [52, 111] on link "現金收支登錄" at bounding box center [42, 105] width 78 height 20
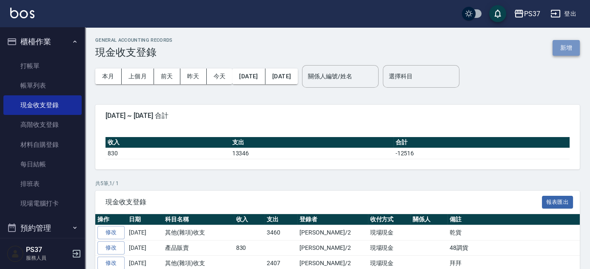
click at [566, 51] on button "新增" at bounding box center [565, 48] width 27 height 16
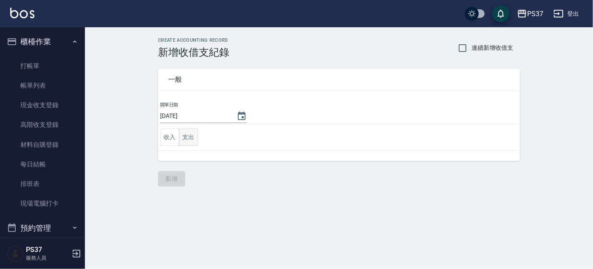
click at [186, 141] on button "支出" at bounding box center [188, 136] width 19 height 17
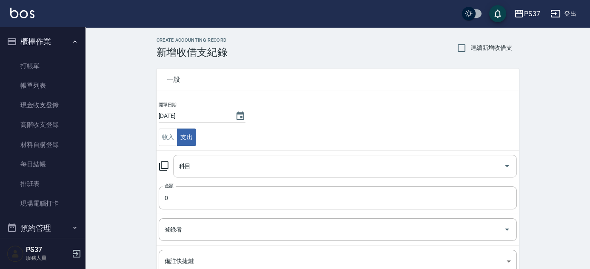
click at [220, 172] on input "科目" at bounding box center [338, 166] width 323 height 15
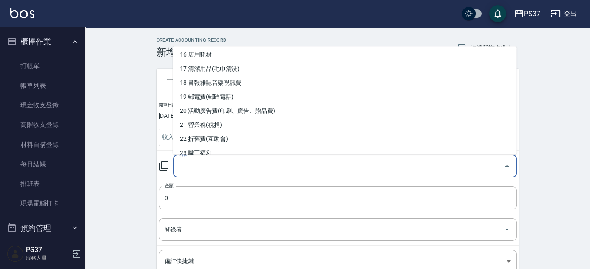
scroll to position [232, 0]
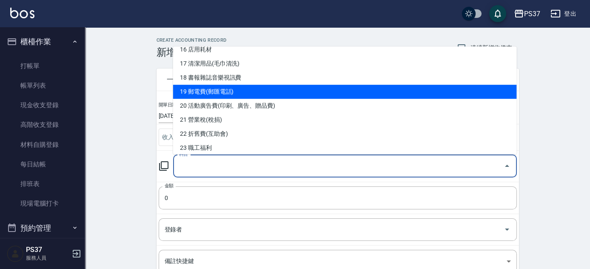
click at [222, 94] on li "19 郵電費(郵匯電話)" at bounding box center [344, 92] width 343 height 14
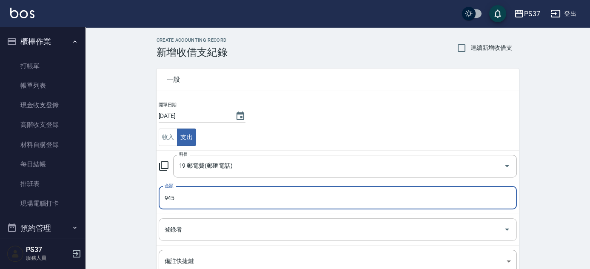
click at [190, 232] on input "登錄者" at bounding box center [331, 229] width 338 height 15
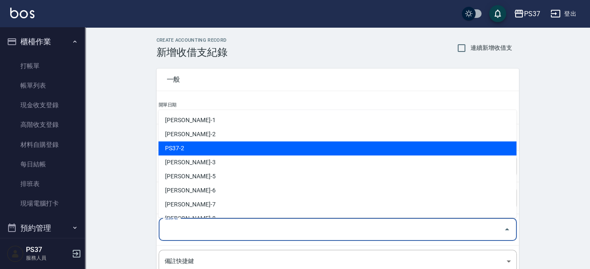
click at [207, 134] on li "[PERSON_NAME]-2" at bounding box center [337, 134] width 358 height 14
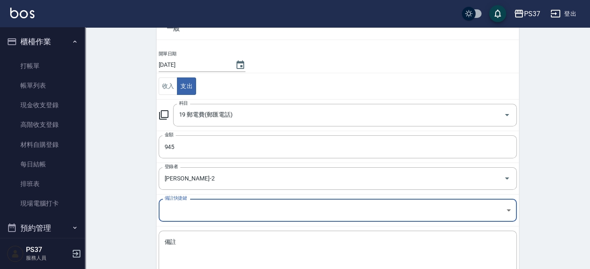
scroll to position [105, 0]
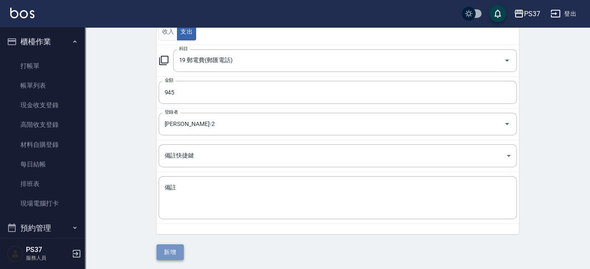
click at [172, 250] on button "新增" at bounding box center [169, 252] width 27 height 16
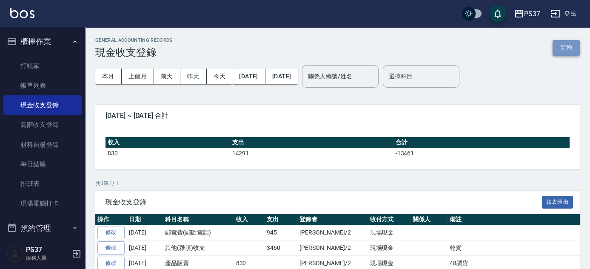
click at [570, 47] on button "新增" at bounding box center [565, 48] width 27 height 16
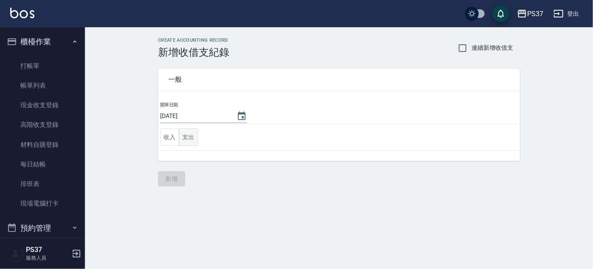
click at [196, 135] on button "支出" at bounding box center [188, 136] width 19 height 17
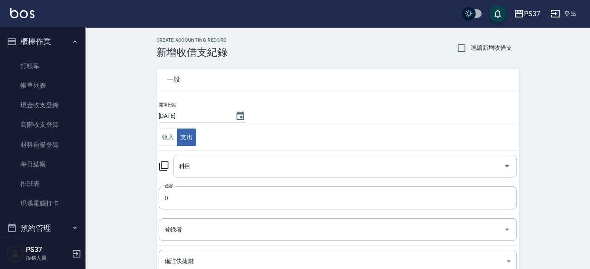
click at [209, 162] on input "科目" at bounding box center [338, 166] width 323 height 15
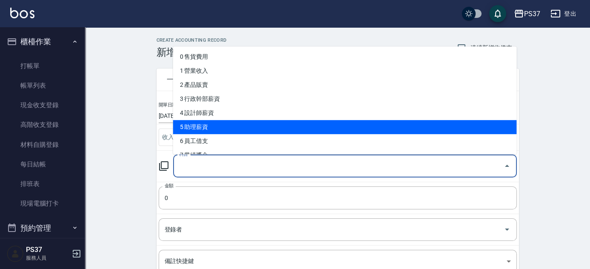
scroll to position [193, 0]
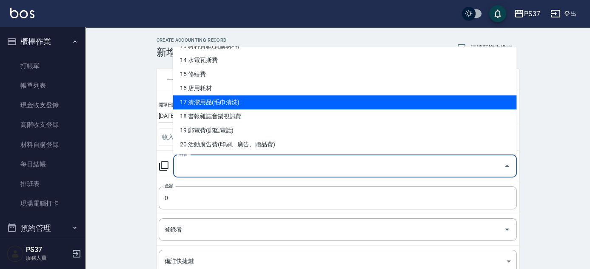
click at [236, 99] on li "17 清潔用品(毛巾清洗)" at bounding box center [344, 102] width 343 height 14
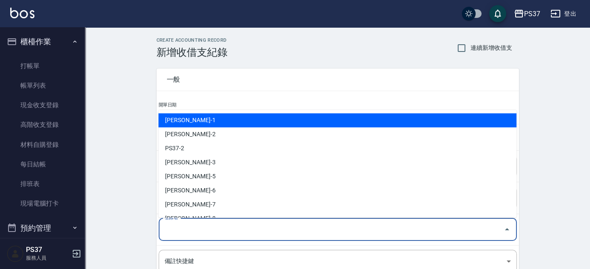
click at [189, 229] on input "登錄者" at bounding box center [331, 229] width 338 height 15
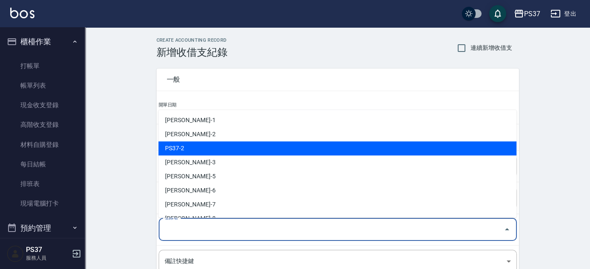
click at [209, 140] on li "[PERSON_NAME]-2" at bounding box center [337, 134] width 358 height 14
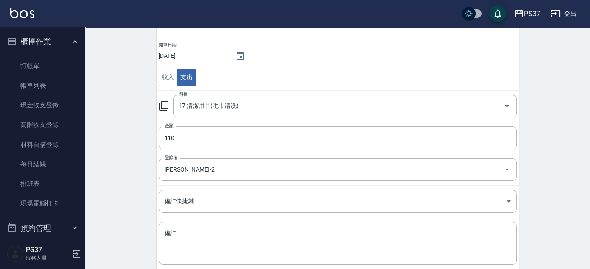
scroll to position [105, 0]
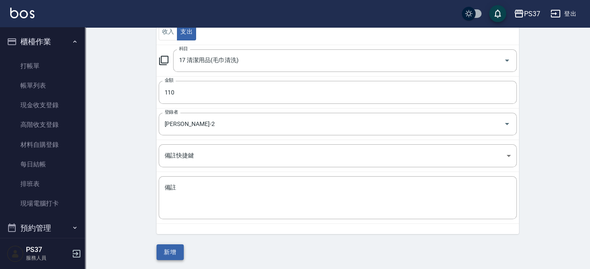
click at [167, 253] on button "新增" at bounding box center [169, 252] width 27 height 16
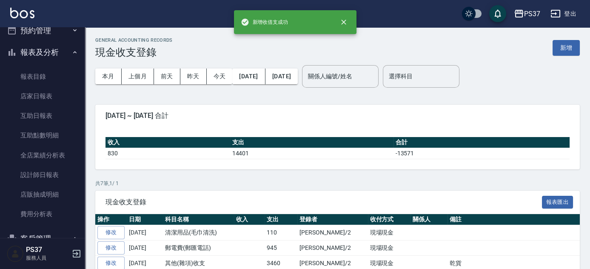
scroll to position [232, 0]
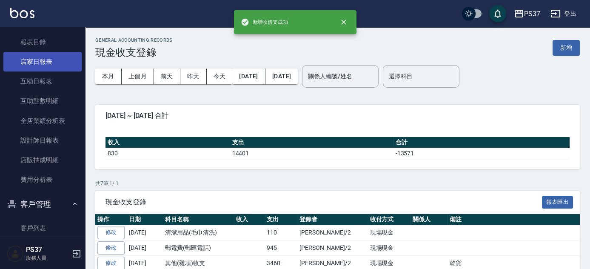
click at [49, 55] on link "店家日報表" at bounding box center [42, 62] width 78 height 20
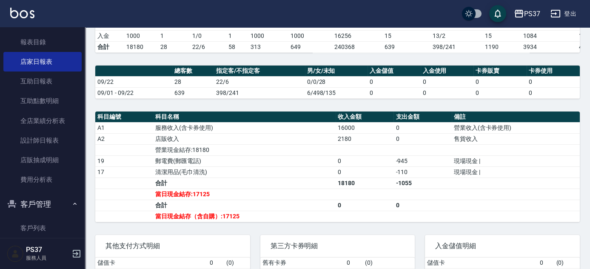
scroll to position [262, 0]
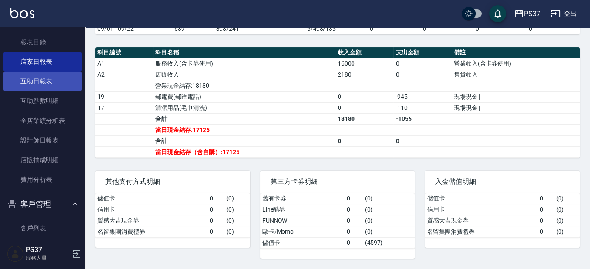
click at [58, 83] on link "互助日報表" at bounding box center [42, 81] width 78 height 20
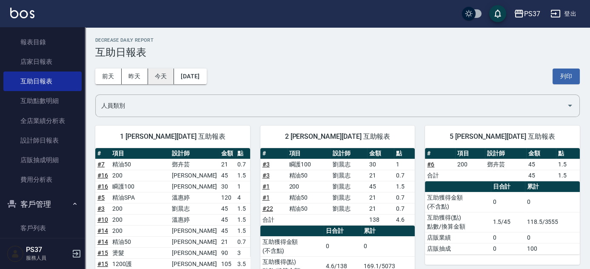
click at [156, 74] on button "今天" at bounding box center [161, 76] width 26 height 16
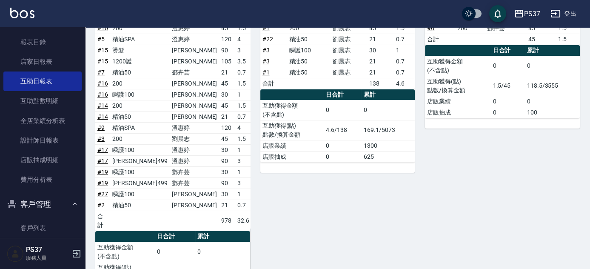
scroll to position [136, 0]
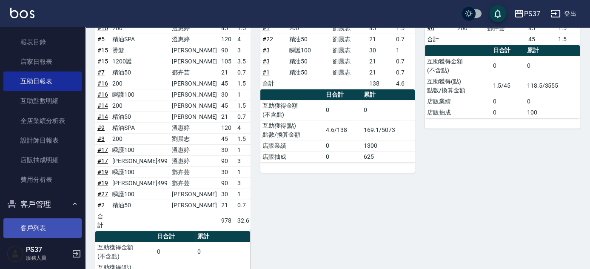
click at [55, 233] on link "客戶列表" at bounding box center [42, 228] width 78 height 20
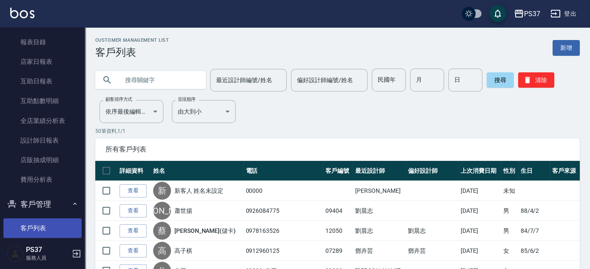
click at [3, 218] on link "客戶列表" at bounding box center [42, 228] width 78 height 20
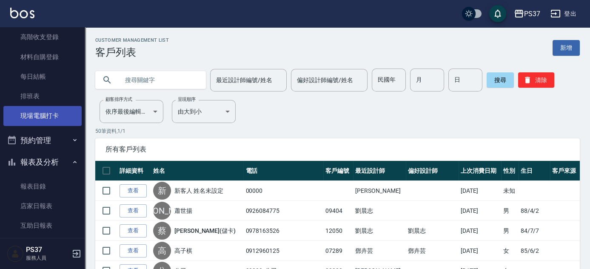
scroll to position [116, 0]
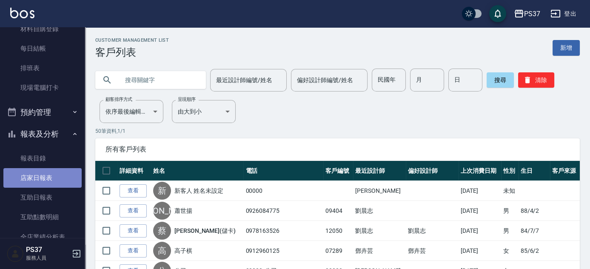
click at [58, 176] on link "店家日報表" at bounding box center [42, 178] width 78 height 20
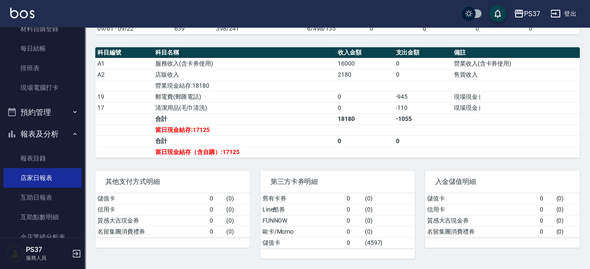
scroll to position [270, 0]
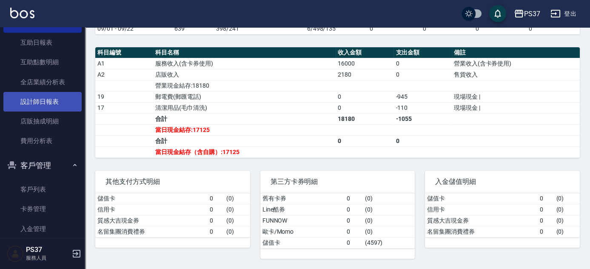
click at [32, 106] on link "設計師日報表" at bounding box center [42, 102] width 78 height 20
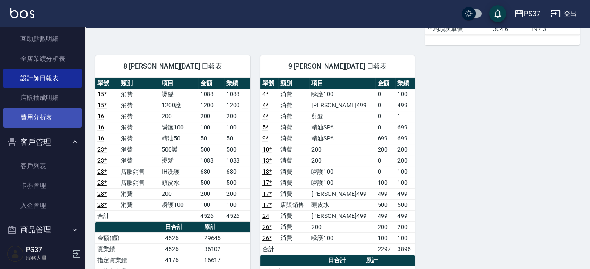
scroll to position [306, 0]
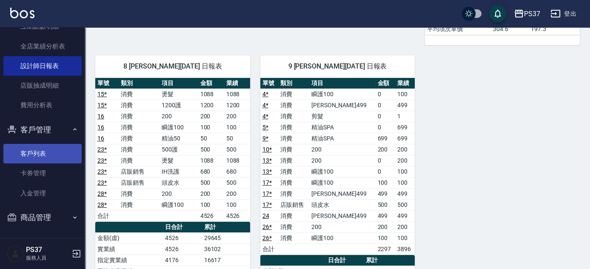
click at [40, 149] on link "客戶列表" at bounding box center [42, 154] width 78 height 20
